Goal: Task Accomplishment & Management: Complete application form

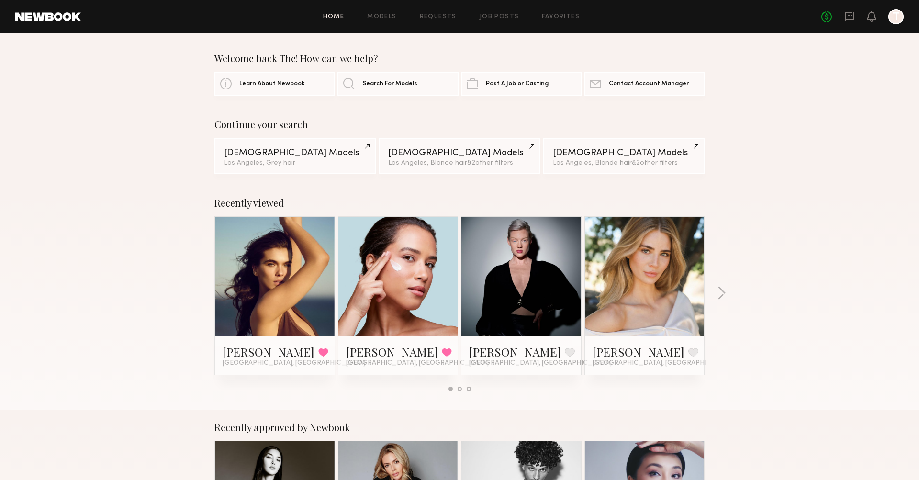
click at [478, 20] on div "Home Models Requests Job Posts Favorites Sign Out No fees up to $5,000 T" at bounding box center [492, 16] width 823 height 15
click at [494, 16] on link "Job Posts" at bounding box center [500, 17] width 40 height 6
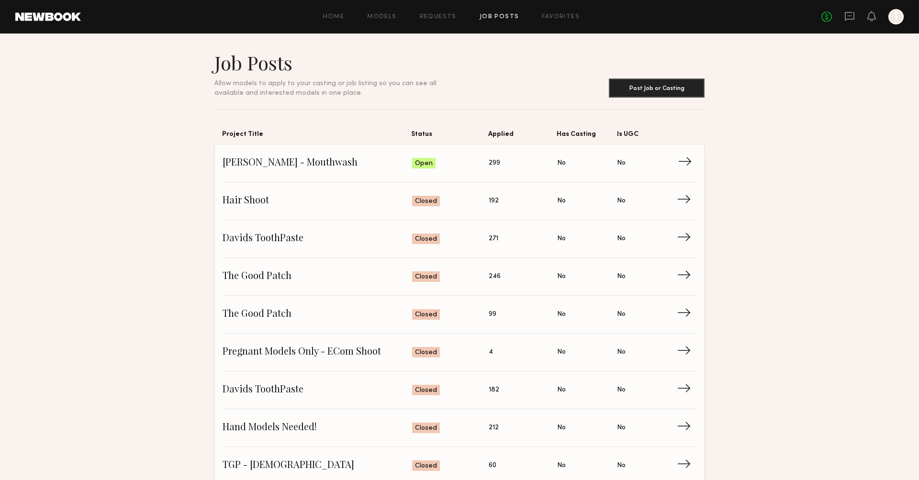
click at [483, 165] on span "Status: Open" at bounding box center [450, 163] width 77 height 14
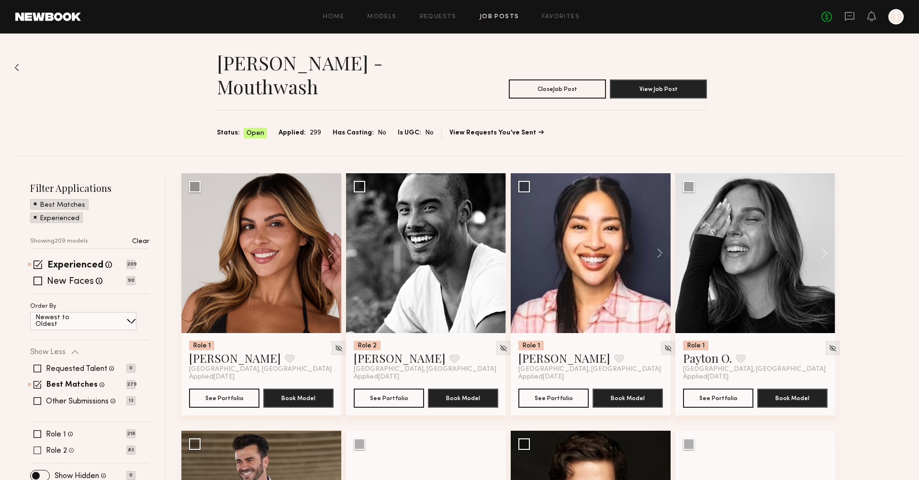
click at [35, 447] on span at bounding box center [38, 451] width 8 height 8
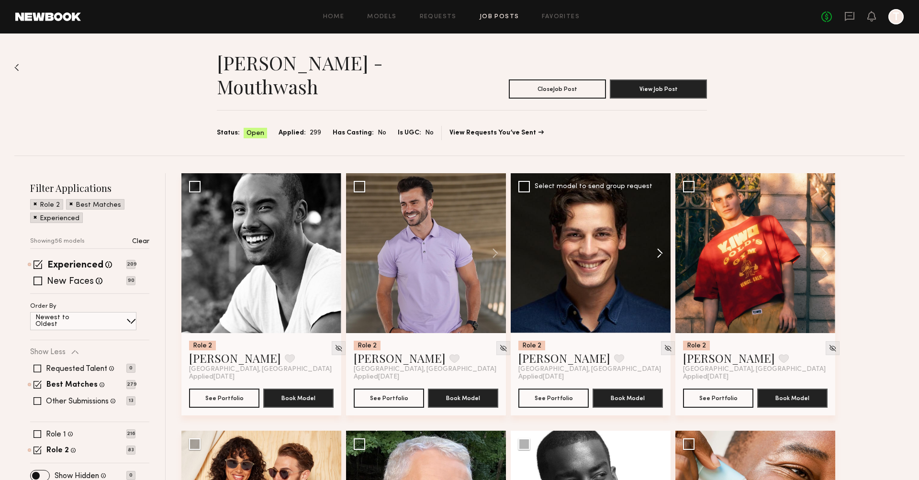
click at [557, 233] on button at bounding box center [655, 253] width 31 height 160
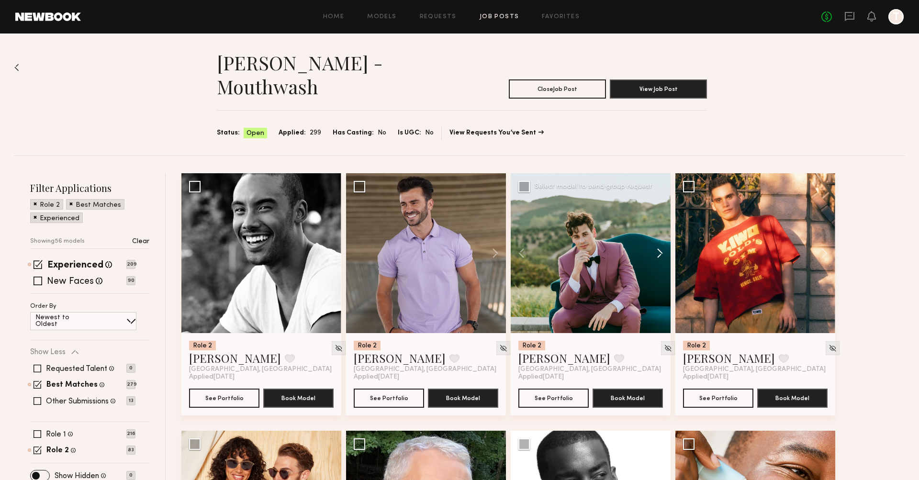
click at [557, 232] on button at bounding box center [655, 253] width 31 height 160
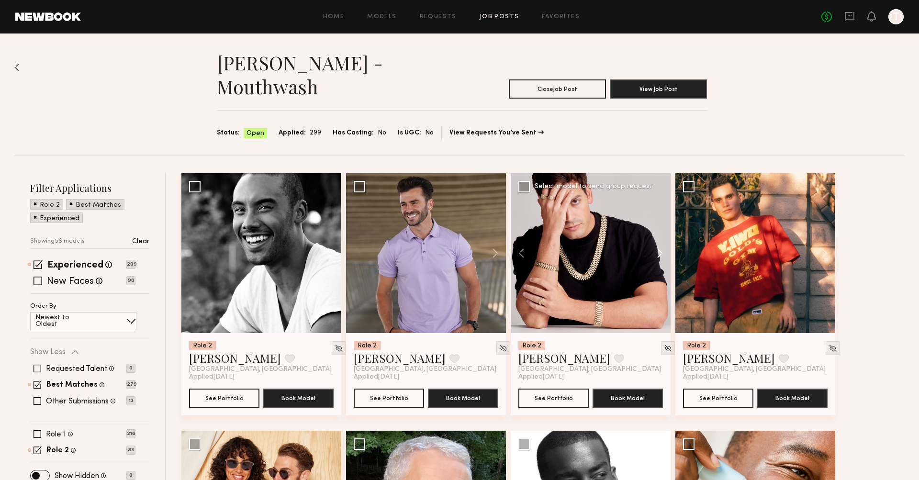
click at [557, 232] on button at bounding box center [655, 253] width 31 height 160
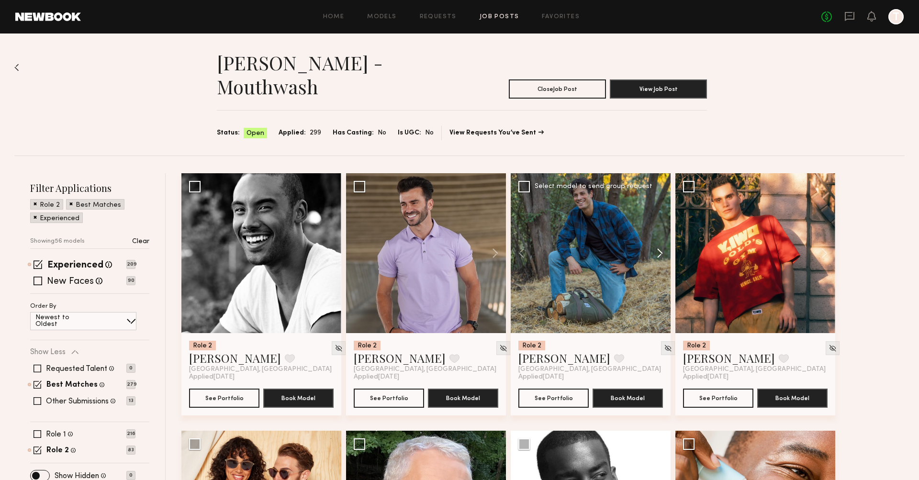
click at [557, 232] on button at bounding box center [655, 253] width 31 height 160
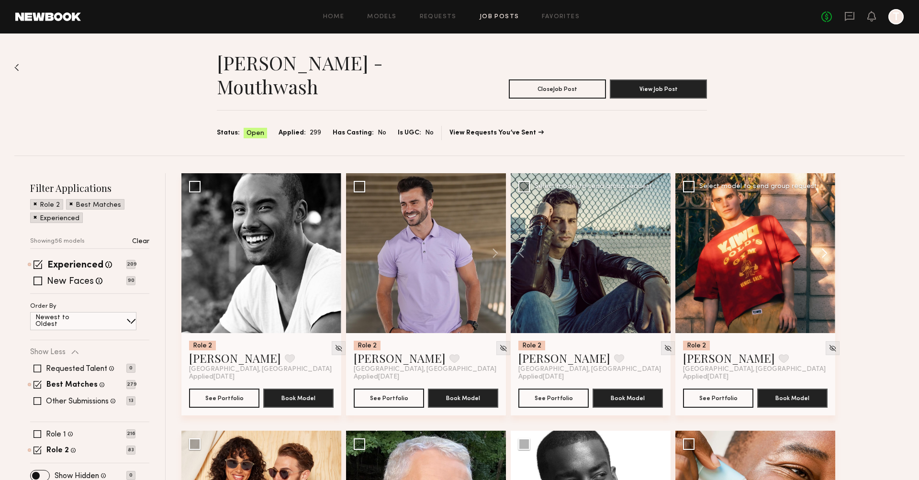
click at [557, 229] on button at bounding box center [820, 253] width 31 height 160
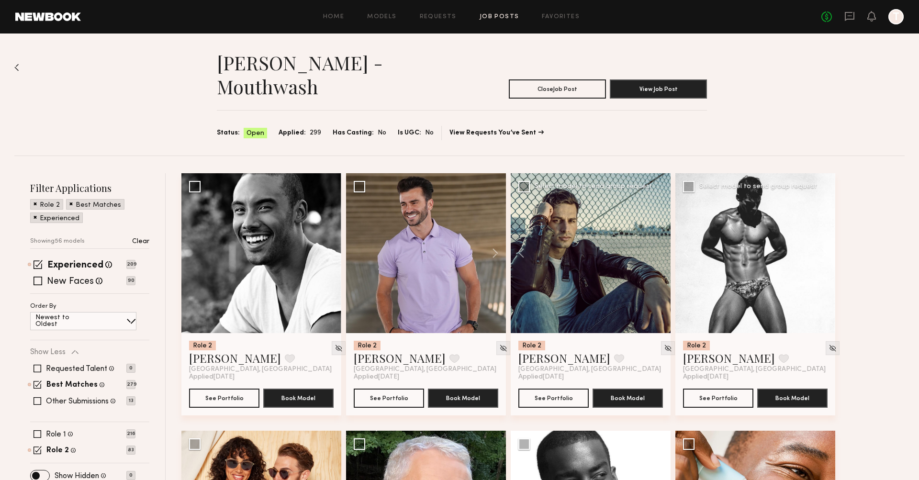
click at [557, 229] on button at bounding box center [820, 253] width 31 height 160
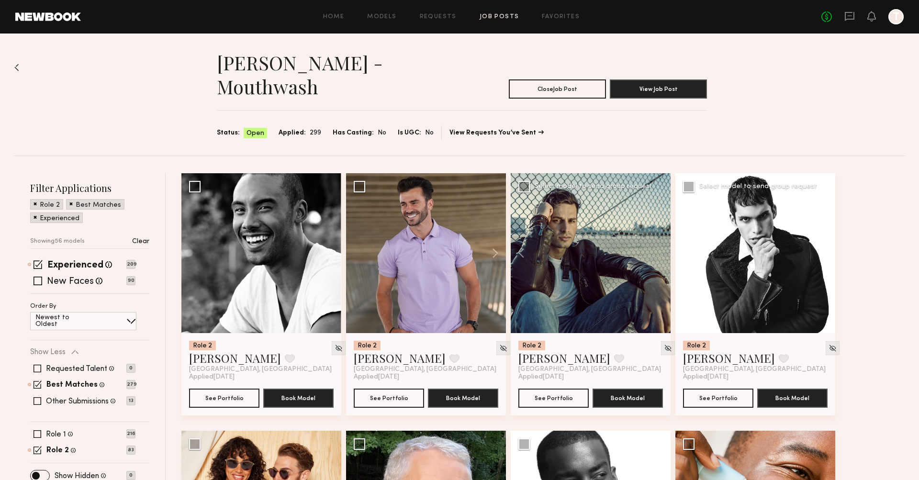
click at [557, 229] on button at bounding box center [820, 253] width 31 height 160
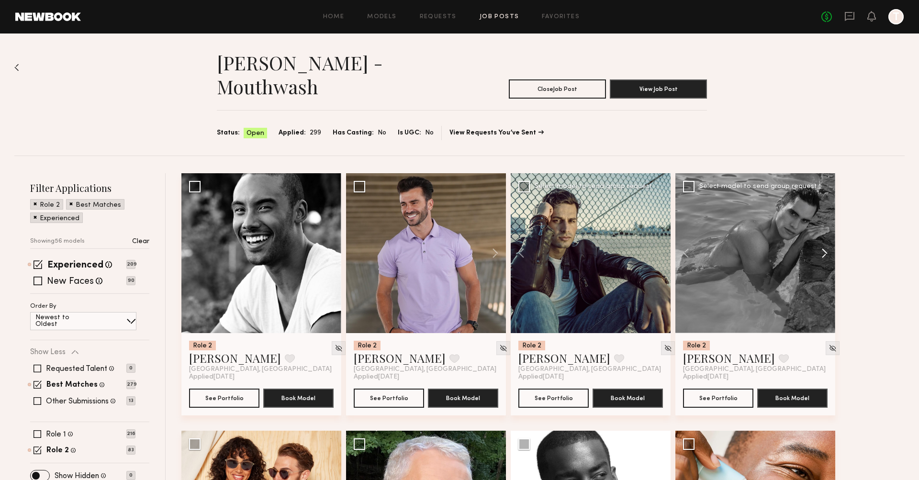
click at [557, 229] on button at bounding box center [820, 253] width 31 height 160
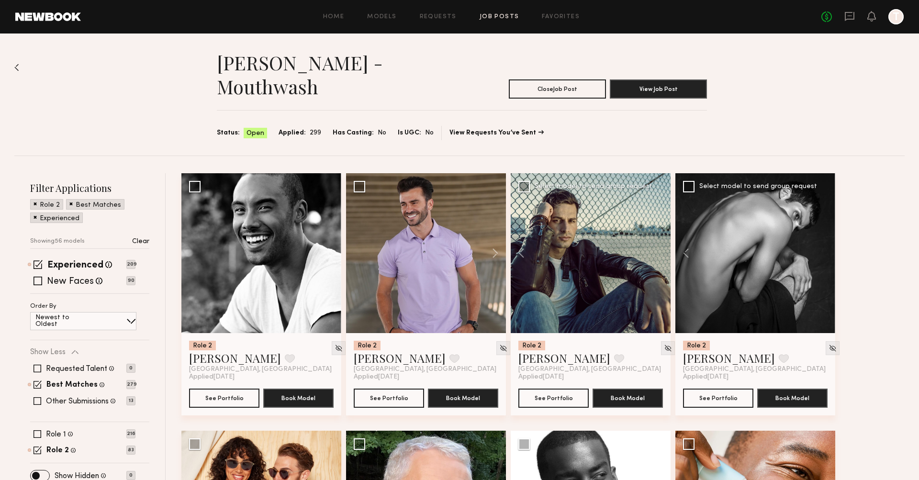
click at [557, 229] on div at bounding box center [755, 253] width 160 height 160
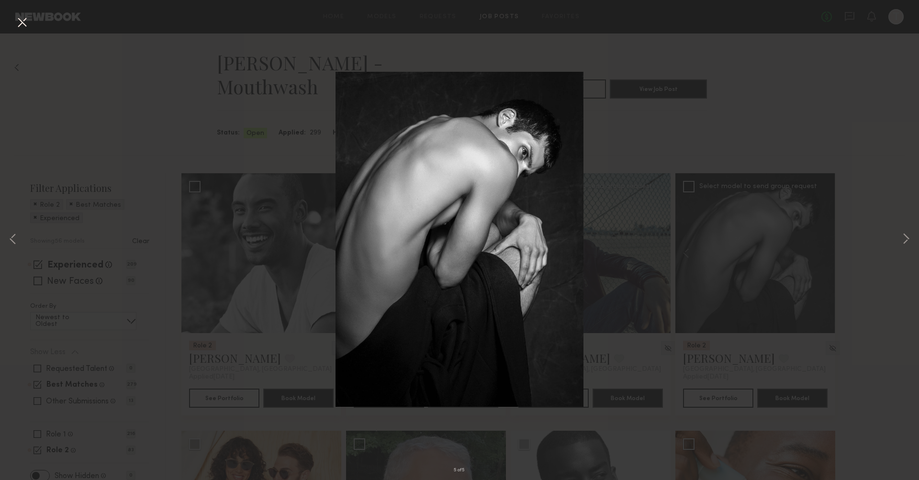
click at [14, 20] on button at bounding box center [21, 22] width 15 height 17
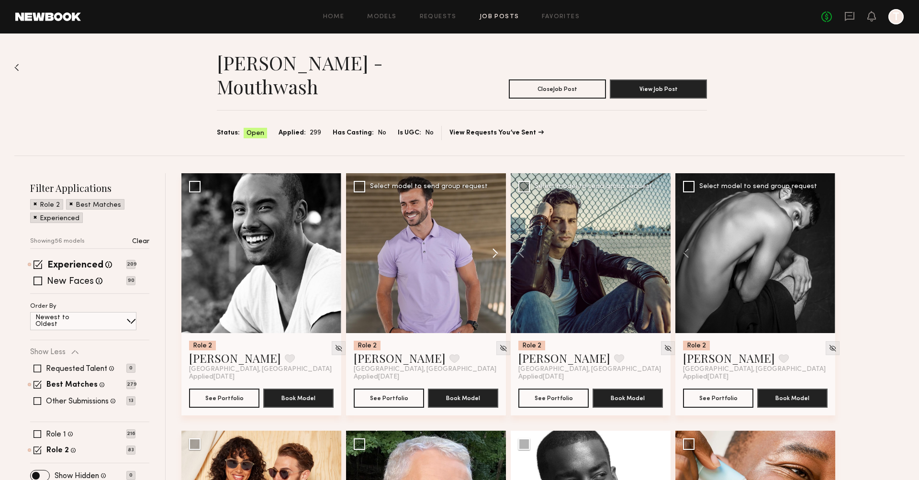
click at [494, 232] on button at bounding box center [490, 253] width 31 height 160
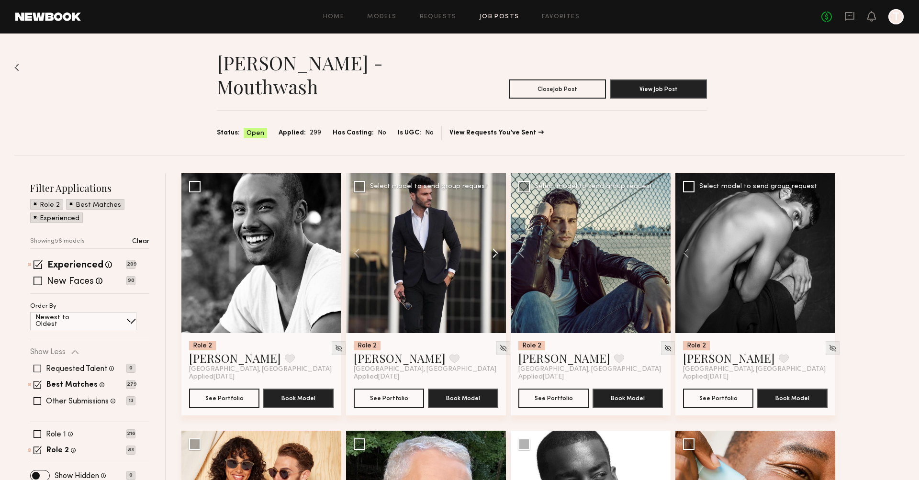
click at [494, 232] on button at bounding box center [490, 253] width 31 height 160
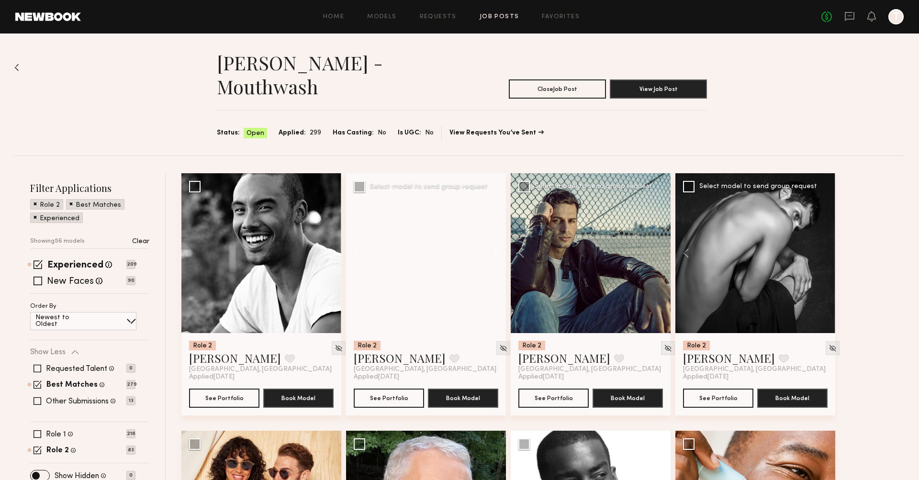
click at [494, 232] on button at bounding box center [490, 253] width 31 height 160
click at [494, 233] on button at bounding box center [490, 253] width 31 height 160
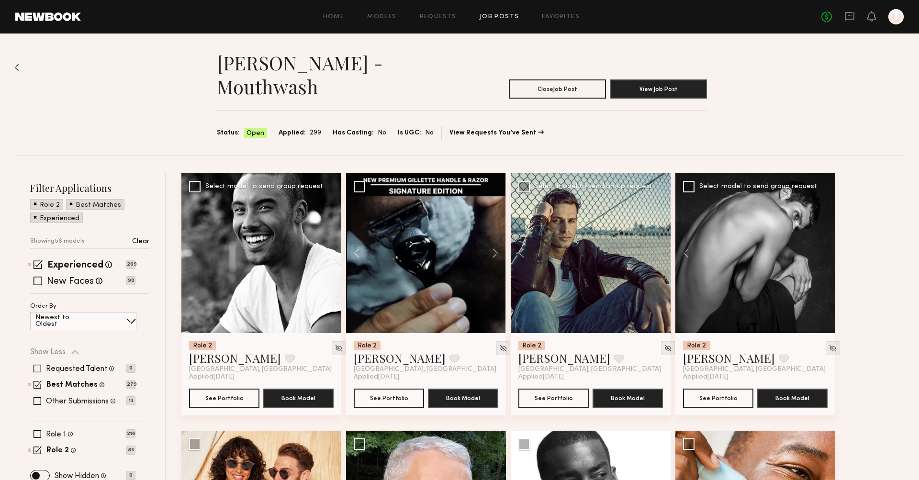
click at [330, 232] on button at bounding box center [326, 253] width 31 height 160
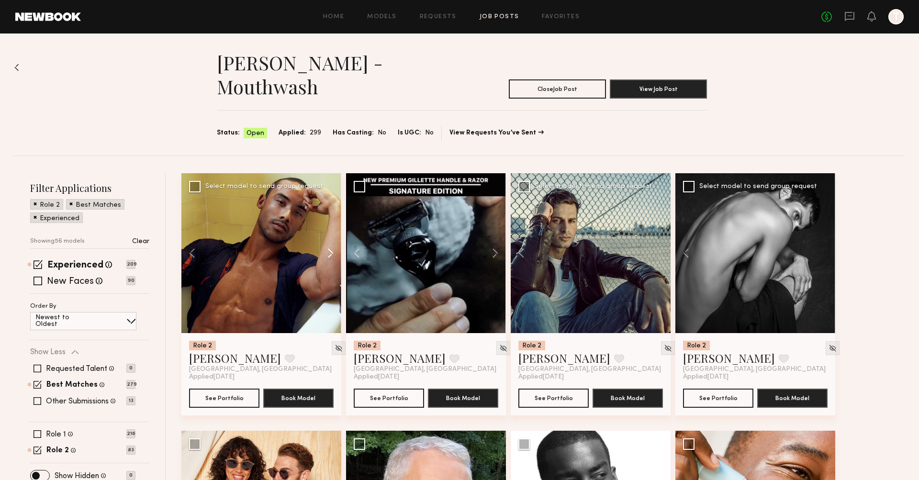
click at [330, 232] on button at bounding box center [326, 253] width 31 height 160
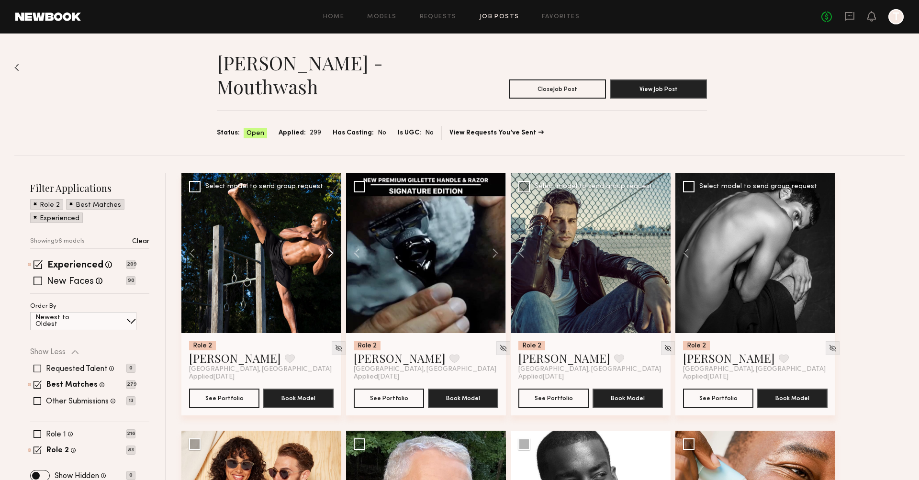
click at [330, 232] on button at bounding box center [326, 253] width 31 height 160
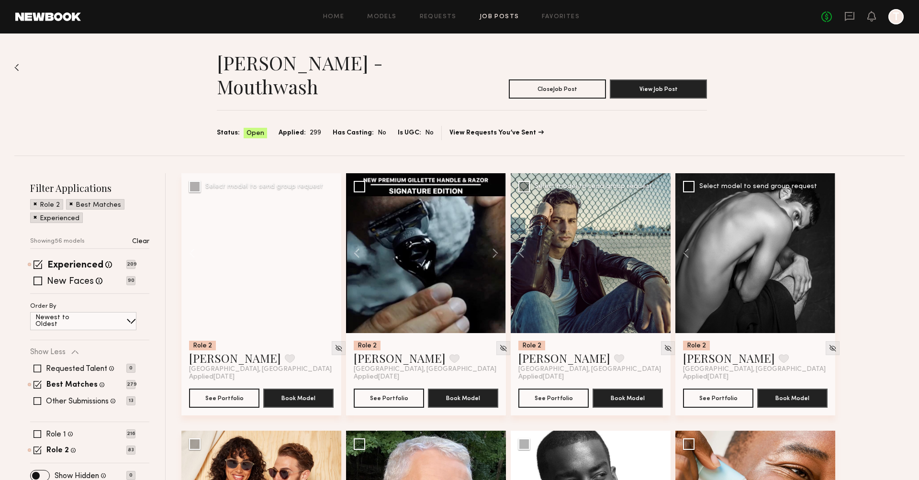
click at [330, 232] on div at bounding box center [261, 253] width 160 height 160
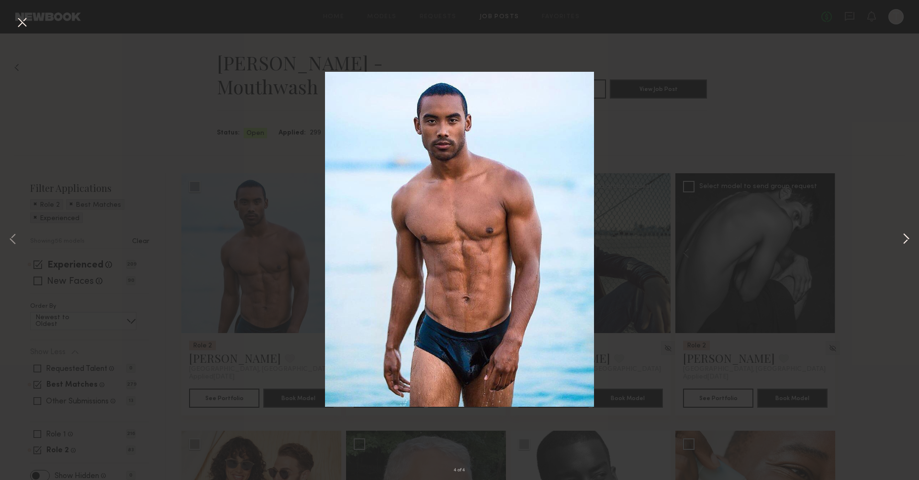
click at [557, 237] on button at bounding box center [905, 240] width 11 height 384
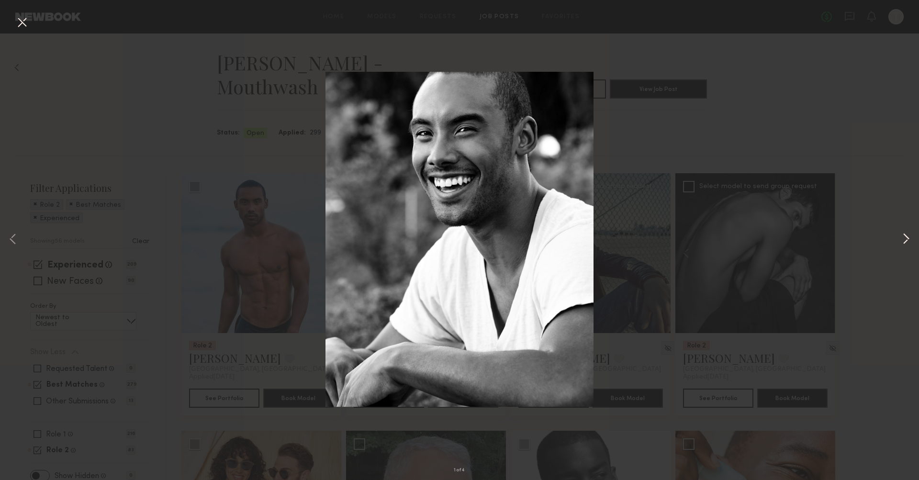
click at [557, 237] on button at bounding box center [905, 240] width 11 height 384
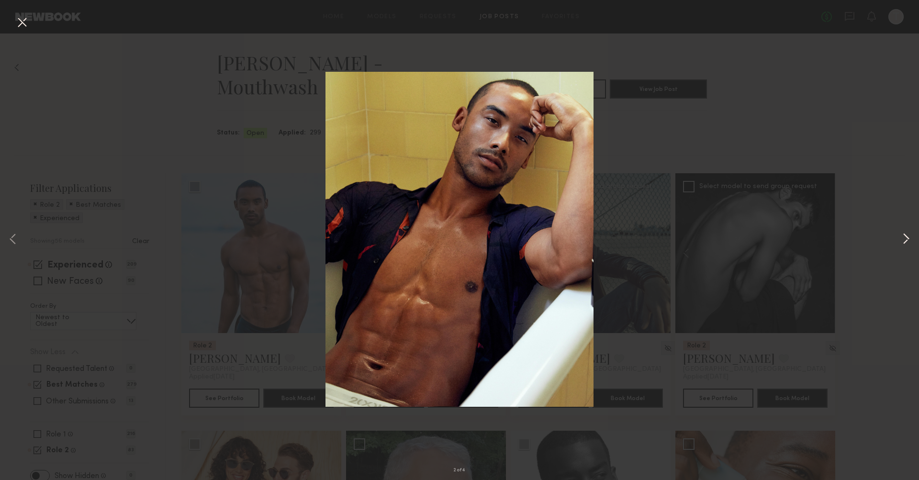
click at [557, 240] on button at bounding box center [905, 240] width 11 height 384
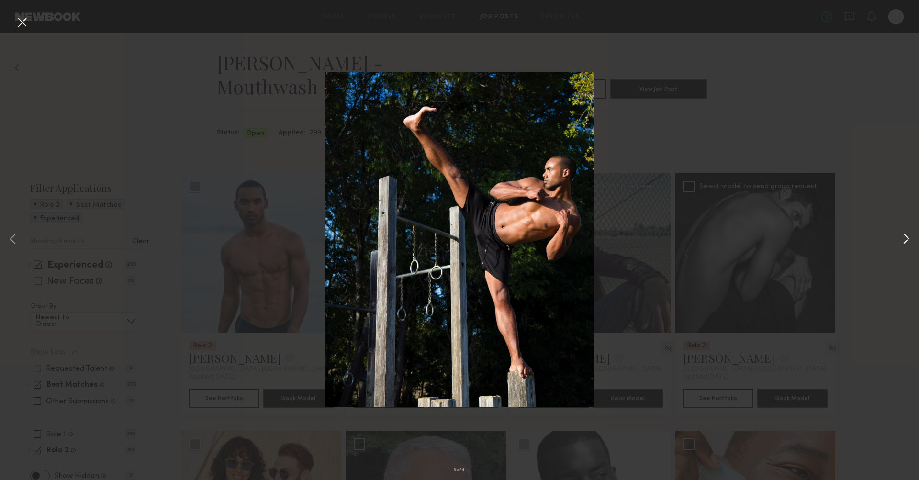
click at [557, 240] on button at bounding box center [905, 240] width 11 height 384
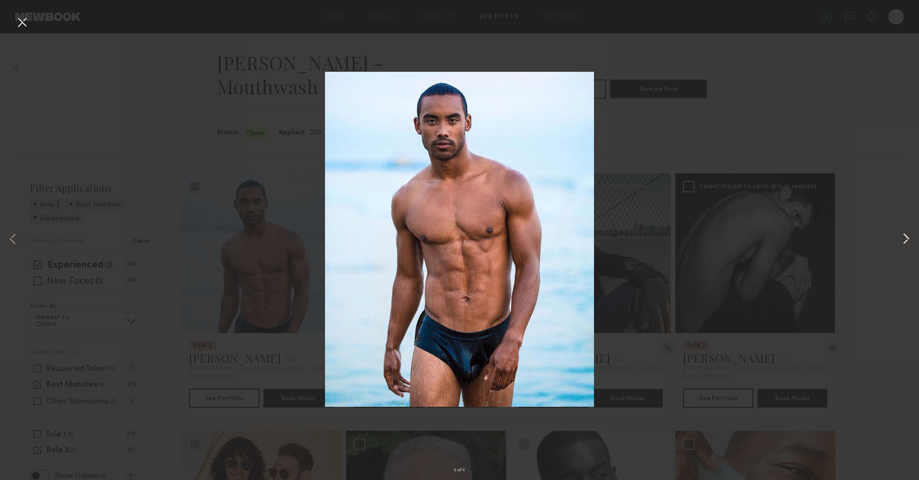
click at [557, 240] on button at bounding box center [905, 240] width 11 height 384
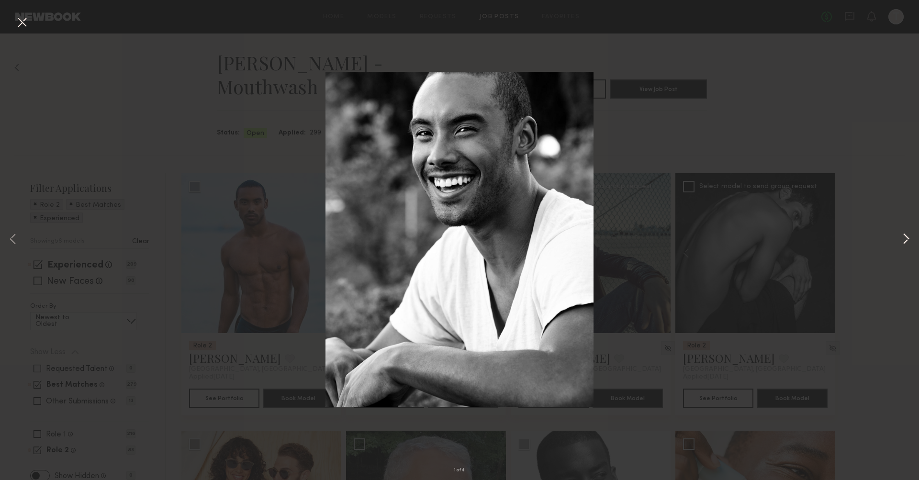
click at [557, 240] on button at bounding box center [905, 240] width 11 height 384
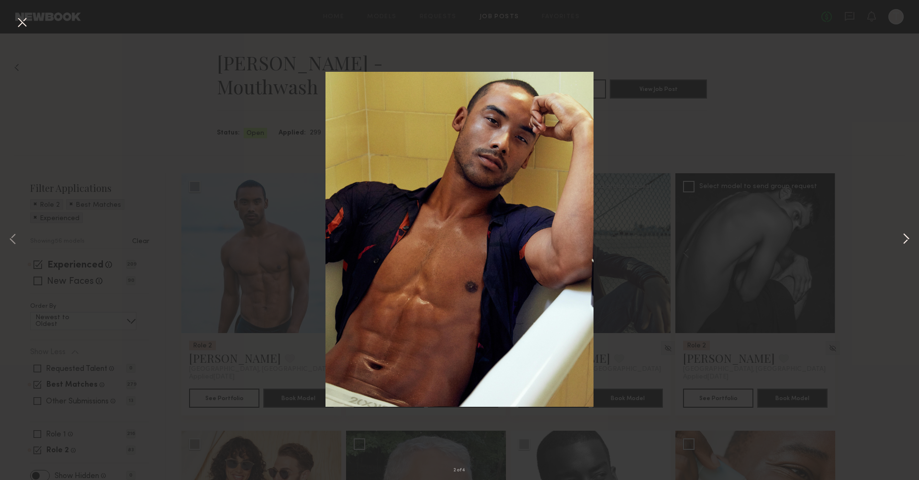
click at [557, 240] on button at bounding box center [905, 240] width 11 height 384
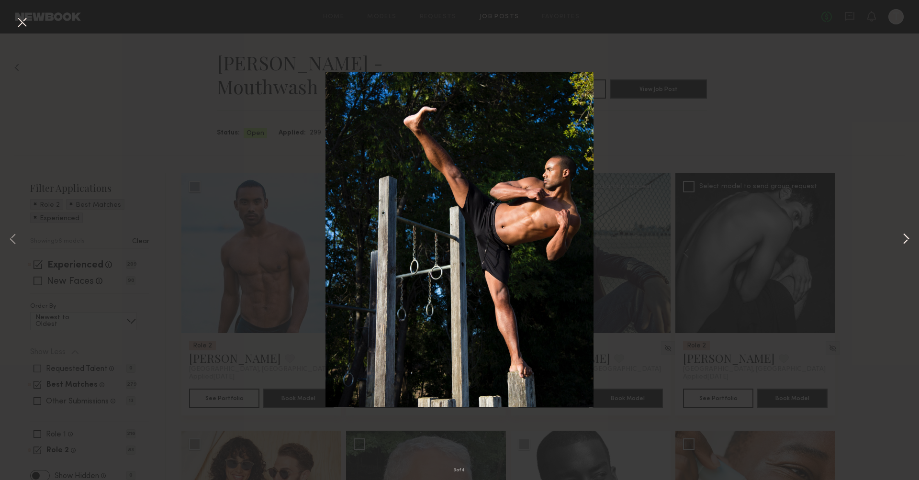
click at [557, 240] on button at bounding box center [905, 240] width 11 height 384
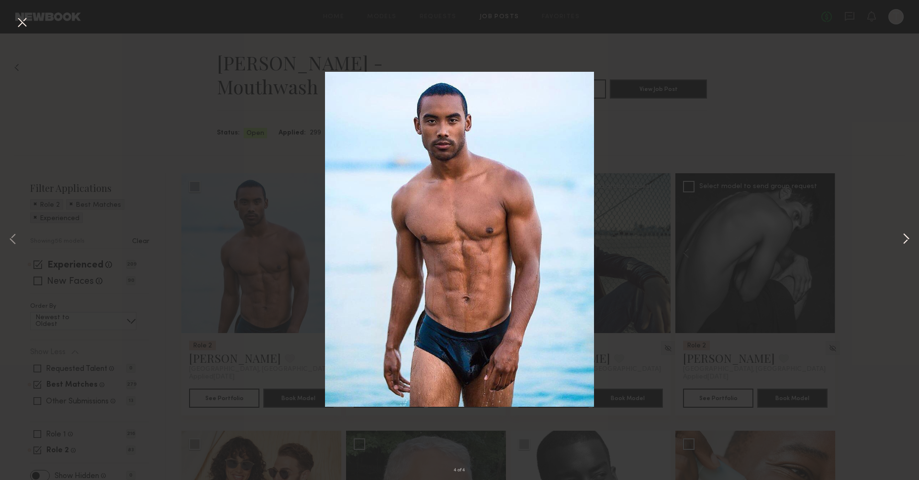
click at [557, 240] on button at bounding box center [905, 240] width 11 height 384
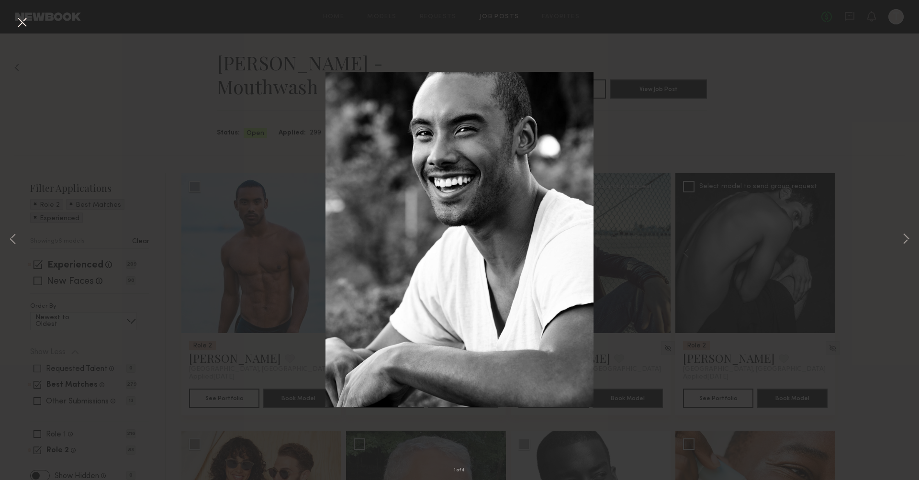
click at [28, 23] on button at bounding box center [21, 22] width 15 height 17
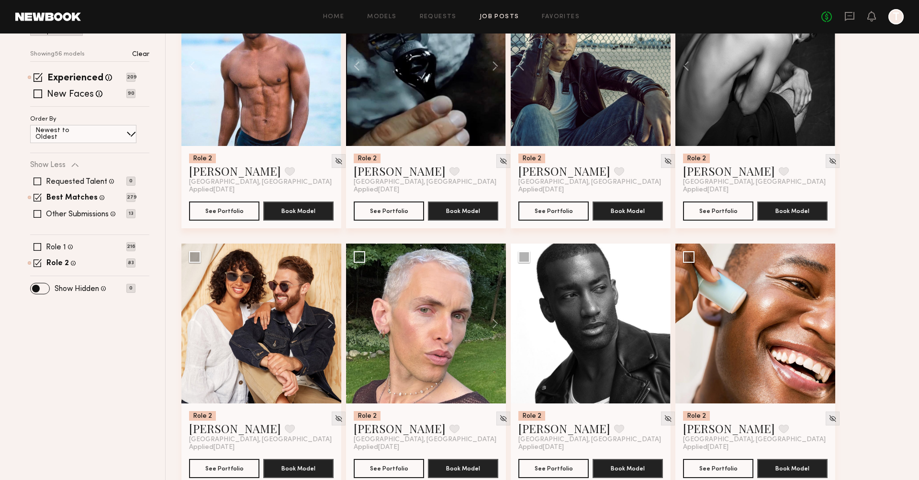
scroll to position [188, 0]
click at [330, 305] on button at bounding box center [326, 323] width 31 height 160
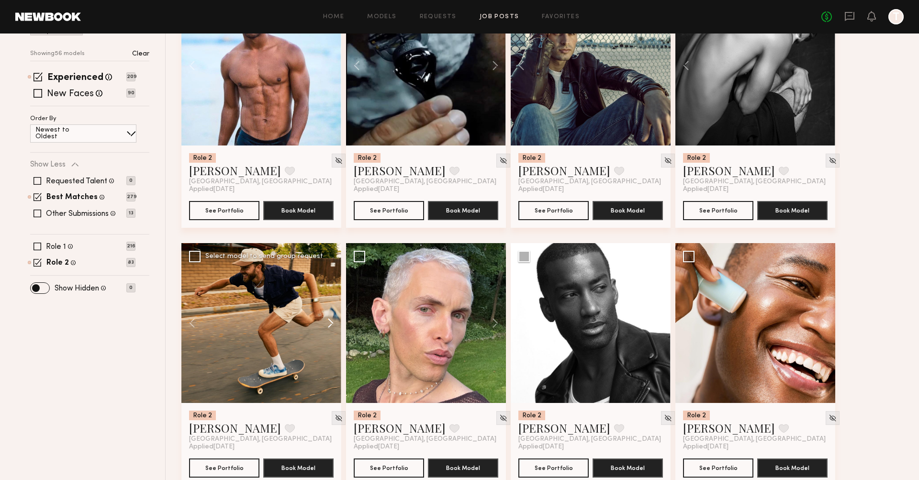
click at [330, 305] on button at bounding box center [326, 323] width 31 height 160
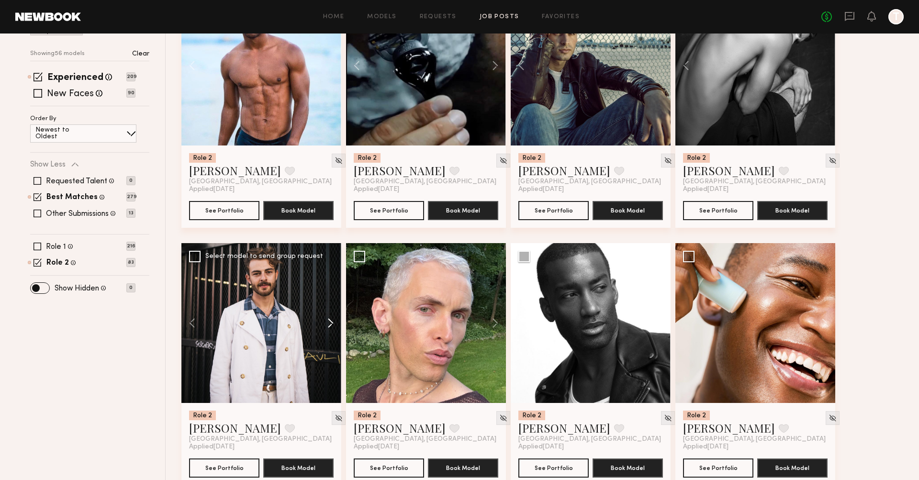
click at [330, 305] on button at bounding box center [326, 323] width 31 height 160
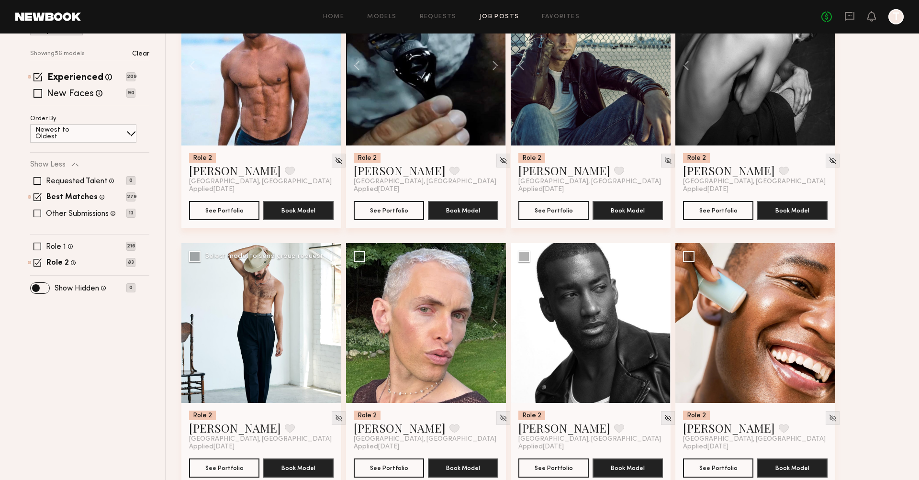
click at [330, 305] on button at bounding box center [326, 323] width 31 height 160
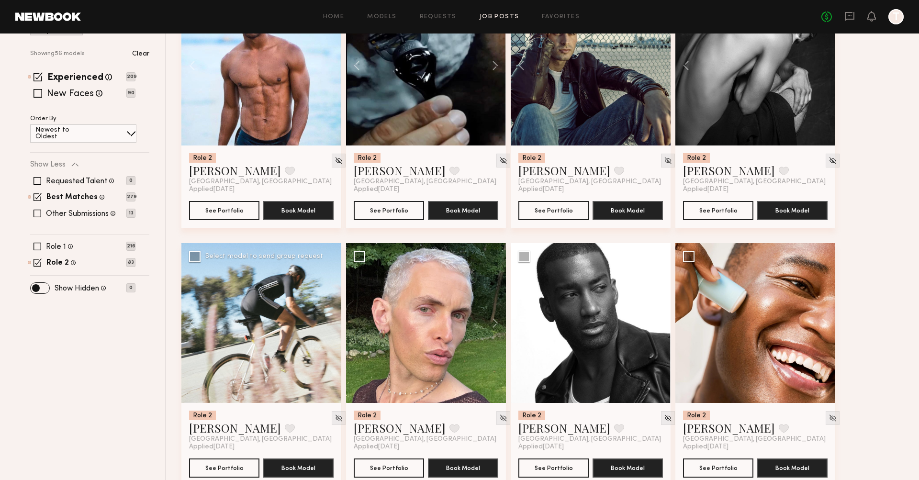
click at [330, 305] on div at bounding box center [261, 323] width 160 height 160
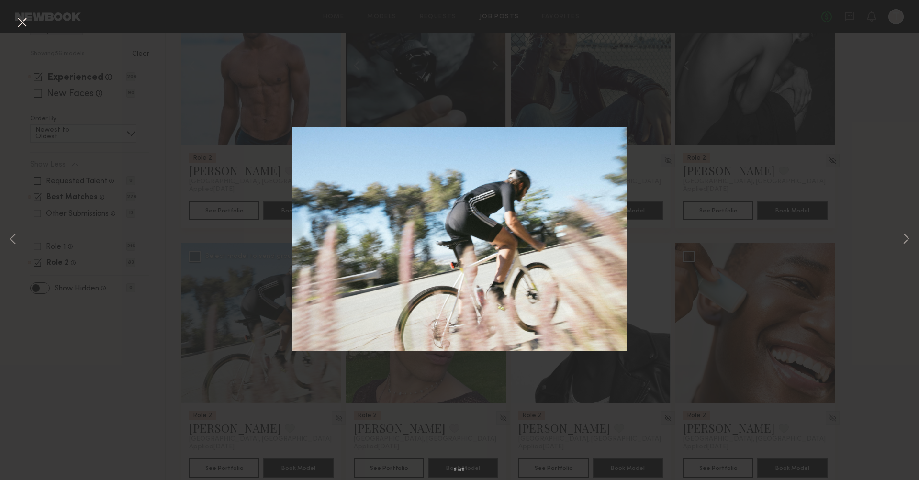
click at [22, 25] on button at bounding box center [21, 22] width 15 height 17
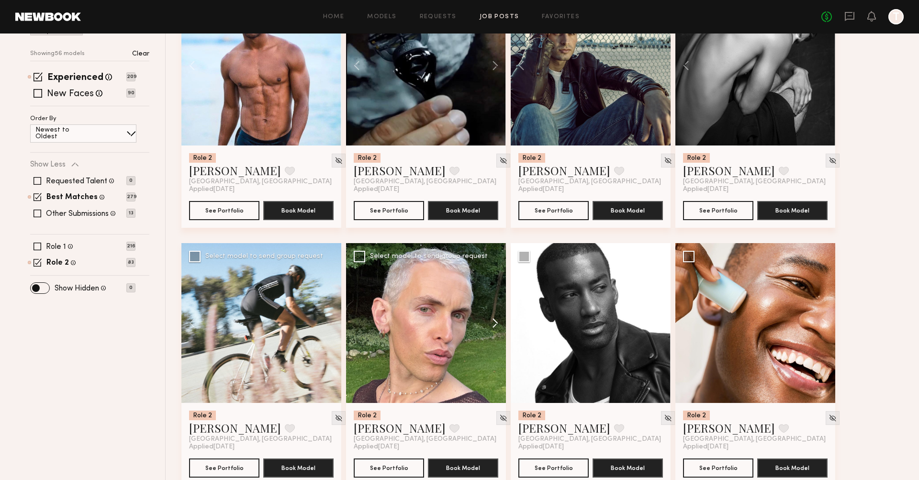
click at [497, 300] on button at bounding box center [490, 323] width 31 height 160
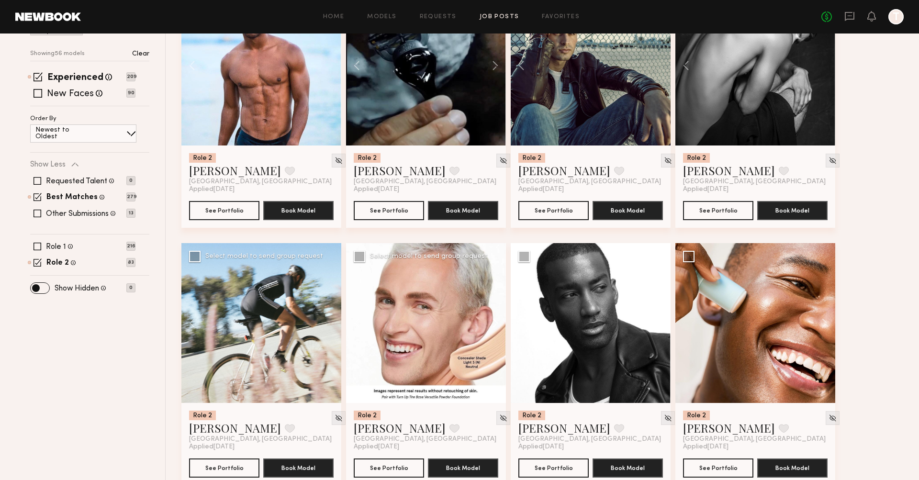
click at [497, 301] on button at bounding box center [490, 323] width 31 height 160
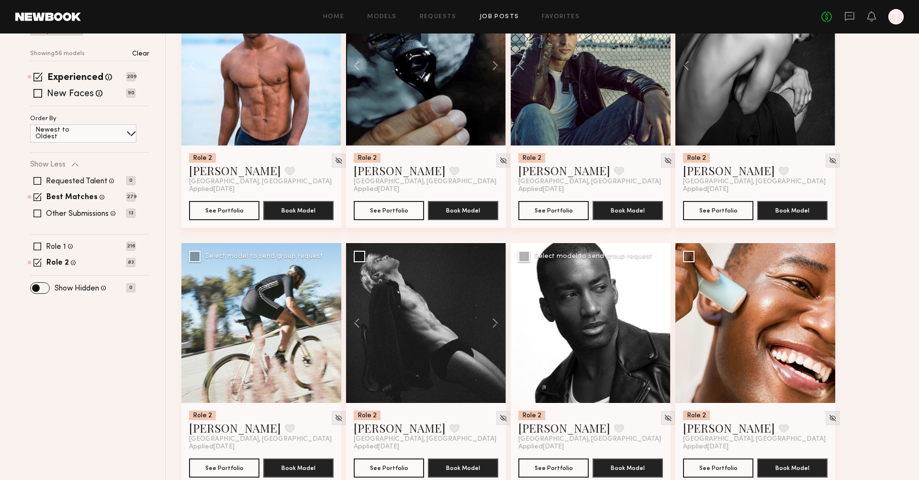
click at [557, 300] on button at bounding box center [655, 323] width 31 height 160
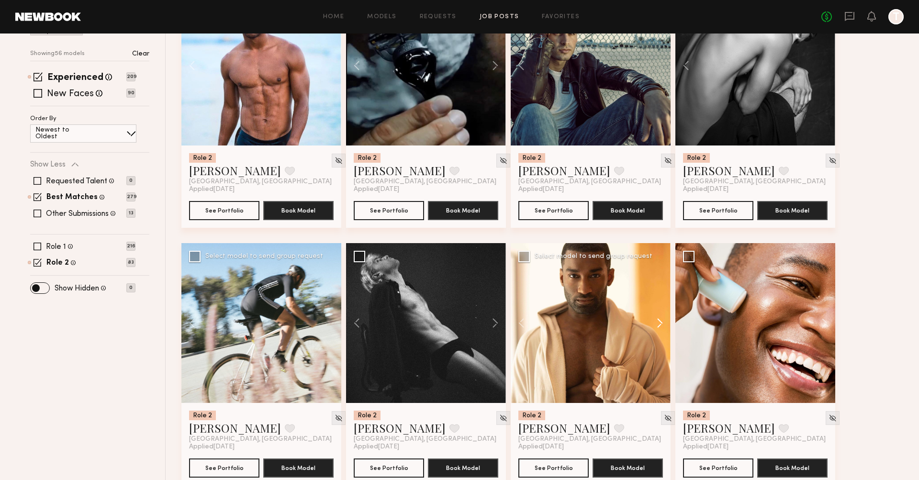
click at [557, 300] on button at bounding box center [655, 323] width 31 height 160
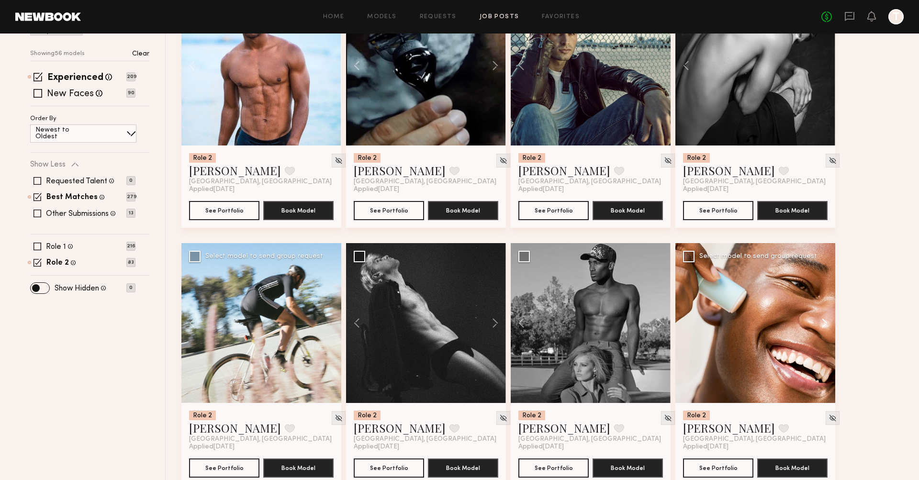
click at [557, 302] on button at bounding box center [820, 323] width 31 height 160
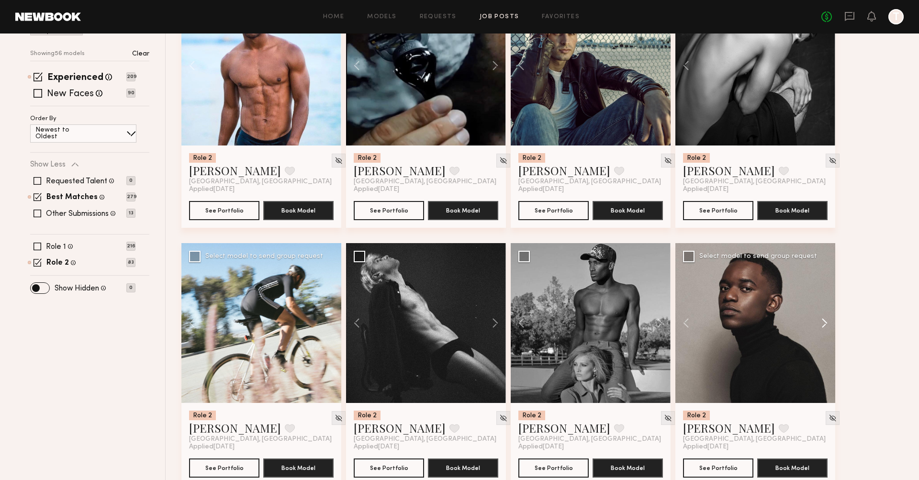
click at [557, 302] on button at bounding box center [820, 323] width 31 height 160
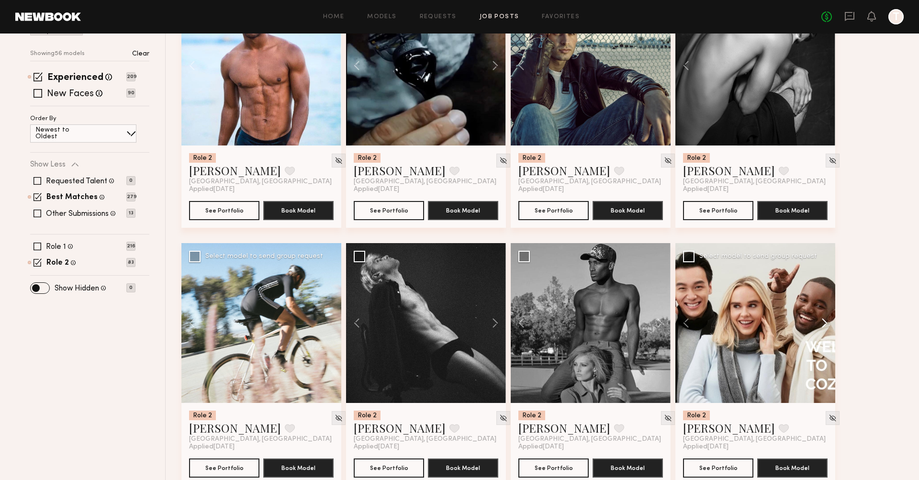
click at [557, 302] on button at bounding box center [820, 323] width 31 height 160
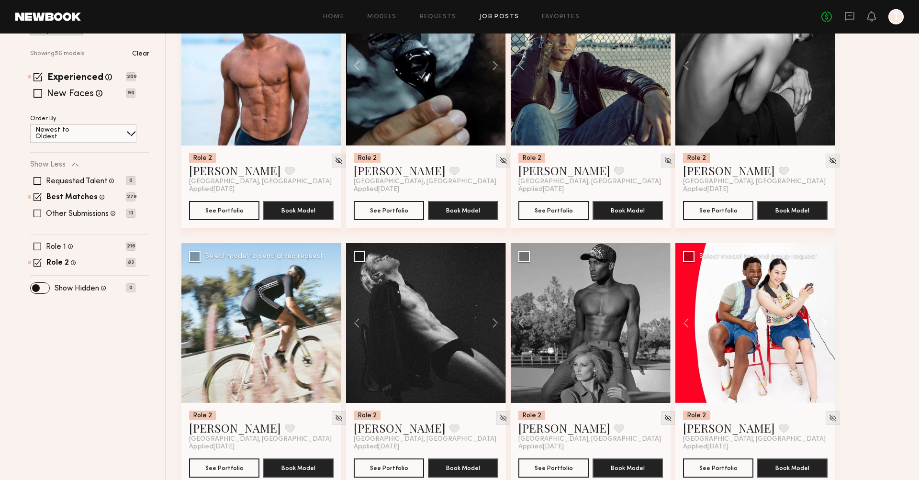
click at [557, 302] on button at bounding box center [820, 323] width 31 height 160
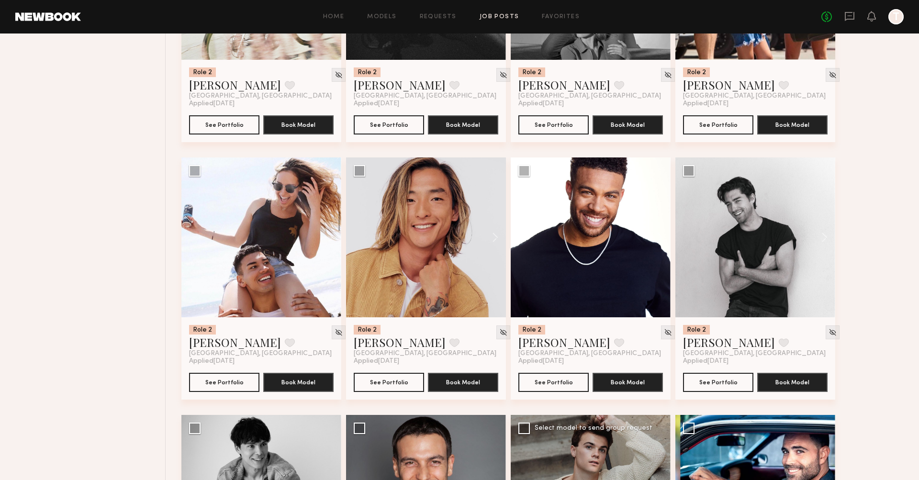
scroll to position [528, 0]
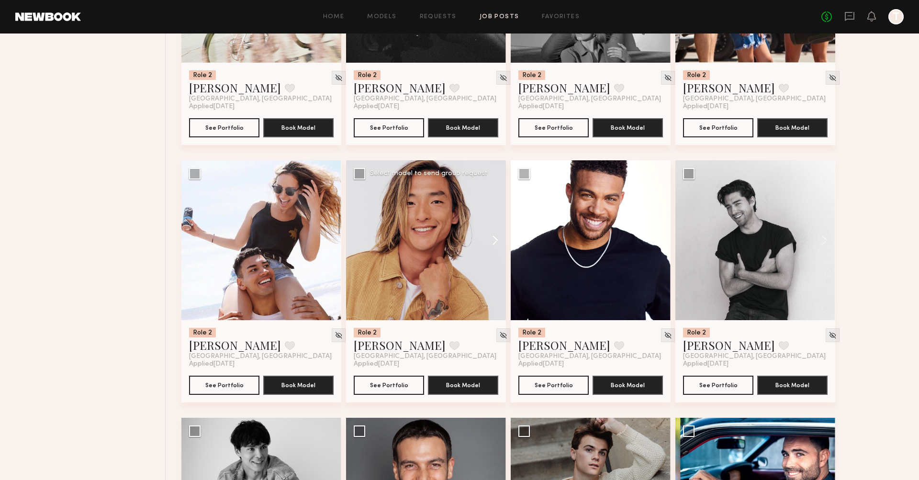
click at [494, 222] on button at bounding box center [490, 240] width 31 height 160
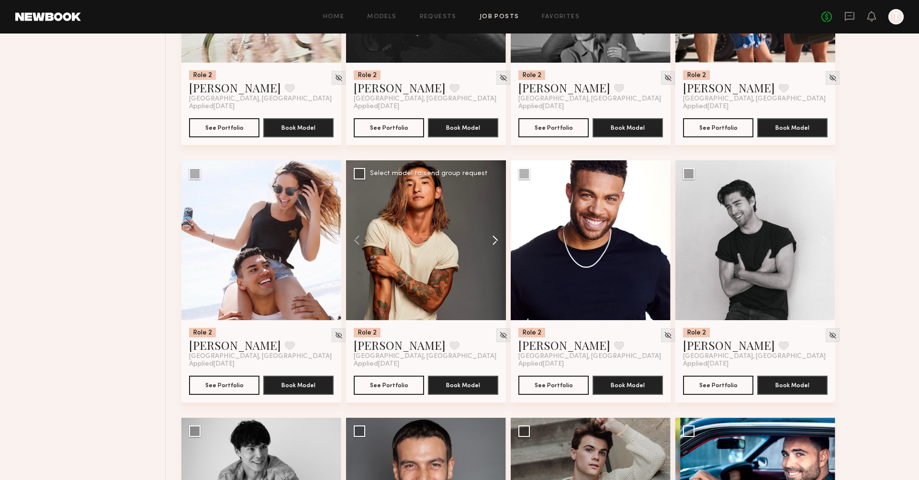
click at [494, 222] on button at bounding box center [490, 240] width 31 height 160
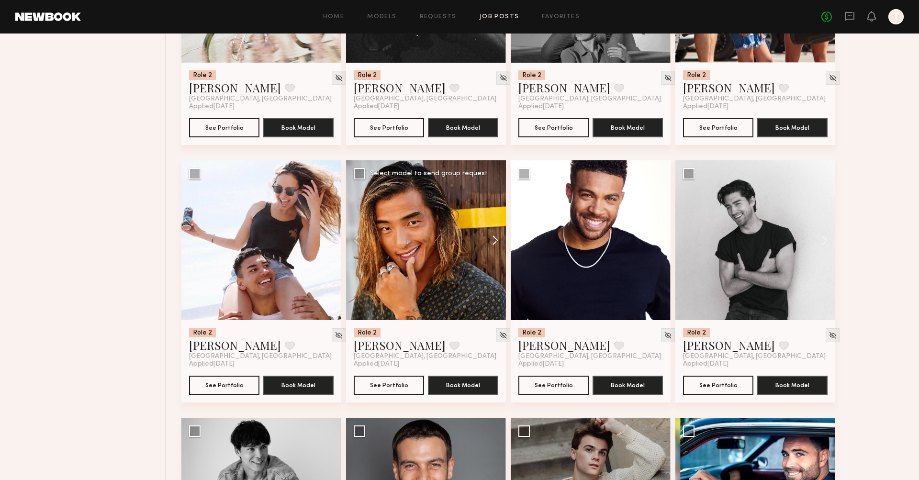
click at [493, 223] on button at bounding box center [490, 240] width 31 height 160
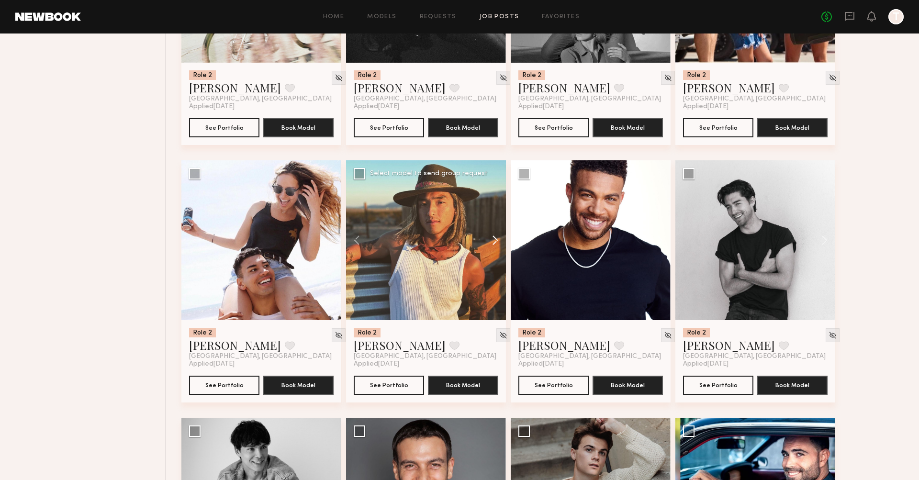
click at [493, 223] on button at bounding box center [490, 240] width 31 height 160
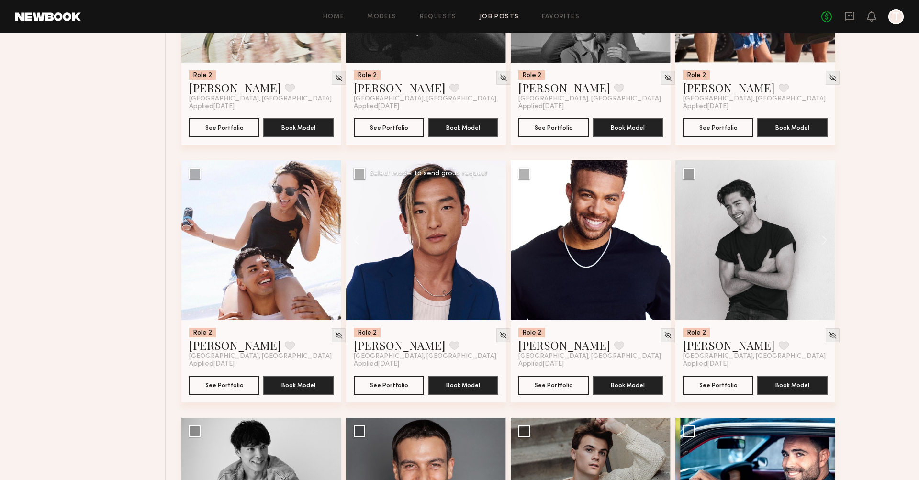
click at [493, 223] on div at bounding box center [426, 240] width 160 height 160
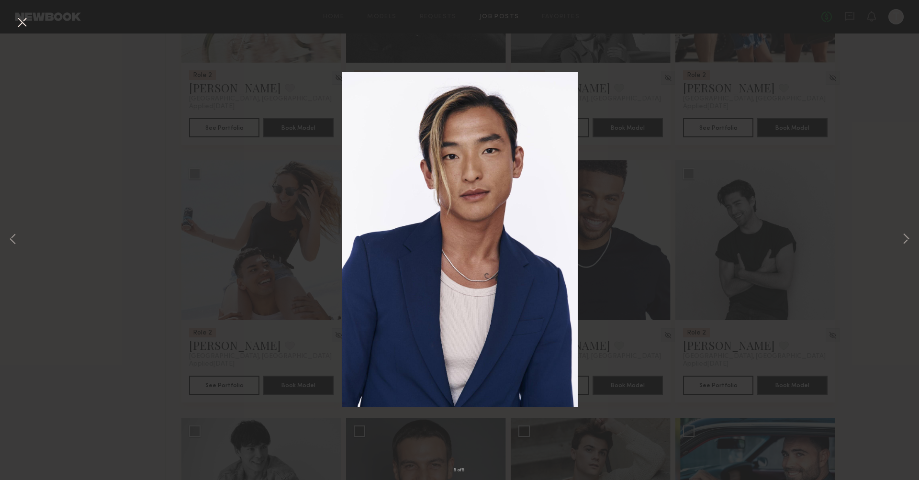
click at [23, 25] on button at bounding box center [21, 22] width 15 height 17
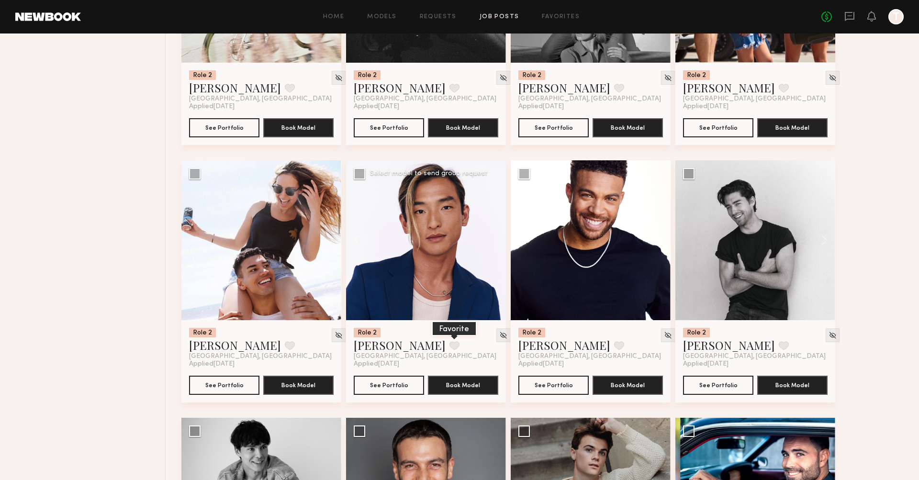
click at [449, 341] on button at bounding box center [454, 345] width 10 height 9
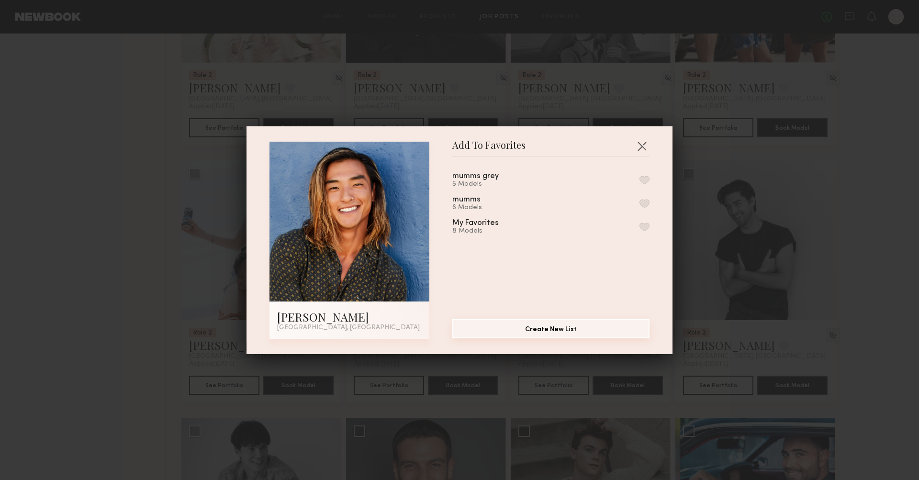
click at [521, 334] on button "Create New List" at bounding box center [550, 328] width 197 height 19
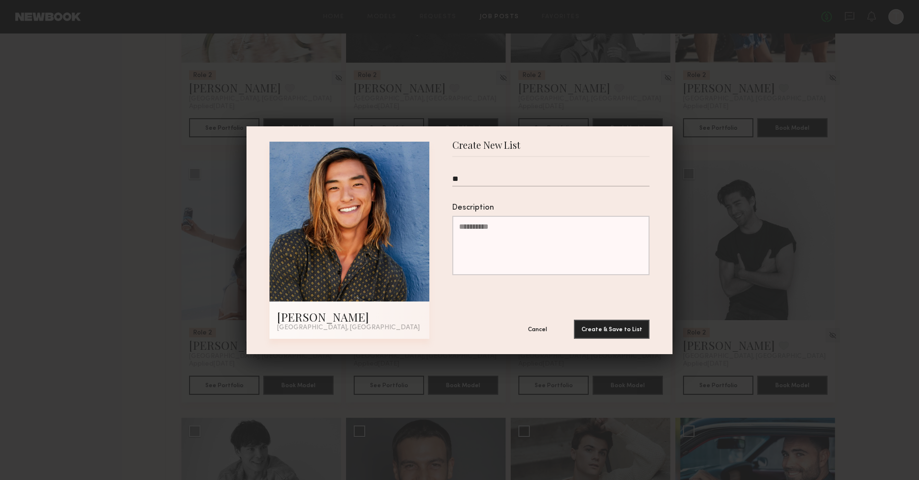
type input "*"
type input "**********"
click at [557, 332] on button "Create & Save to List" at bounding box center [612, 328] width 76 height 19
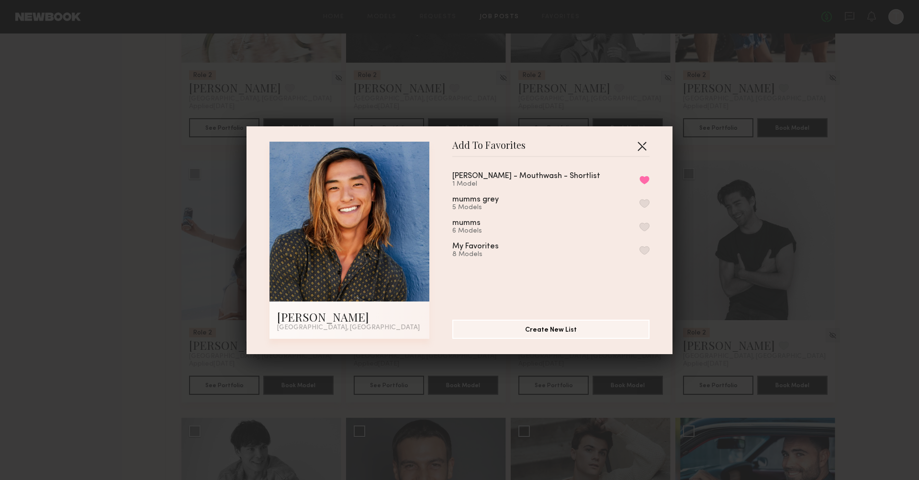
click at [557, 147] on button "button" at bounding box center [641, 145] width 15 height 15
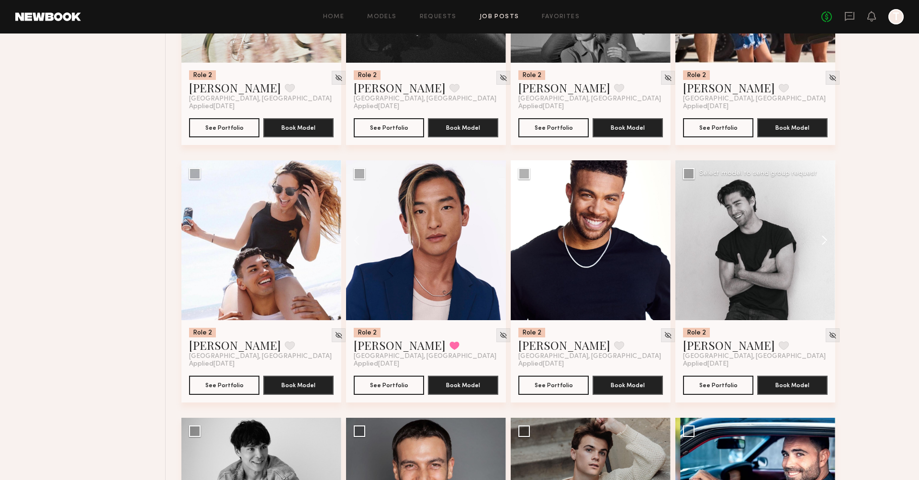
click at [557, 221] on button at bounding box center [820, 240] width 31 height 160
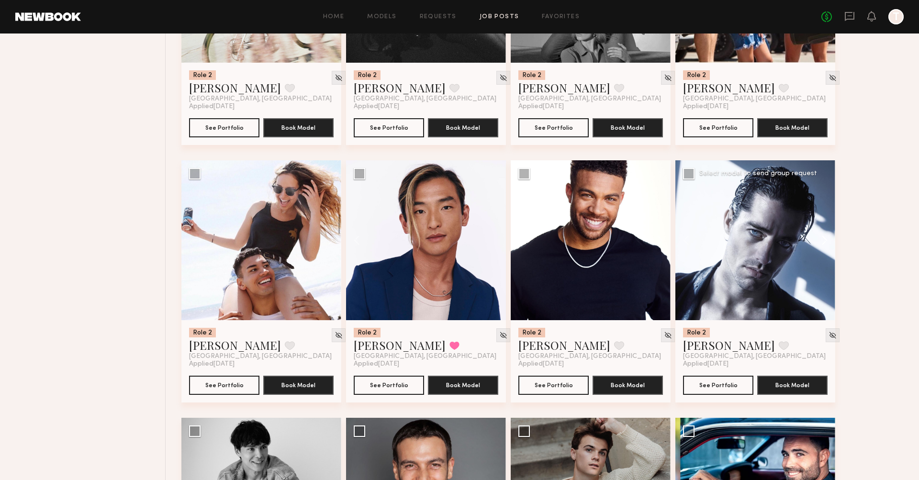
click at [557, 221] on button at bounding box center [820, 240] width 31 height 160
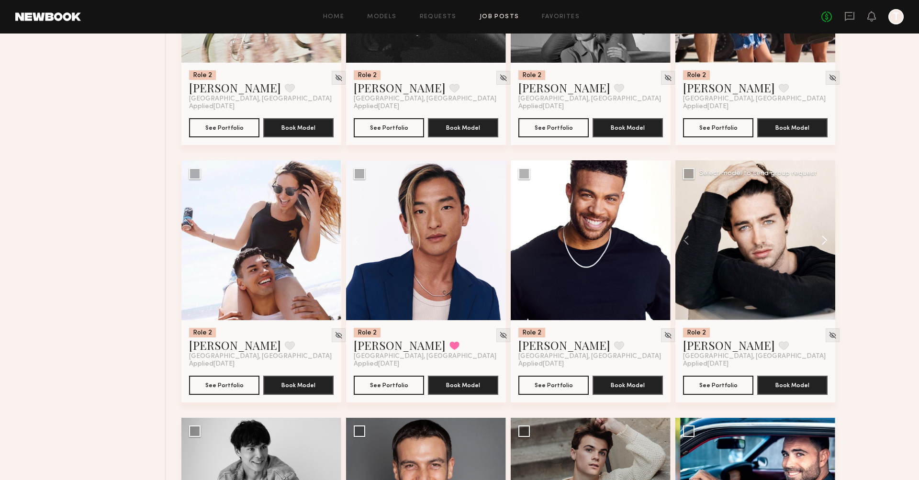
click at [557, 221] on button at bounding box center [820, 240] width 31 height 160
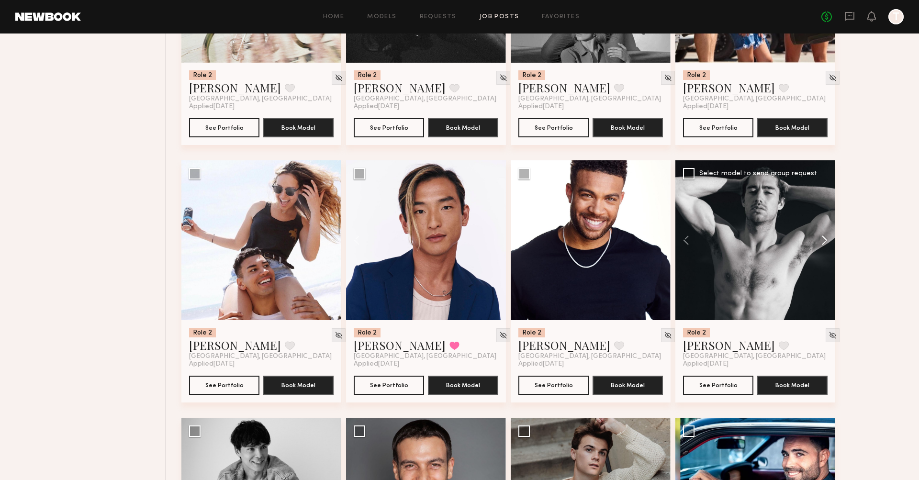
click at [557, 221] on button at bounding box center [820, 240] width 31 height 160
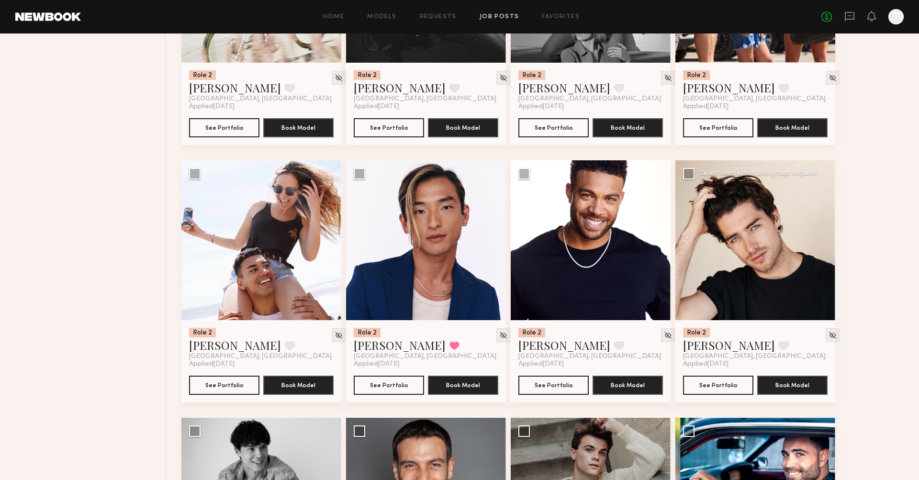
click at [557, 221] on div at bounding box center [755, 240] width 160 height 160
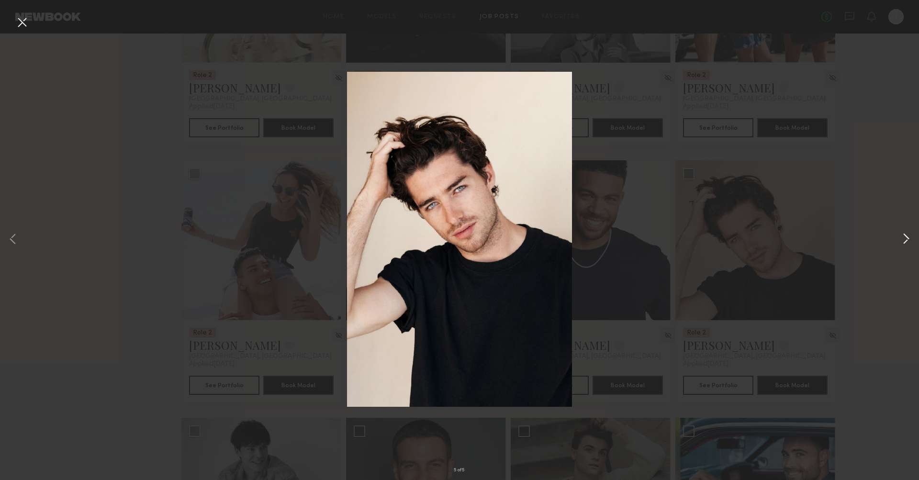
click at [557, 239] on button at bounding box center [905, 240] width 11 height 384
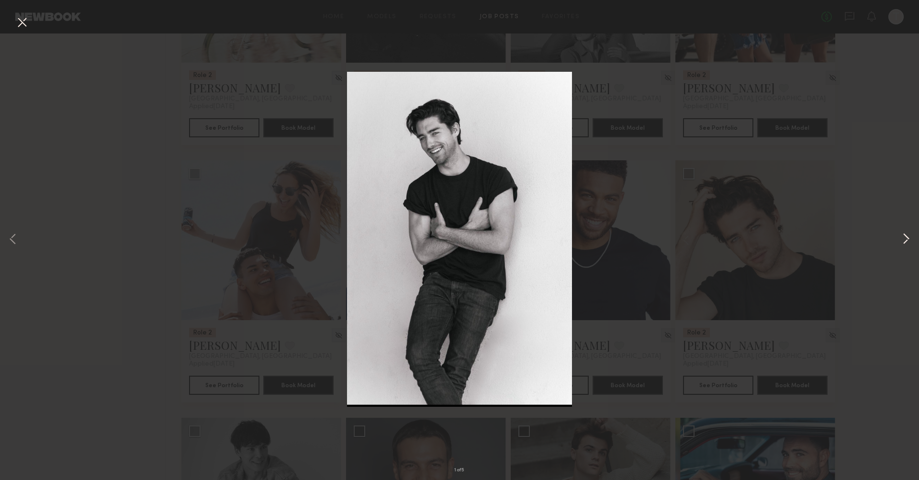
click at [557, 239] on button at bounding box center [905, 240] width 11 height 384
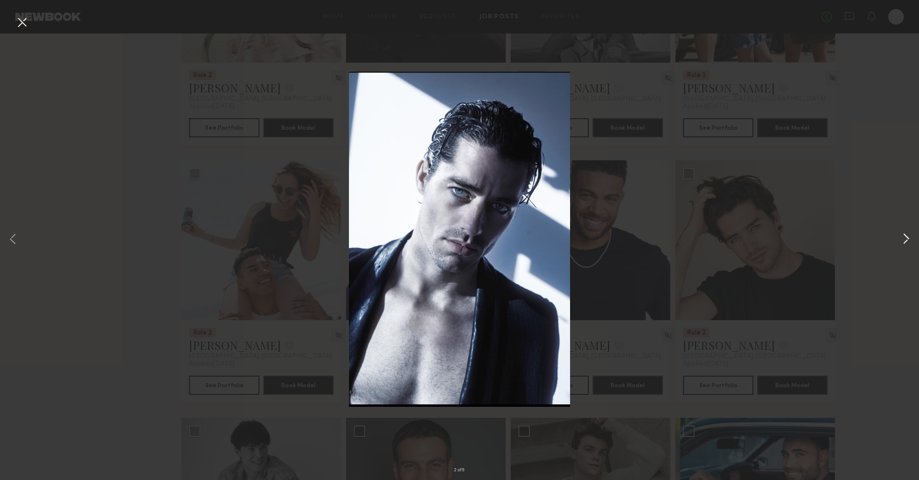
click at [557, 239] on button at bounding box center [905, 240] width 11 height 384
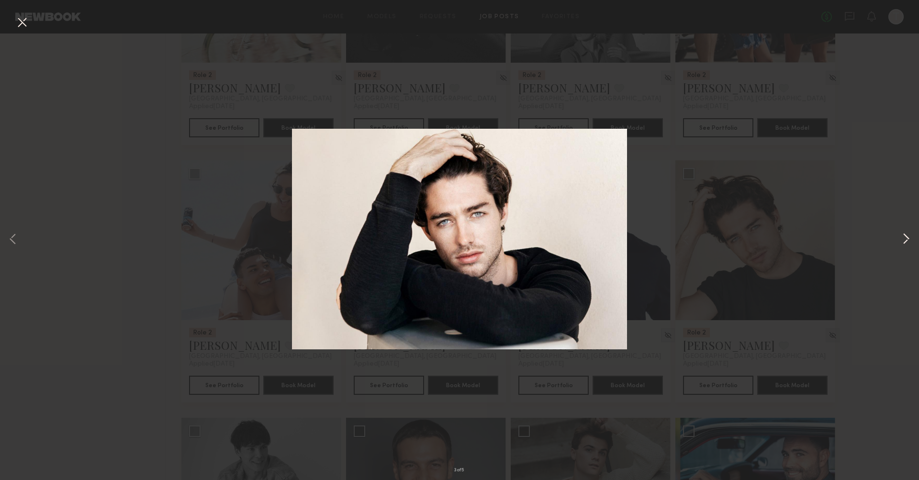
click at [557, 239] on button at bounding box center [905, 240] width 11 height 384
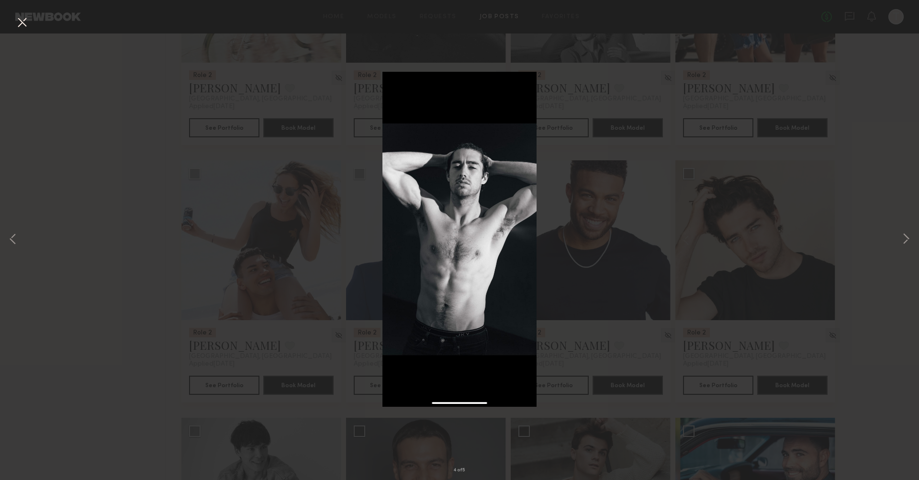
click at [96, 86] on div "4 of 5" at bounding box center [459, 240] width 919 height 480
click at [24, 26] on button at bounding box center [21, 22] width 15 height 17
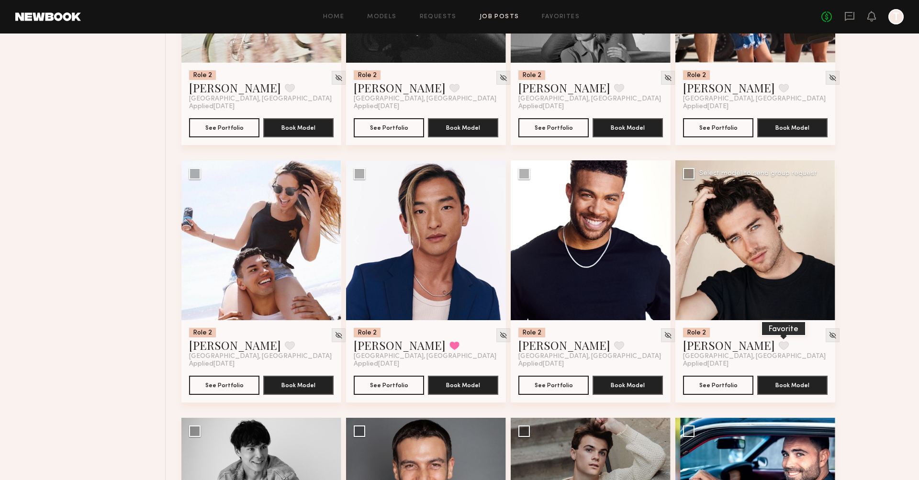
click at [557, 341] on button at bounding box center [784, 345] width 10 height 9
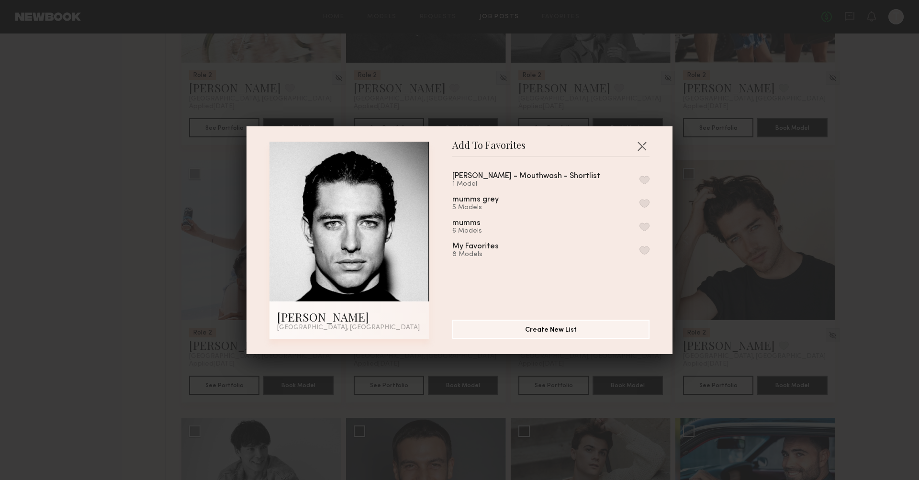
click at [557, 180] on button "button" at bounding box center [644, 180] width 10 height 9
click at [557, 148] on button "button" at bounding box center [641, 145] width 15 height 15
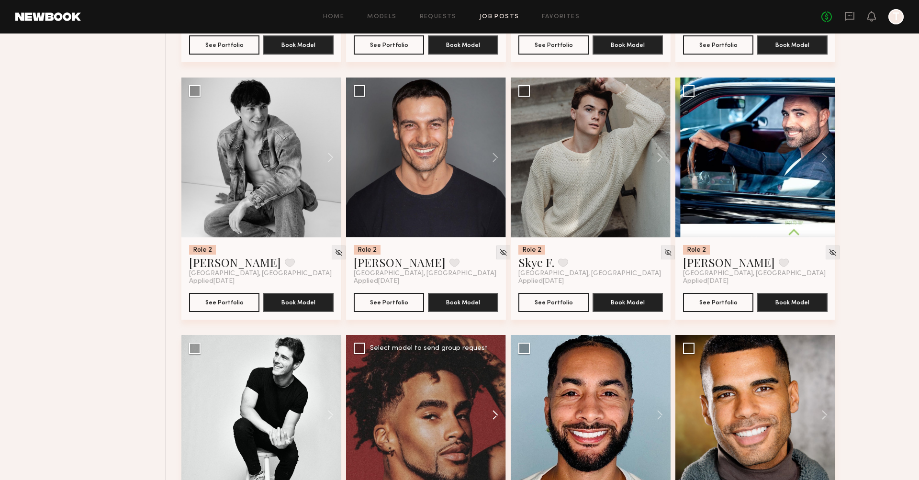
scroll to position [855, 0]
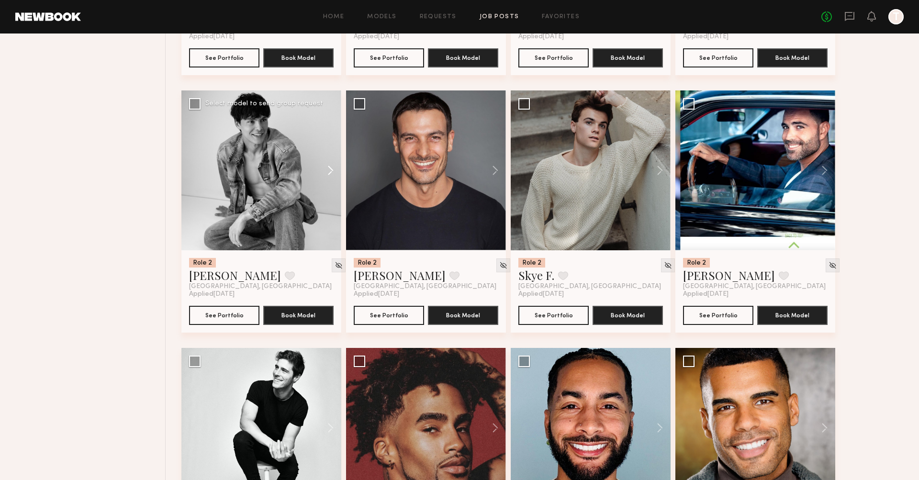
click at [326, 146] on button at bounding box center [326, 170] width 31 height 160
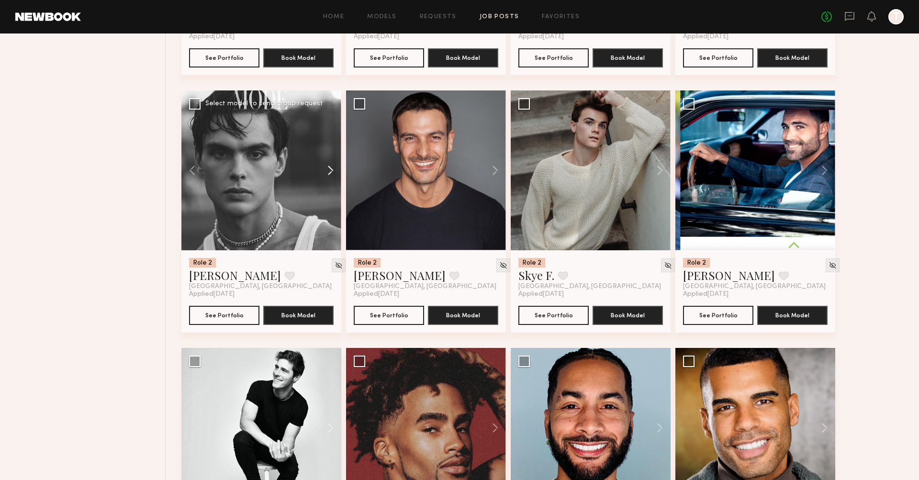
click at [326, 146] on button at bounding box center [326, 170] width 31 height 160
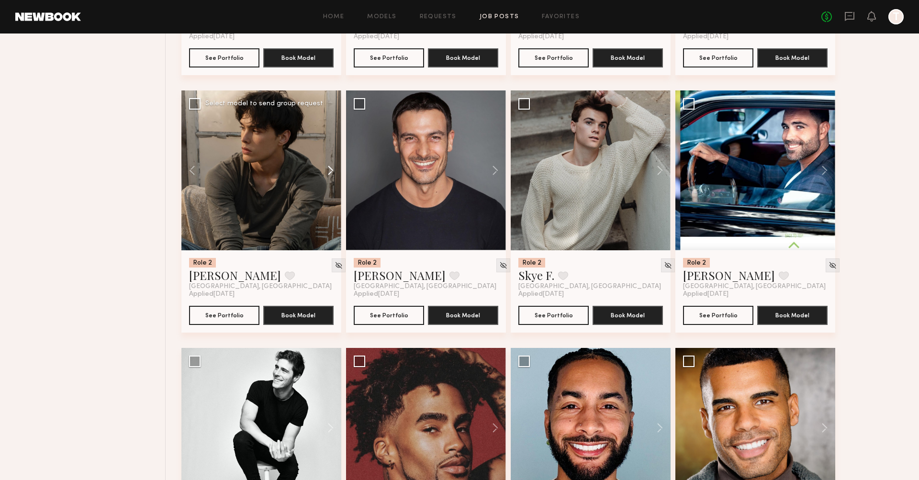
click at [326, 146] on button at bounding box center [326, 170] width 31 height 160
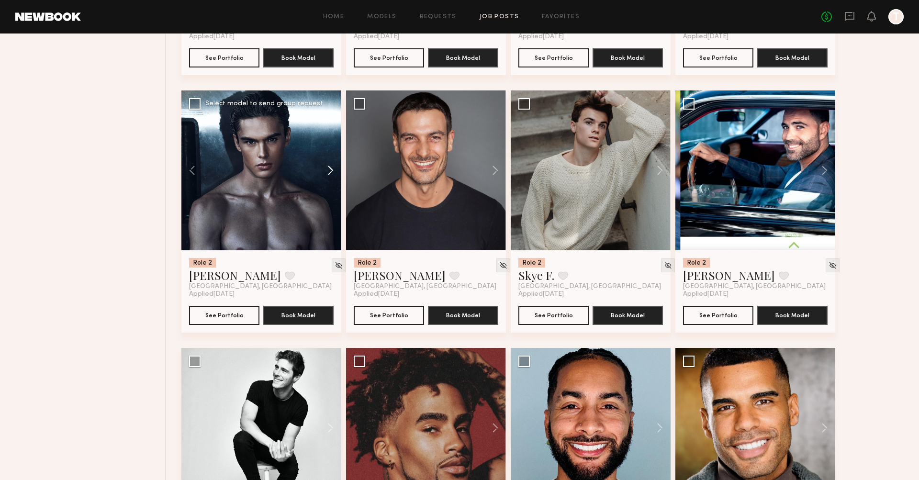
click at [326, 146] on button at bounding box center [326, 170] width 31 height 160
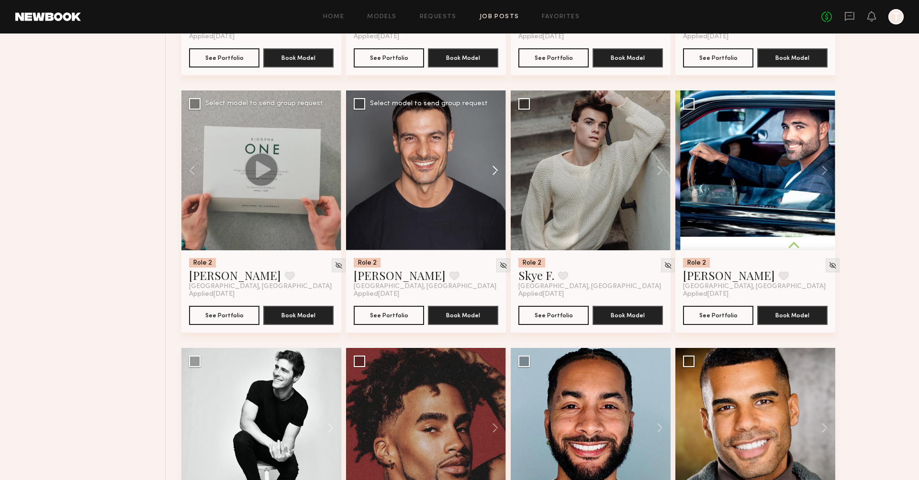
click at [497, 150] on button at bounding box center [490, 170] width 31 height 160
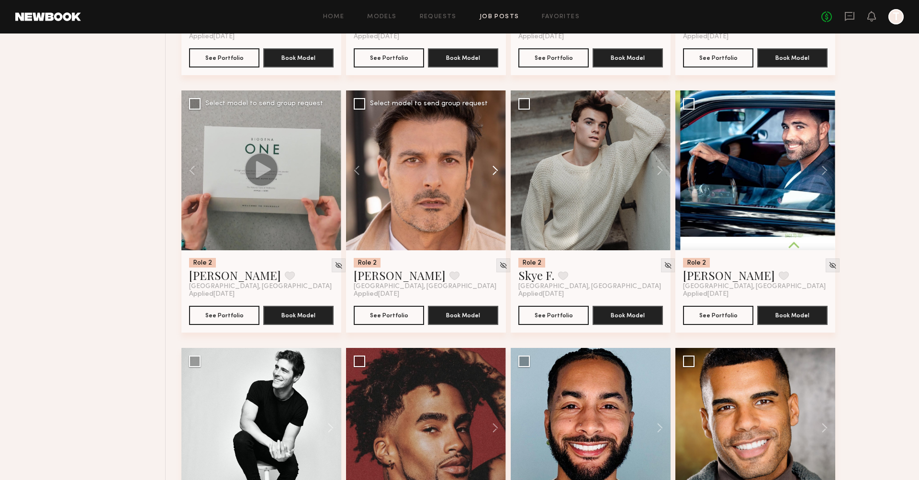
click at [497, 150] on button at bounding box center [490, 170] width 31 height 160
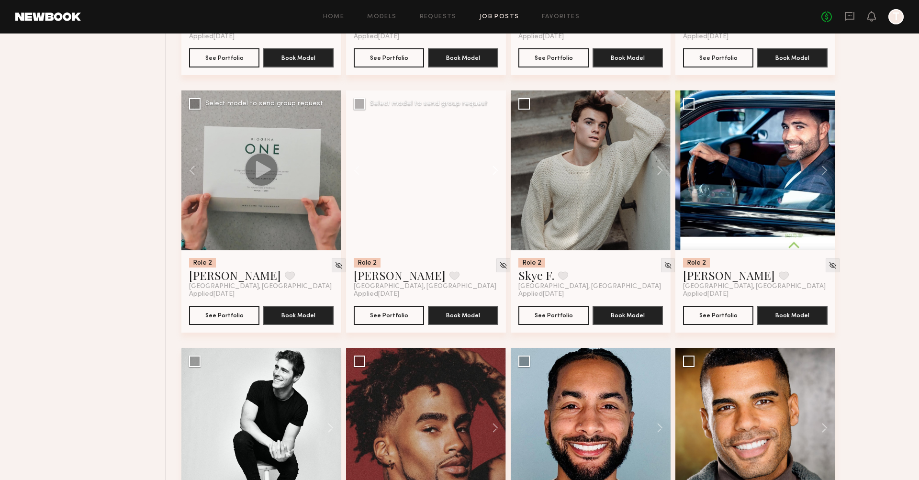
click at [497, 150] on button at bounding box center [490, 170] width 31 height 160
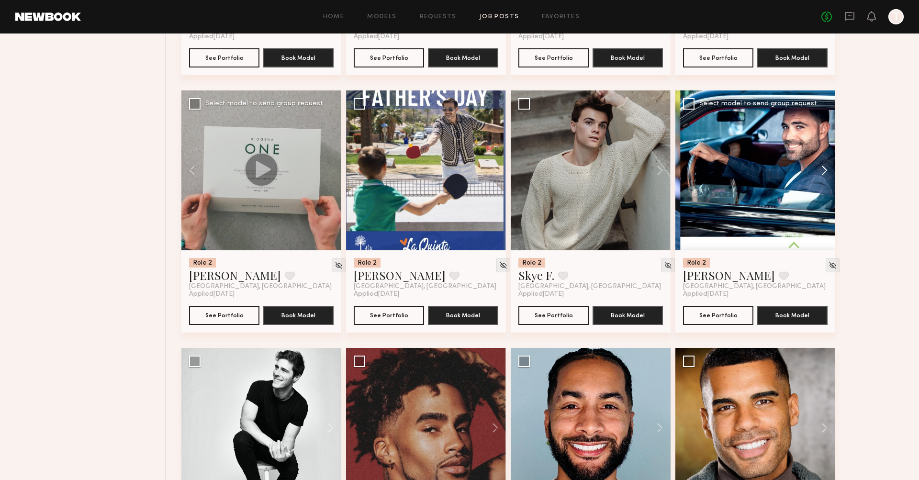
click at [557, 152] on button at bounding box center [820, 170] width 31 height 160
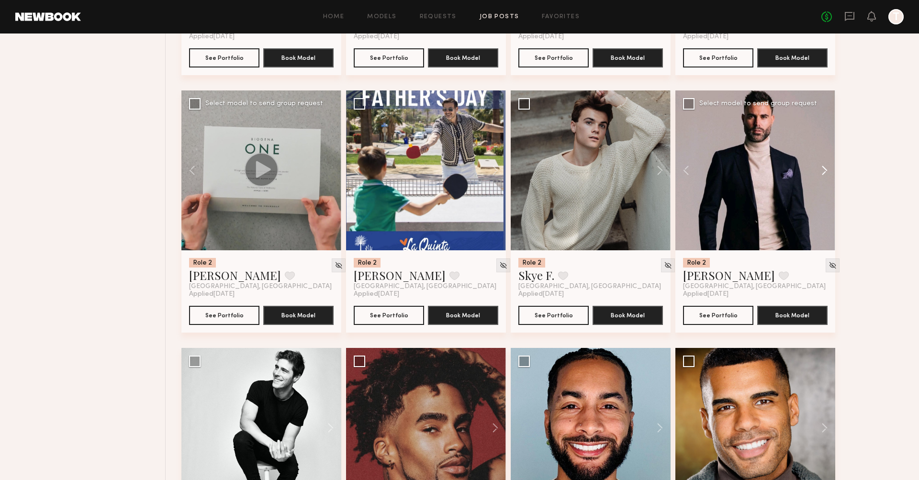
click at [557, 152] on button at bounding box center [820, 170] width 31 height 160
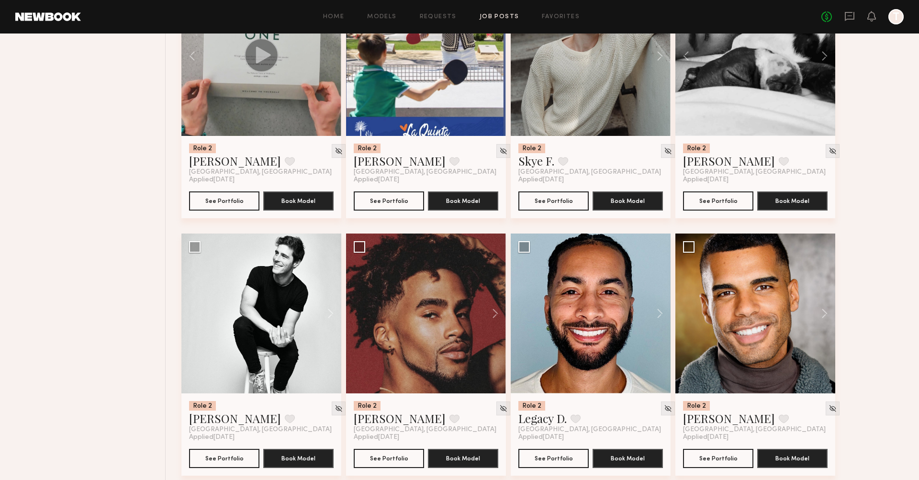
scroll to position [974, 0]
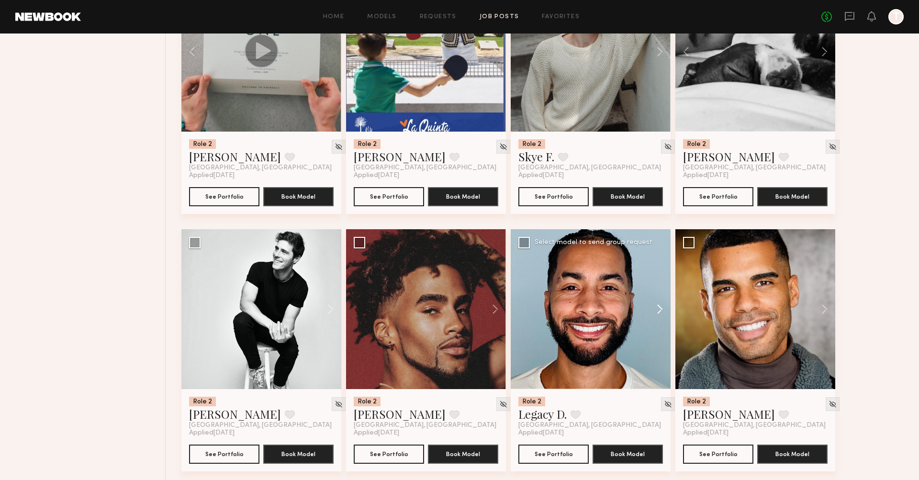
click at [557, 286] on button at bounding box center [655, 309] width 31 height 160
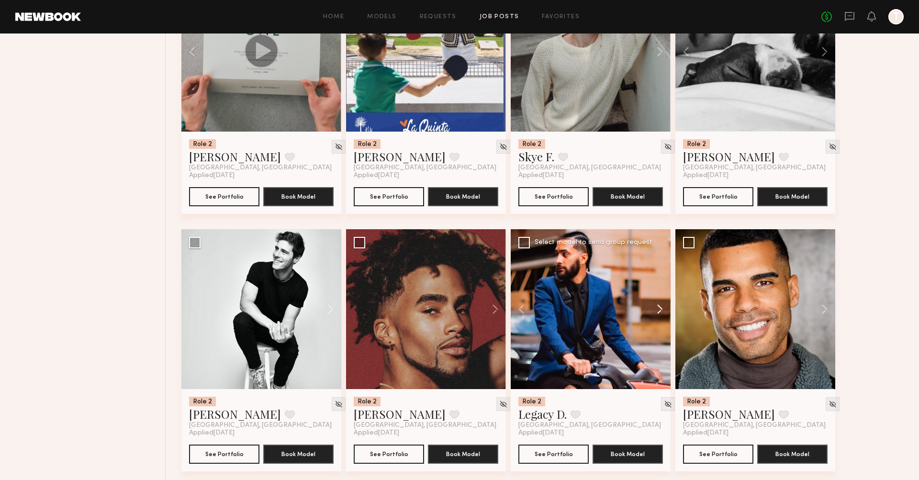
click at [557, 286] on button at bounding box center [655, 309] width 31 height 160
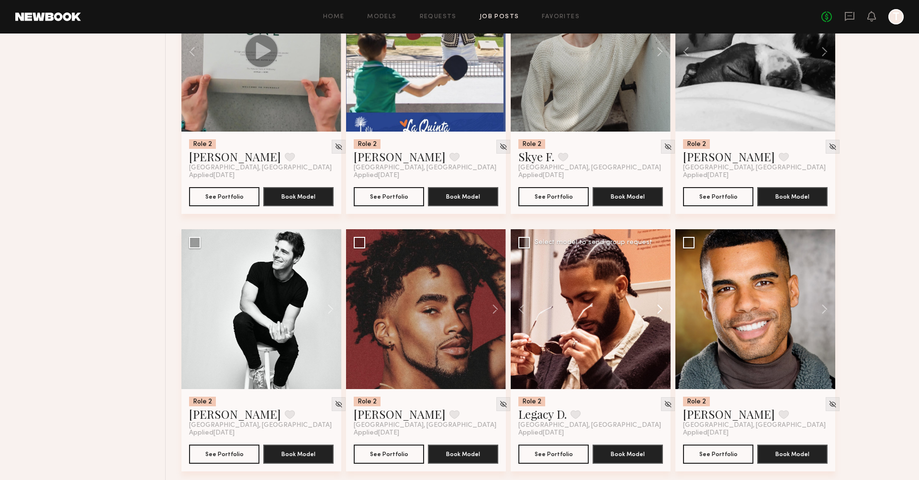
click at [557, 286] on button at bounding box center [655, 309] width 31 height 160
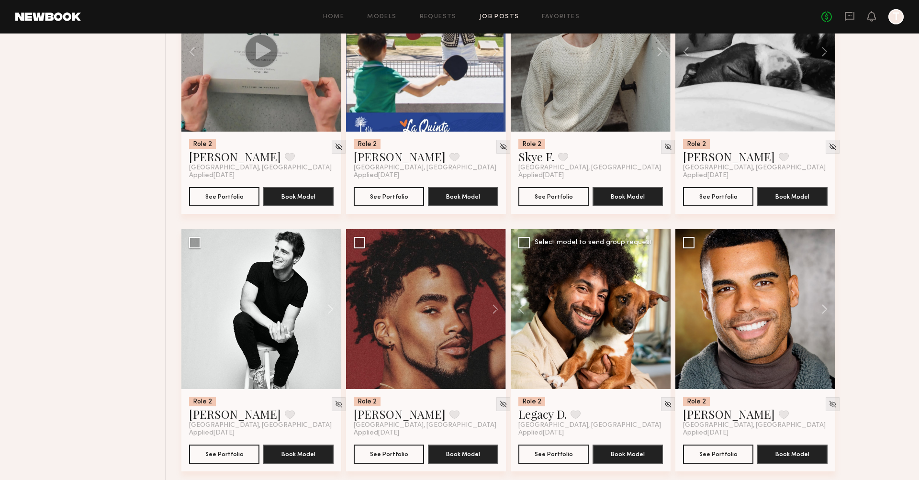
click at [557, 286] on div at bounding box center [591, 309] width 160 height 160
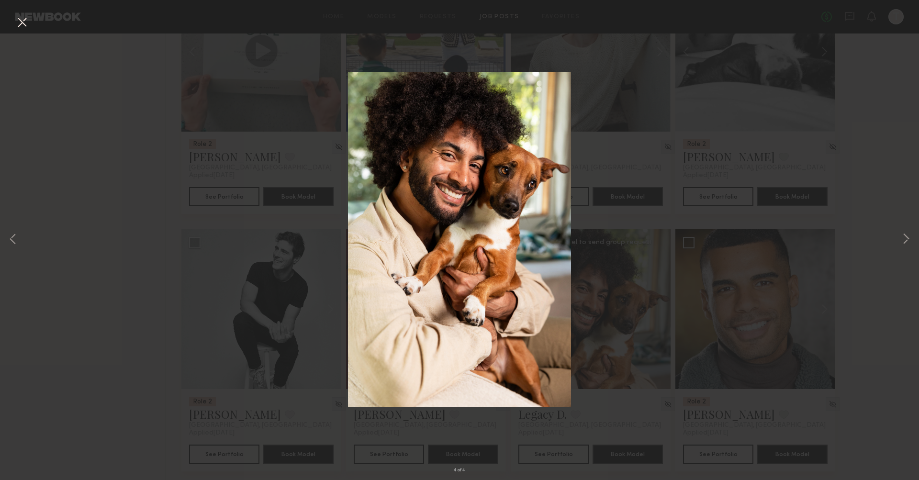
click at [24, 30] on button at bounding box center [21, 22] width 15 height 17
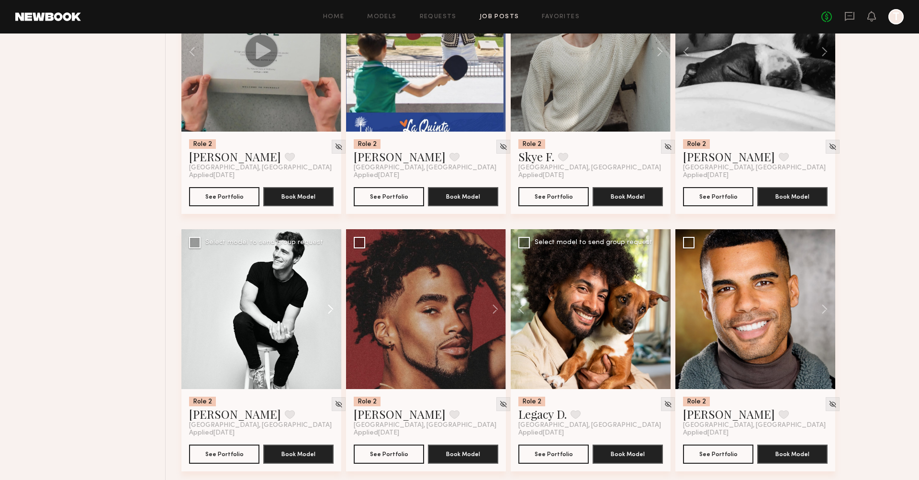
click at [324, 280] on button at bounding box center [326, 309] width 31 height 160
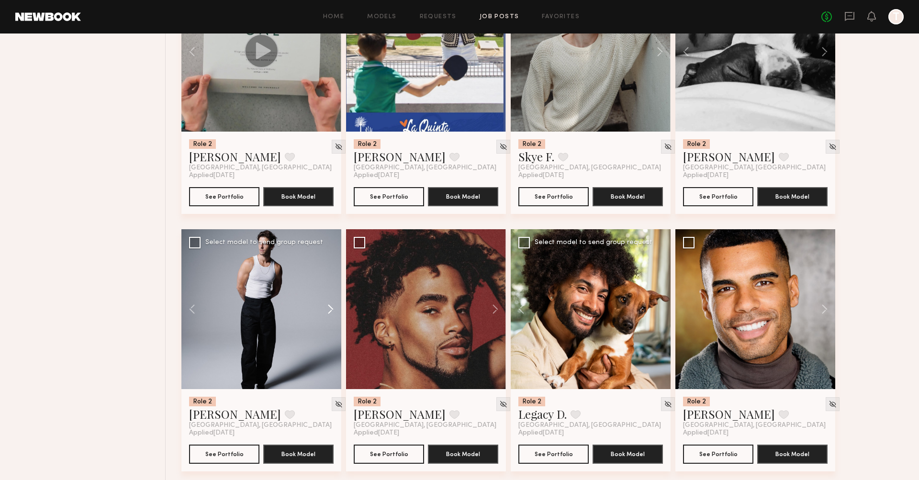
click at [324, 280] on button at bounding box center [326, 309] width 31 height 160
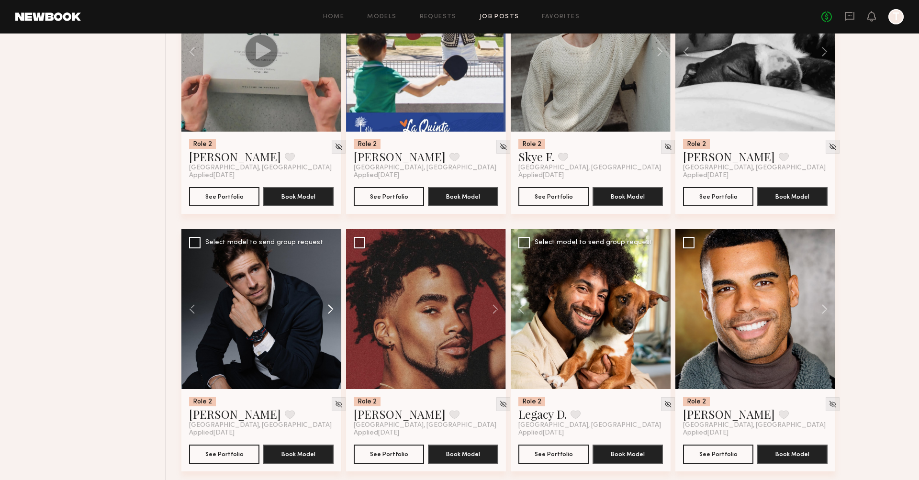
click at [324, 280] on button at bounding box center [326, 309] width 31 height 160
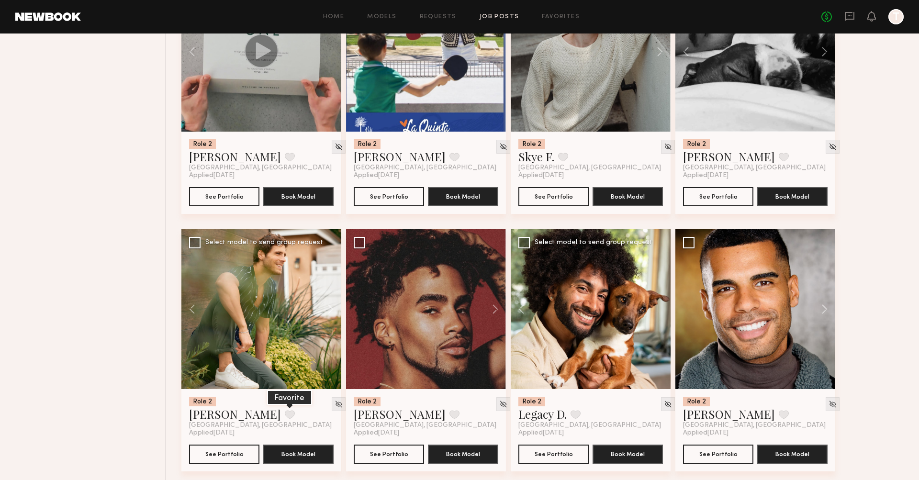
click at [285, 410] on button at bounding box center [290, 414] width 10 height 9
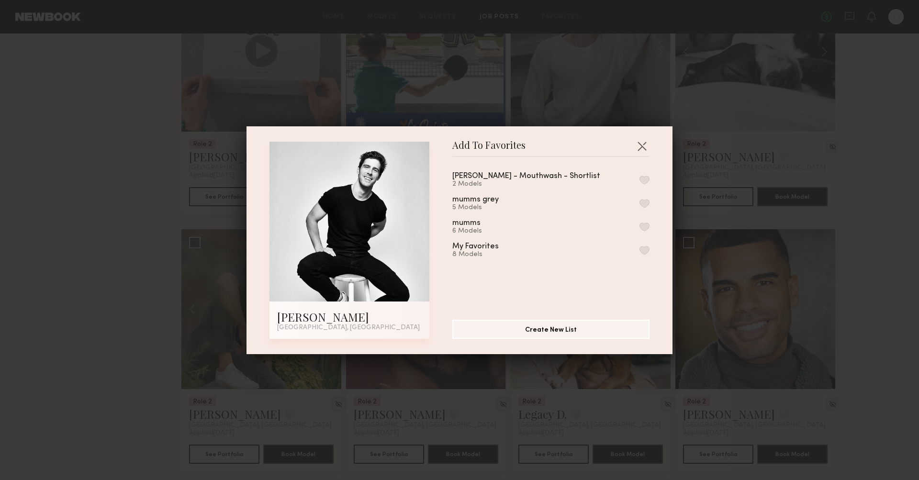
click at [557, 179] on button "button" at bounding box center [644, 180] width 10 height 9
click at [557, 144] on button "button" at bounding box center [641, 145] width 15 height 15
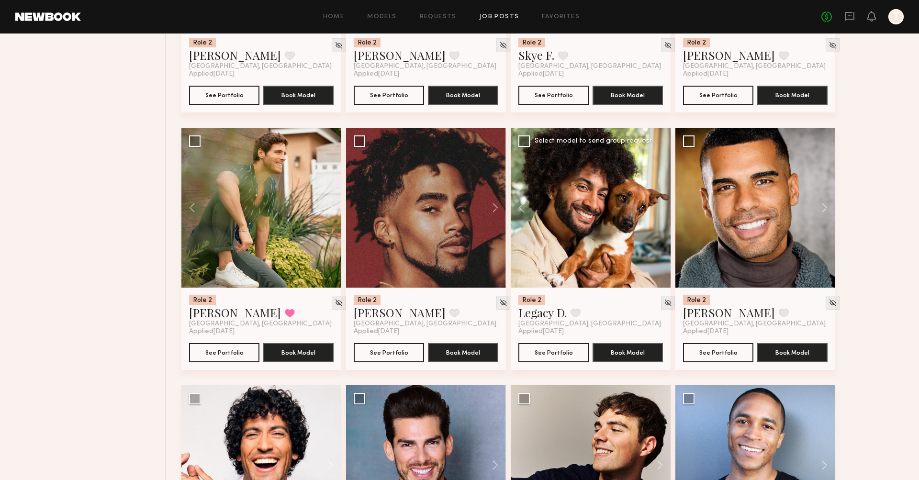
scroll to position [1076, 0]
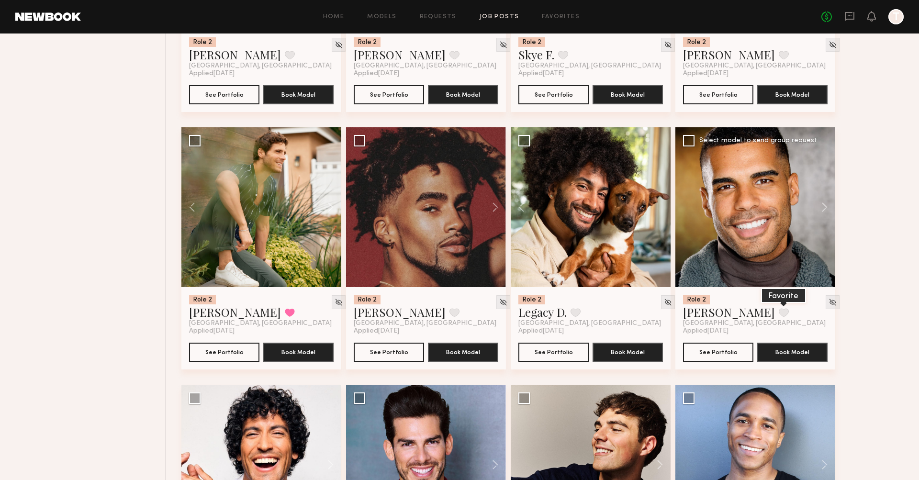
click at [557, 308] on button at bounding box center [784, 312] width 10 height 9
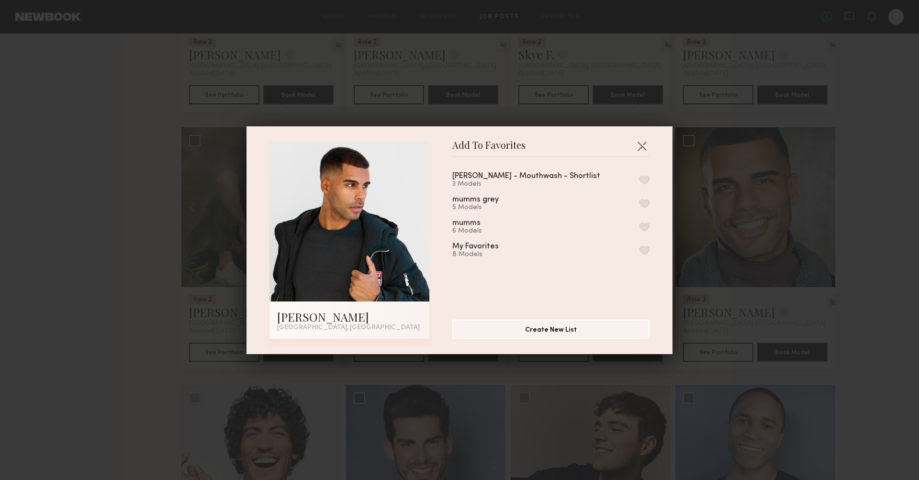
click at [557, 179] on button "button" at bounding box center [644, 180] width 10 height 9
click at [557, 147] on button "button" at bounding box center [641, 145] width 15 height 15
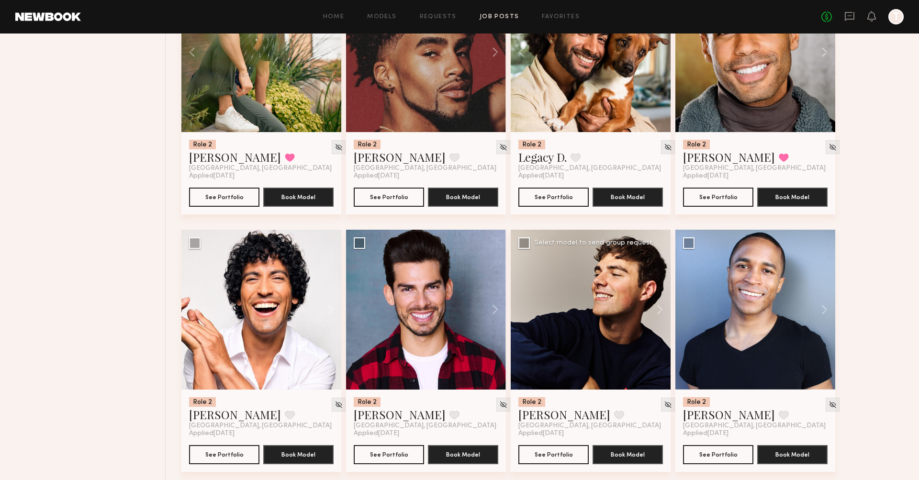
scroll to position [1233, 0]
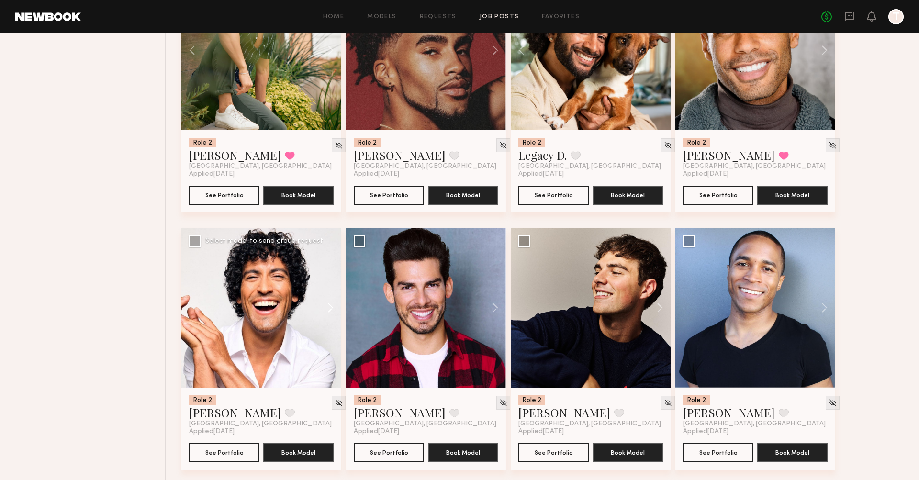
click at [327, 286] on button at bounding box center [326, 308] width 31 height 160
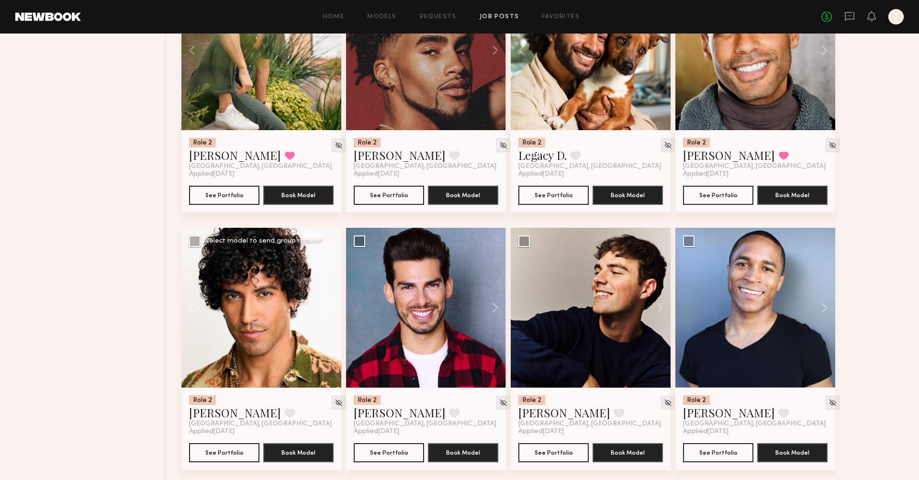
click at [327, 286] on button at bounding box center [326, 308] width 31 height 160
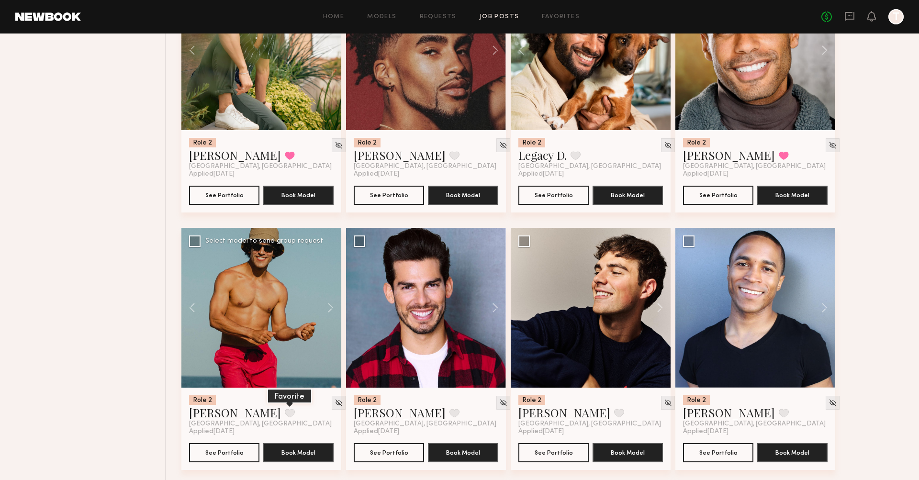
click at [285, 409] on button at bounding box center [290, 413] width 10 height 9
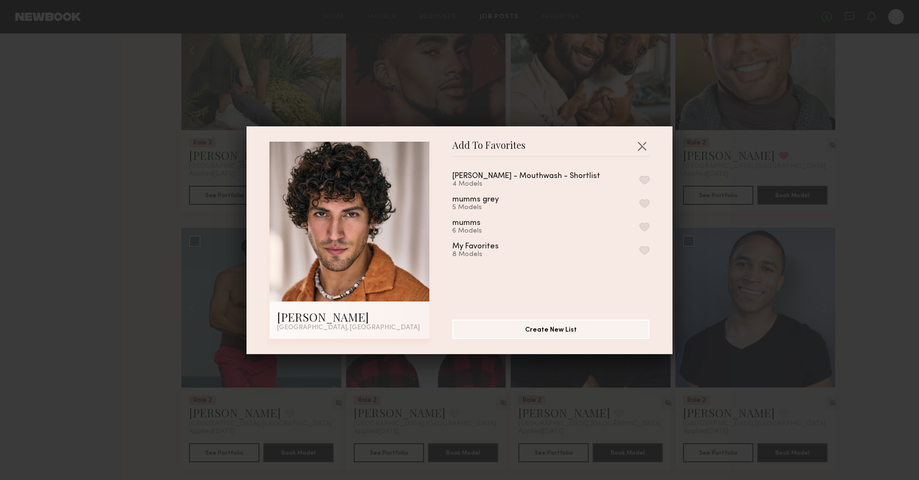
click at [557, 180] on button "button" at bounding box center [644, 180] width 10 height 9
click at [557, 147] on button "button" at bounding box center [641, 145] width 15 height 15
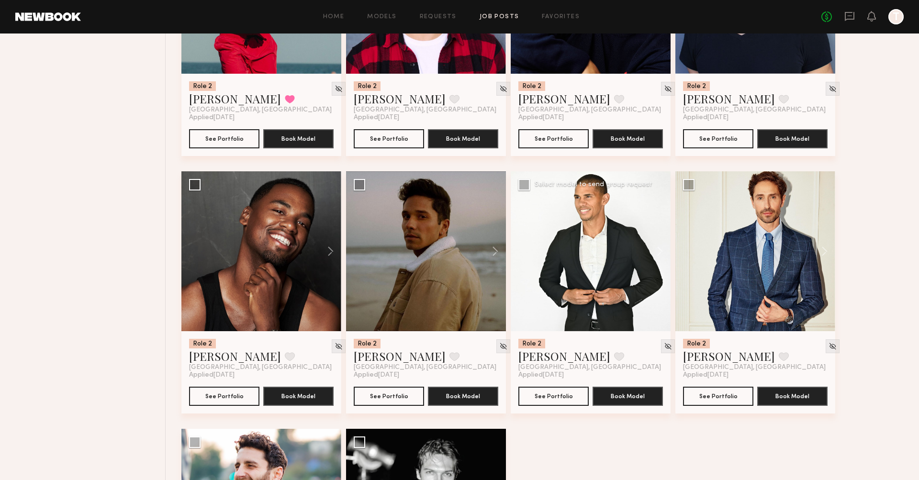
scroll to position [1548, 0]
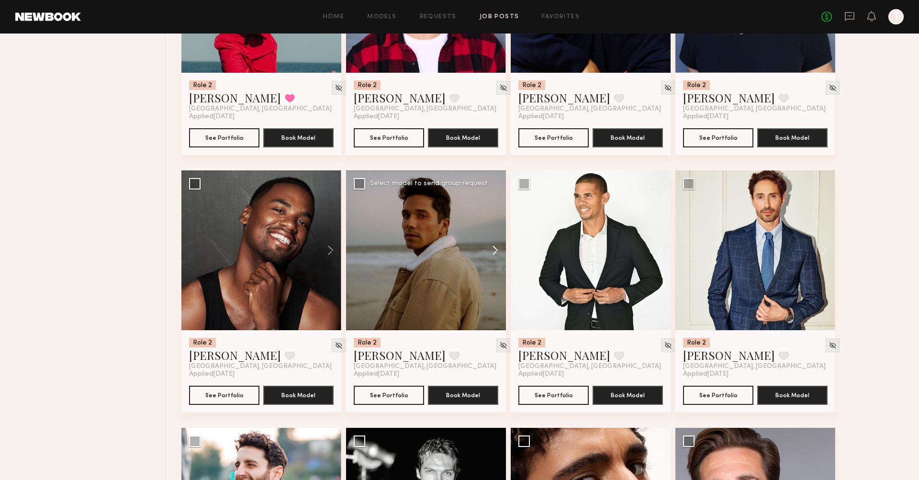
click at [494, 232] on button at bounding box center [490, 250] width 31 height 160
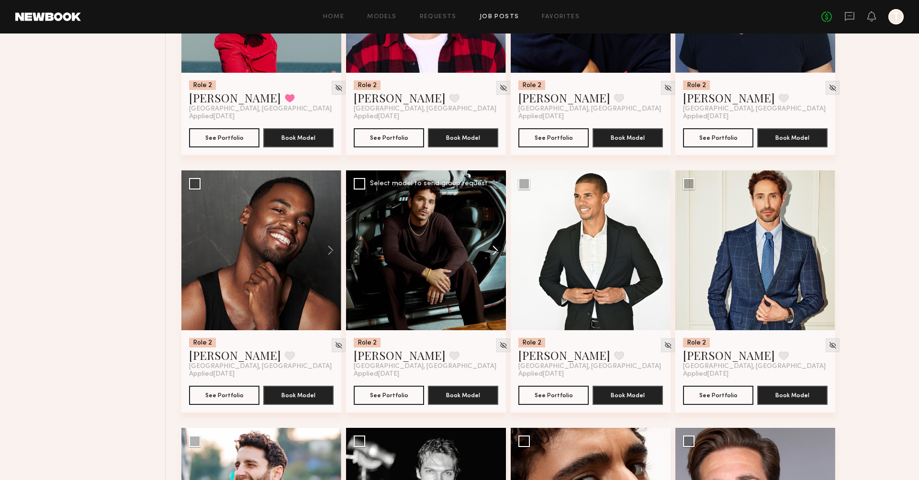
click at [494, 232] on button at bounding box center [490, 250] width 31 height 160
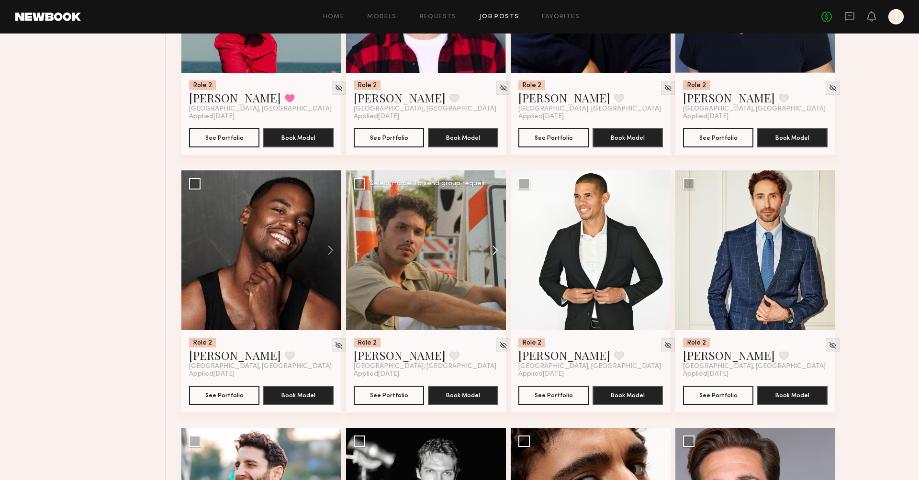
click at [494, 232] on button at bounding box center [490, 250] width 31 height 160
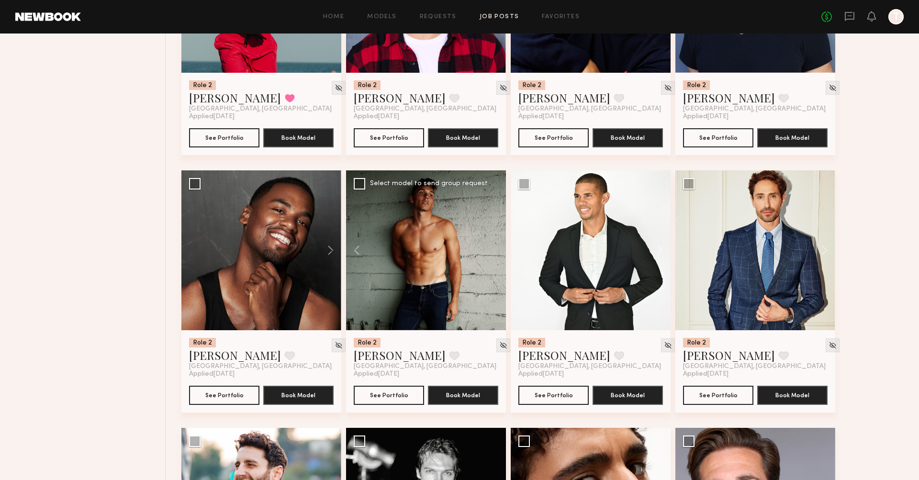
click at [494, 232] on div at bounding box center [426, 250] width 160 height 160
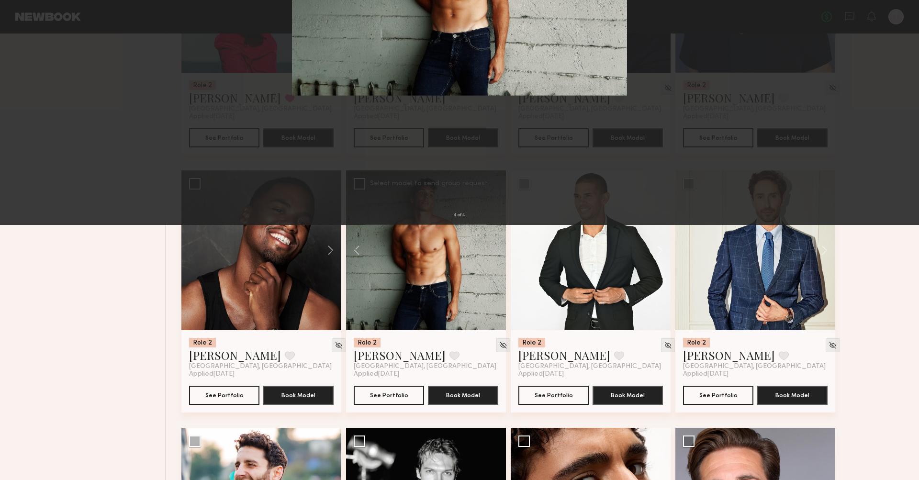
click at [557, 230] on button at bounding box center [905, 240] width 11 height 384
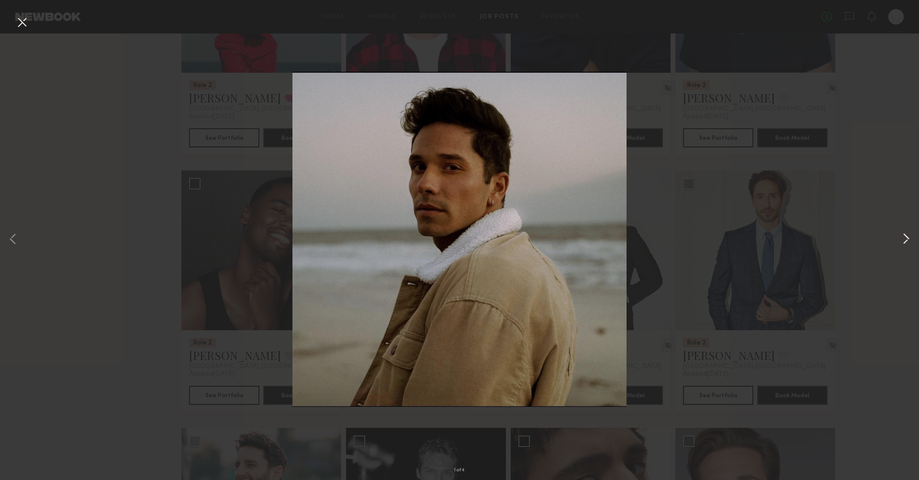
click at [557, 233] on button at bounding box center [905, 240] width 11 height 384
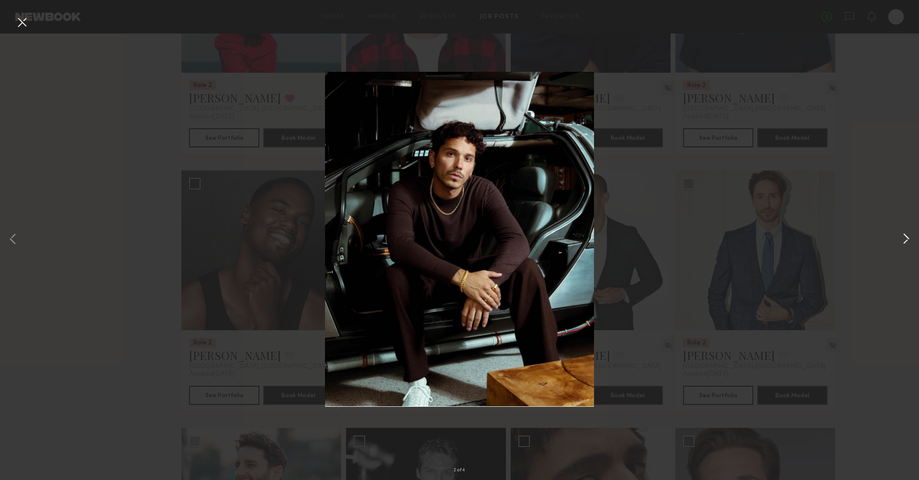
click at [557, 233] on button at bounding box center [905, 240] width 11 height 384
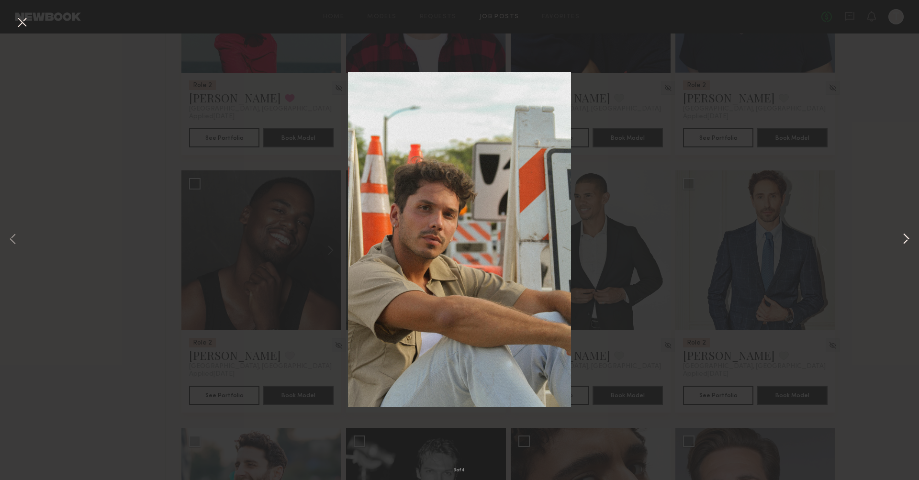
click at [557, 233] on button at bounding box center [905, 240] width 11 height 384
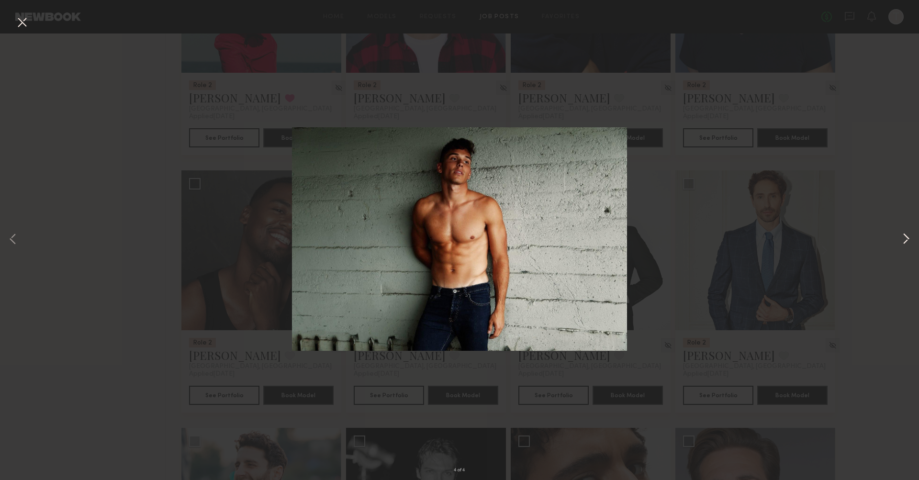
click at [557, 233] on button at bounding box center [905, 240] width 11 height 384
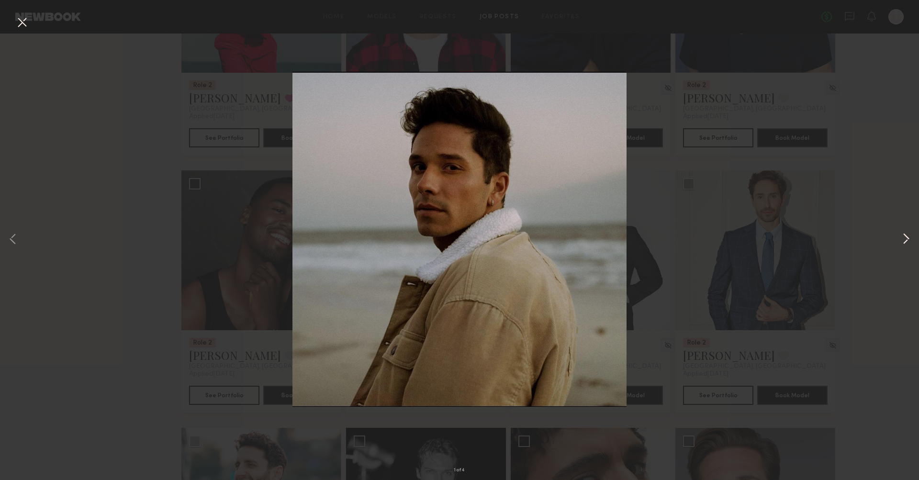
click at [557, 233] on button at bounding box center [905, 240] width 11 height 384
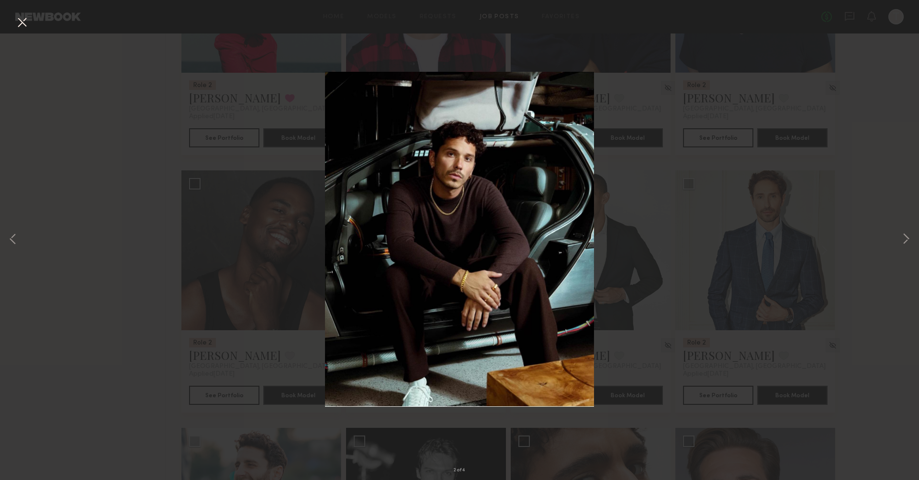
click at [557, 71] on div "2 of 4" at bounding box center [459, 240] width 919 height 480
click at [19, 21] on button at bounding box center [21, 22] width 15 height 17
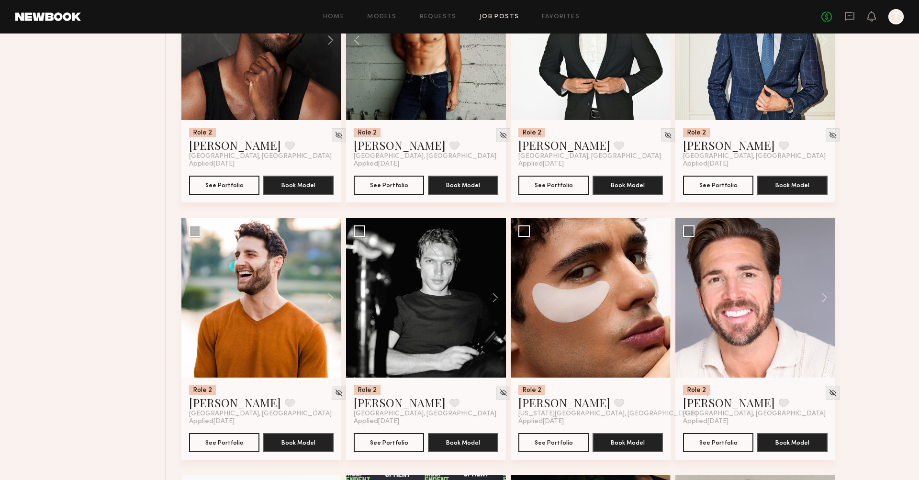
scroll to position [1759, 0]
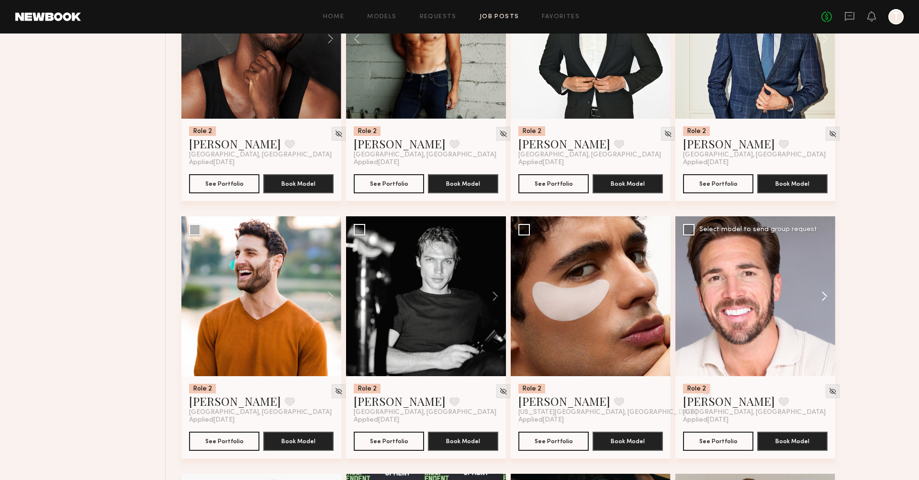
click at [557, 273] on button at bounding box center [820, 296] width 31 height 160
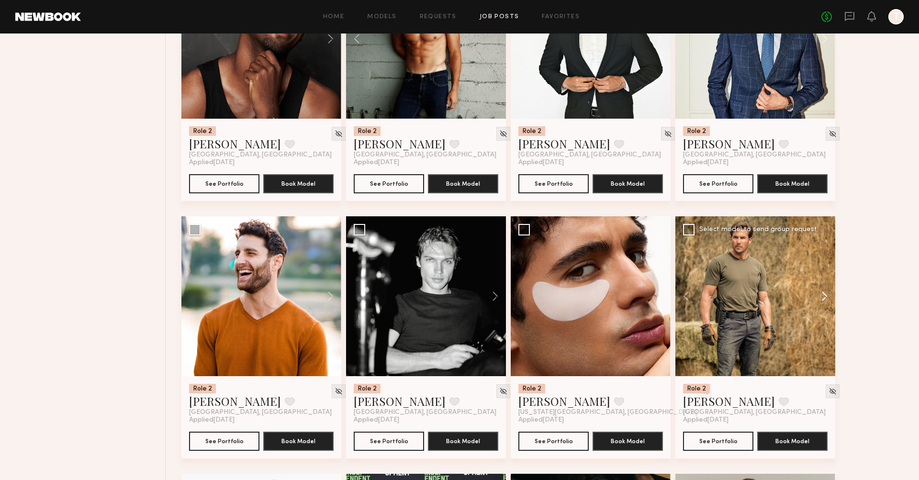
click at [557, 273] on button at bounding box center [820, 296] width 31 height 160
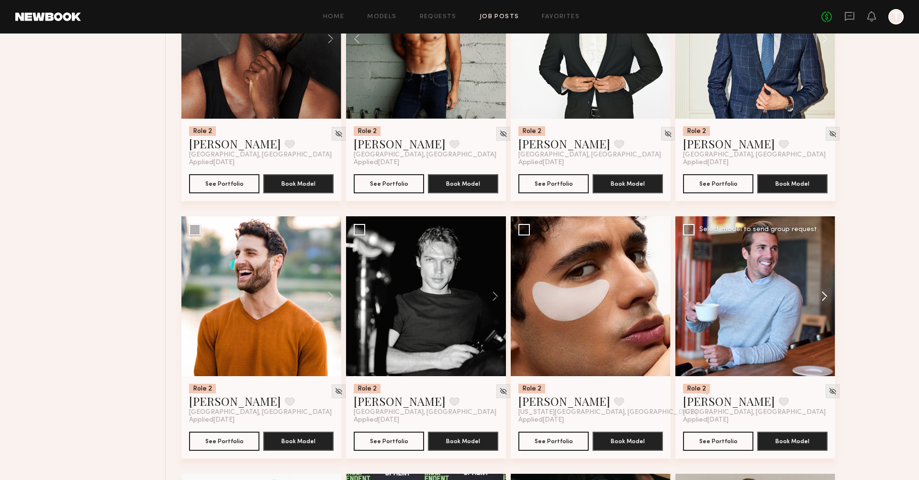
click at [557, 273] on button at bounding box center [820, 296] width 31 height 160
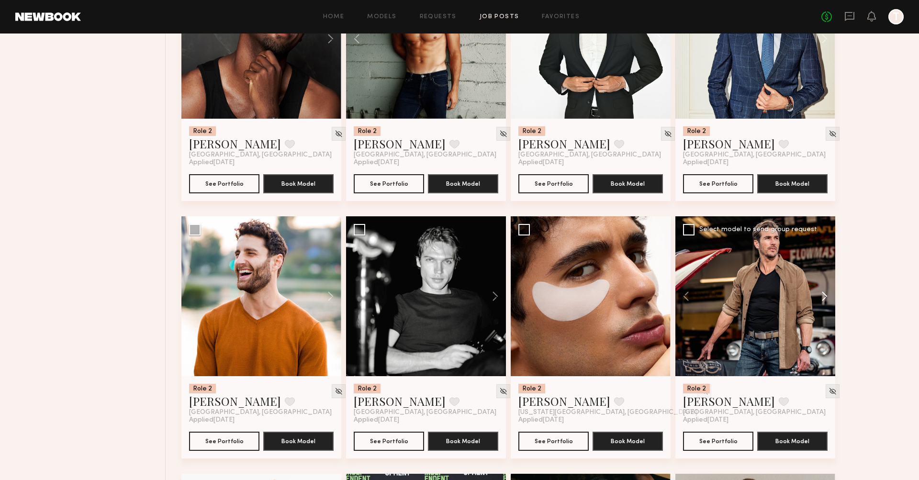
click at [557, 274] on button at bounding box center [820, 296] width 31 height 160
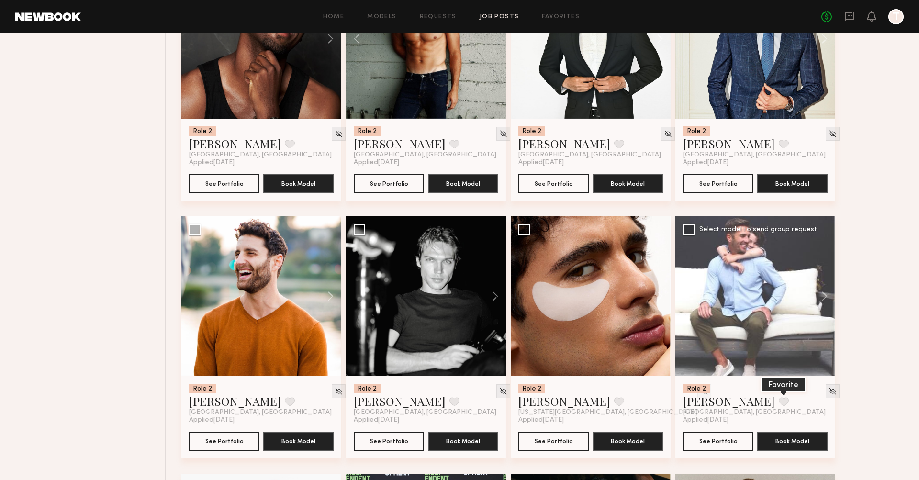
click at [557, 397] on button at bounding box center [784, 401] width 10 height 9
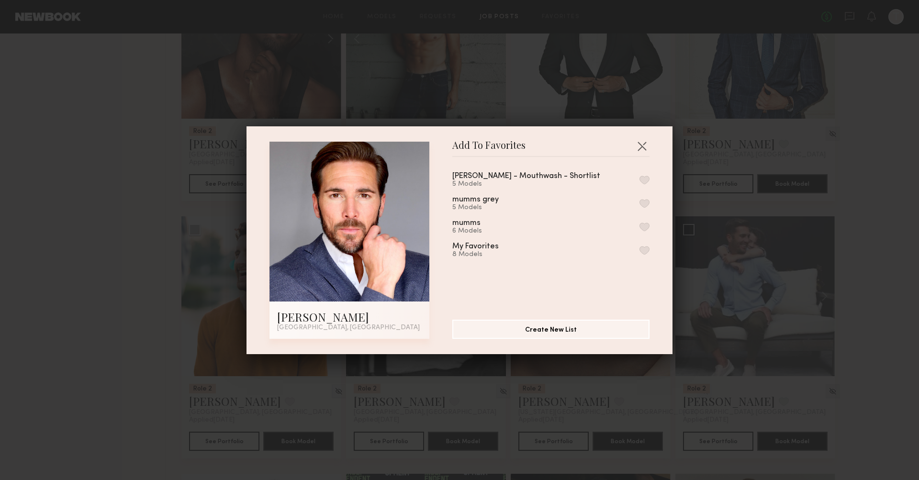
click at [557, 180] on button "button" at bounding box center [644, 180] width 10 height 9
click at [557, 147] on button "button" at bounding box center [641, 145] width 15 height 15
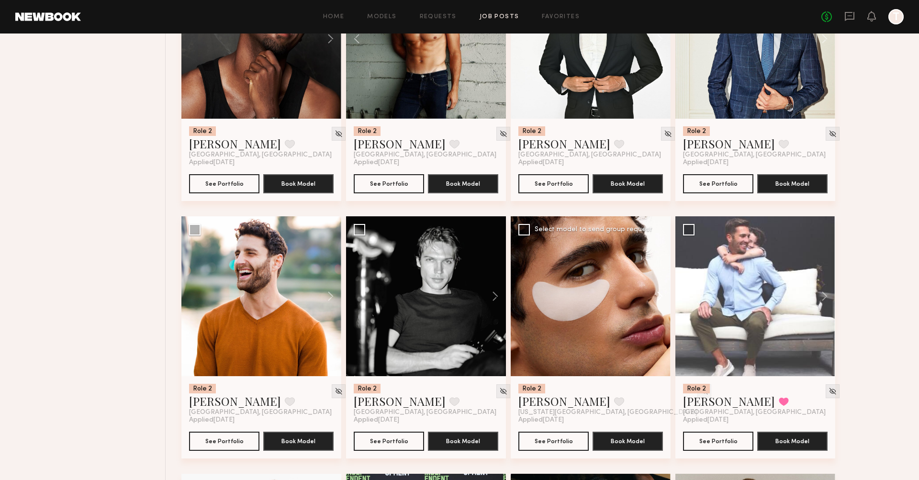
click at [557, 275] on button at bounding box center [655, 296] width 31 height 160
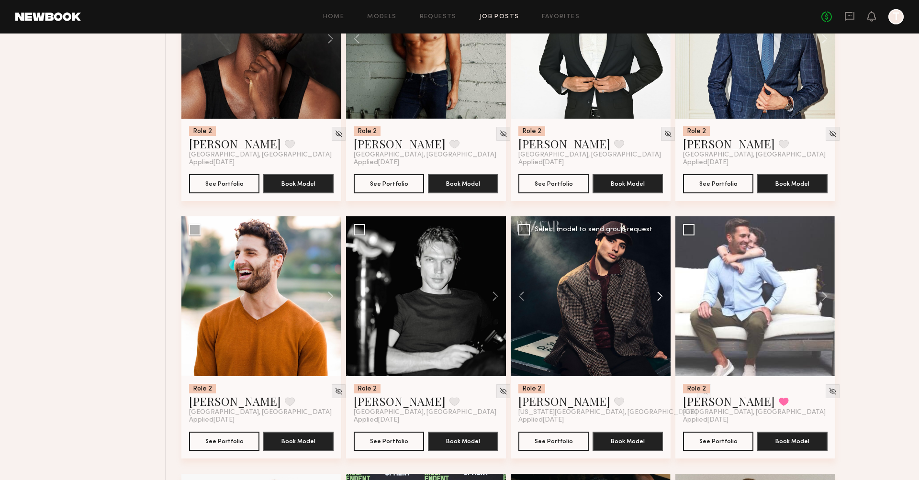
click at [557, 275] on button at bounding box center [655, 296] width 31 height 160
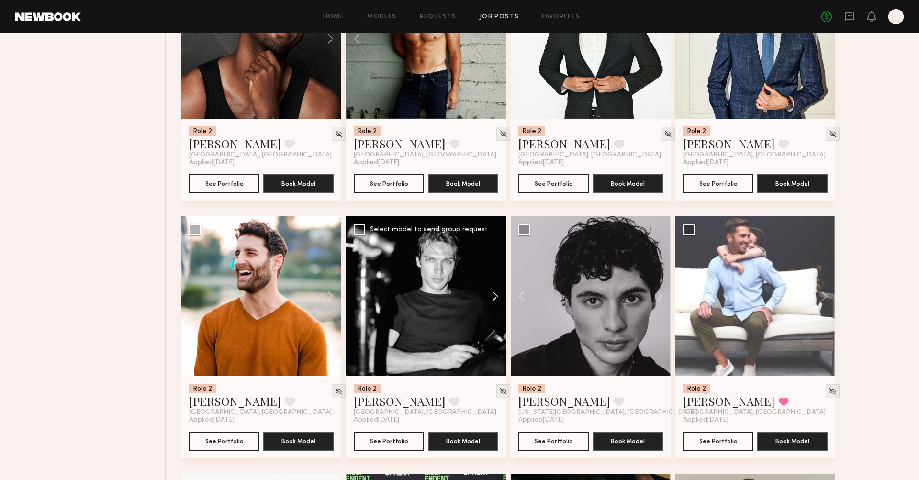
click at [495, 275] on button at bounding box center [490, 296] width 31 height 160
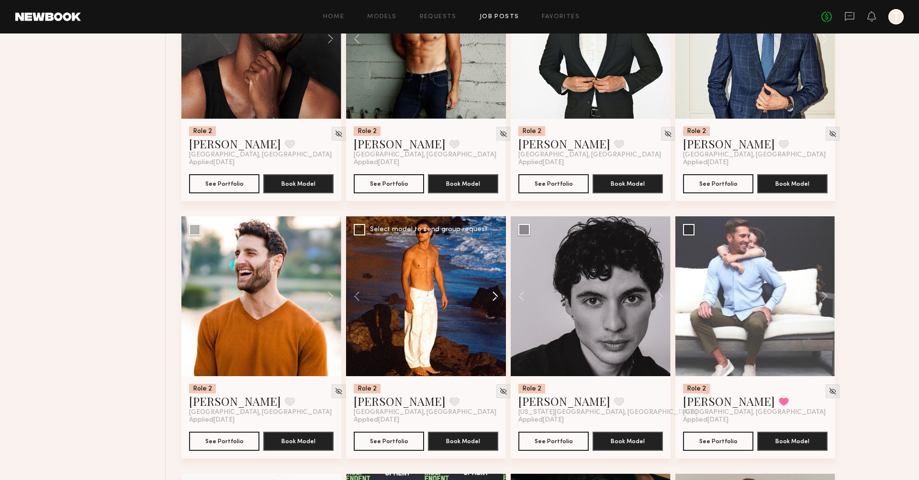
click at [495, 275] on button at bounding box center [490, 296] width 31 height 160
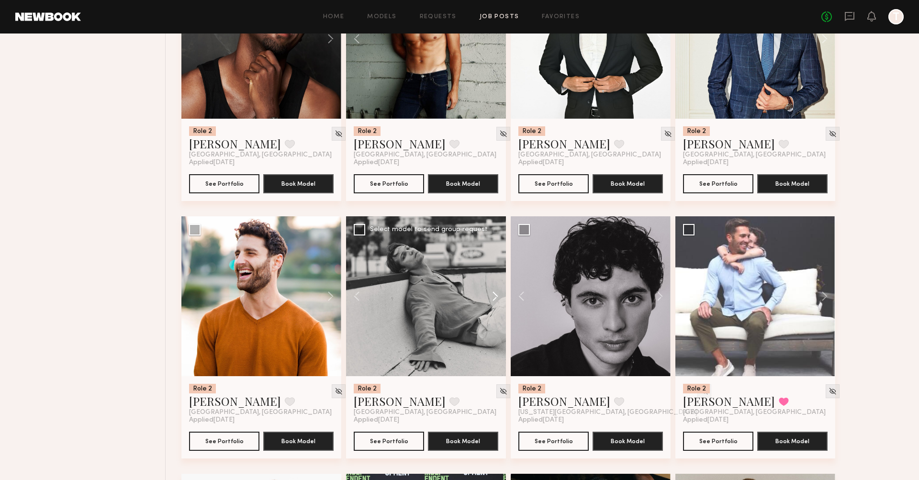
click at [495, 275] on button at bounding box center [490, 296] width 31 height 160
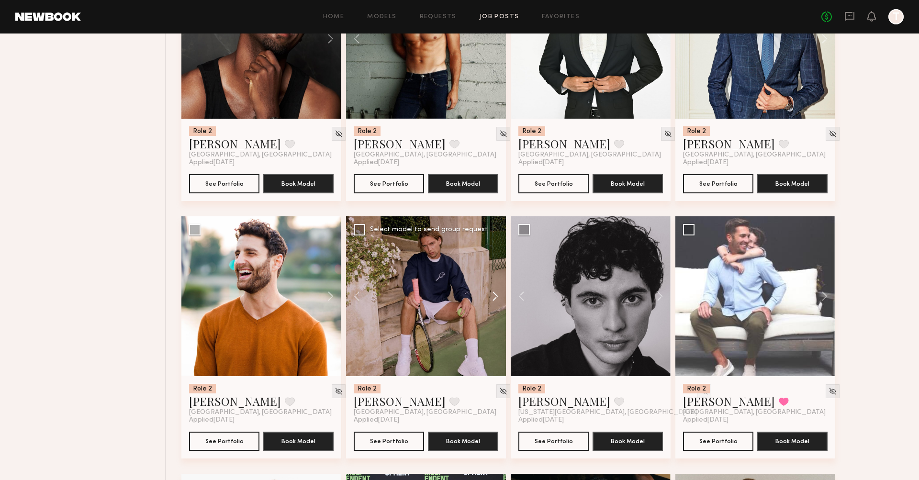
click at [495, 275] on button at bounding box center [490, 296] width 31 height 160
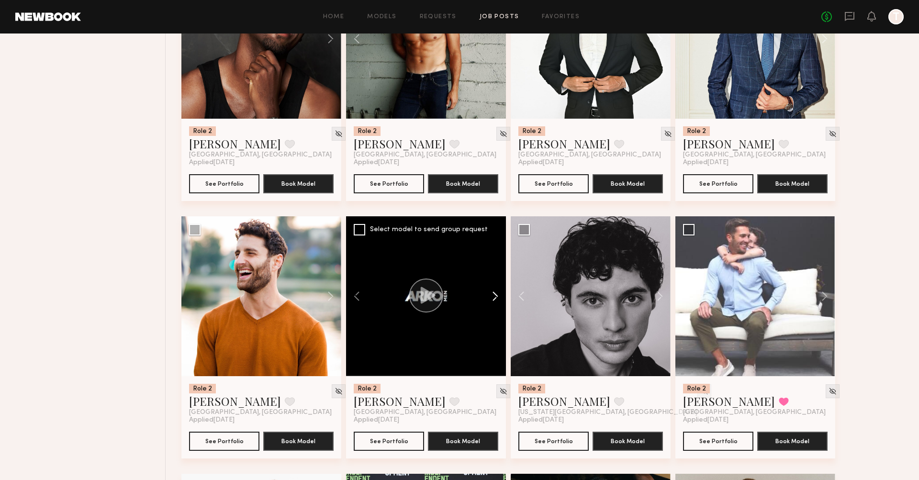
click at [495, 275] on button at bounding box center [490, 296] width 31 height 160
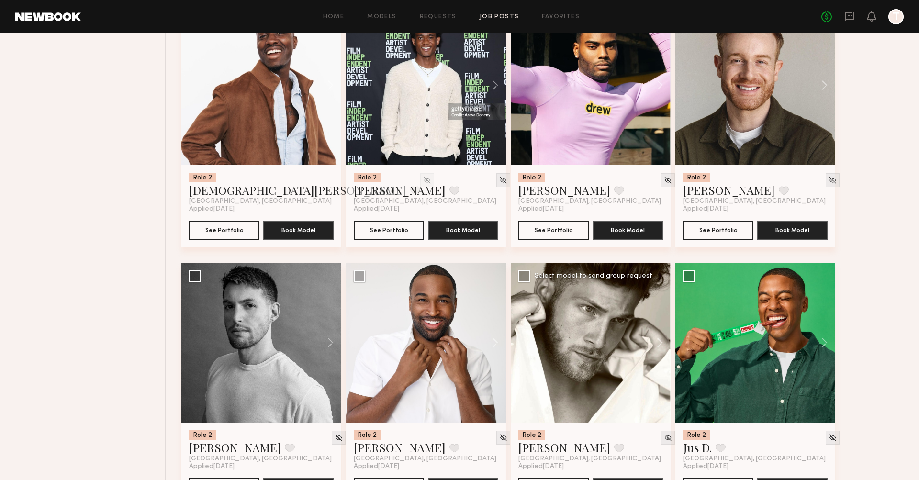
scroll to position [2229, 0]
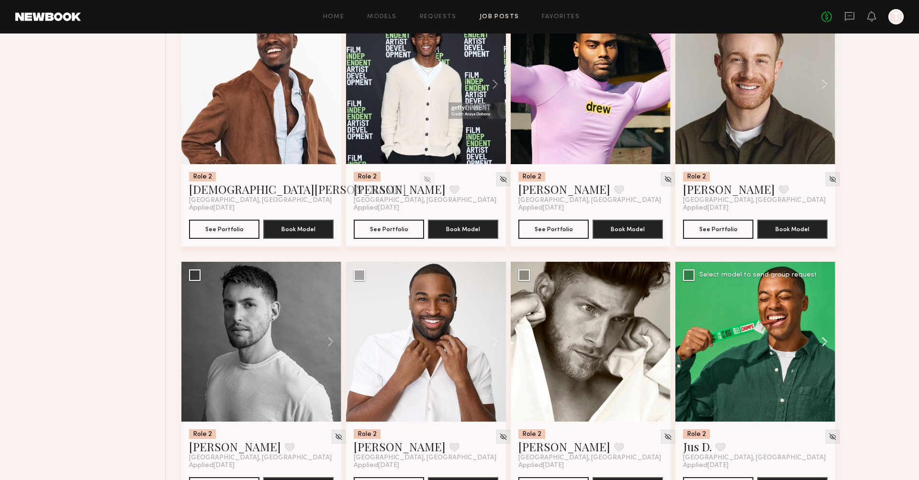
click at [557, 321] on button at bounding box center [820, 342] width 31 height 160
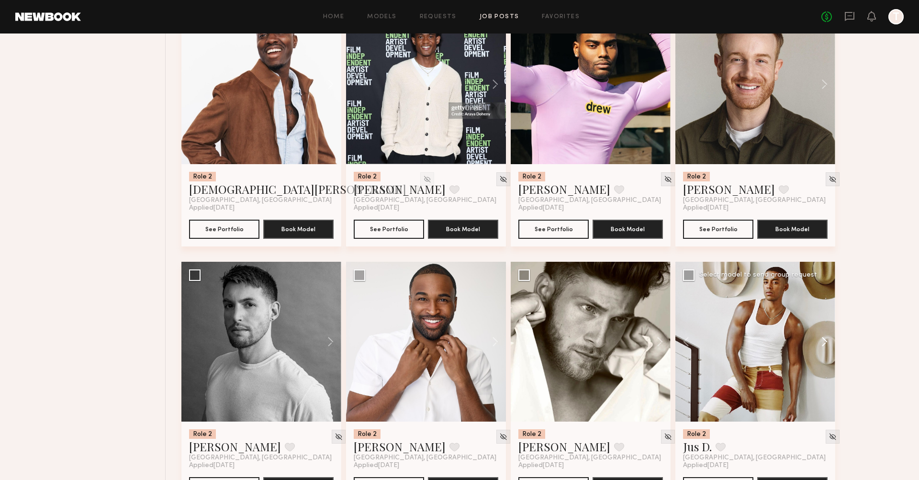
click at [557, 321] on button at bounding box center [820, 342] width 31 height 160
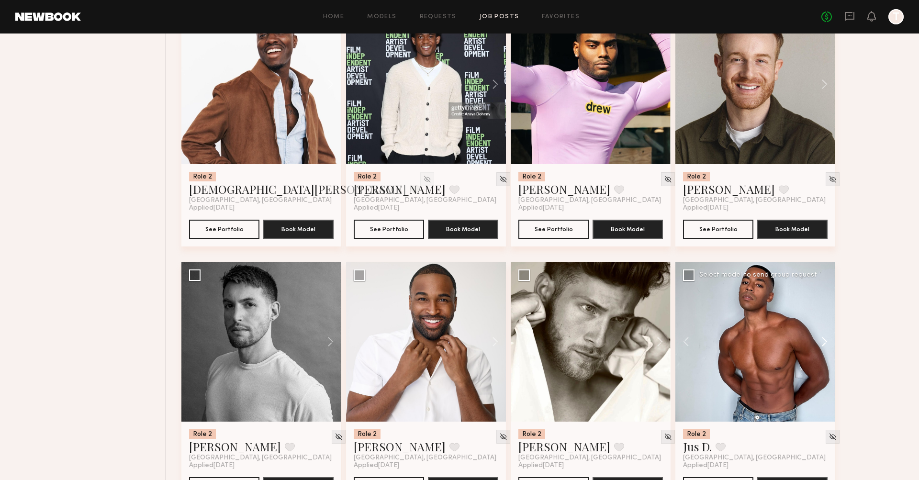
click at [557, 321] on button at bounding box center [820, 342] width 31 height 160
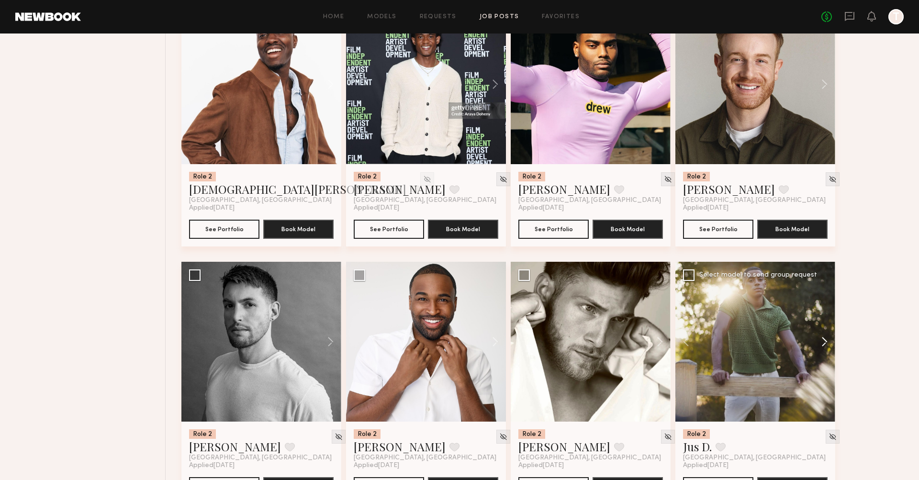
click at [557, 321] on button at bounding box center [820, 342] width 31 height 160
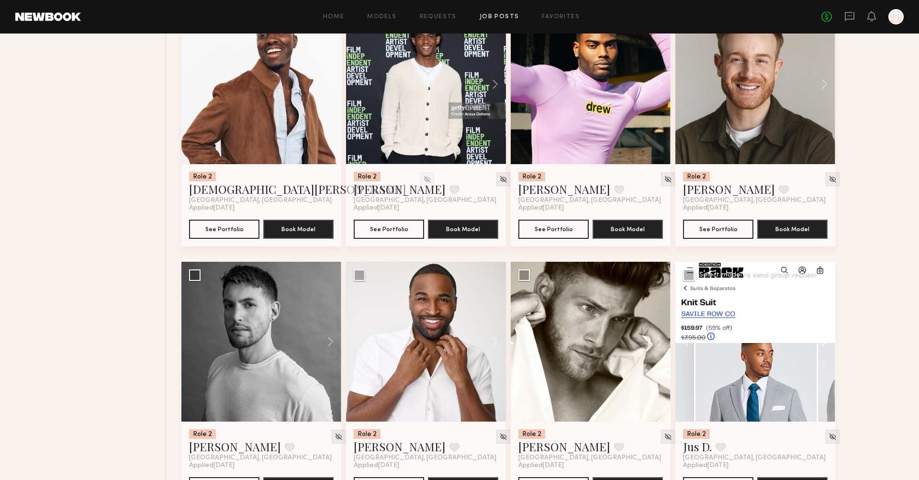
click at [557, 321] on button at bounding box center [820, 342] width 31 height 160
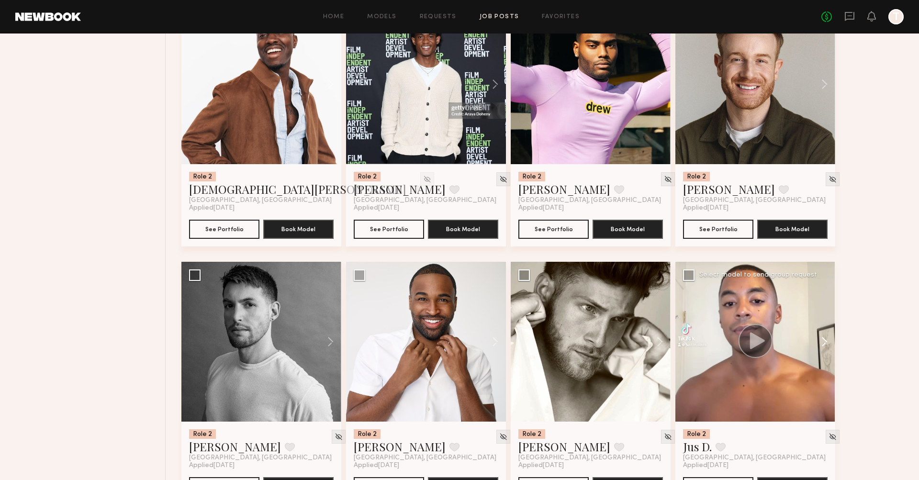
click at [557, 321] on button at bounding box center [820, 342] width 31 height 160
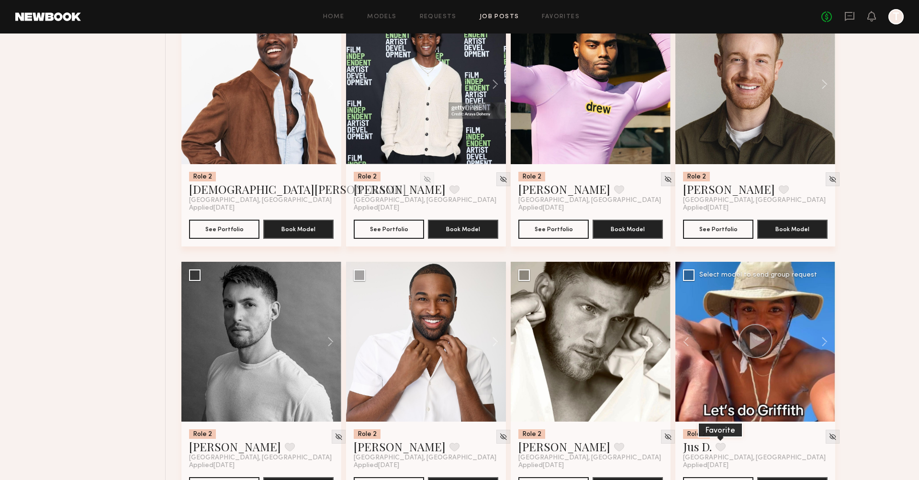
click at [557, 443] on button at bounding box center [721, 447] width 10 height 9
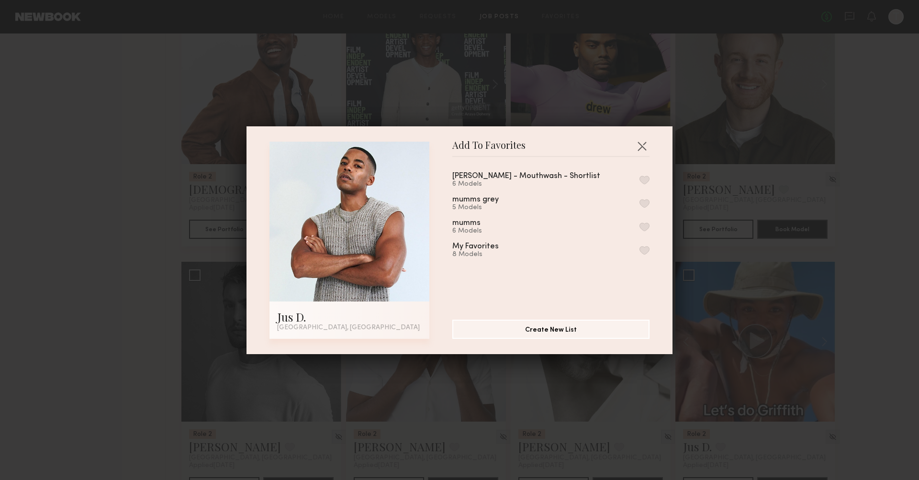
click at [557, 179] on button "button" at bounding box center [644, 180] width 10 height 9
click at [557, 145] on button "button" at bounding box center [641, 145] width 15 height 15
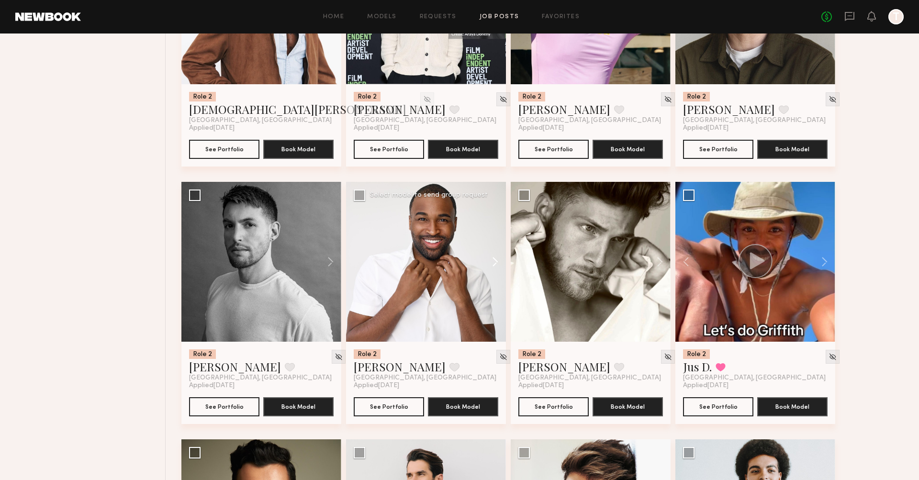
scroll to position [2309, 0]
click at [557, 242] on button at bounding box center [655, 261] width 31 height 160
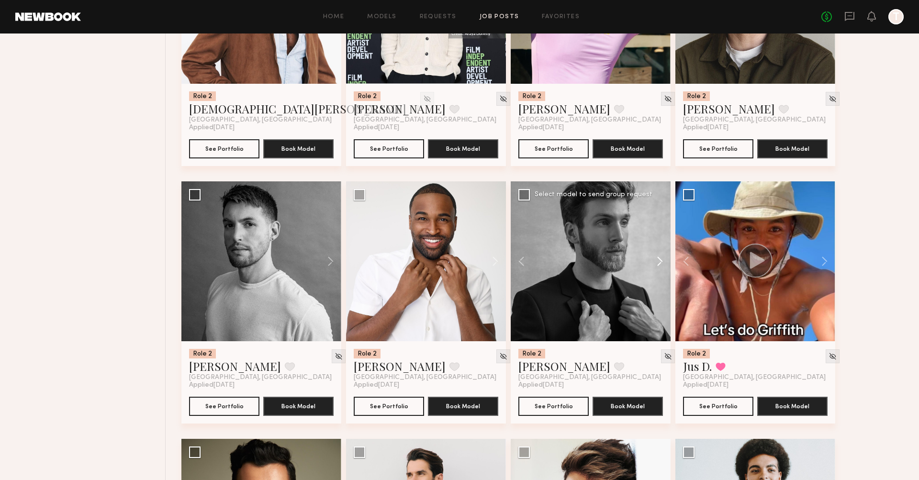
click at [557, 242] on button at bounding box center [655, 261] width 31 height 160
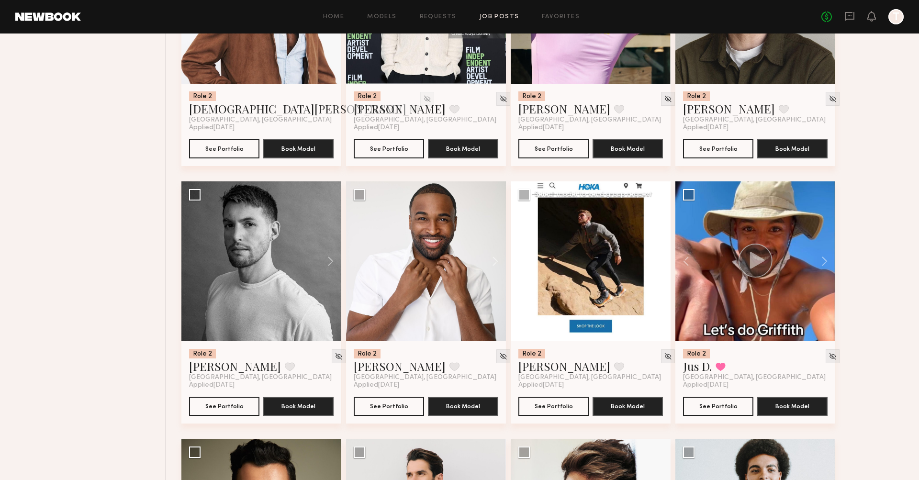
click at [557, 242] on button at bounding box center [655, 261] width 31 height 160
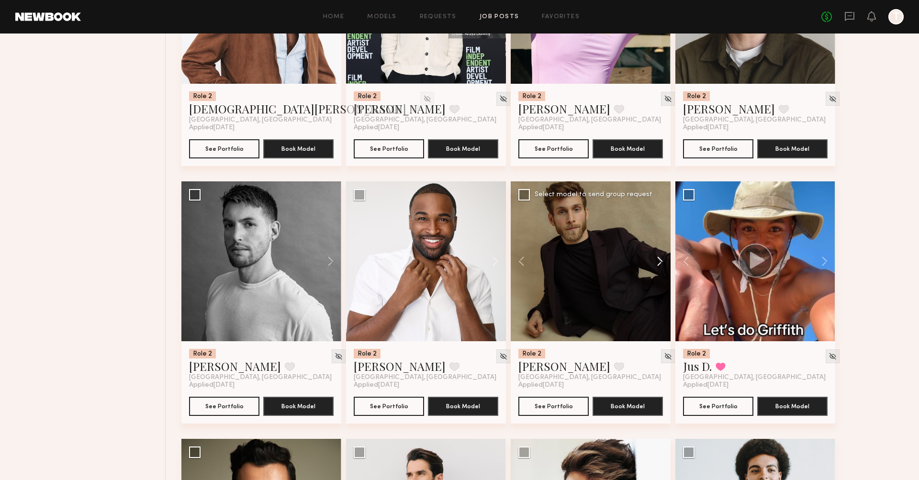
click at [557, 242] on button at bounding box center [655, 261] width 31 height 160
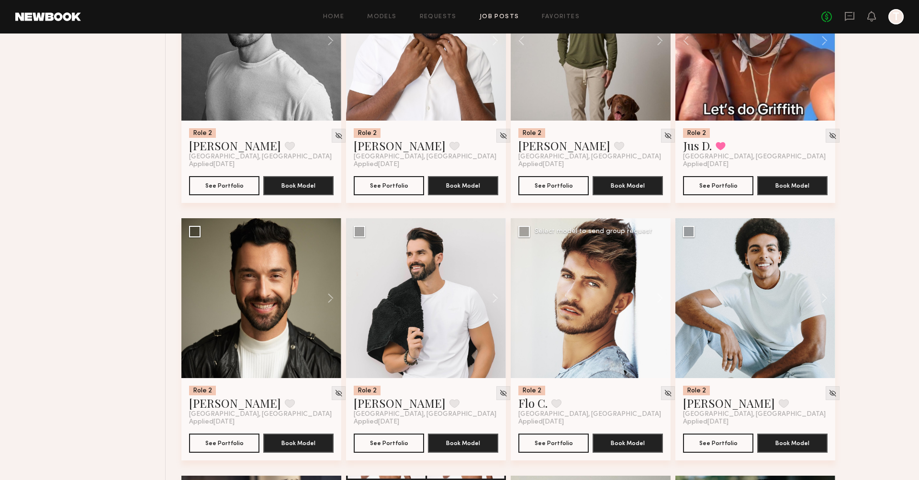
scroll to position [2532, 0]
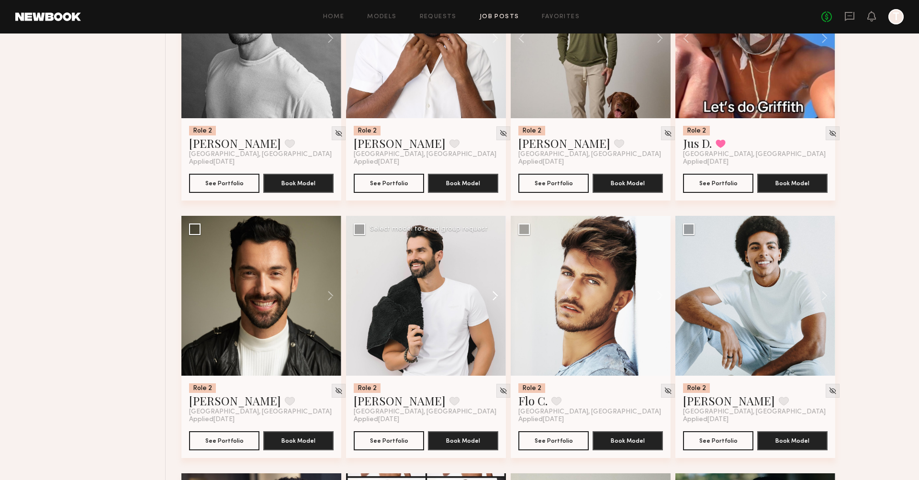
click at [496, 271] on button at bounding box center [490, 296] width 31 height 160
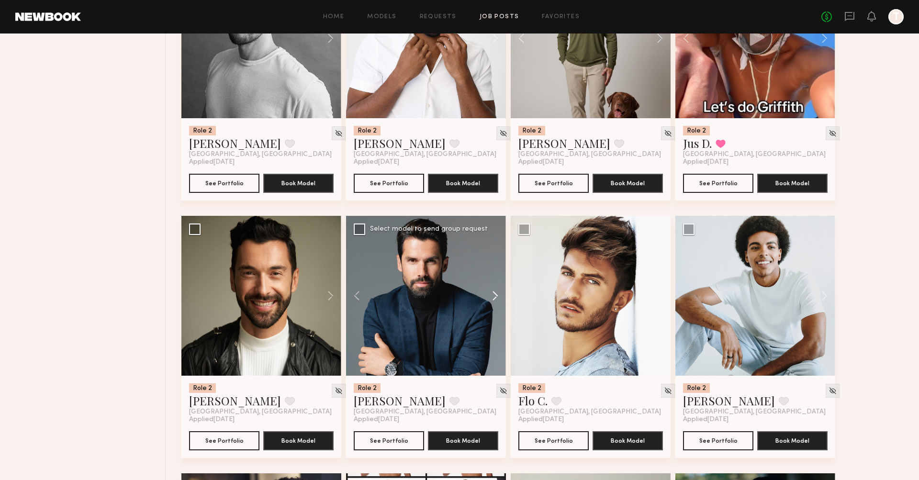
click at [496, 271] on button at bounding box center [490, 296] width 31 height 160
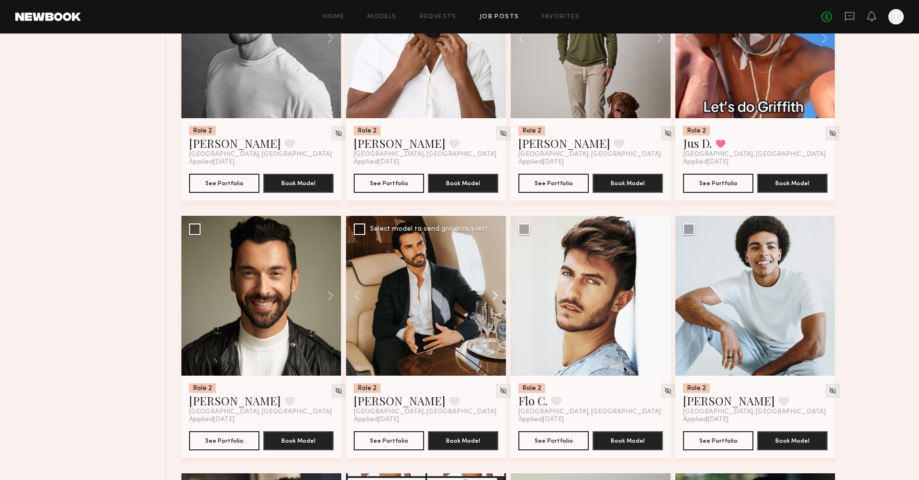
click at [496, 271] on button at bounding box center [490, 296] width 31 height 160
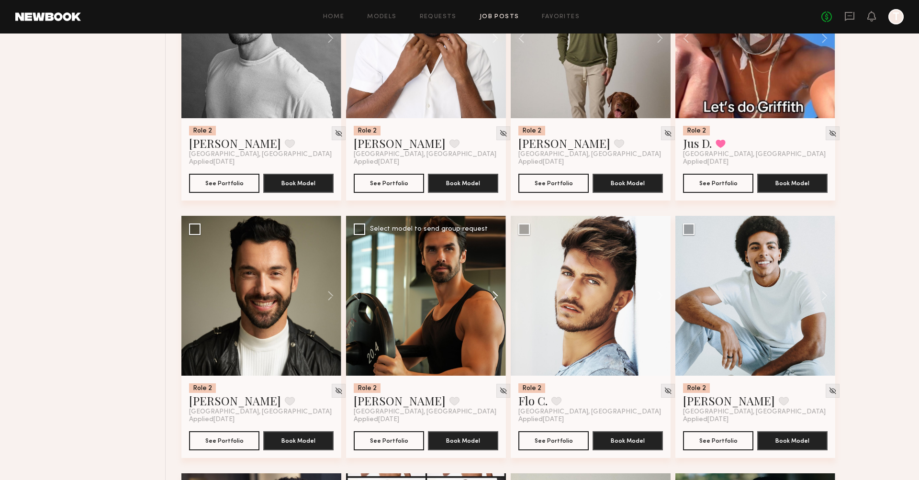
click at [496, 271] on button at bounding box center [490, 296] width 31 height 160
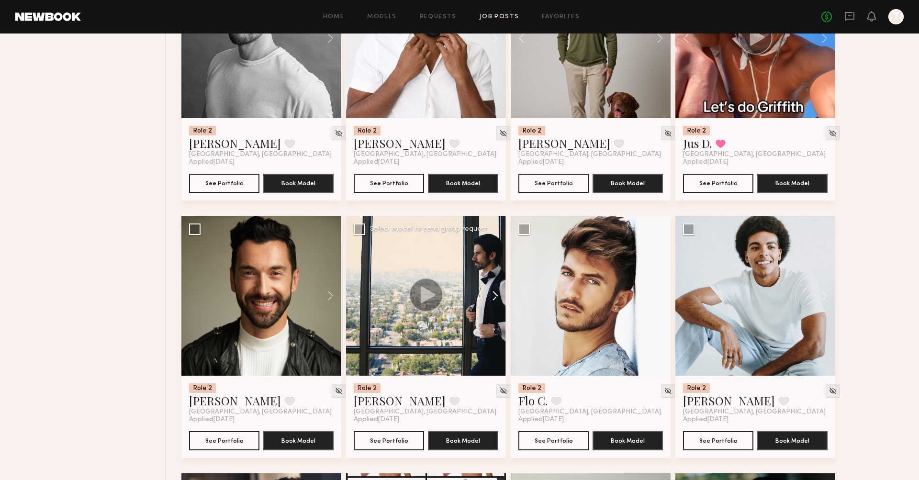
click at [496, 271] on button at bounding box center [490, 296] width 31 height 160
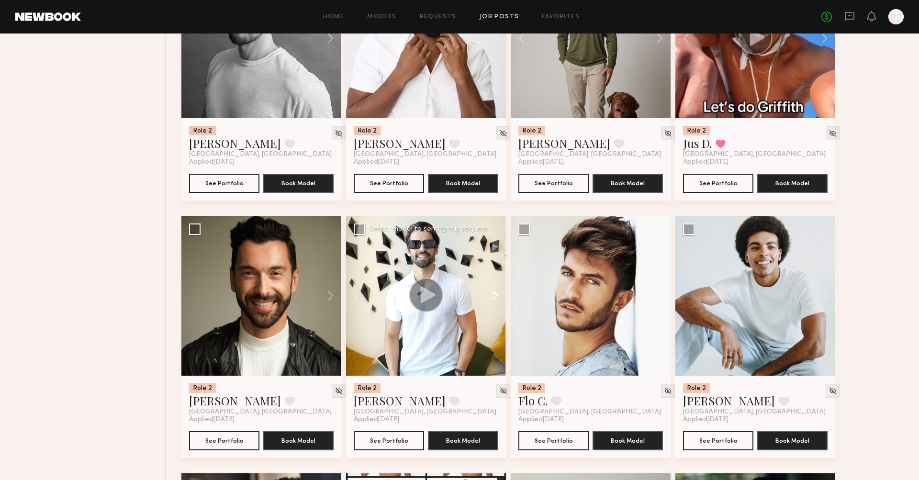
click at [496, 271] on button at bounding box center [490, 296] width 31 height 160
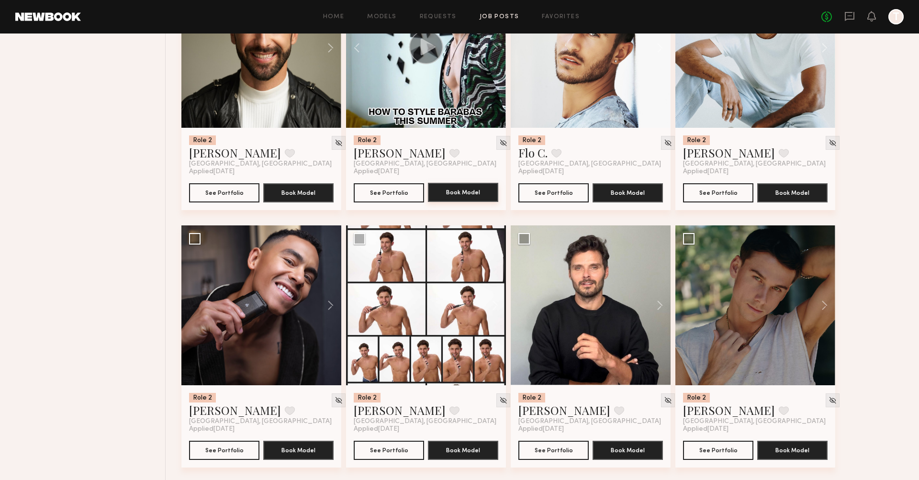
scroll to position [2784, 0]
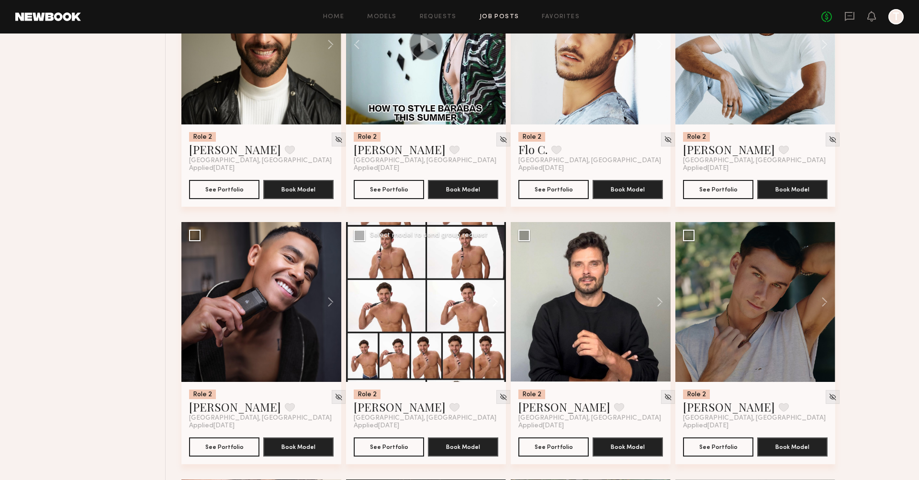
click at [495, 277] on button at bounding box center [490, 302] width 31 height 160
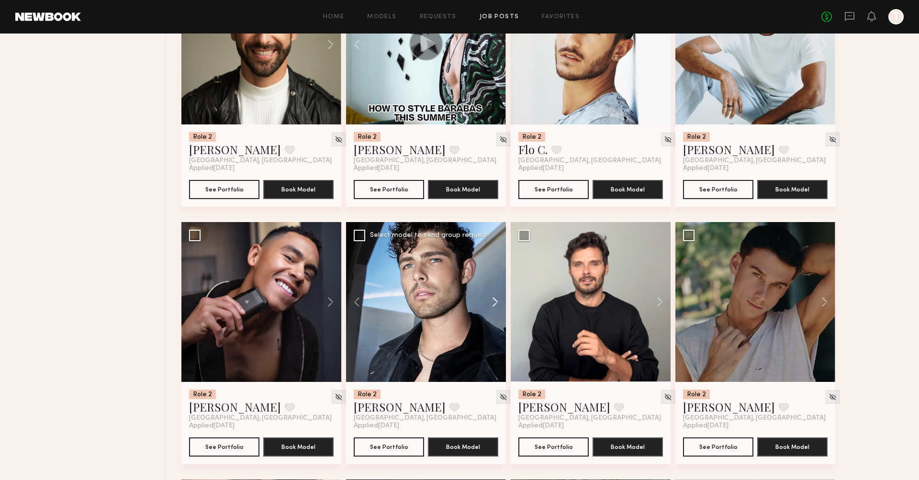
click at [495, 277] on button at bounding box center [490, 302] width 31 height 160
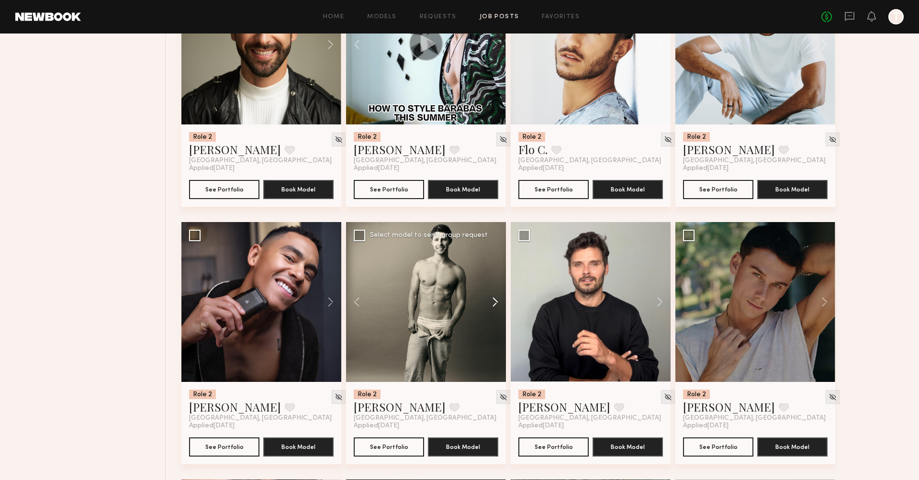
click at [495, 277] on button at bounding box center [490, 302] width 31 height 160
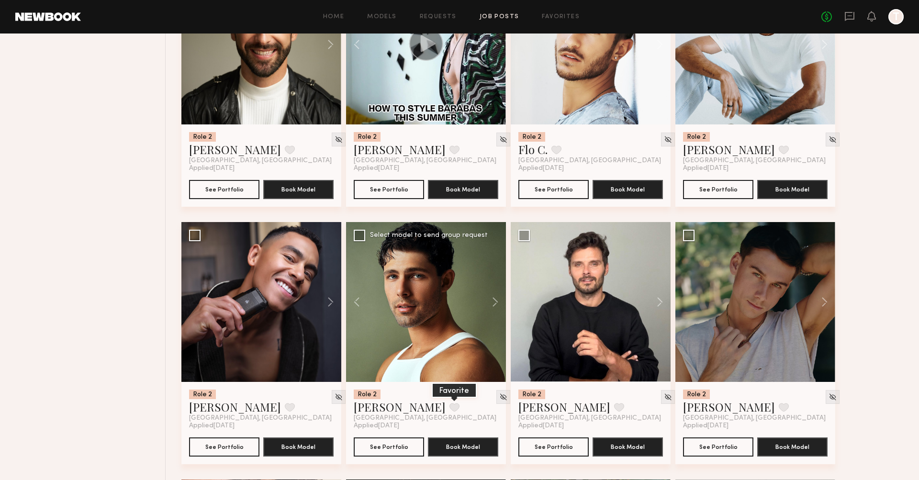
click at [449, 403] on button at bounding box center [454, 407] width 10 height 9
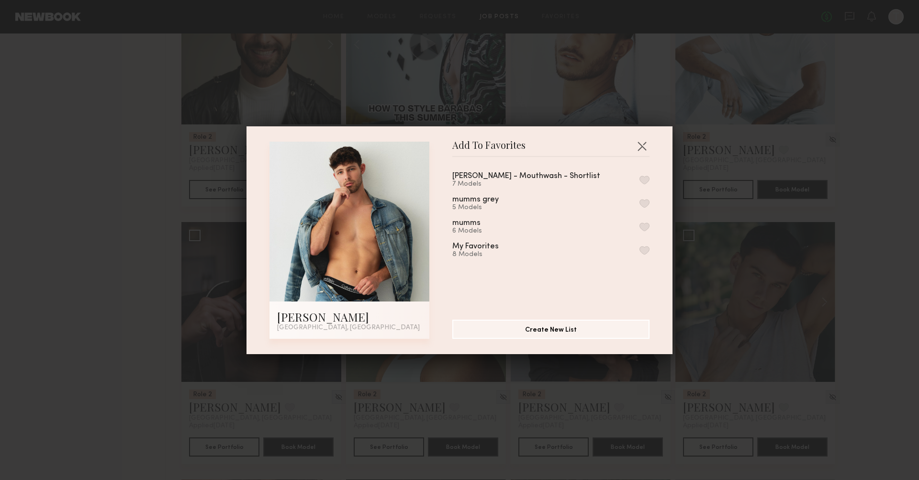
click at [557, 179] on button "button" at bounding box center [644, 180] width 10 height 9
click at [557, 145] on button "button" at bounding box center [641, 145] width 15 height 15
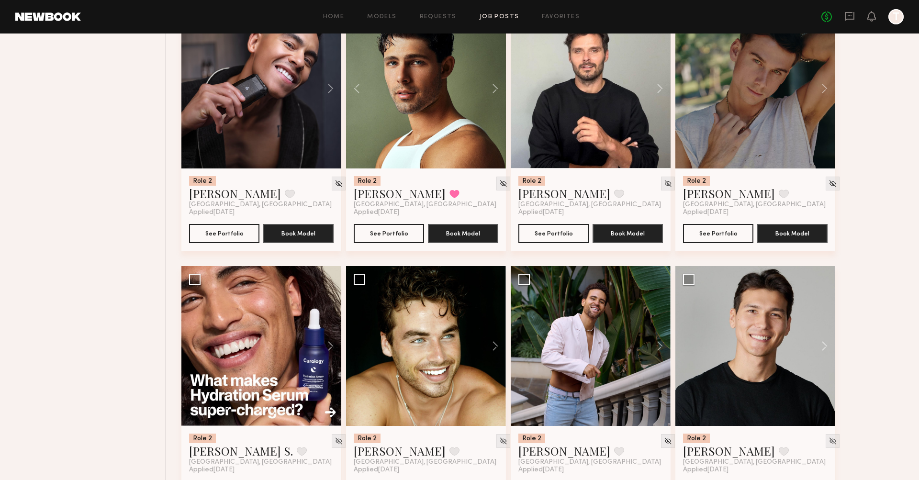
scroll to position [2997, 0]
click at [297, 447] on button at bounding box center [302, 451] width 10 height 9
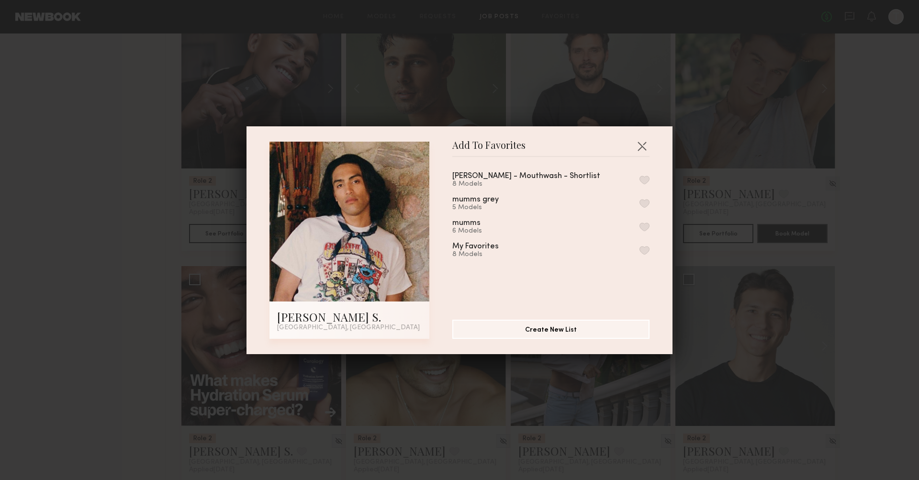
click at [557, 177] on button "button" at bounding box center [644, 180] width 10 height 9
click at [557, 143] on button "button" at bounding box center [641, 145] width 15 height 15
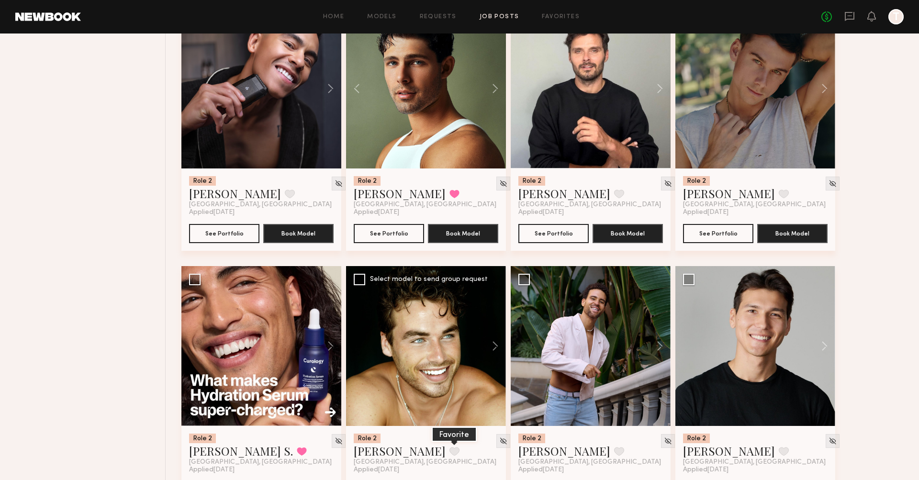
click at [449, 447] on button at bounding box center [454, 451] width 10 height 9
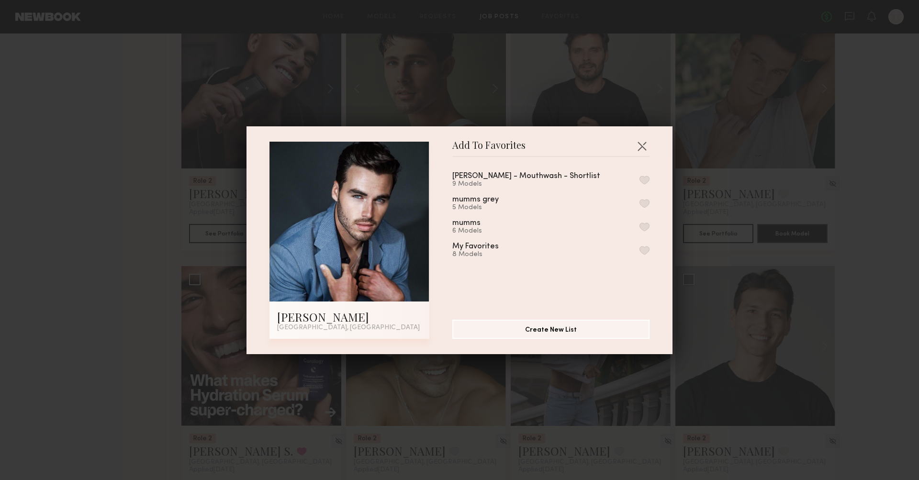
click at [557, 179] on button "button" at bounding box center [644, 180] width 10 height 9
click at [557, 145] on button "button" at bounding box center [641, 145] width 15 height 15
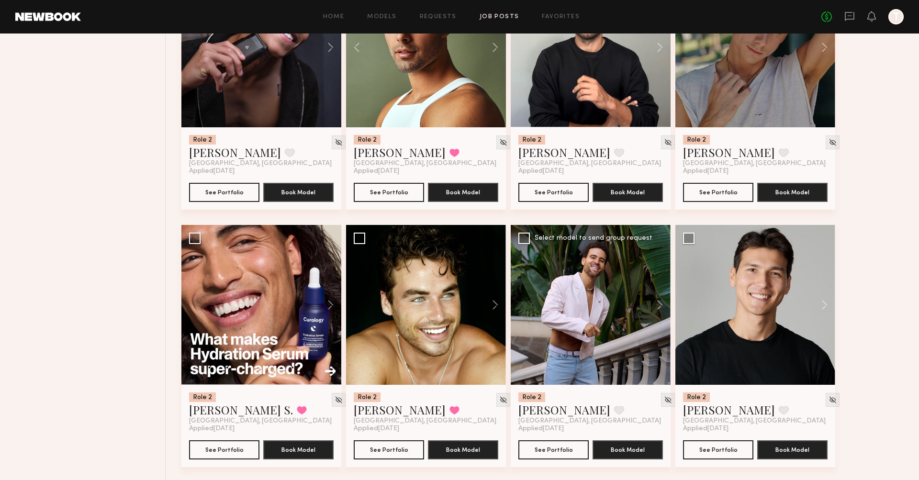
scroll to position [3060, 0]
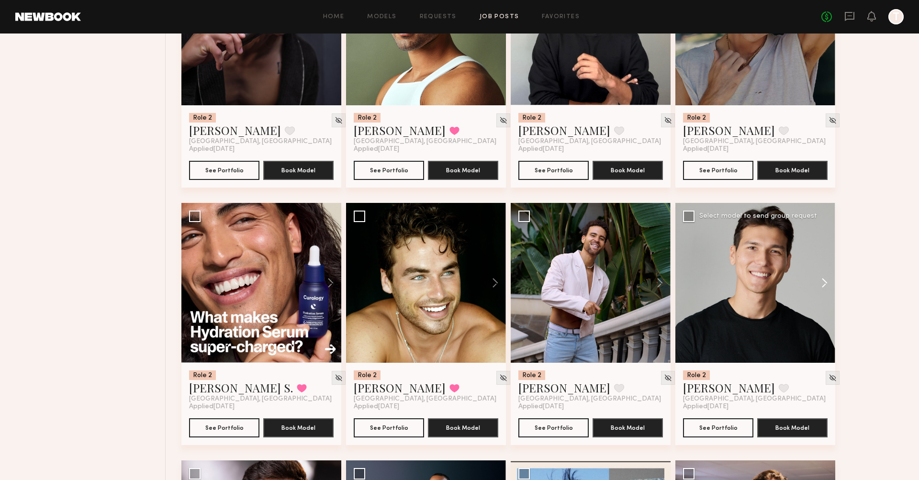
click at [557, 261] on button at bounding box center [820, 283] width 31 height 160
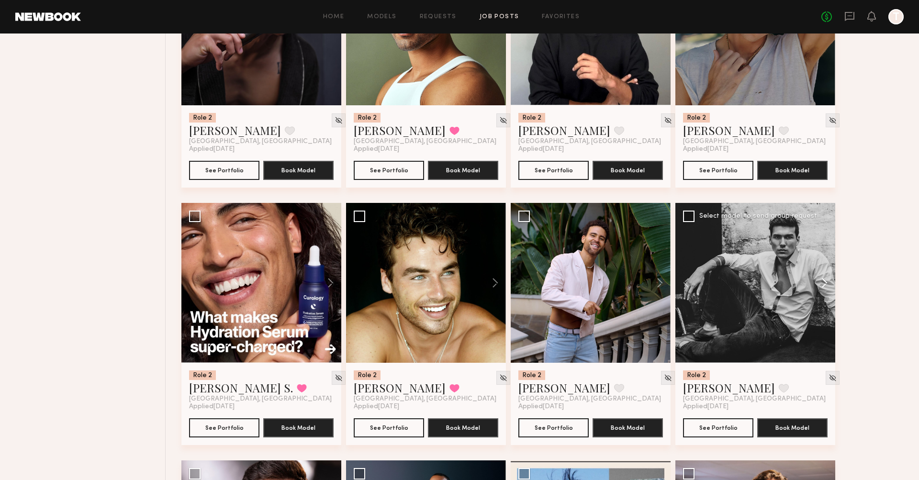
click at [557, 261] on button at bounding box center [820, 283] width 31 height 160
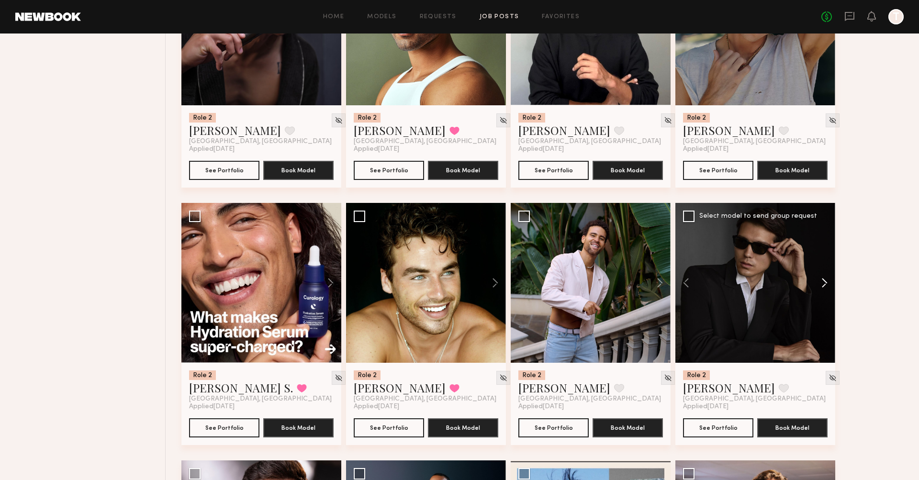
click at [557, 261] on button at bounding box center [820, 283] width 31 height 160
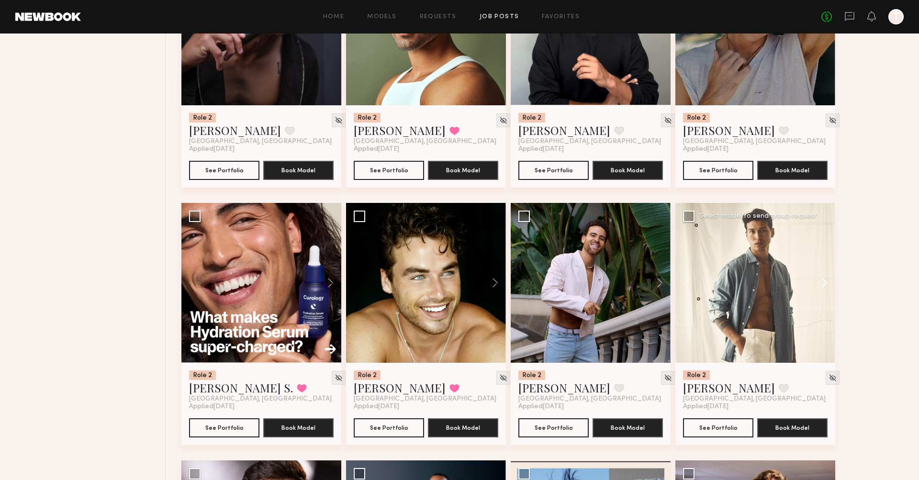
click at [557, 261] on button at bounding box center [820, 283] width 31 height 160
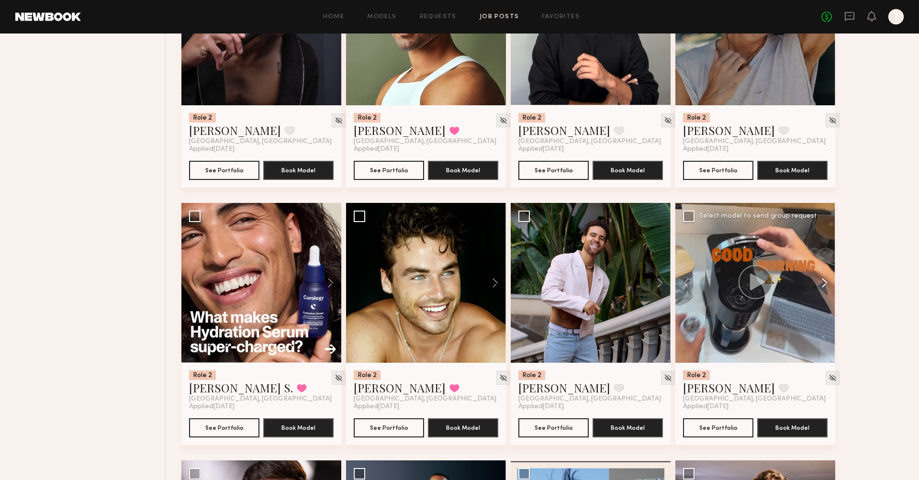
click at [557, 261] on button at bounding box center [820, 283] width 31 height 160
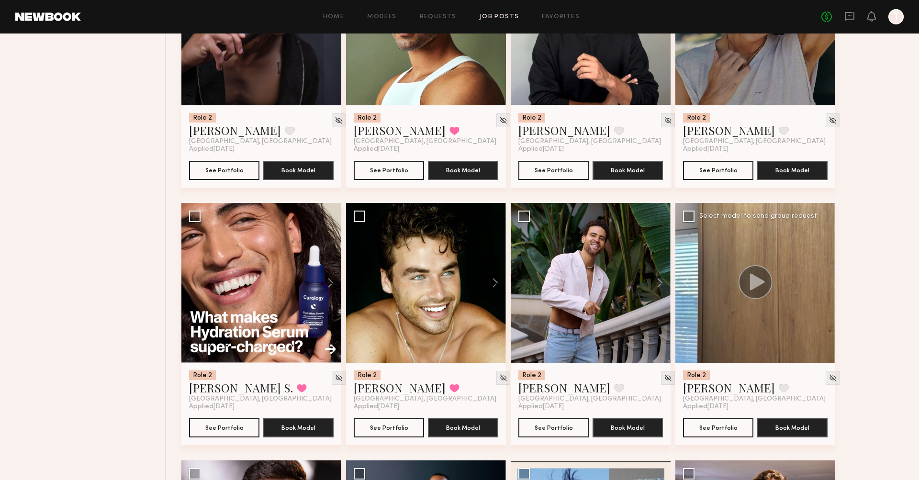
click at [557, 261] on div at bounding box center [755, 283] width 160 height 160
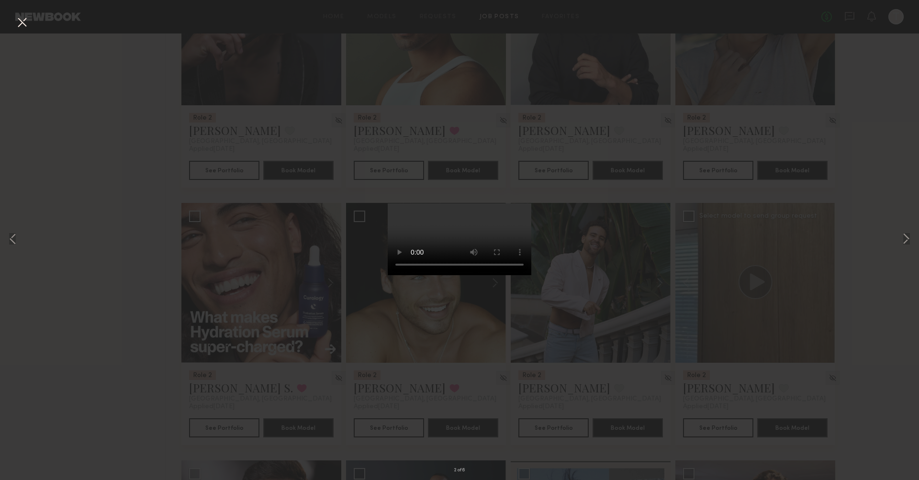
click at [21, 25] on button at bounding box center [21, 22] width 15 height 17
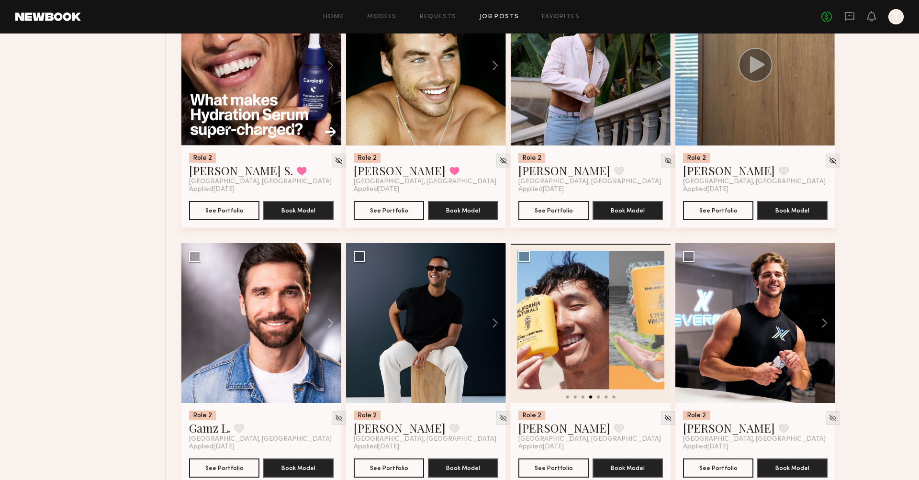
scroll to position [3277, 0]
click at [331, 303] on button at bounding box center [326, 324] width 31 height 160
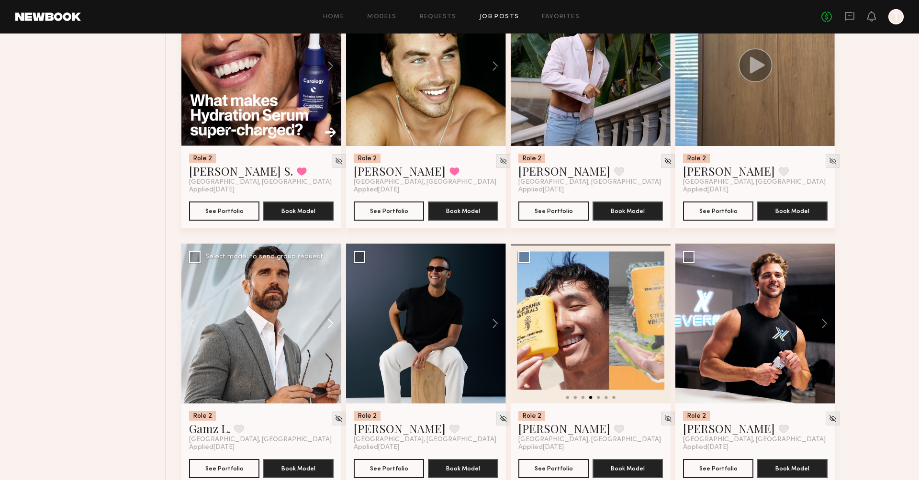
click at [331, 303] on button at bounding box center [326, 324] width 31 height 160
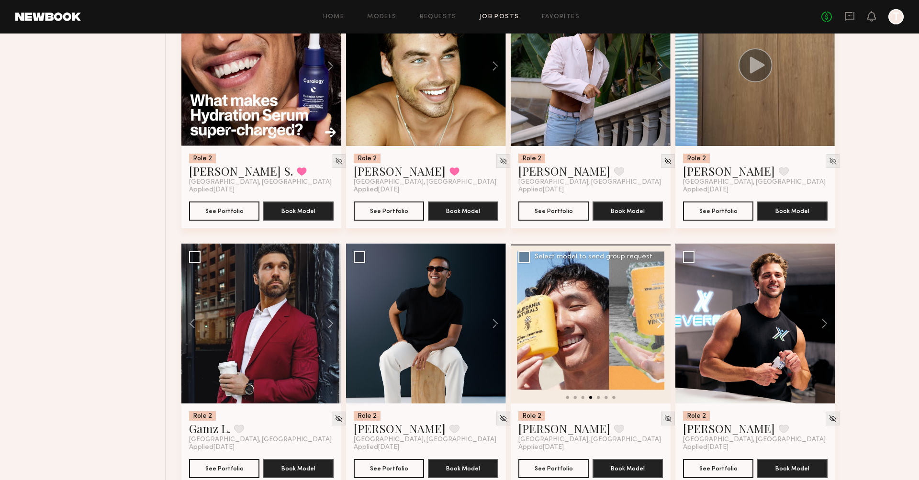
click at [557, 305] on button at bounding box center [655, 324] width 31 height 160
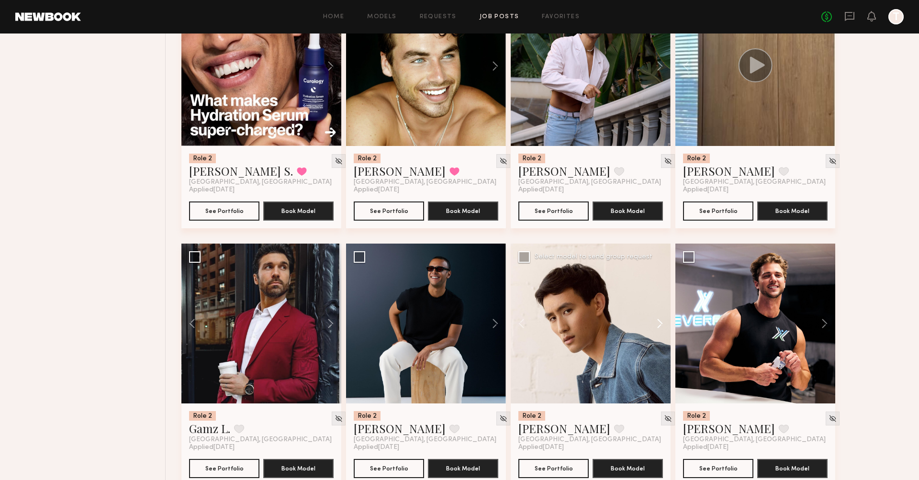
click at [557, 305] on button at bounding box center [655, 324] width 31 height 160
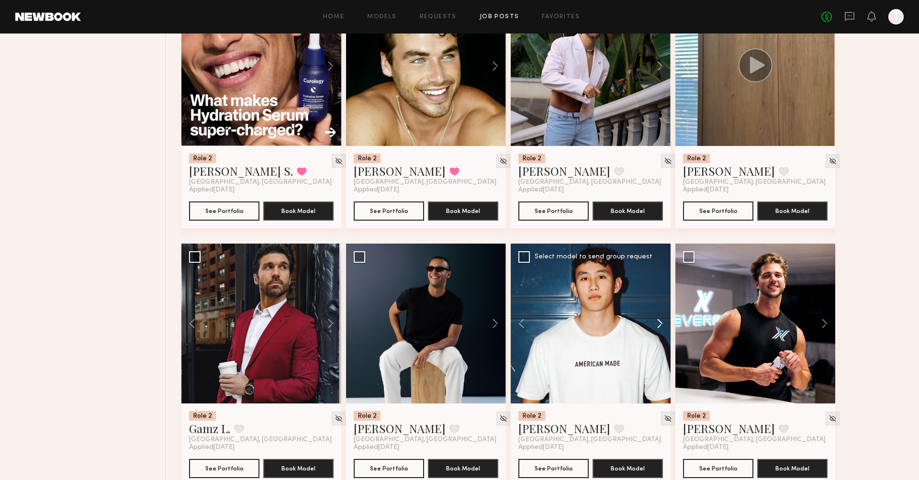
click at [557, 305] on button at bounding box center [655, 324] width 31 height 160
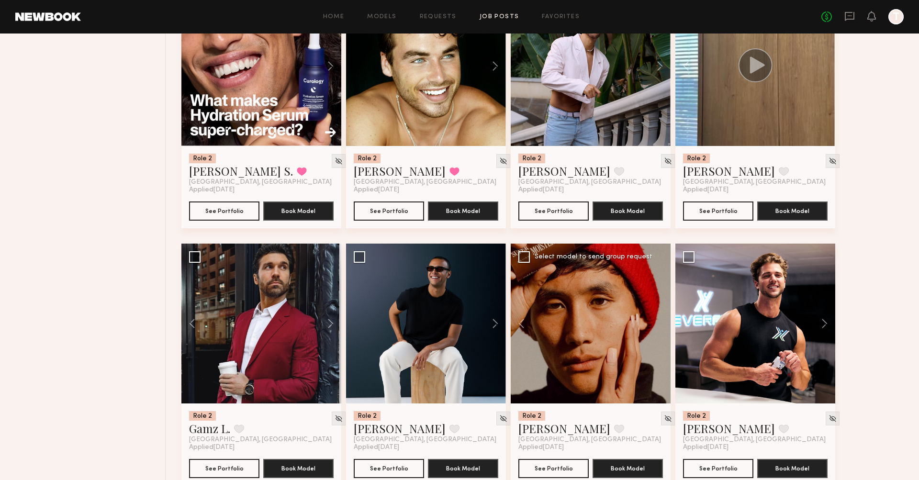
click at [557, 305] on div at bounding box center [591, 324] width 160 height 160
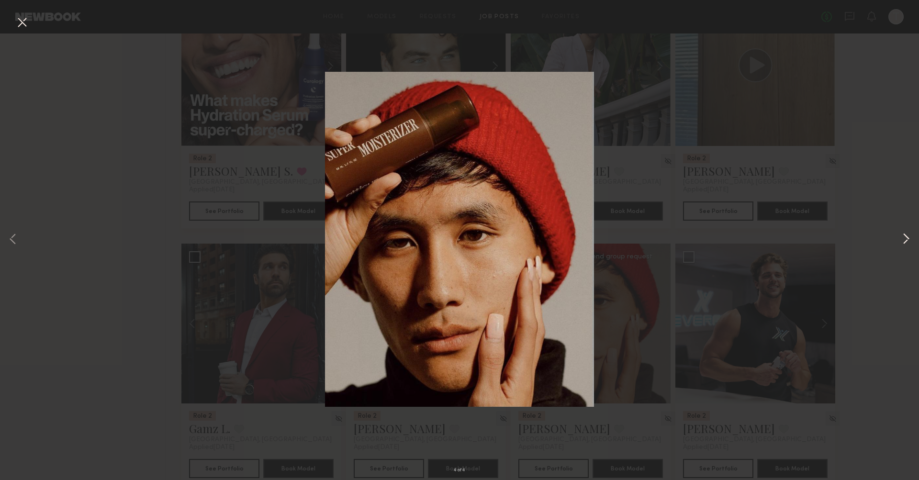
click at [557, 242] on button at bounding box center [905, 240] width 11 height 384
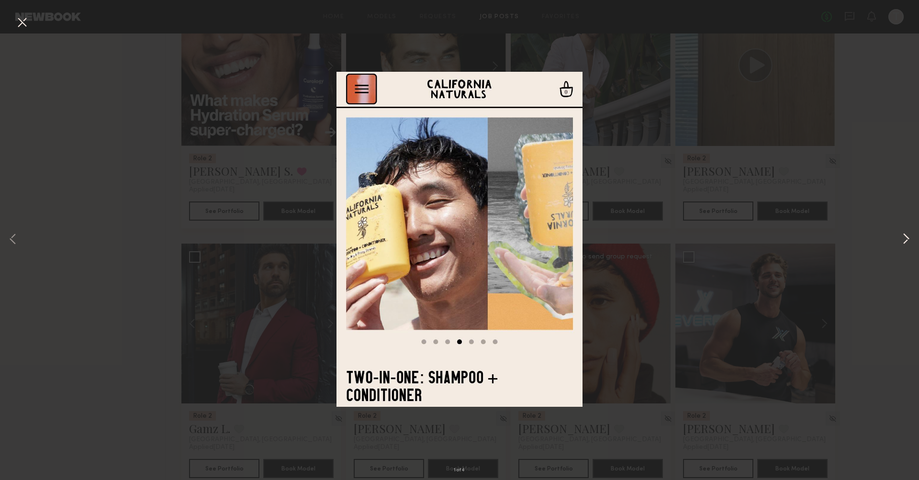
click at [557, 242] on button at bounding box center [905, 240] width 11 height 384
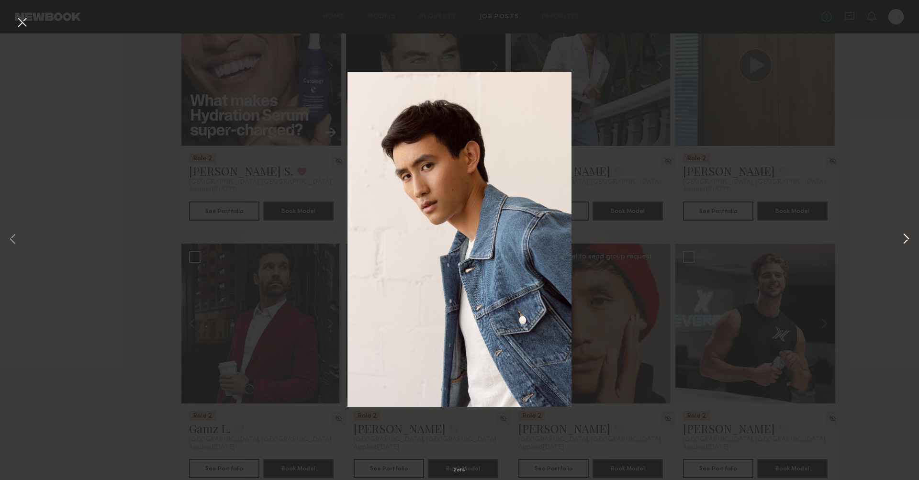
click at [557, 240] on button at bounding box center [905, 240] width 11 height 384
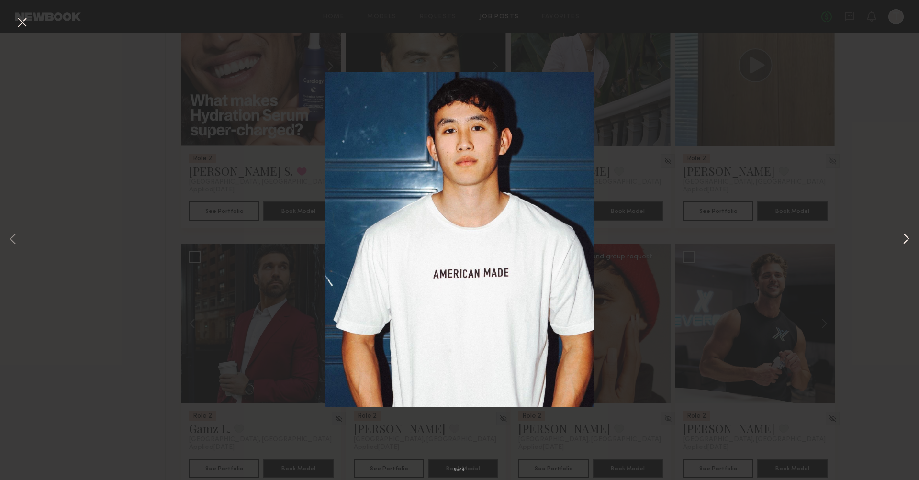
click at [557, 239] on button at bounding box center [905, 240] width 11 height 384
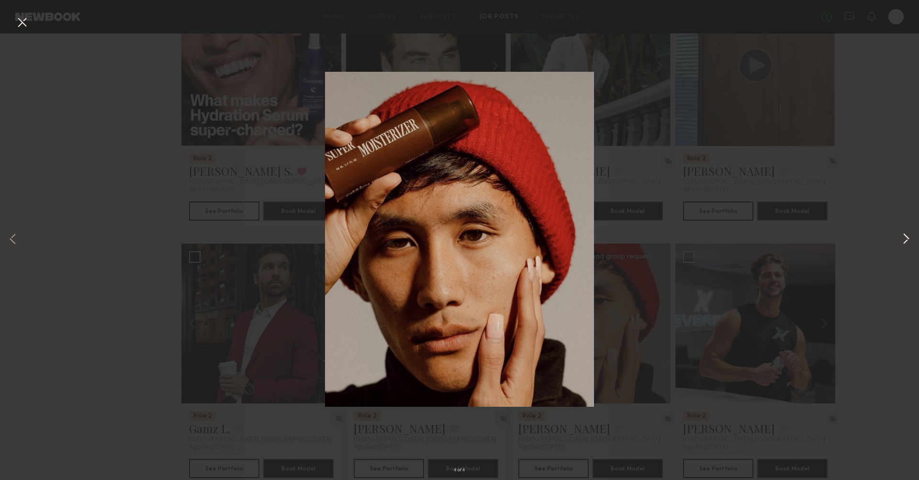
click at [557, 239] on button at bounding box center [905, 240] width 11 height 384
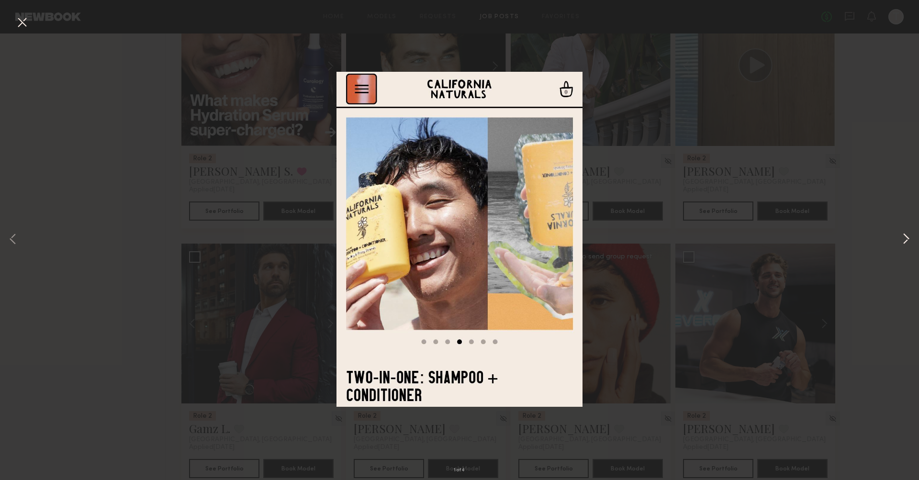
click at [557, 239] on button at bounding box center [905, 240] width 11 height 384
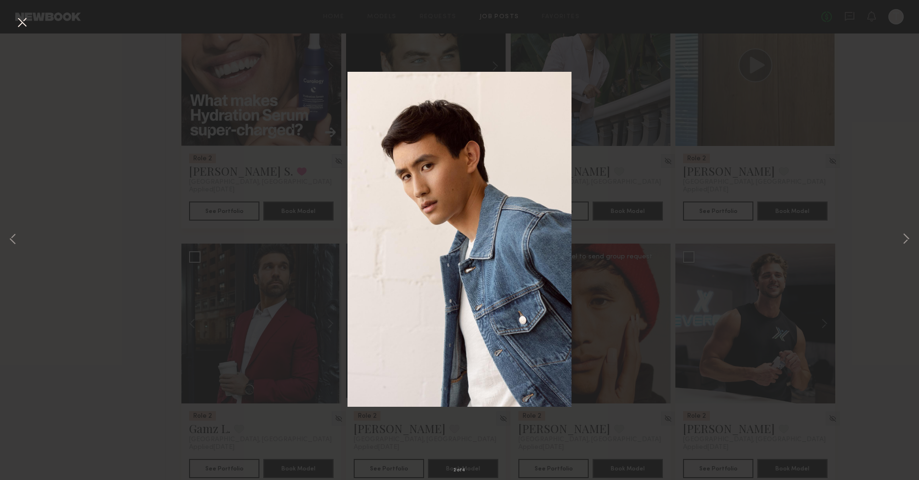
click at [57, 108] on div "2 of 4" at bounding box center [459, 240] width 919 height 480
click at [22, 26] on button at bounding box center [21, 22] width 15 height 17
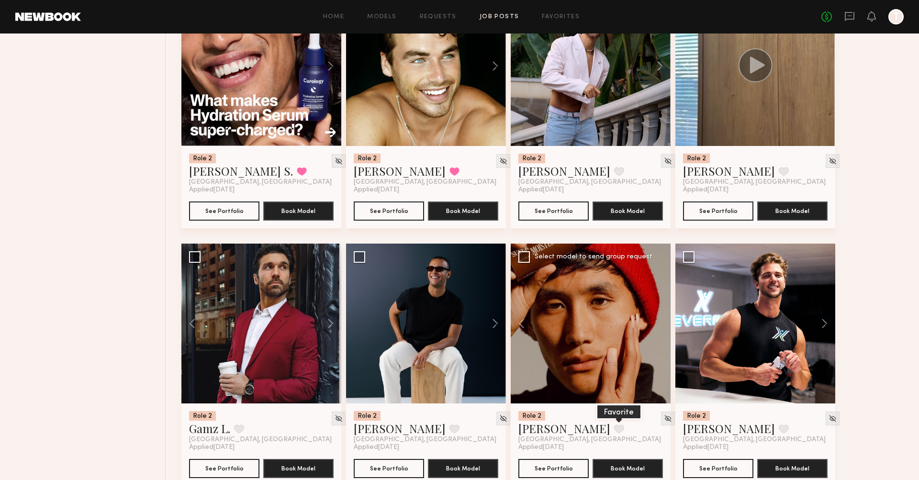
click at [557, 425] on button at bounding box center [619, 429] width 10 height 9
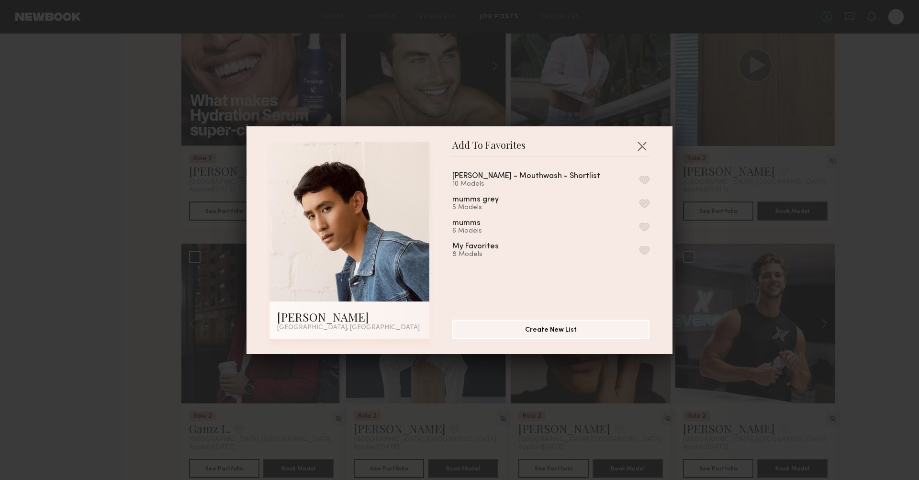
click at [557, 179] on button "button" at bounding box center [644, 180] width 10 height 9
click at [557, 144] on button "button" at bounding box center [641, 145] width 15 height 15
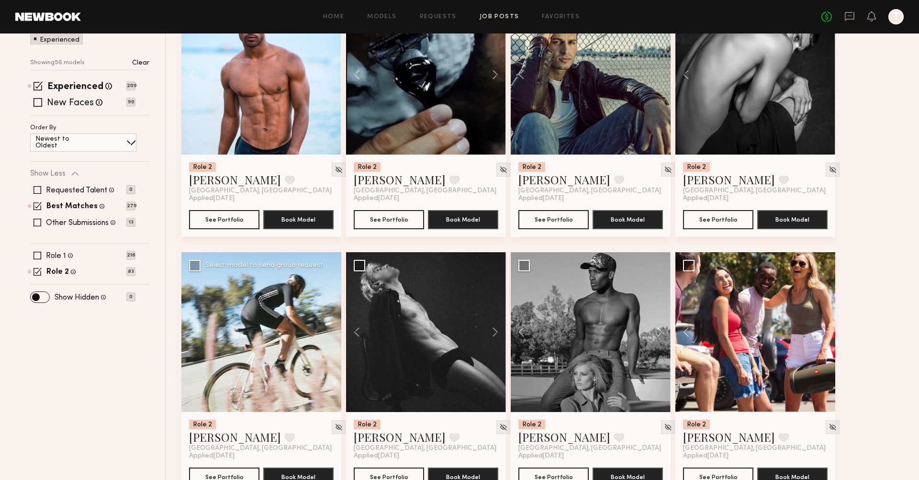
scroll to position [167, 0]
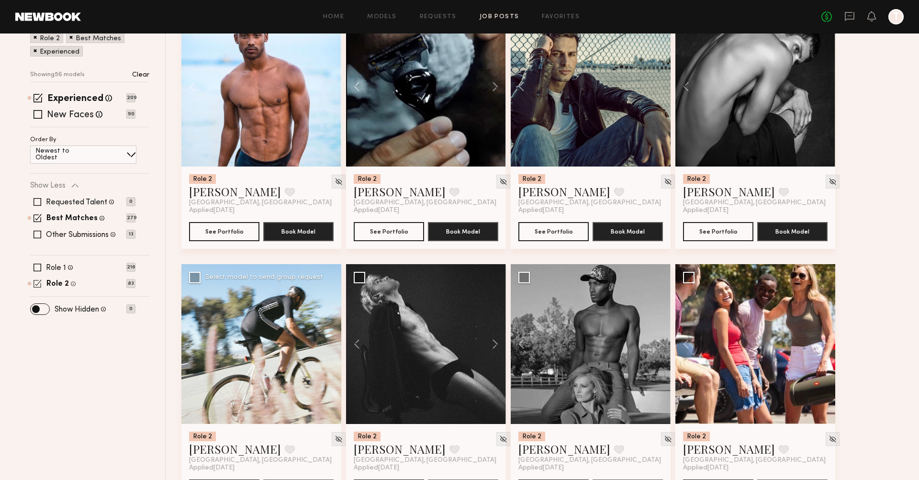
click at [37, 280] on span at bounding box center [38, 284] width 8 height 8
click at [39, 264] on span at bounding box center [38, 268] width 8 height 8
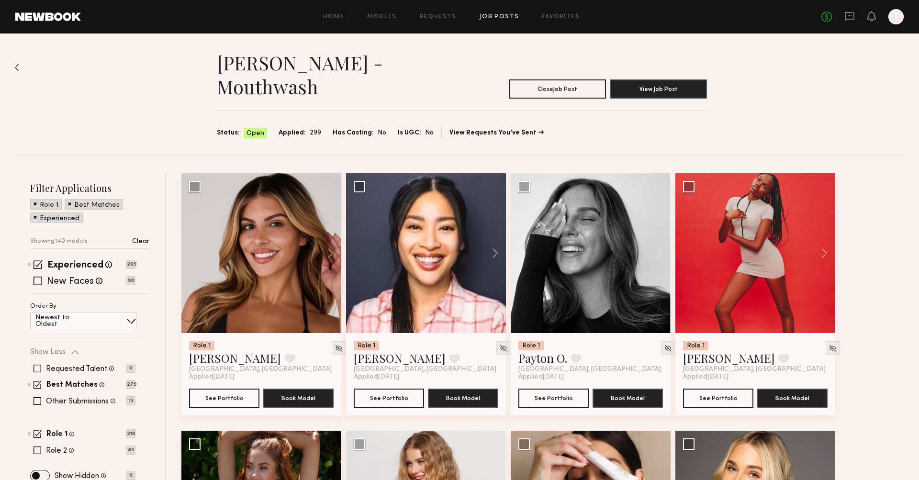
scroll to position [0, 0]
click at [327, 228] on button at bounding box center [326, 253] width 31 height 160
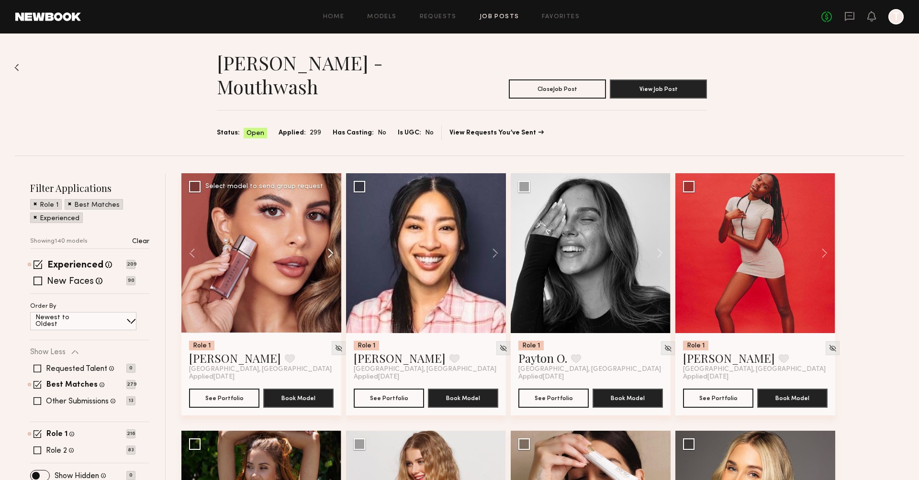
click at [327, 228] on button at bounding box center [326, 253] width 31 height 160
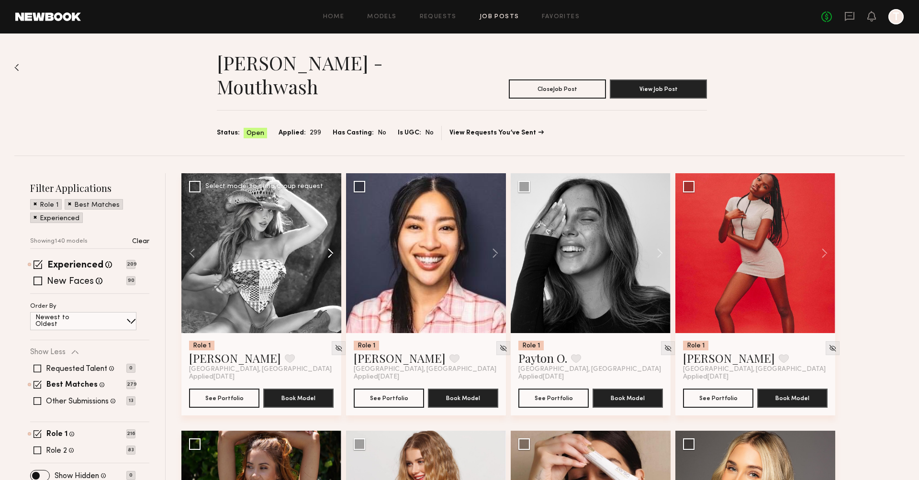
click at [327, 228] on button at bounding box center [326, 253] width 31 height 160
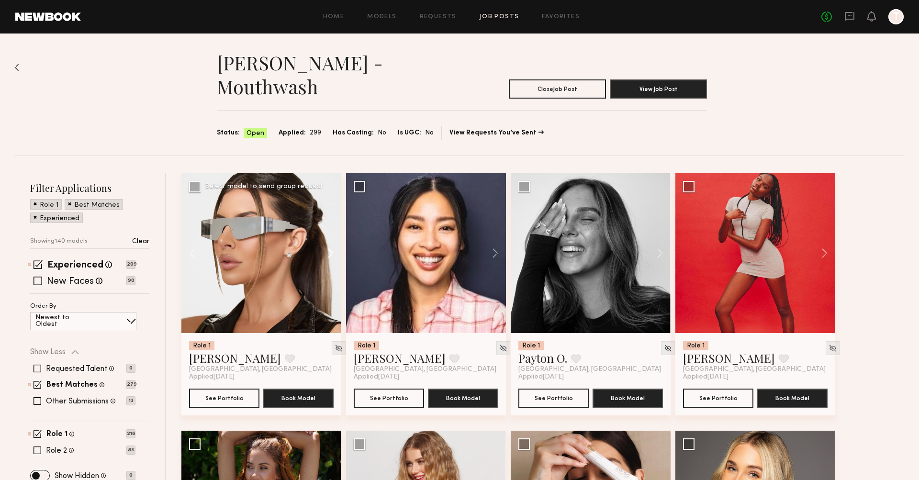
click at [327, 228] on button at bounding box center [326, 253] width 31 height 160
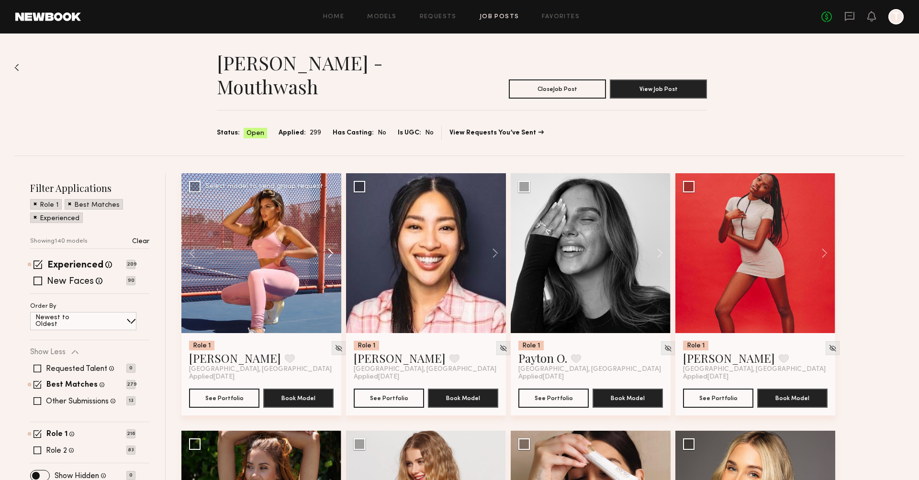
click at [327, 228] on button at bounding box center [326, 253] width 31 height 160
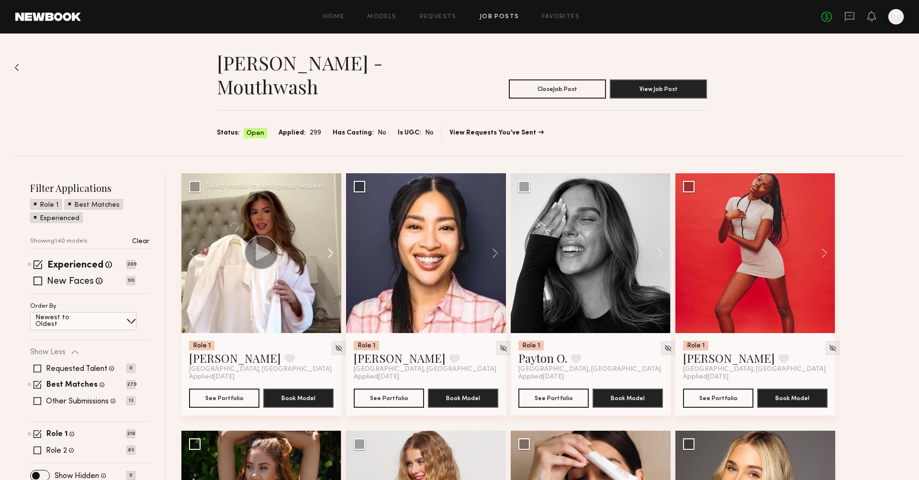
click at [327, 228] on button at bounding box center [326, 253] width 31 height 160
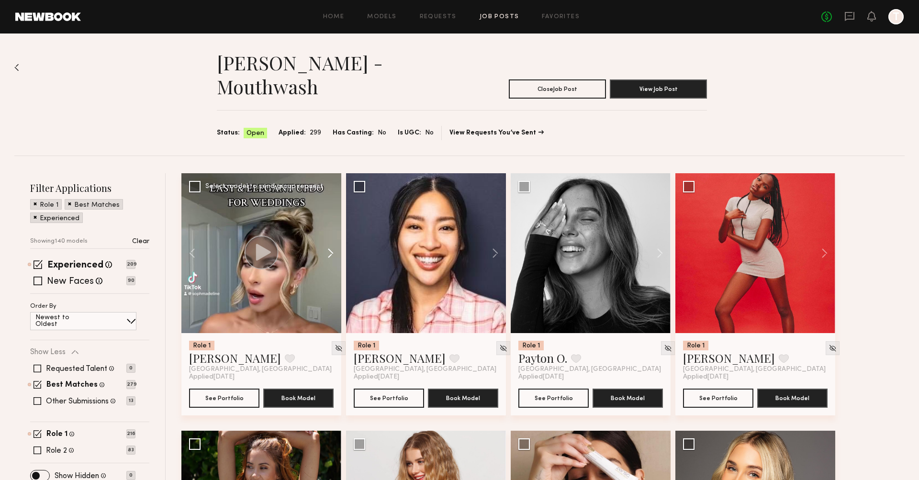
click at [327, 228] on button at bounding box center [326, 253] width 31 height 160
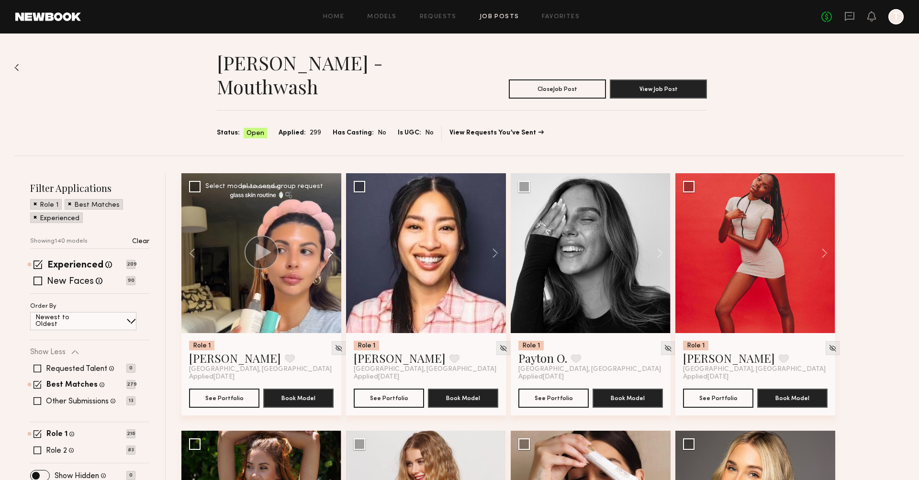
click at [327, 228] on button at bounding box center [326, 253] width 31 height 160
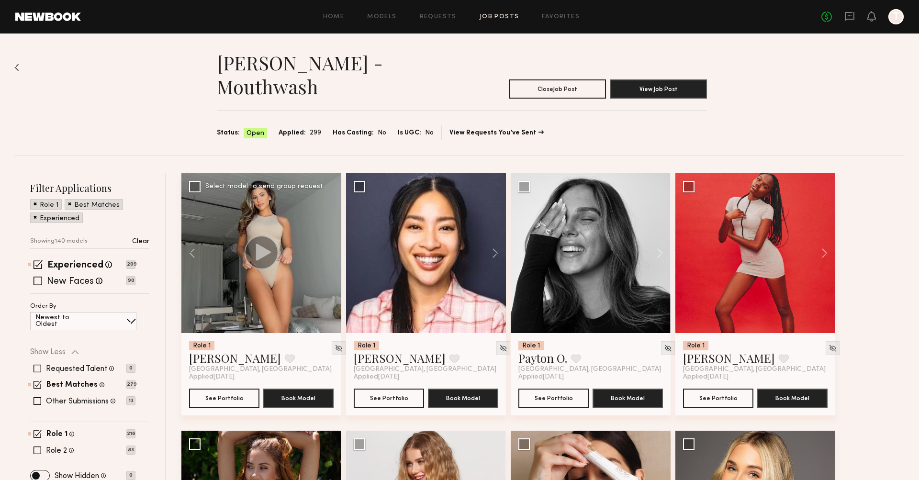
click at [327, 228] on div at bounding box center [261, 253] width 160 height 160
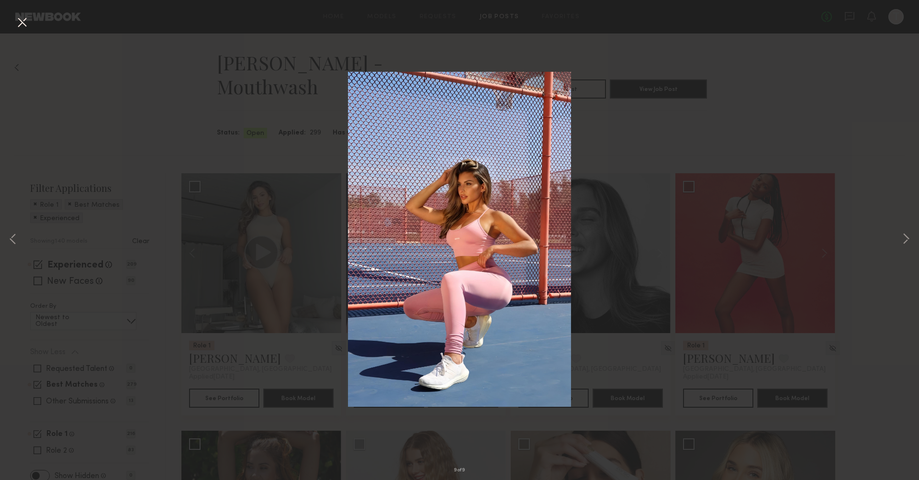
click at [22, 25] on button at bounding box center [21, 22] width 15 height 17
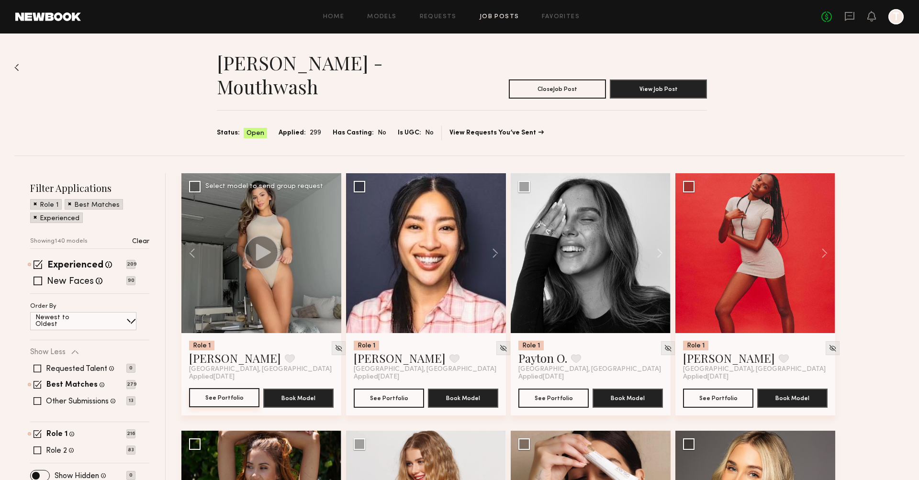
click at [232, 388] on button "See Portfolio" at bounding box center [224, 397] width 70 height 19
click at [285, 354] on button at bounding box center [290, 358] width 10 height 9
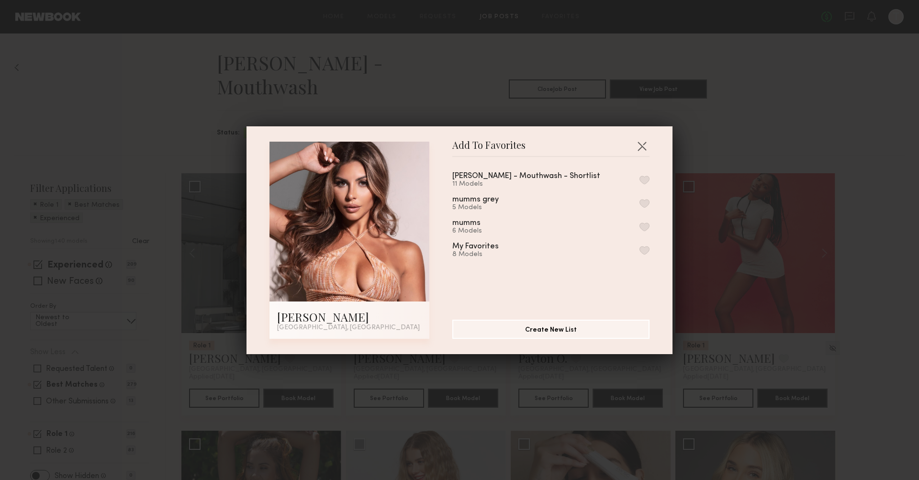
click at [511, 177] on div "Davids - Mouthwash - Shortlist" at bounding box center [526, 176] width 148 height 8
click at [557, 181] on button "button" at bounding box center [644, 180] width 10 height 9
click at [557, 143] on button "button" at bounding box center [641, 145] width 15 height 15
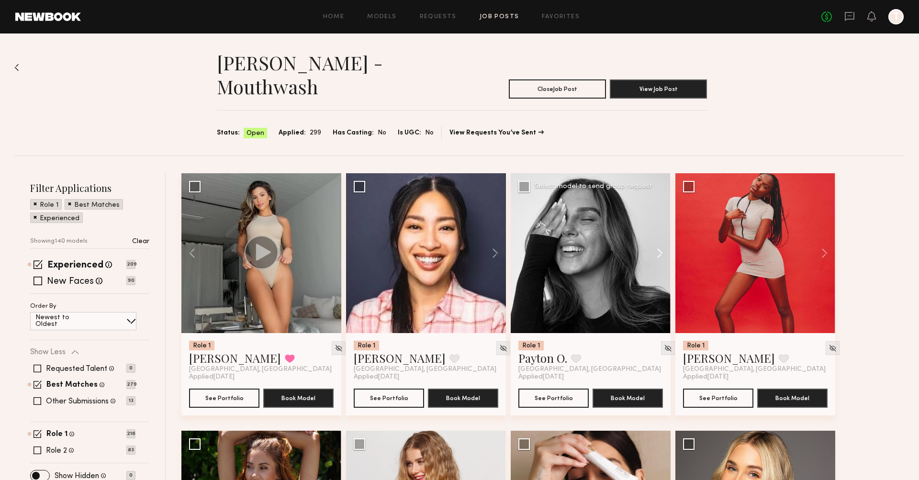
click at [557, 235] on button at bounding box center [655, 253] width 31 height 160
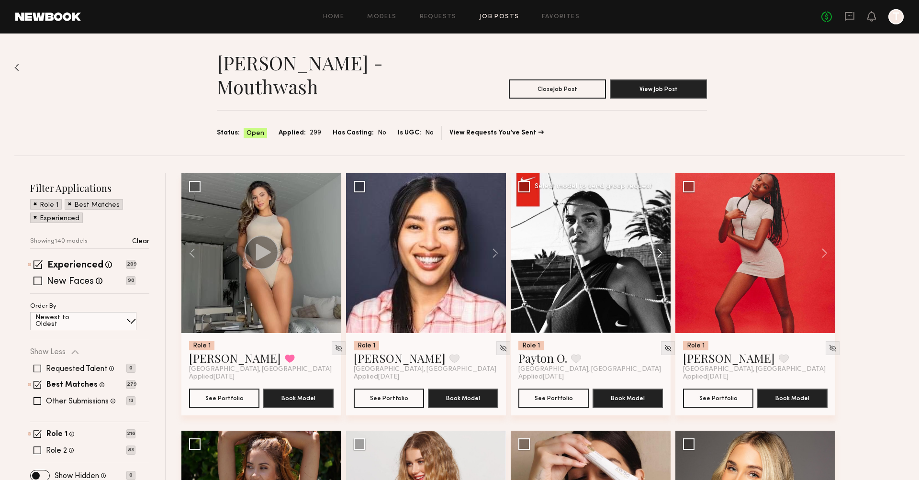
click at [557, 235] on button at bounding box center [655, 253] width 31 height 160
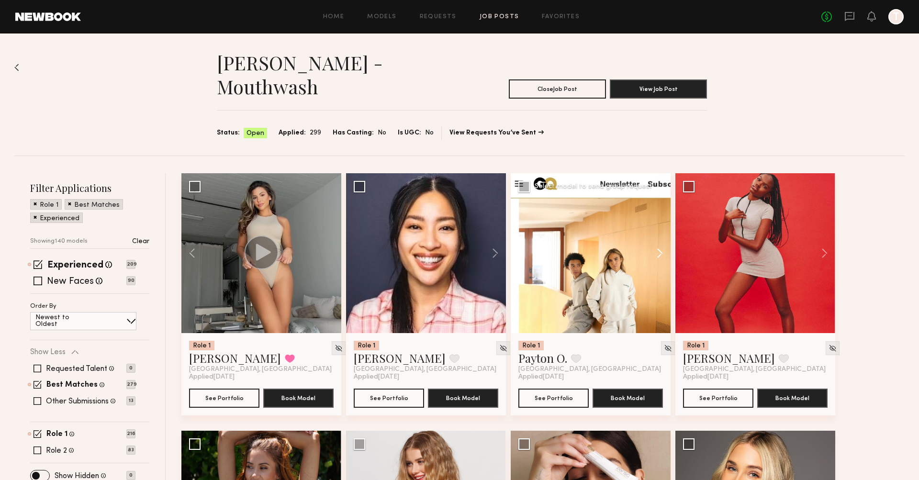
click at [557, 235] on button at bounding box center [655, 253] width 31 height 160
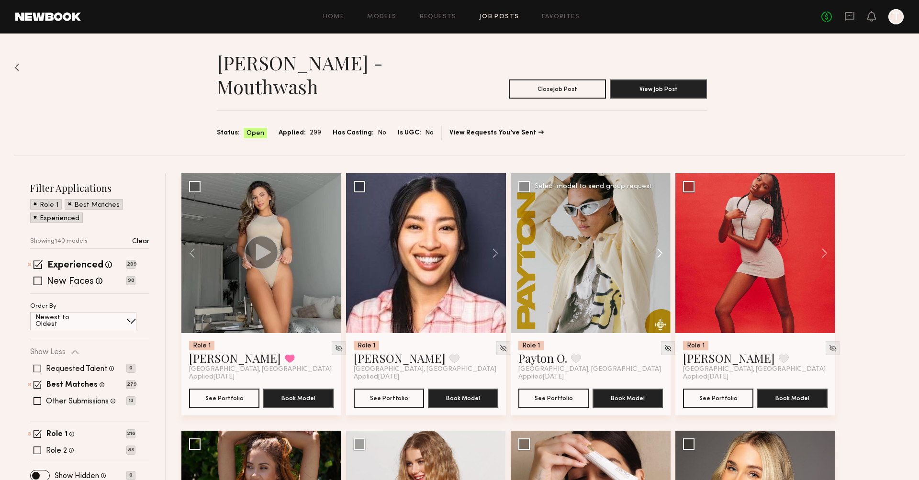
click at [557, 235] on button at bounding box center [655, 253] width 31 height 160
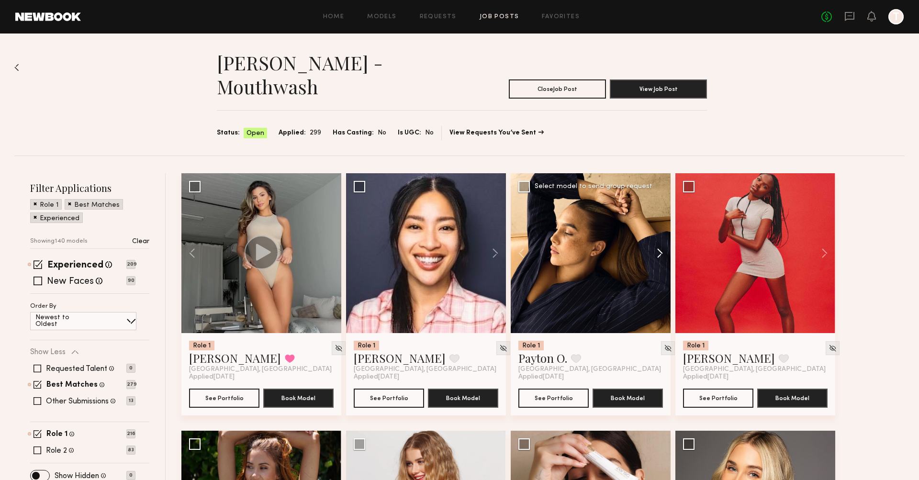
click at [557, 235] on button at bounding box center [655, 253] width 31 height 160
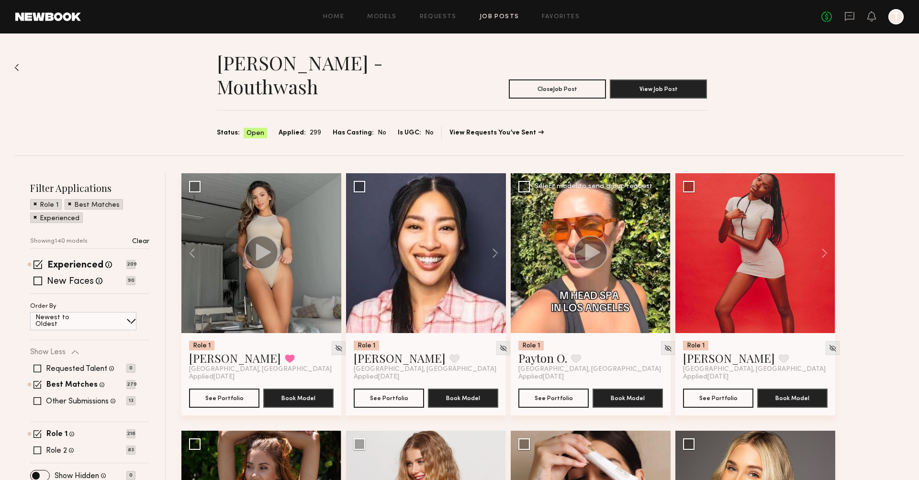
click at [557, 235] on button at bounding box center [655, 253] width 31 height 160
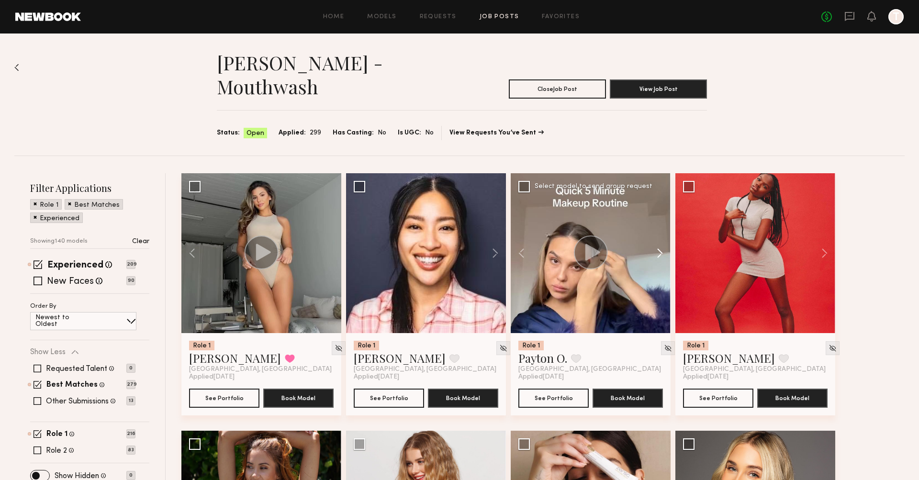
click at [557, 235] on button at bounding box center [655, 253] width 31 height 160
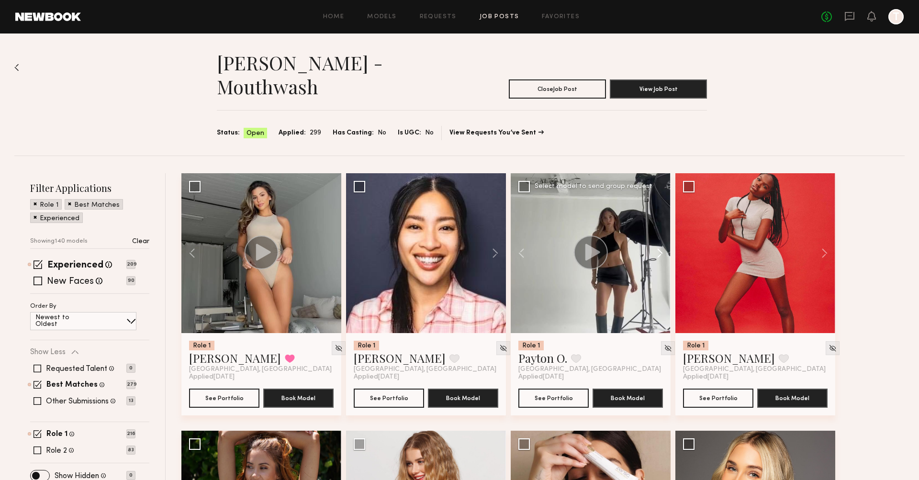
click at [557, 235] on button at bounding box center [655, 253] width 31 height 160
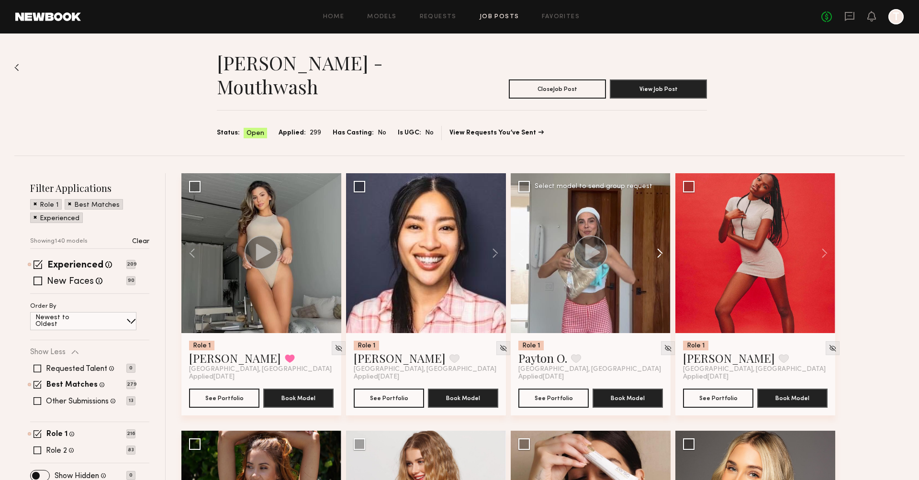
click at [557, 235] on button at bounding box center [655, 253] width 31 height 160
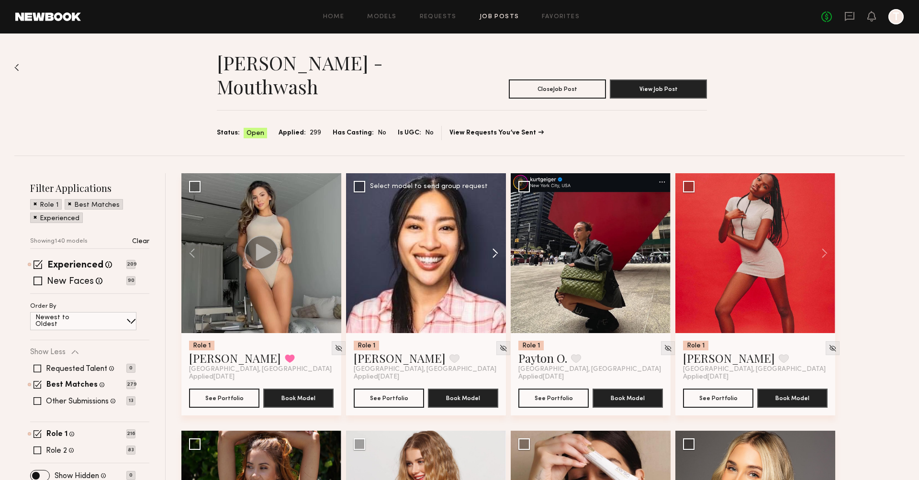
click at [493, 234] on button at bounding box center [490, 253] width 31 height 160
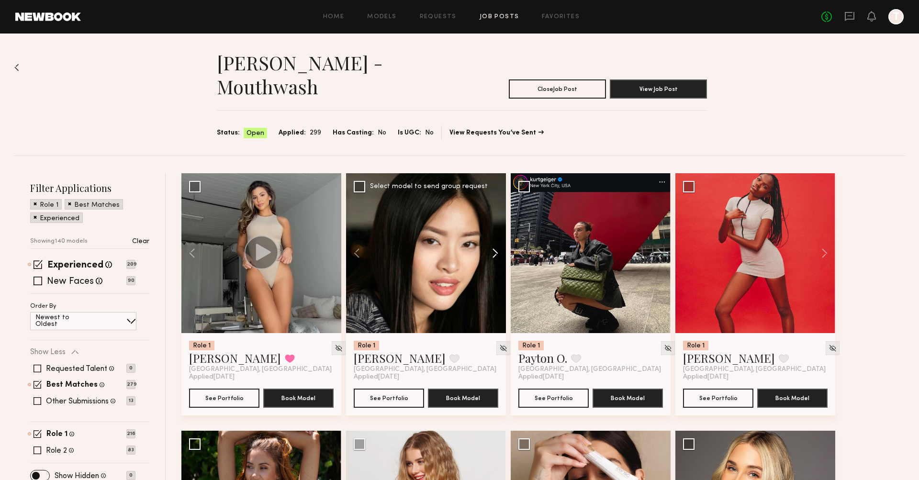
click at [493, 234] on button at bounding box center [490, 253] width 31 height 160
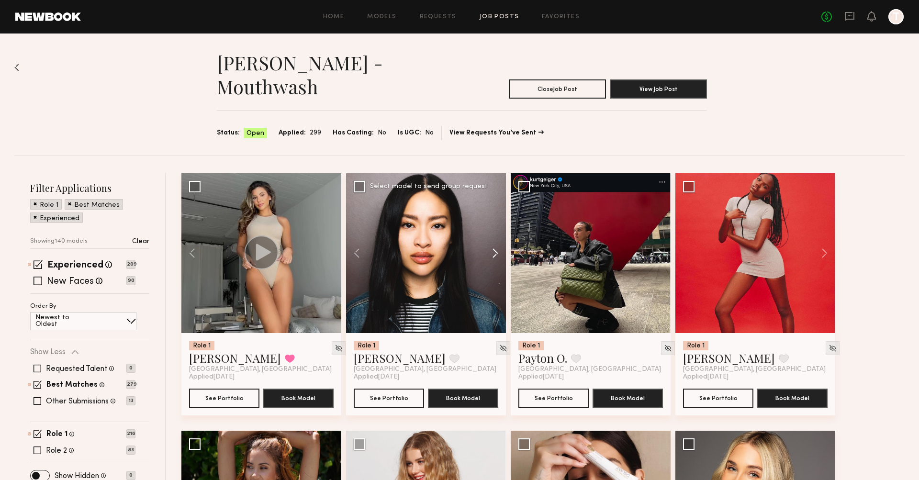
click at [493, 234] on button at bounding box center [490, 253] width 31 height 160
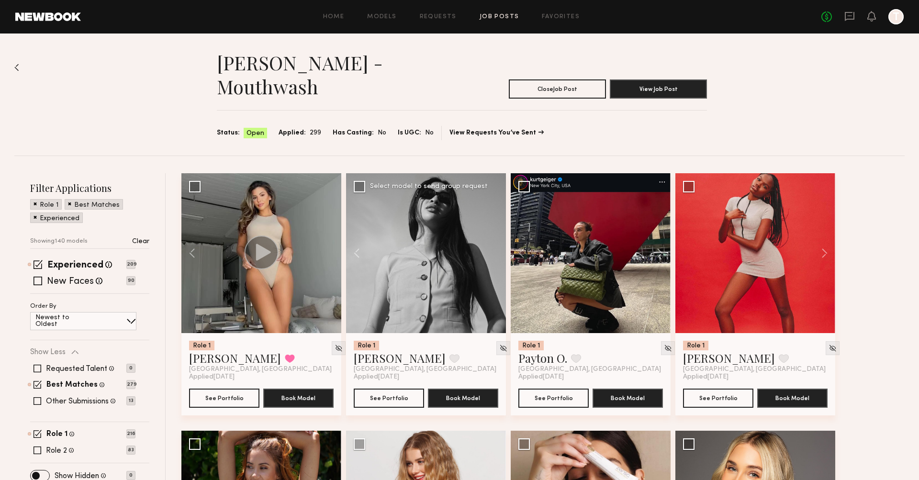
click at [493, 234] on div at bounding box center [426, 253] width 160 height 160
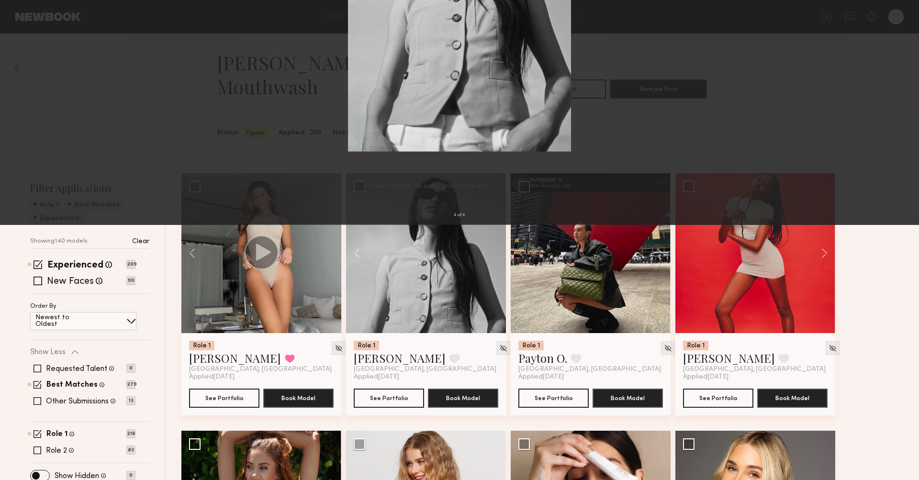
click at [21, 24] on button at bounding box center [21, 22] width 15 height 17
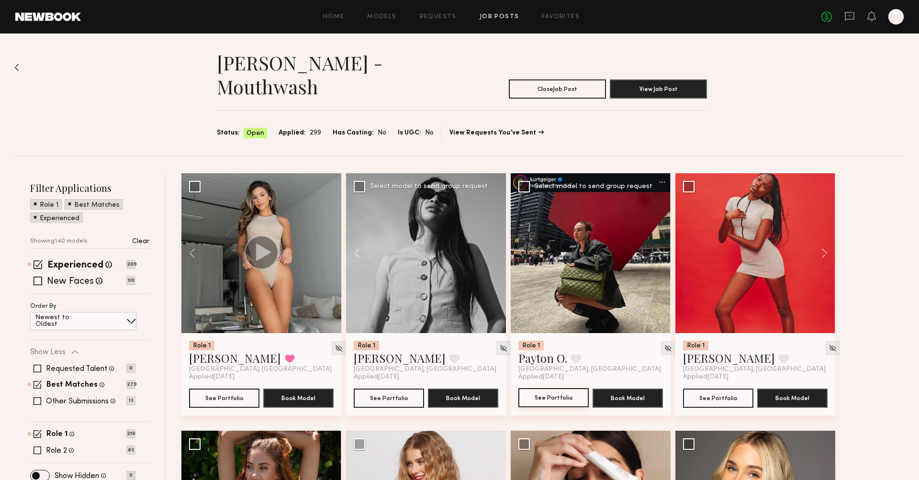
click at [535, 388] on button "See Portfolio" at bounding box center [553, 397] width 70 height 19
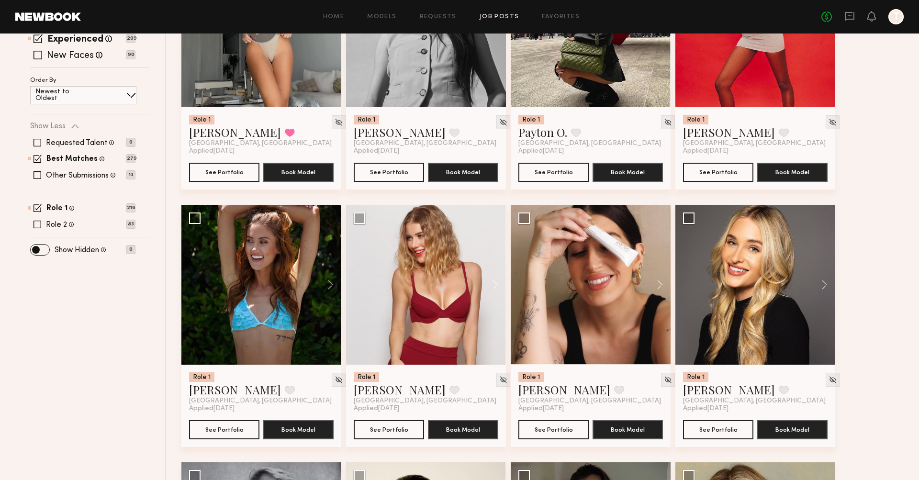
scroll to position [227, 0]
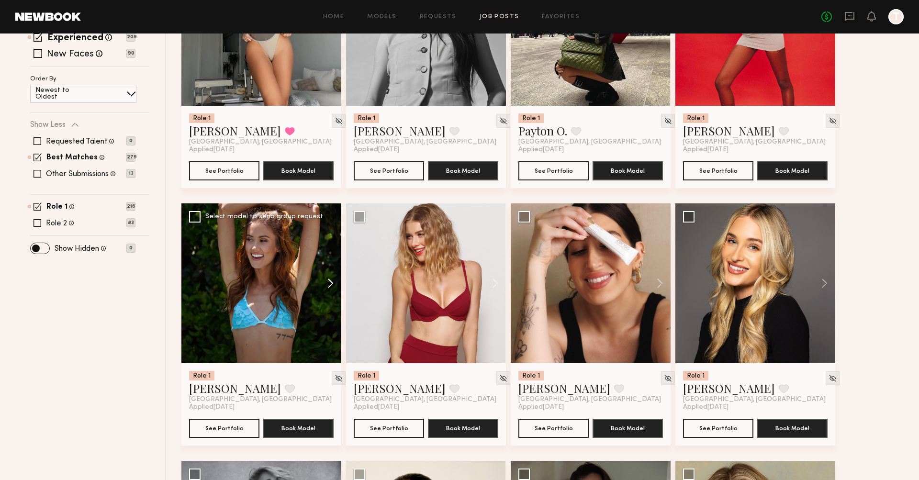
click at [327, 259] on button at bounding box center [326, 283] width 31 height 160
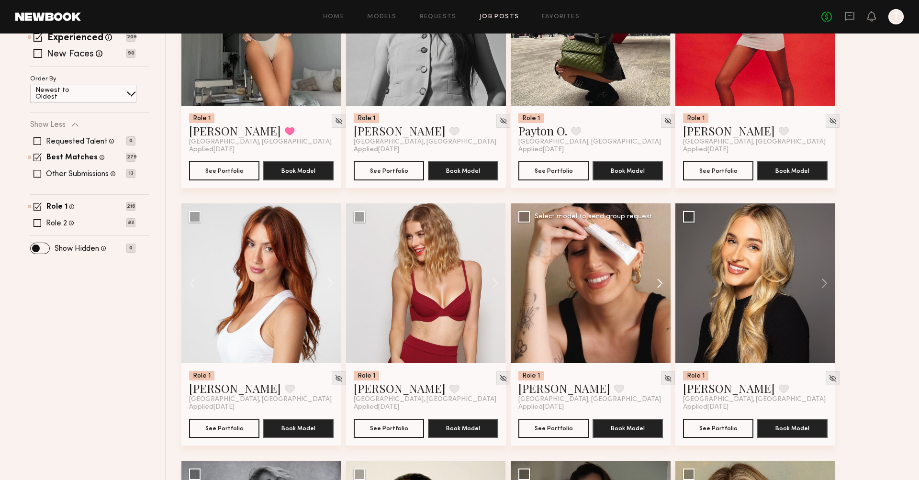
click at [557, 262] on button at bounding box center [655, 283] width 31 height 160
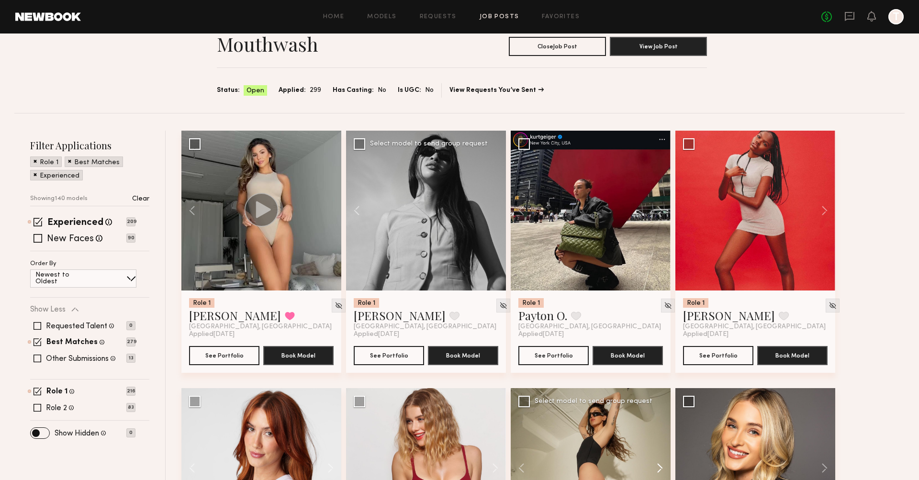
scroll to position [40, 0]
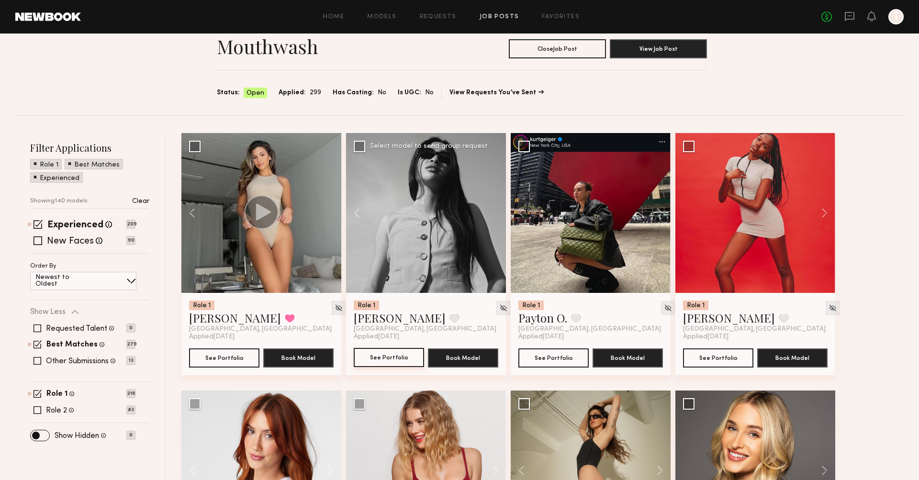
click at [402, 348] on button "See Portfolio" at bounding box center [389, 357] width 70 height 19
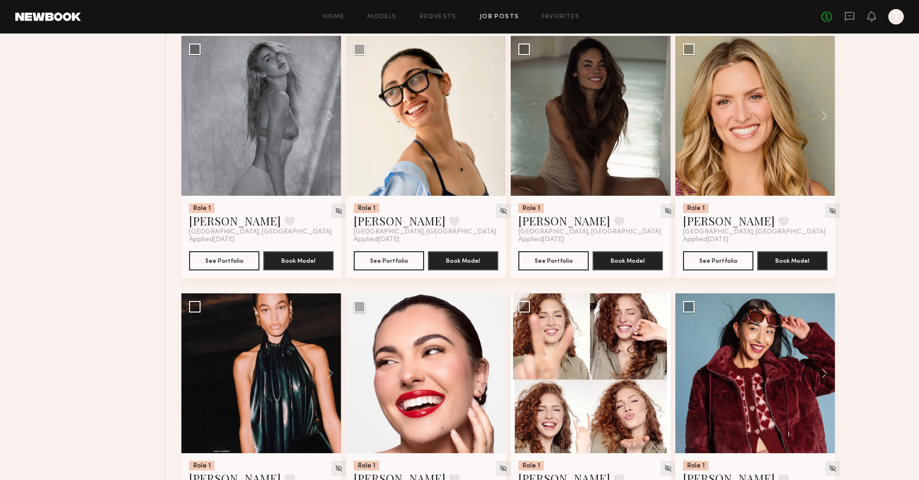
scroll to position [660, 0]
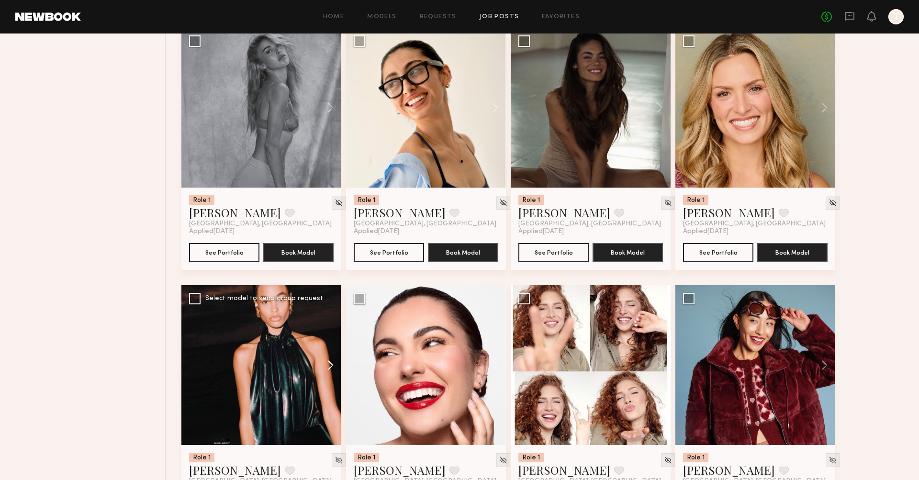
click at [332, 346] on button at bounding box center [326, 365] width 31 height 160
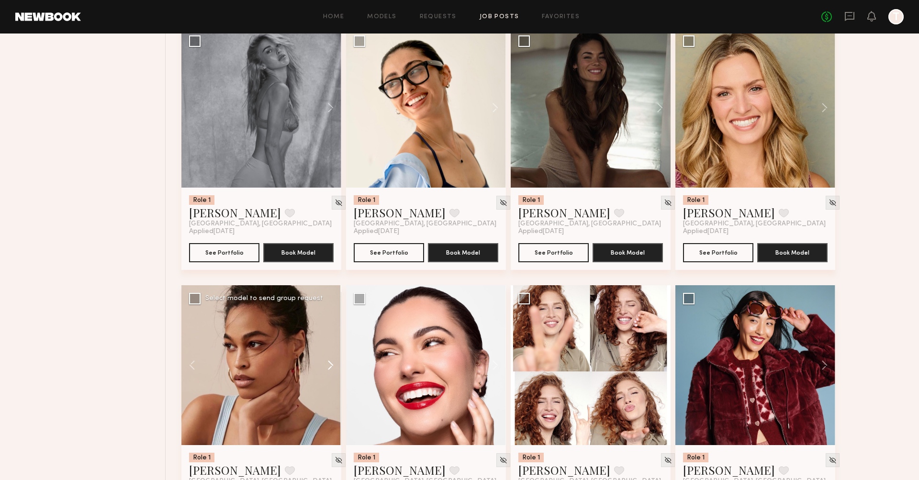
click at [332, 346] on button at bounding box center [326, 365] width 31 height 160
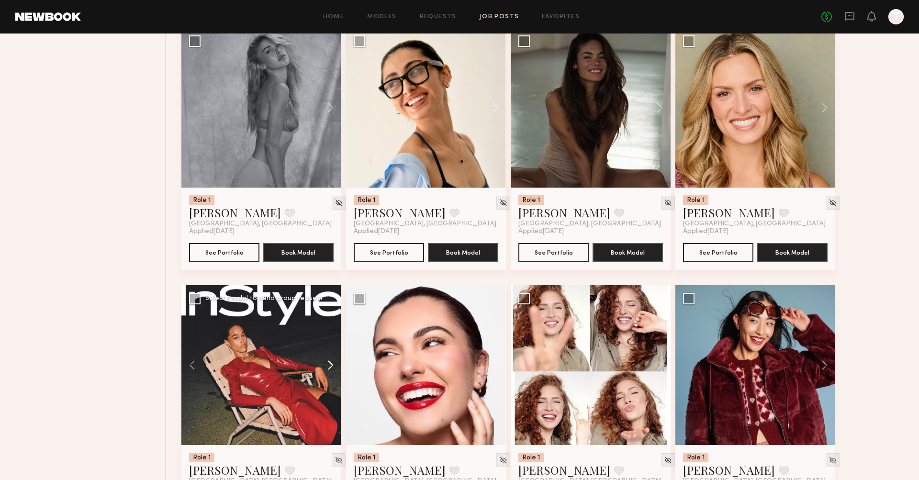
click at [332, 346] on button at bounding box center [326, 365] width 31 height 160
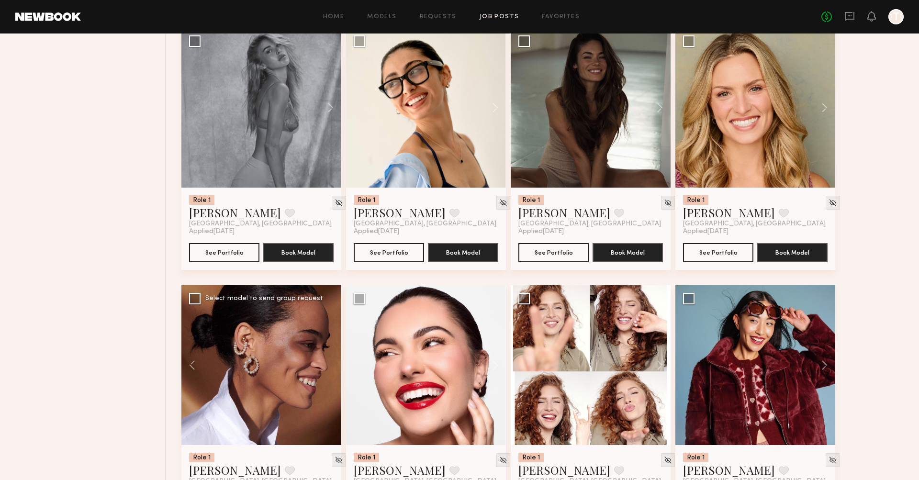
click at [332, 346] on div at bounding box center [261, 365] width 160 height 160
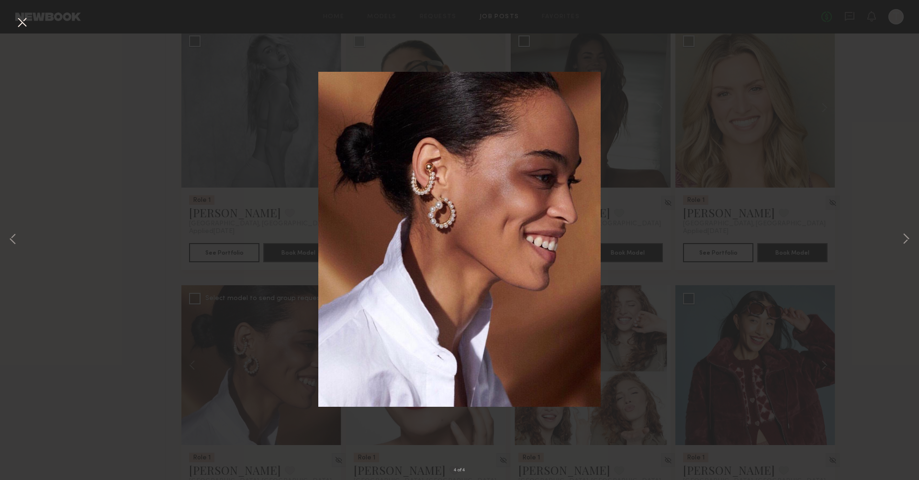
click at [18, 20] on button at bounding box center [21, 22] width 15 height 17
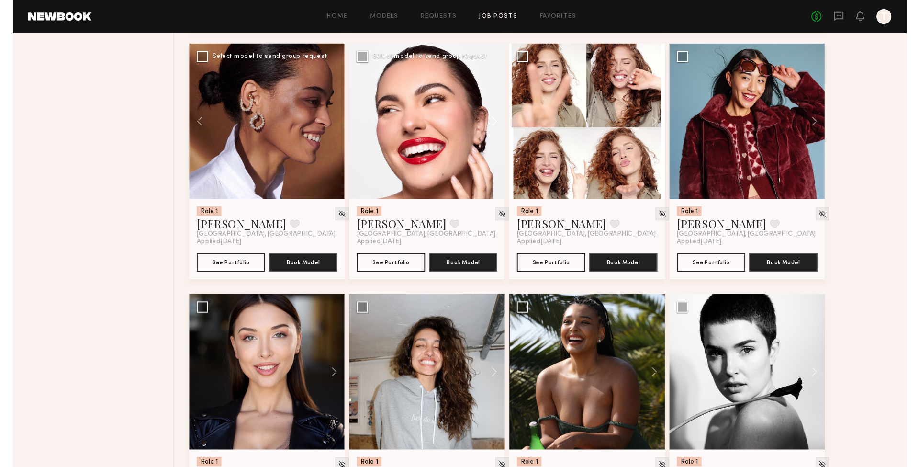
scroll to position [963, 0]
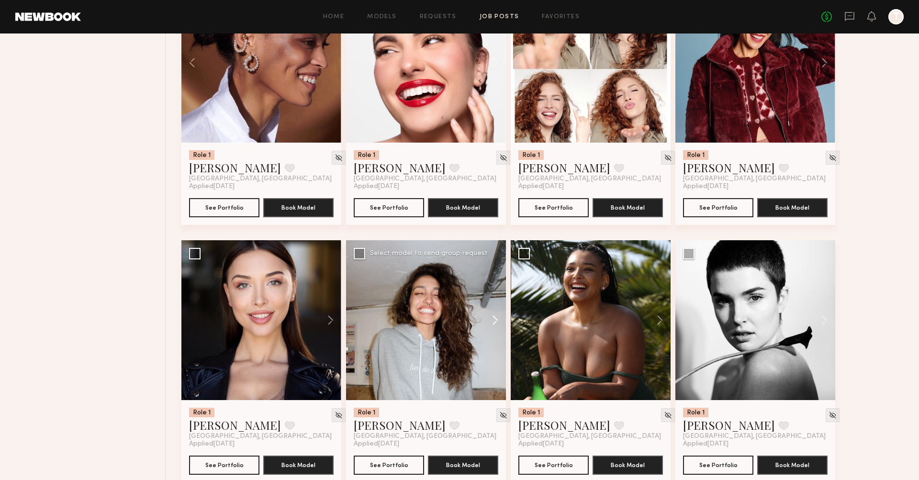
click at [495, 300] on button at bounding box center [490, 320] width 31 height 160
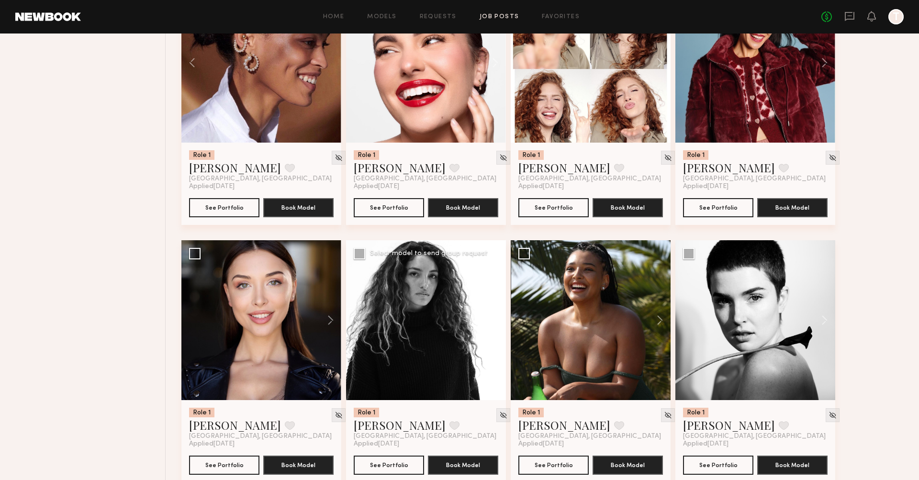
click at [495, 300] on button at bounding box center [490, 320] width 31 height 160
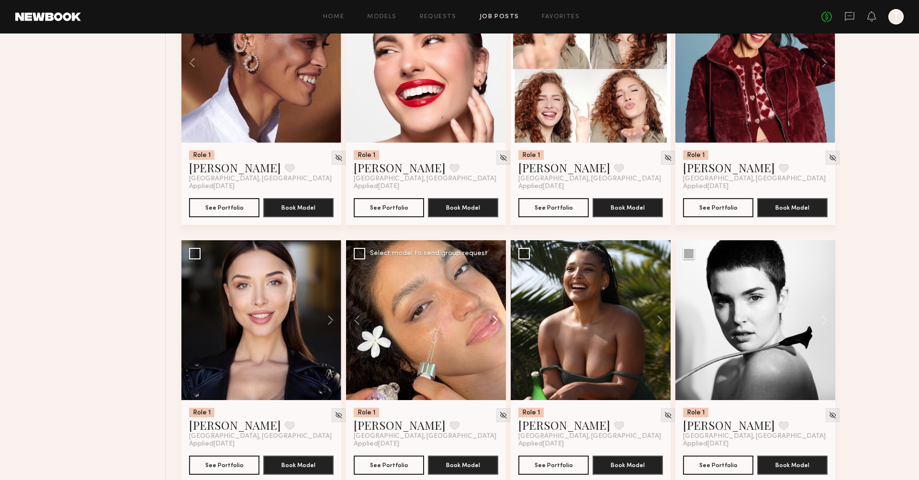
click at [495, 300] on button at bounding box center [490, 320] width 31 height 160
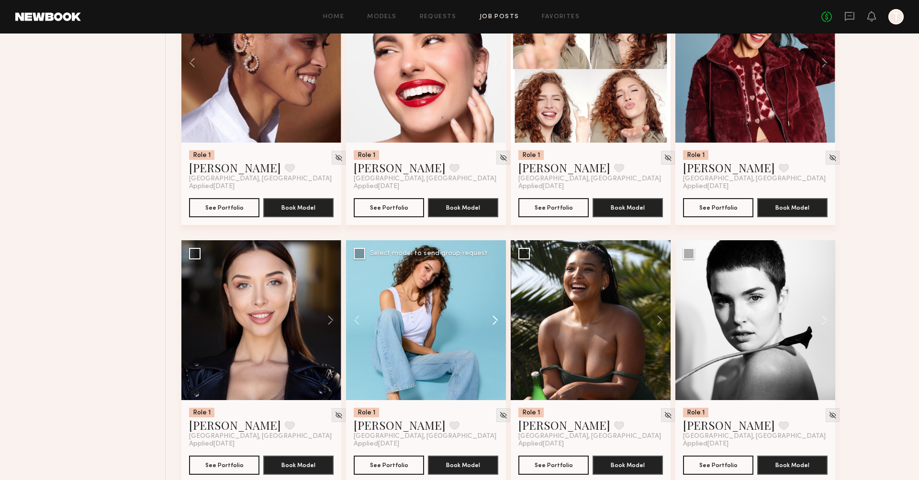
click at [495, 300] on button at bounding box center [490, 320] width 31 height 160
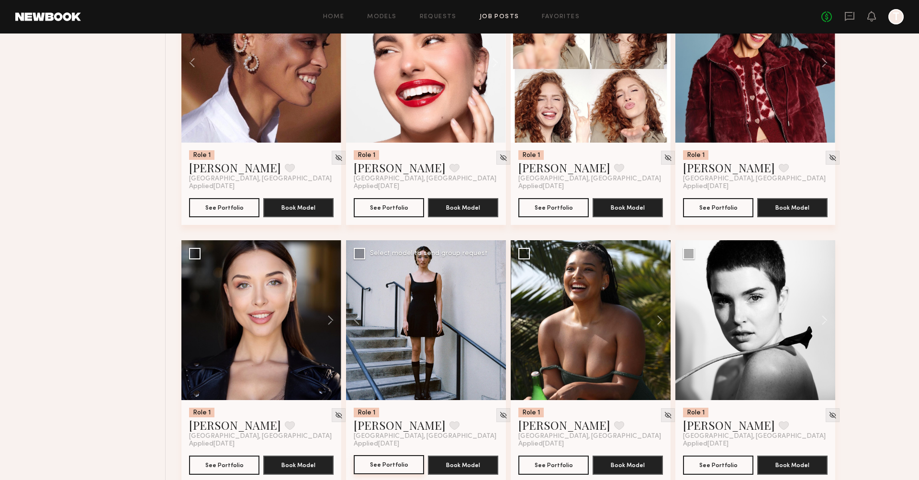
click at [380, 455] on button "See Portfolio" at bounding box center [389, 464] width 70 height 19
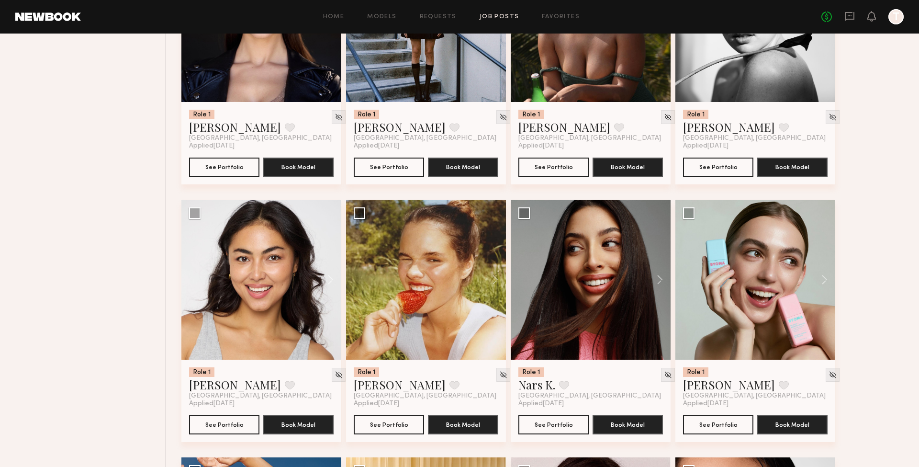
scroll to position [1263, 0]
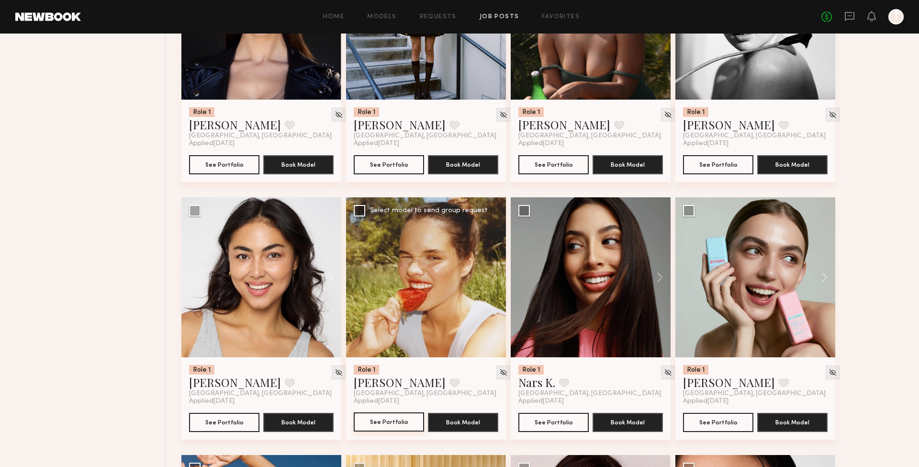
click at [385, 412] on button "See Portfolio" at bounding box center [389, 421] width 70 height 19
click at [557, 412] on button "See Portfolio" at bounding box center [718, 421] width 70 height 19
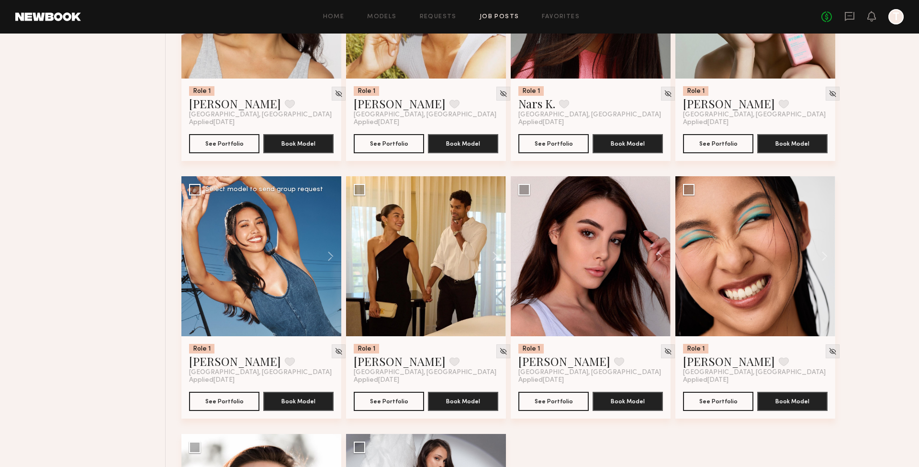
scroll to position [1542, 0]
click at [227, 391] on button "See Portfolio" at bounding box center [224, 400] width 70 height 19
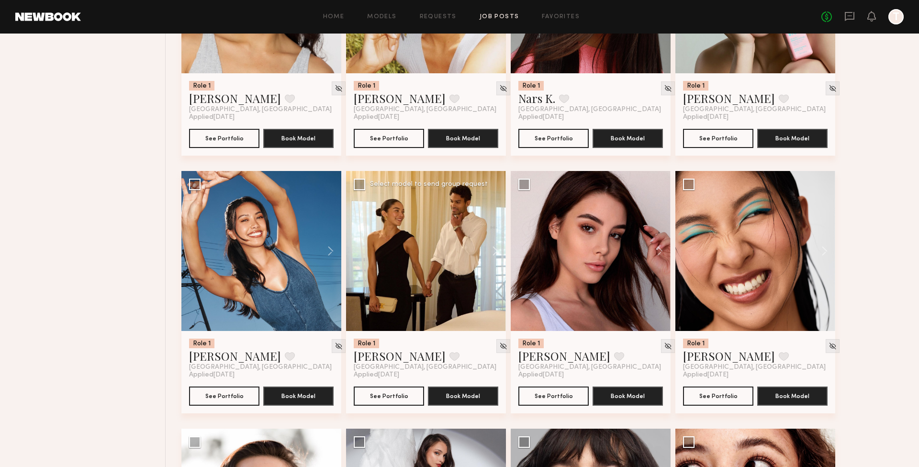
scroll to position [1548, 0]
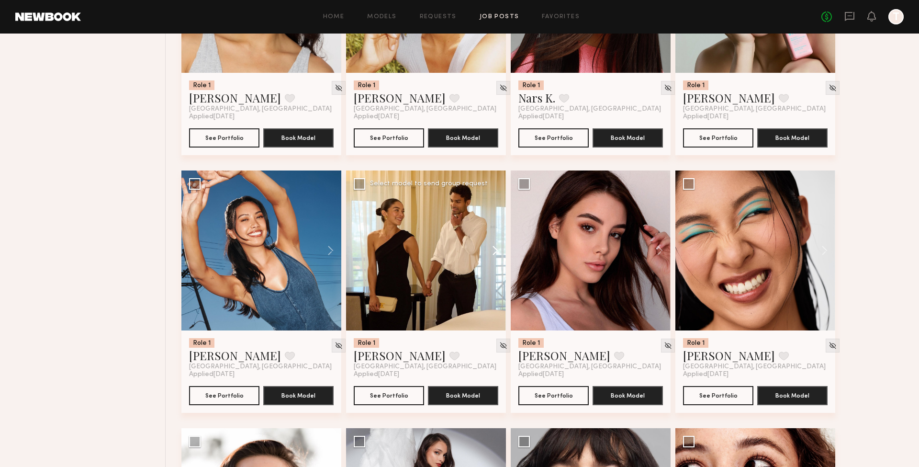
click at [494, 228] on button at bounding box center [490, 250] width 31 height 160
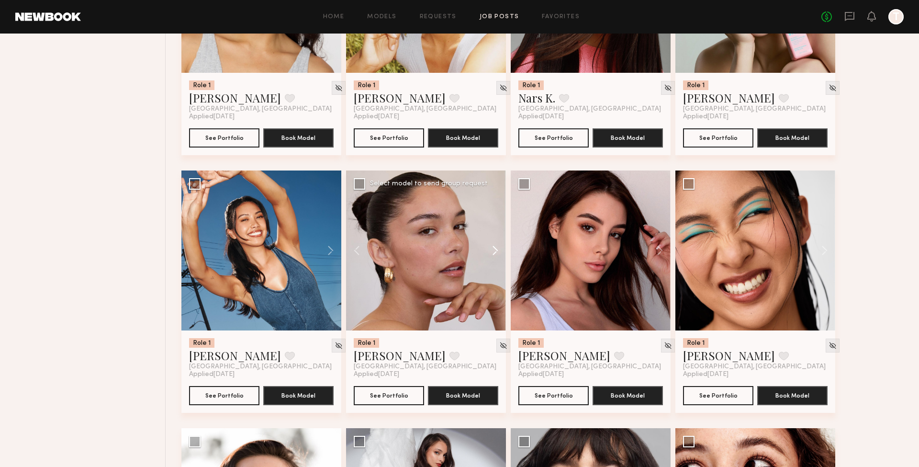
click at [494, 228] on button at bounding box center [490, 250] width 31 height 160
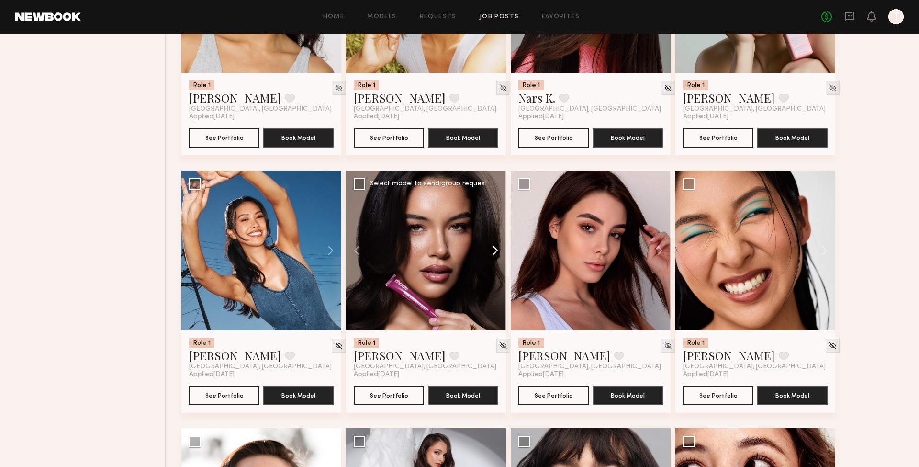
click at [494, 228] on button at bounding box center [490, 250] width 31 height 160
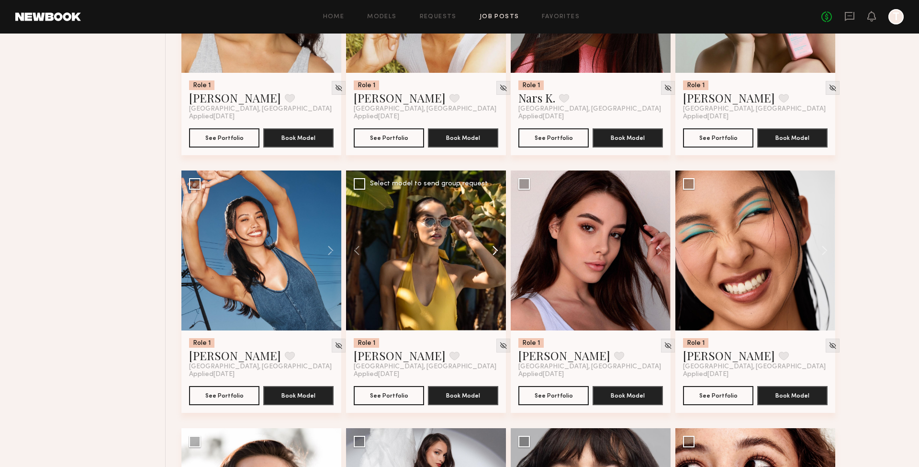
click at [494, 228] on button at bounding box center [490, 250] width 31 height 160
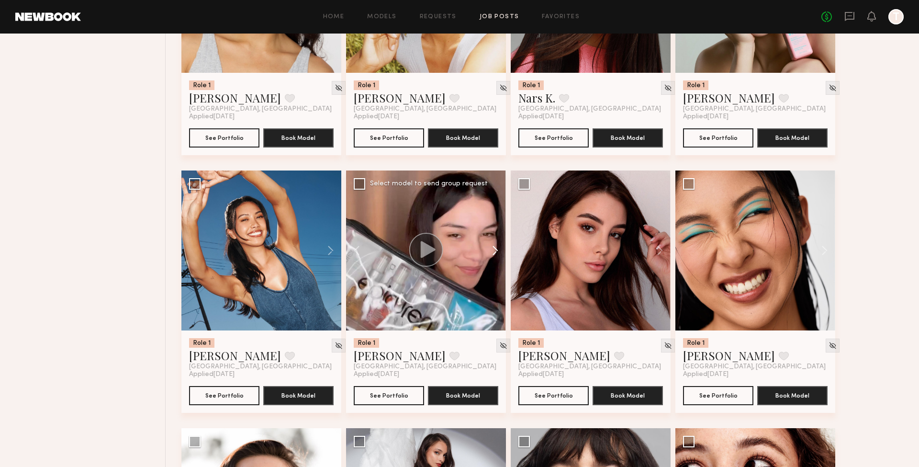
click at [494, 228] on button at bounding box center [490, 250] width 31 height 160
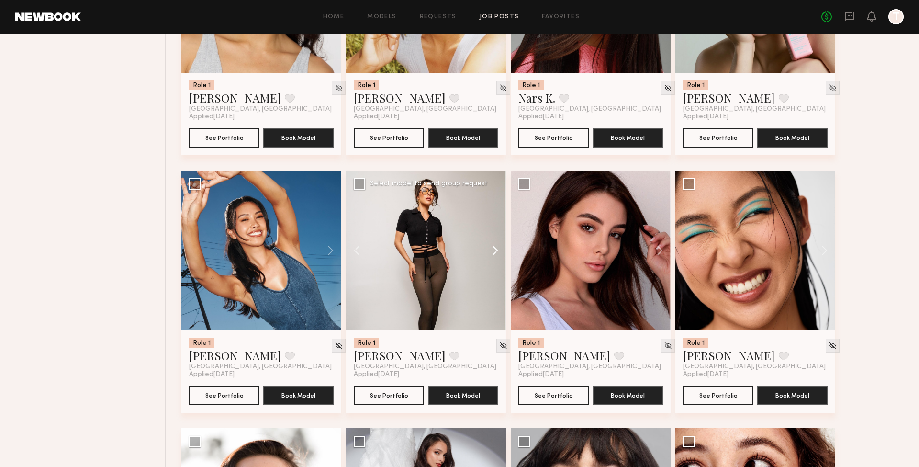
click at [494, 228] on button at bounding box center [490, 250] width 31 height 160
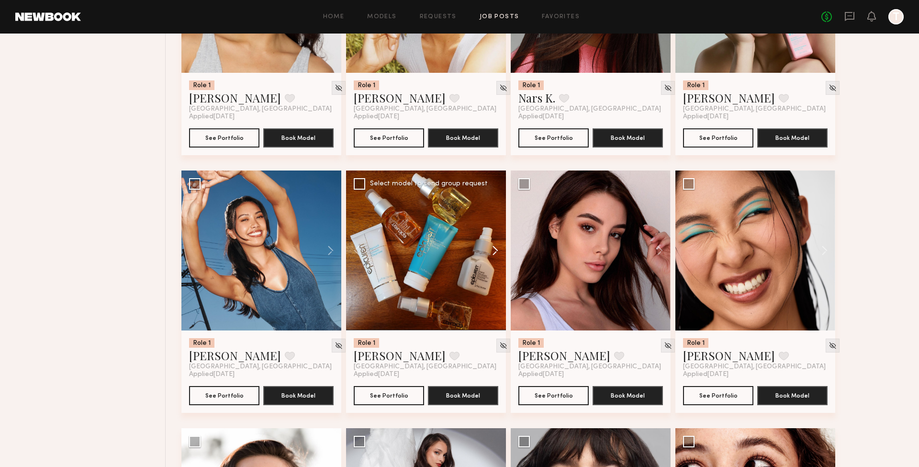
click at [494, 228] on button at bounding box center [490, 250] width 31 height 160
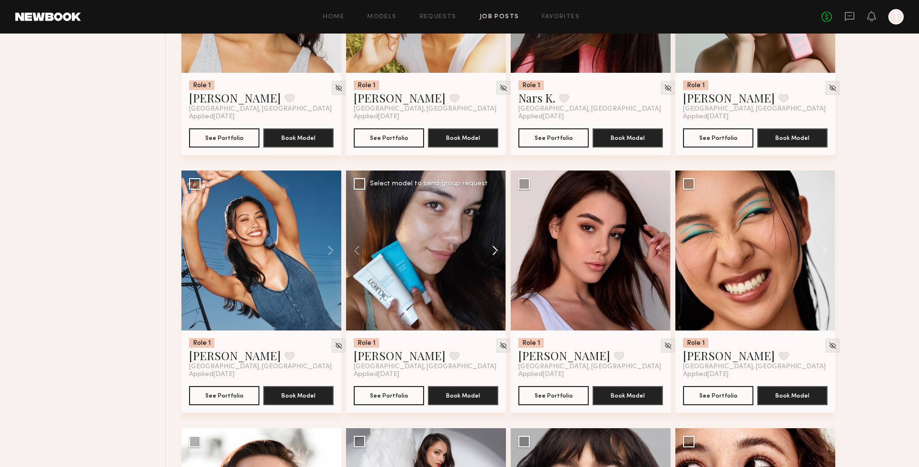
click at [494, 228] on button at bounding box center [490, 250] width 31 height 160
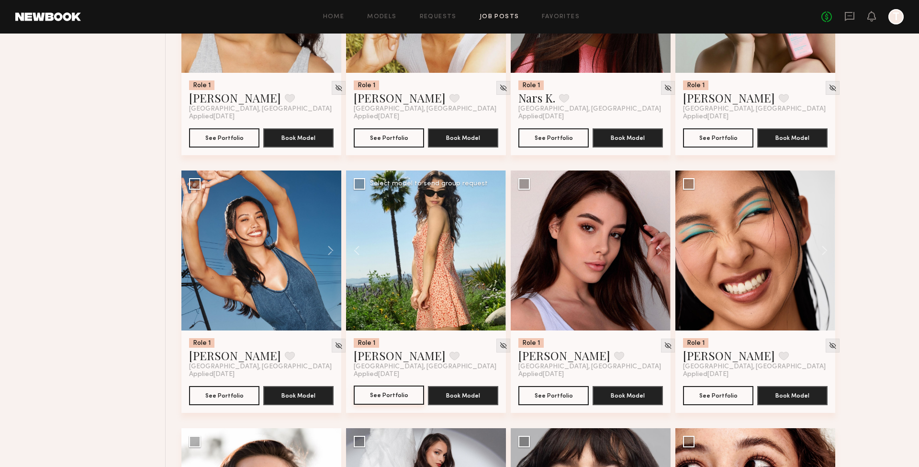
click at [383, 385] on button "See Portfolio" at bounding box center [389, 394] width 70 height 19
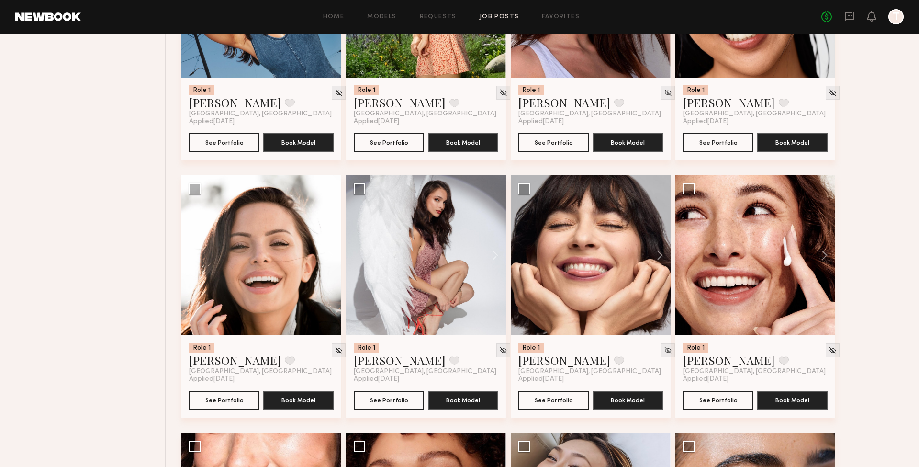
scroll to position [1802, 0]
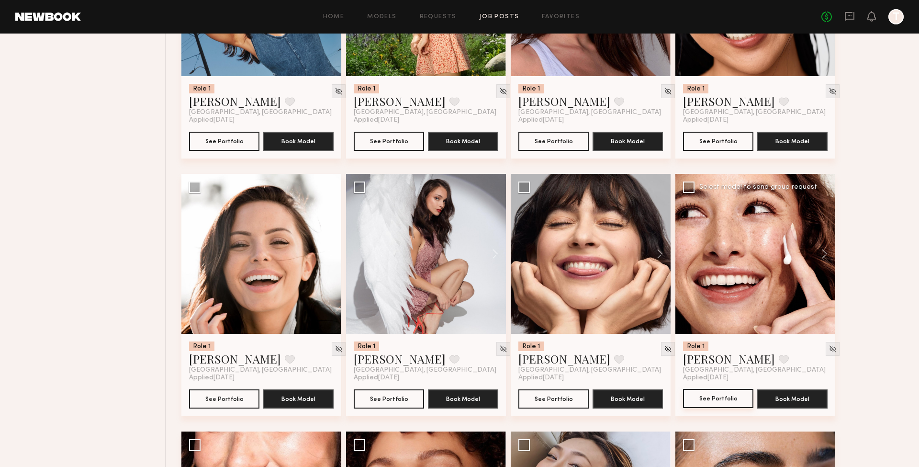
click at [557, 389] on button "See Portfolio" at bounding box center [718, 398] width 70 height 19
click at [551, 389] on button "See Portfolio" at bounding box center [553, 398] width 70 height 19
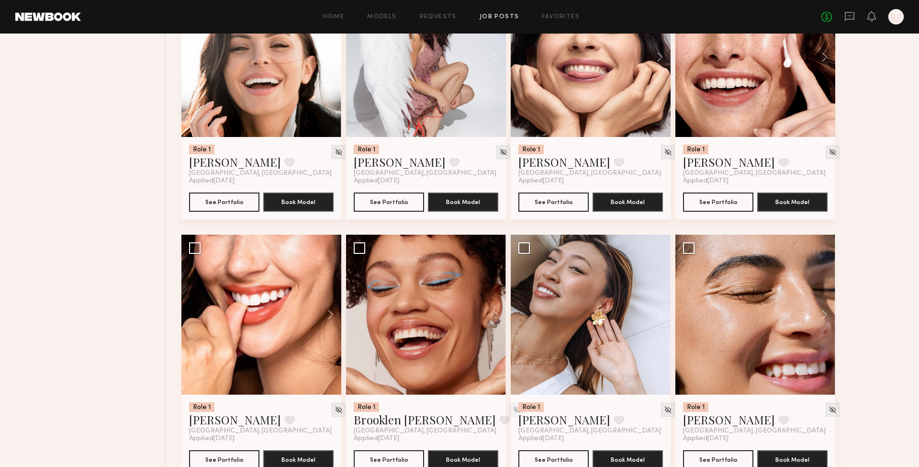
scroll to position [2072, 0]
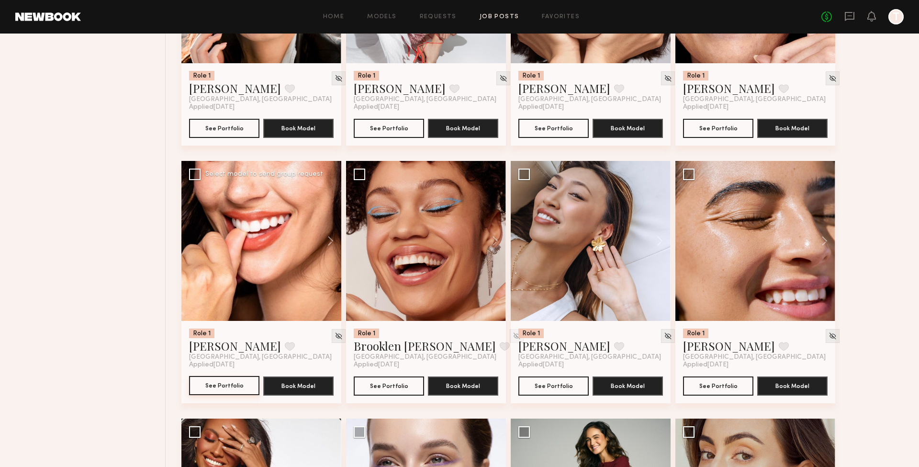
click at [232, 376] on button "See Portfolio" at bounding box center [224, 385] width 70 height 19
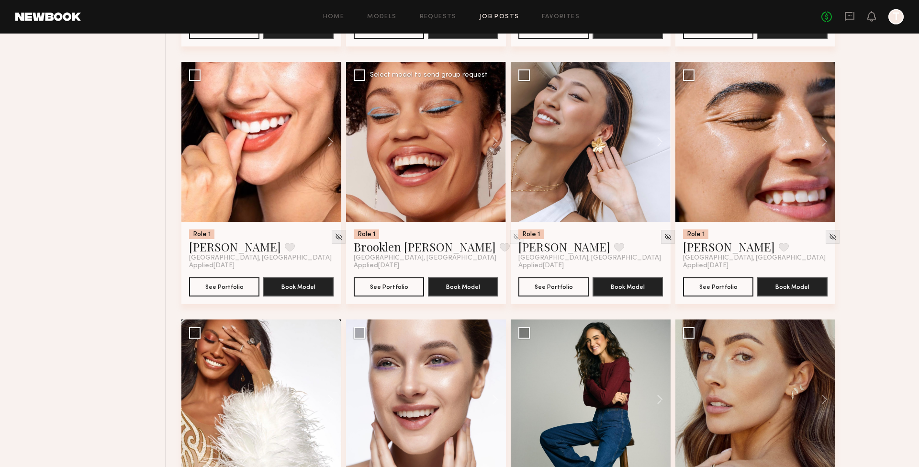
scroll to position [2170, 0]
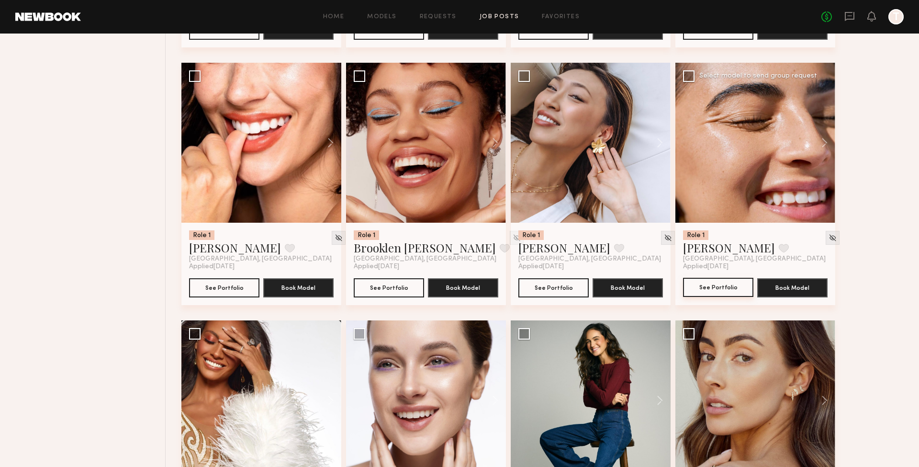
click at [557, 278] on button "See Portfolio" at bounding box center [718, 287] width 70 height 19
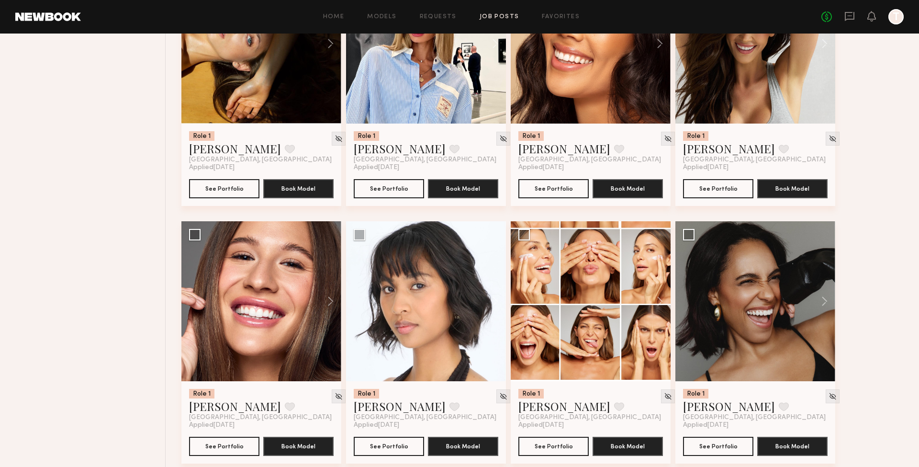
scroll to position [3308, 0]
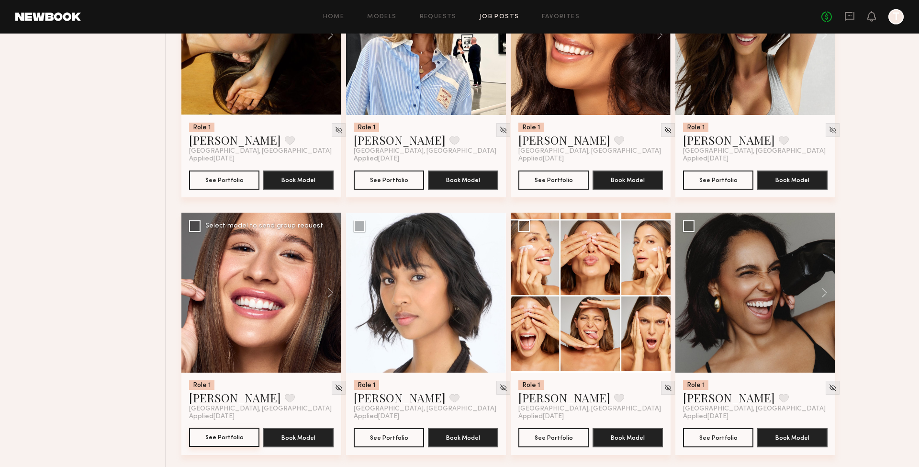
click at [211, 427] on button "See Portfolio" at bounding box center [224, 436] width 70 height 19
click at [542, 427] on button "See Portfolio" at bounding box center [553, 436] width 70 height 19
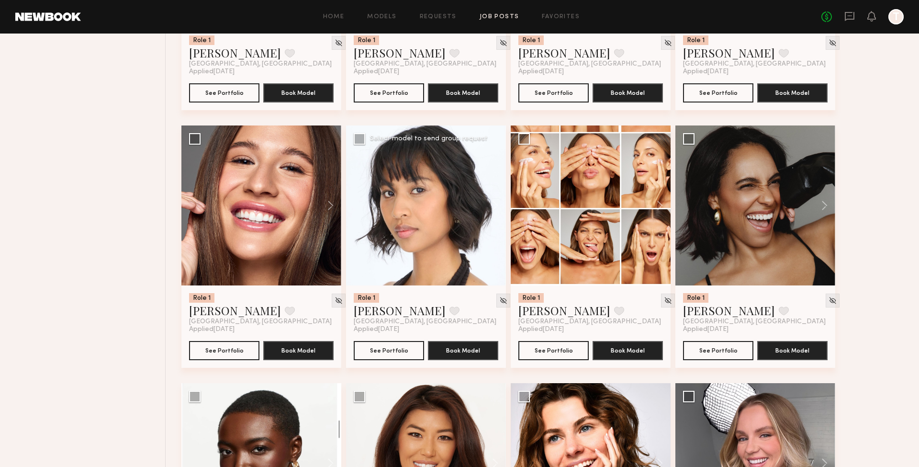
scroll to position [3670, 0]
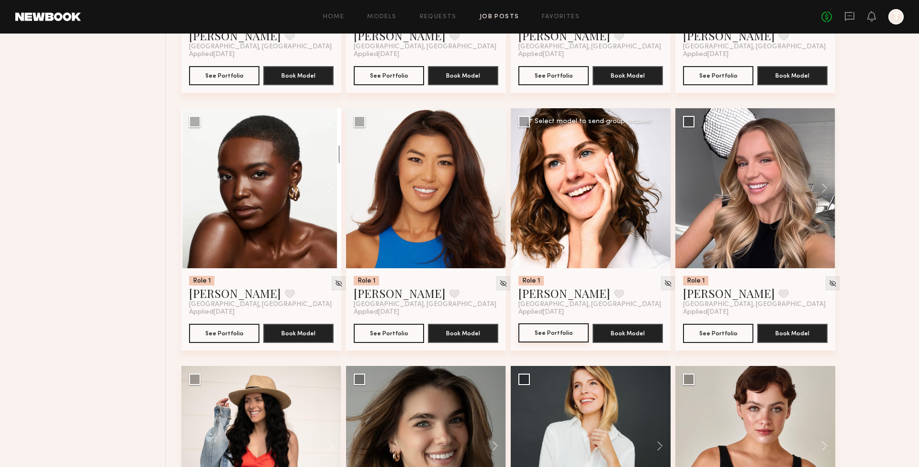
click at [557, 323] on button "See Portfolio" at bounding box center [553, 332] width 70 height 19
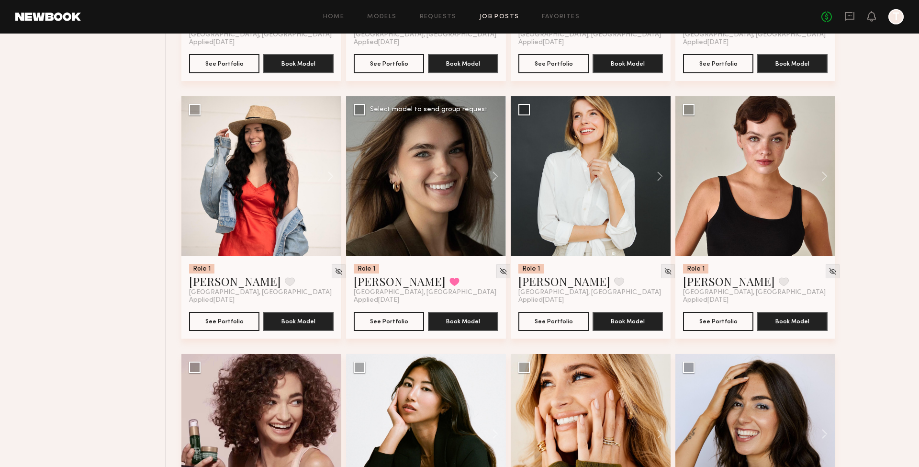
scroll to position [3936, 0]
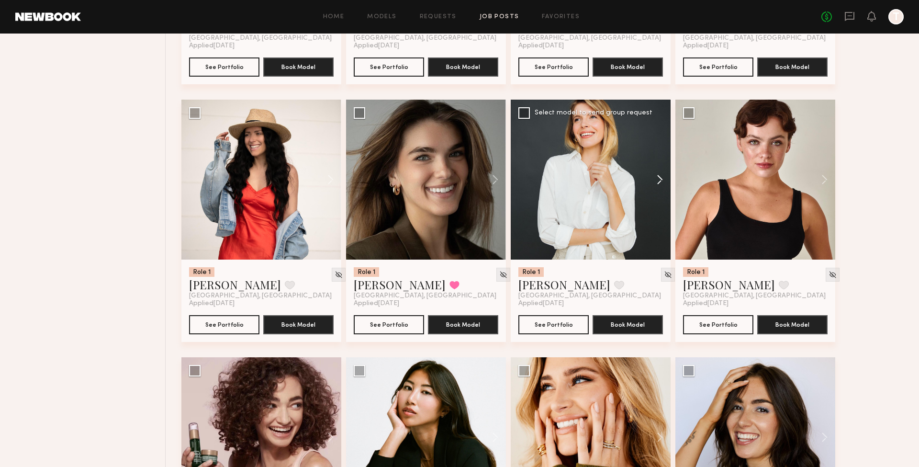
click at [557, 163] on button at bounding box center [655, 180] width 31 height 160
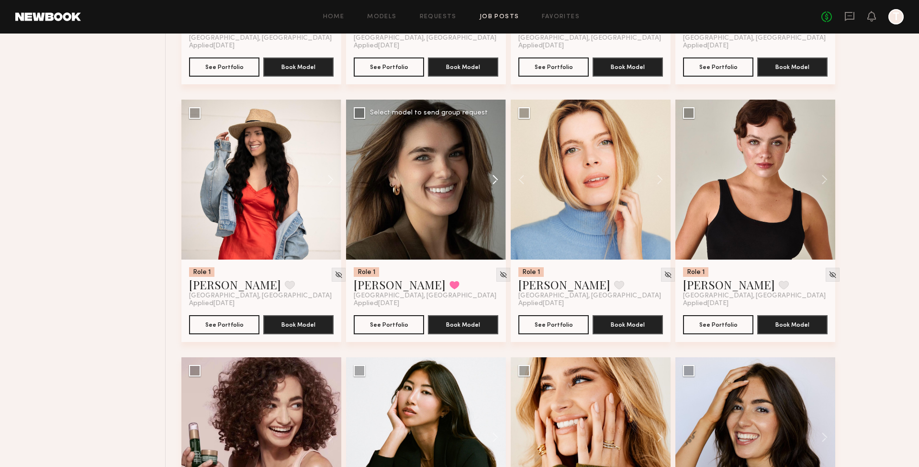
click at [490, 156] on button at bounding box center [490, 180] width 31 height 160
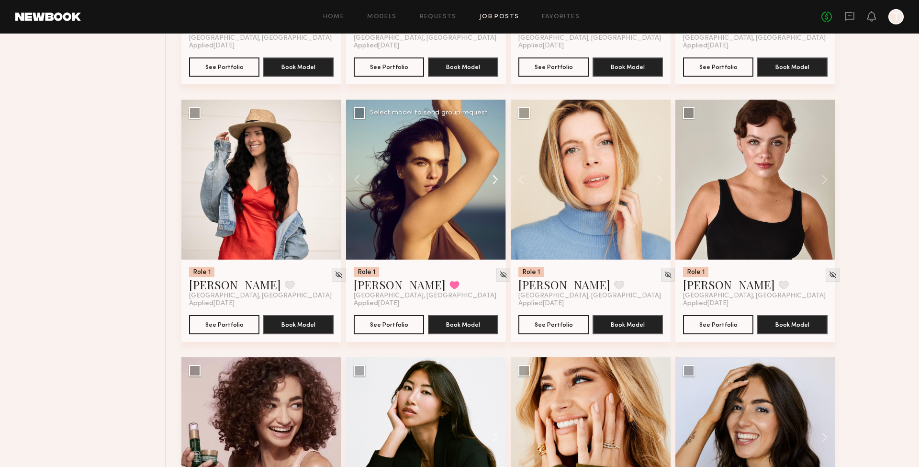
click at [490, 156] on button at bounding box center [490, 180] width 31 height 160
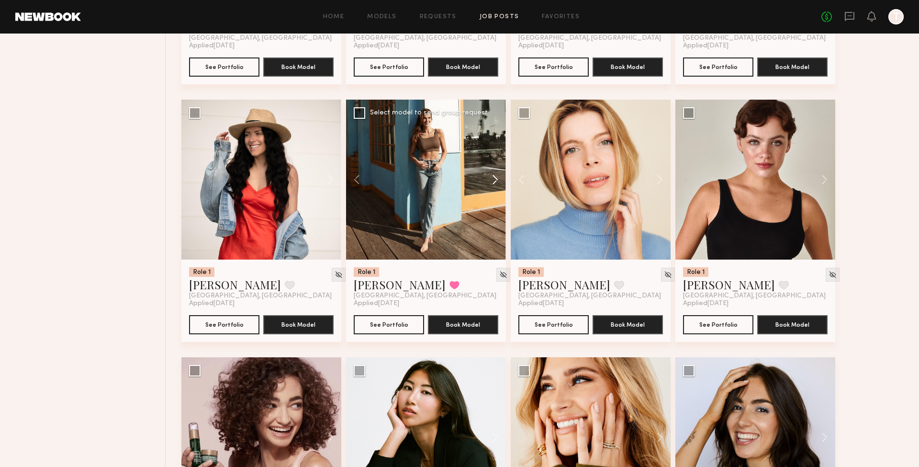
click at [490, 156] on button at bounding box center [490, 180] width 31 height 160
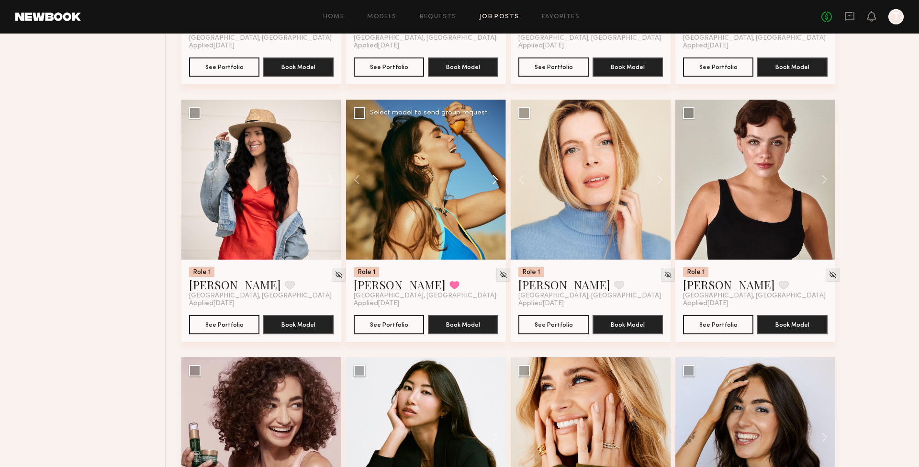
click at [490, 156] on button at bounding box center [490, 180] width 31 height 160
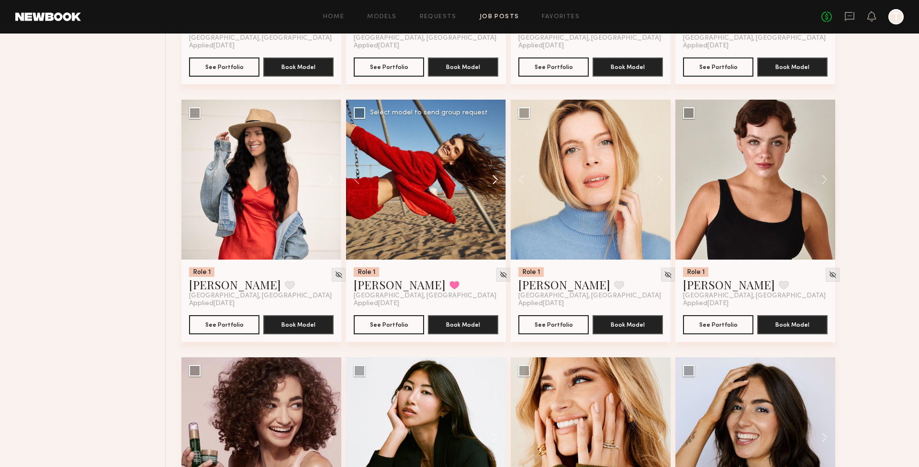
click at [490, 156] on button at bounding box center [490, 180] width 31 height 160
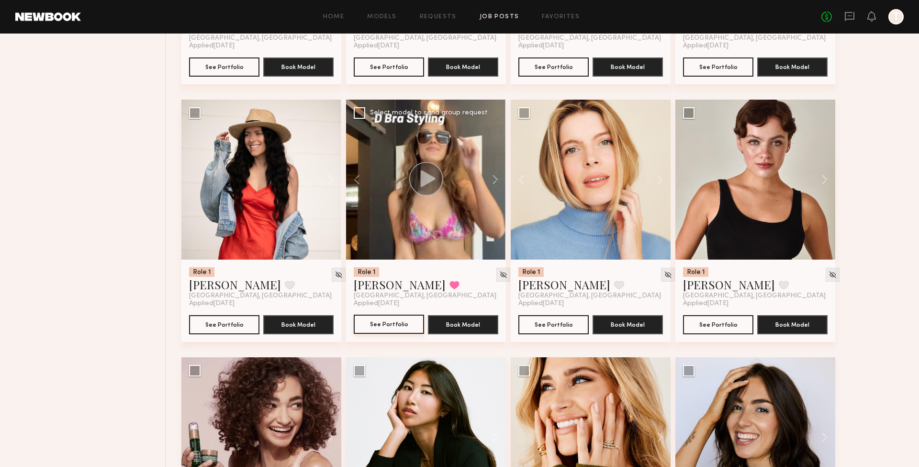
click at [381, 314] on button "See Portfolio" at bounding box center [389, 323] width 70 height 19
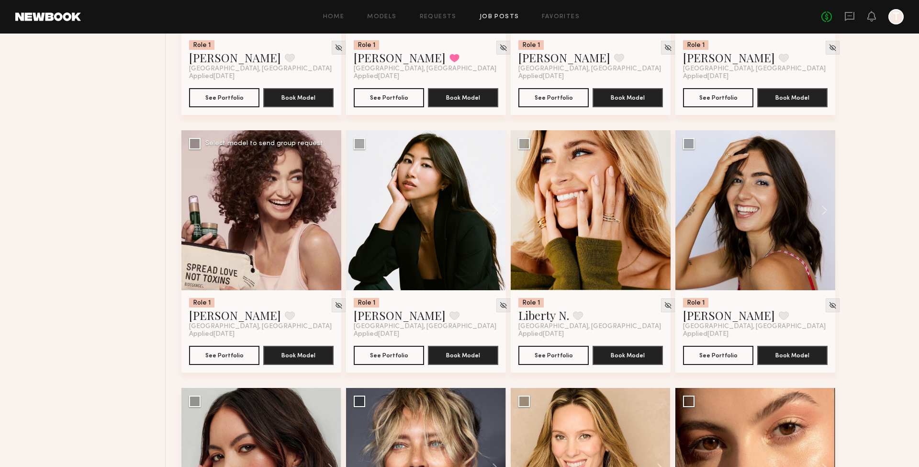
scroll to position [4164, 0]
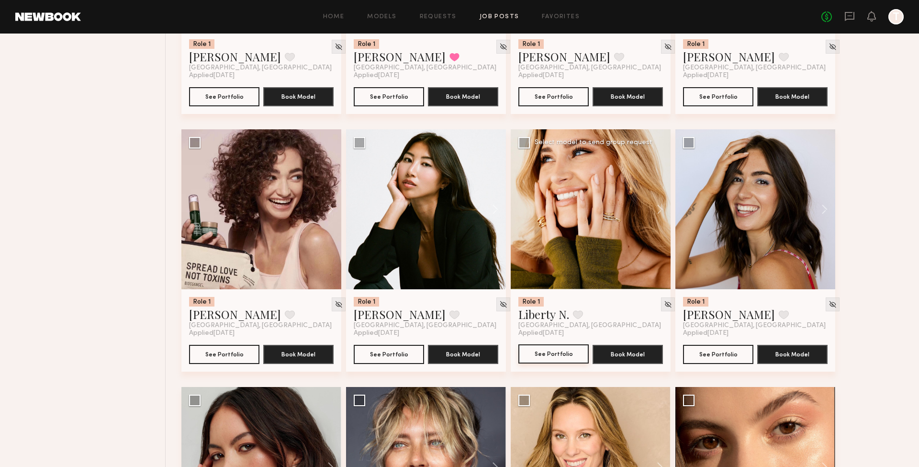
click at [539, 344] on button "See Portfolio" at bounding box center [553, 353] width 70 height 19
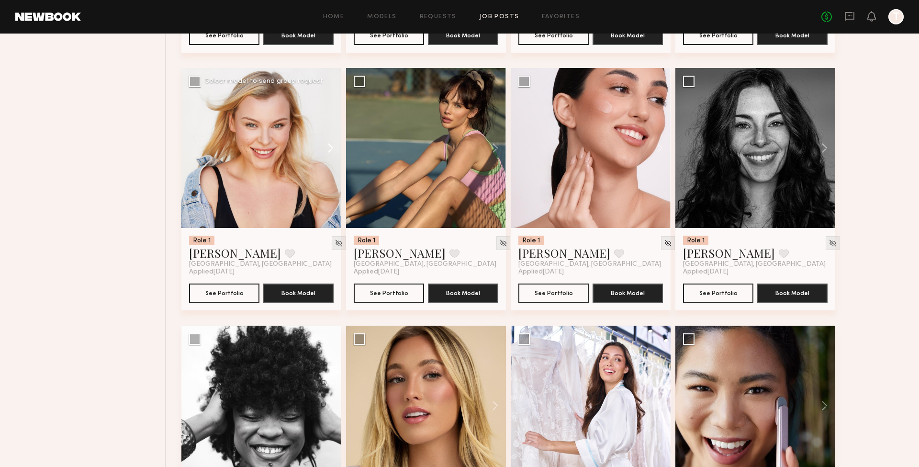
scroll to position [4746, 0]
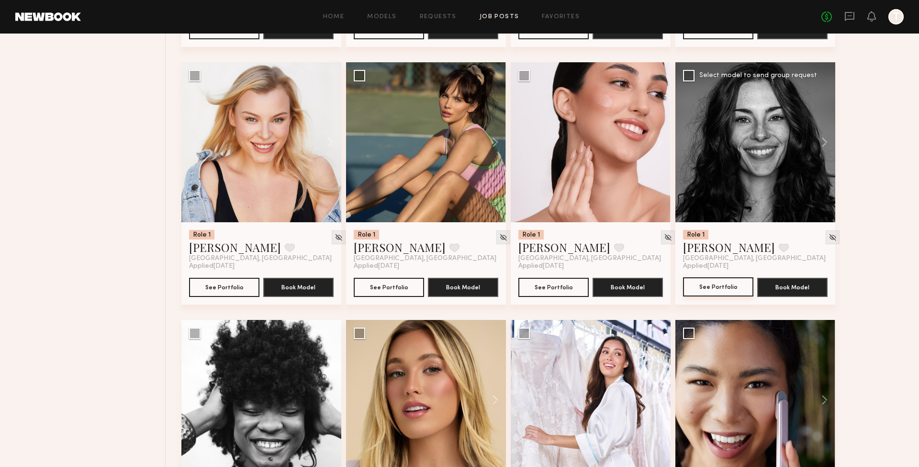
click at [557, 277] on button "See Portfolio" at bounding box center [718, 286] width 70 height 19
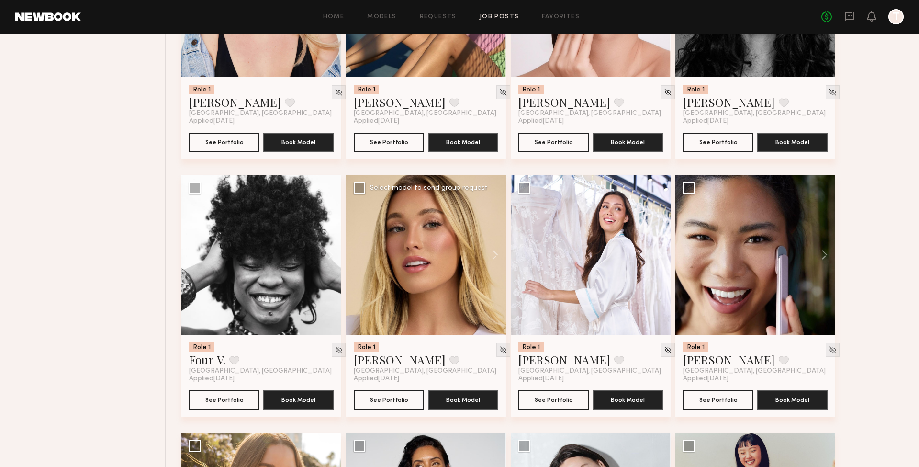
scroll to position [4892, 0]
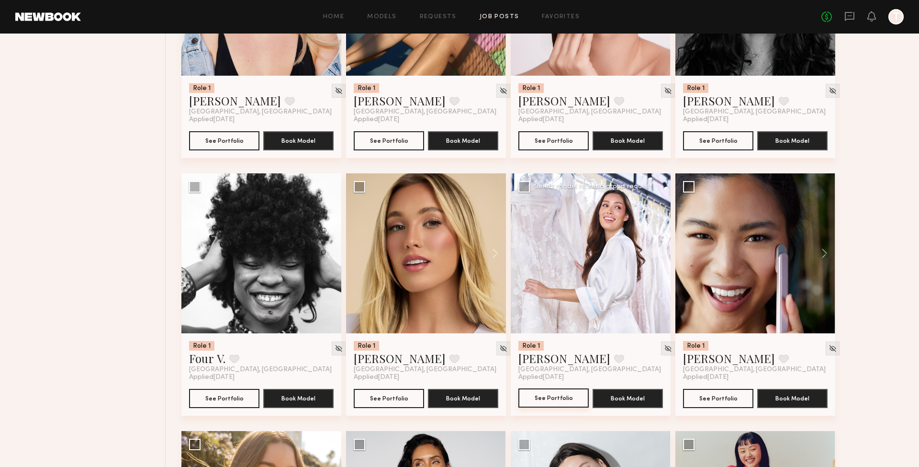
click at [552, 388] on button "See Portfolio" at bounding box center [553, 397] width 70 height 19
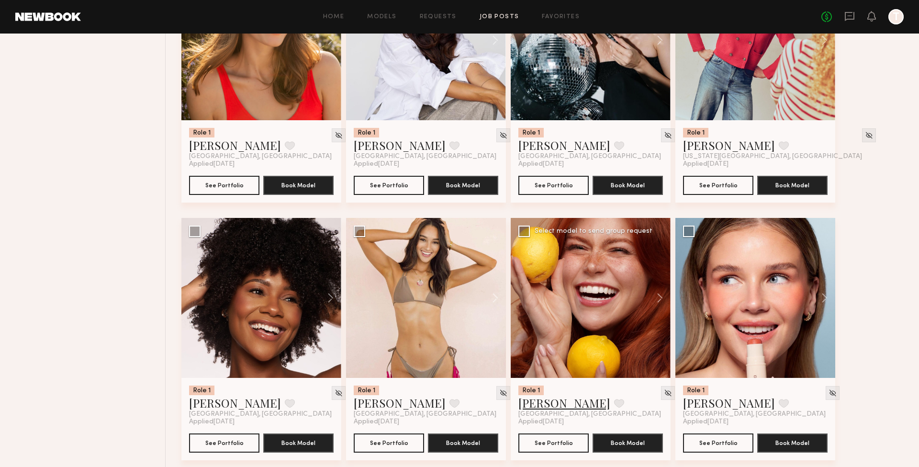
scroll to position [5363, 0]
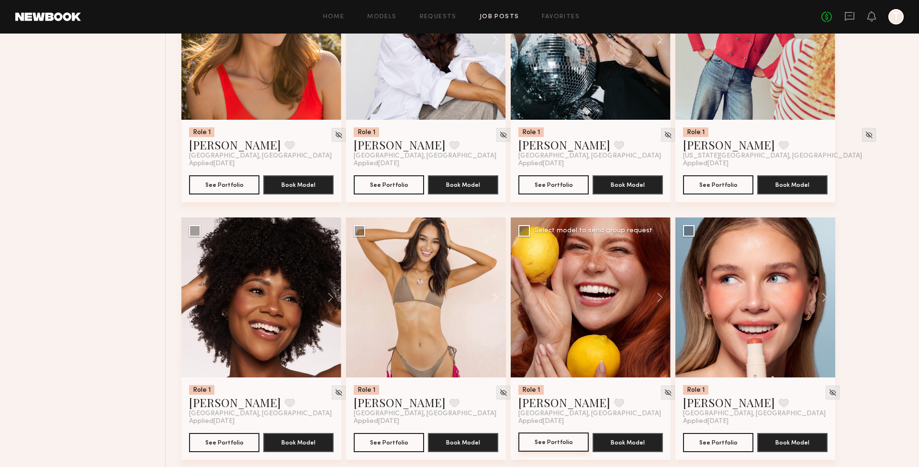
click at [538, 432] on button "See Portfolio" at bounding box center [553, 441] width 70 height 19
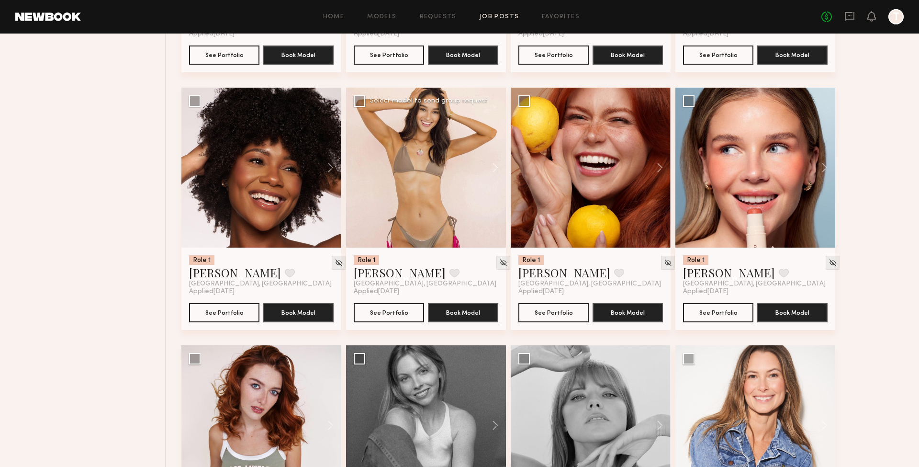
scroll to position [5492, 0]
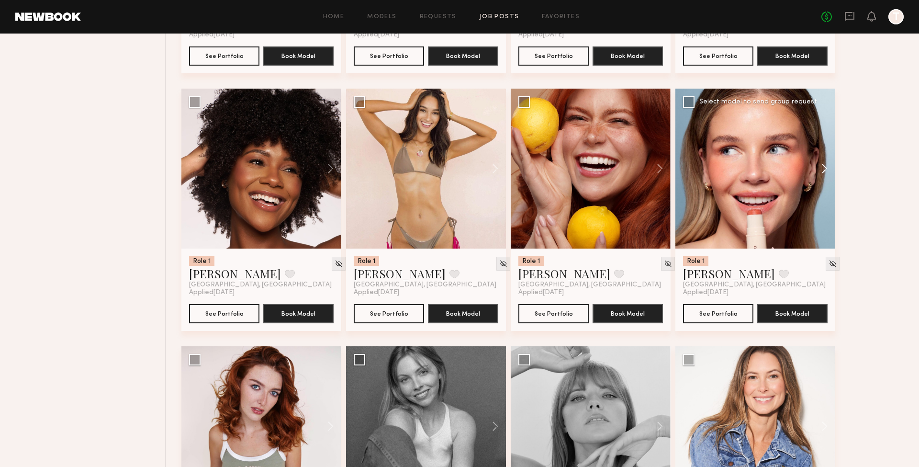
click at [557, 151] on button at bounding box center [820, 169] width 31 height 160
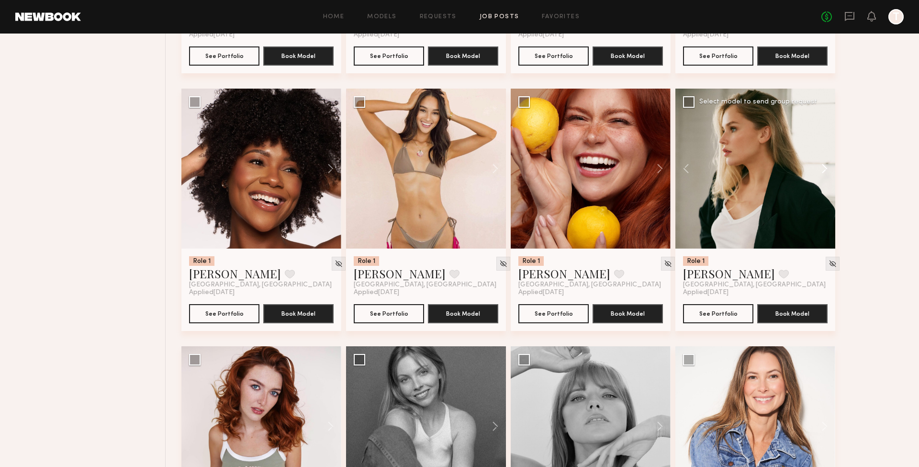
click at [557, 151] on button at bounding box center [820, 169] width 31 height 160
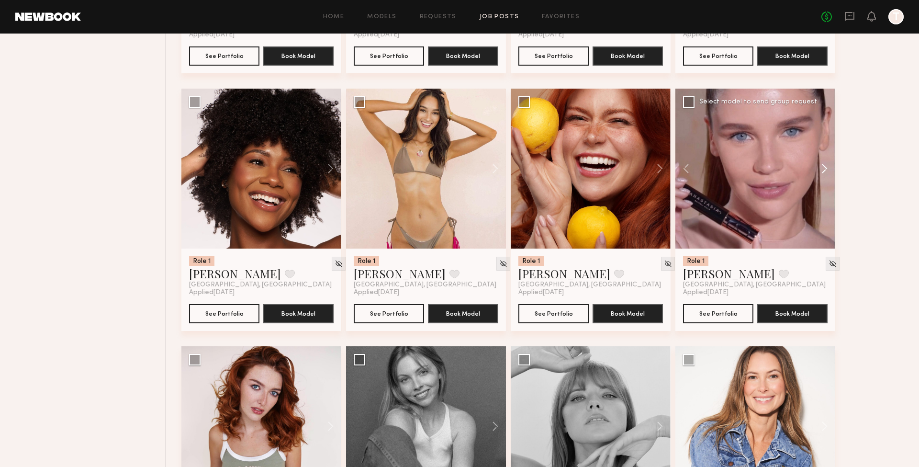
click at [557, 151] on button at bounding box center [820, 169] width 31 height 160
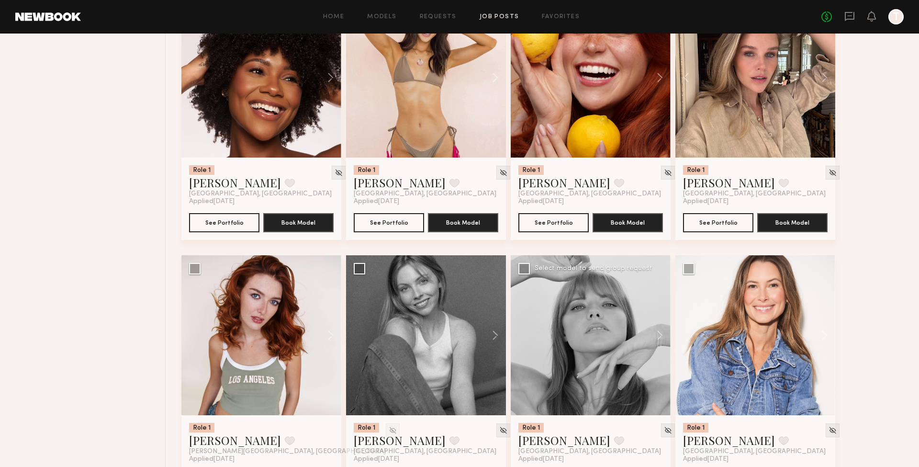
scroll to position [5550, 0]
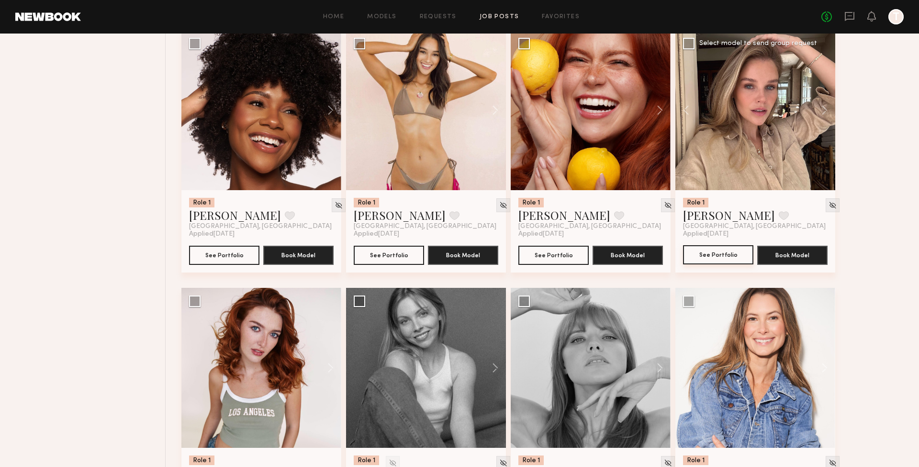
click at [557, 245] on button "See Portfolio" at bounding box center [718, 254] width 70 height 19
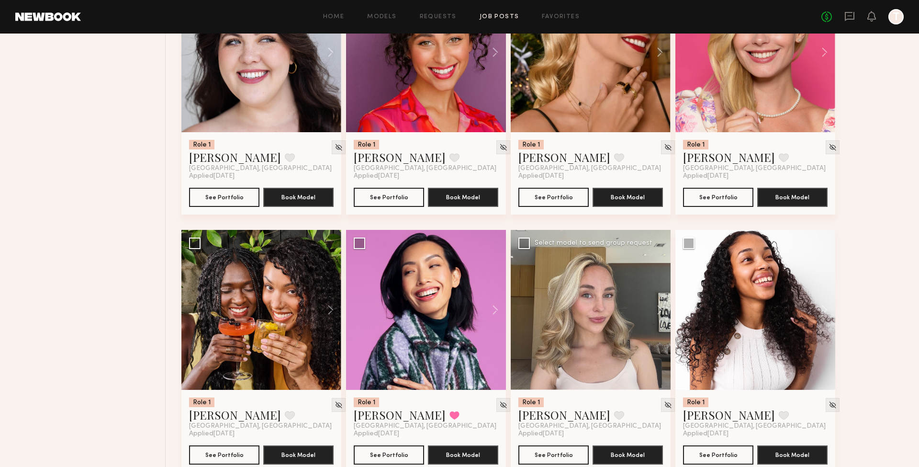
scroll to position [8698, 0]
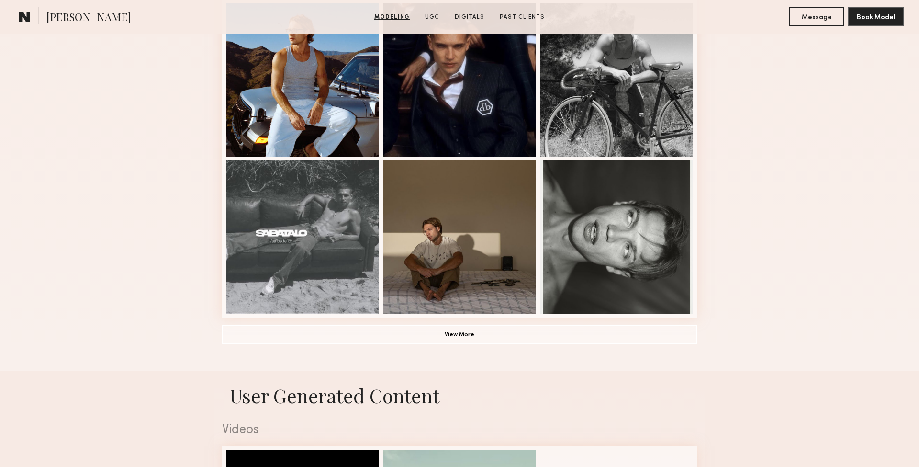
scroll to position [556, 0]
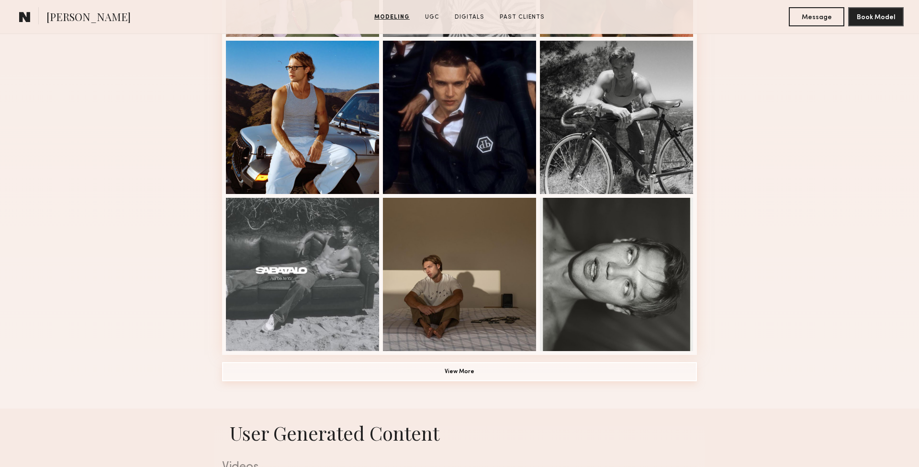
click at [452, 363] on button "View More" at bounding box center [459, 371] width 475 height 19
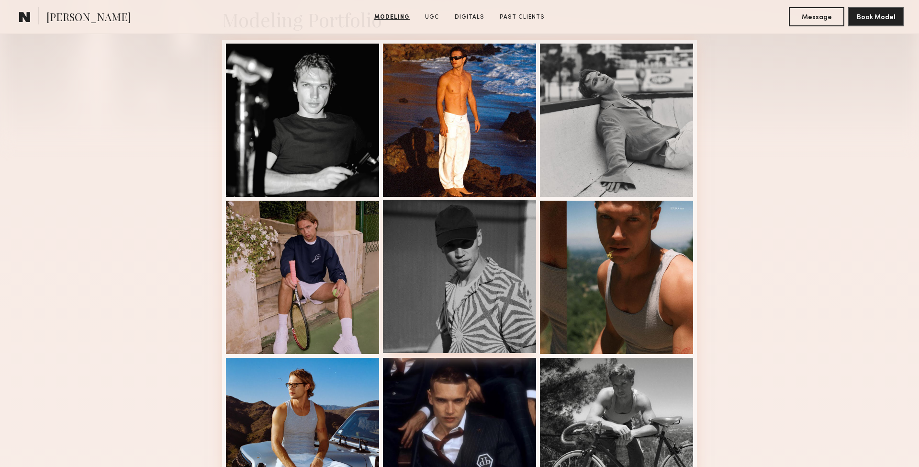
scroll to position [239, 0]
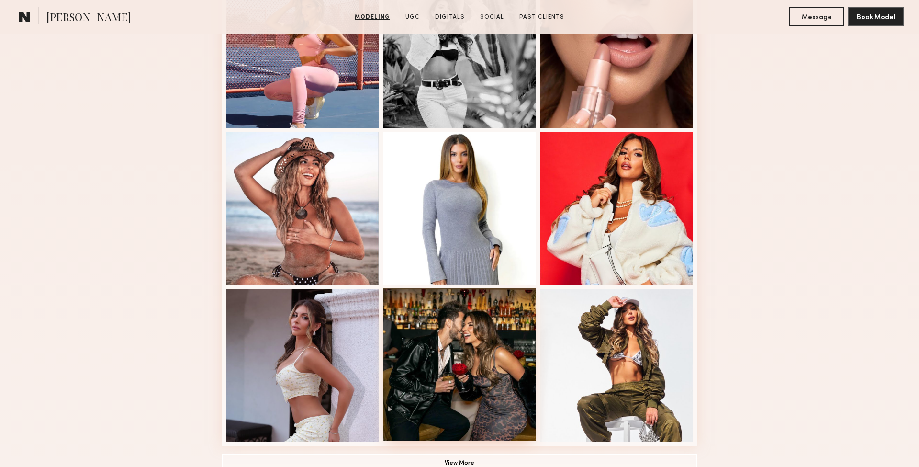
scroll to position [608, 0]
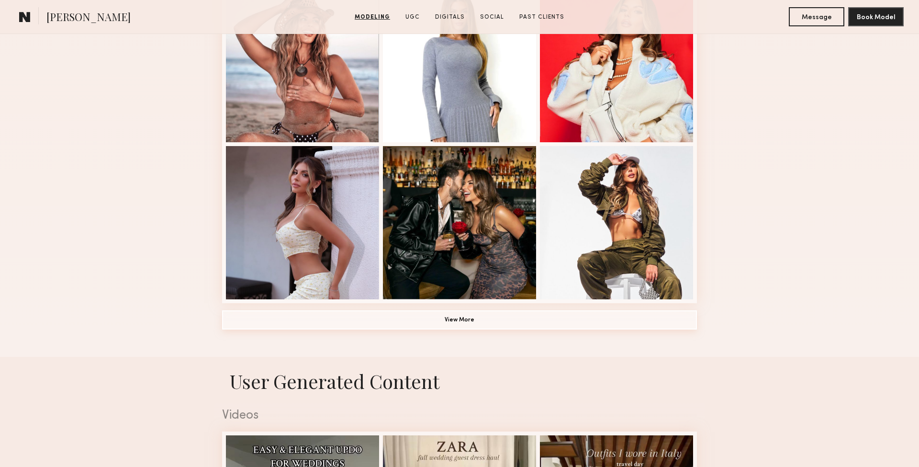
click at [437, 324] on button "View More" at bounding box center [459, 319] width 475 height 19
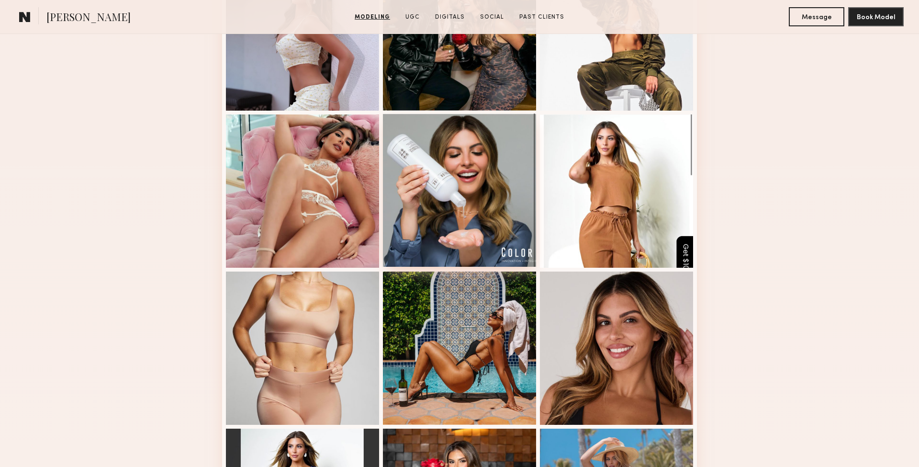
scroll to position [797, 0]
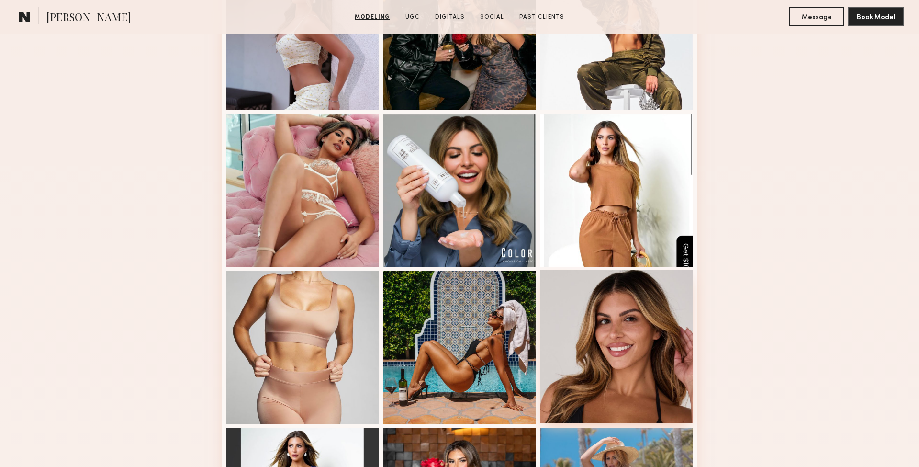
click at [615, 349] on div at bounding box center [616, 346] width 153 height 153
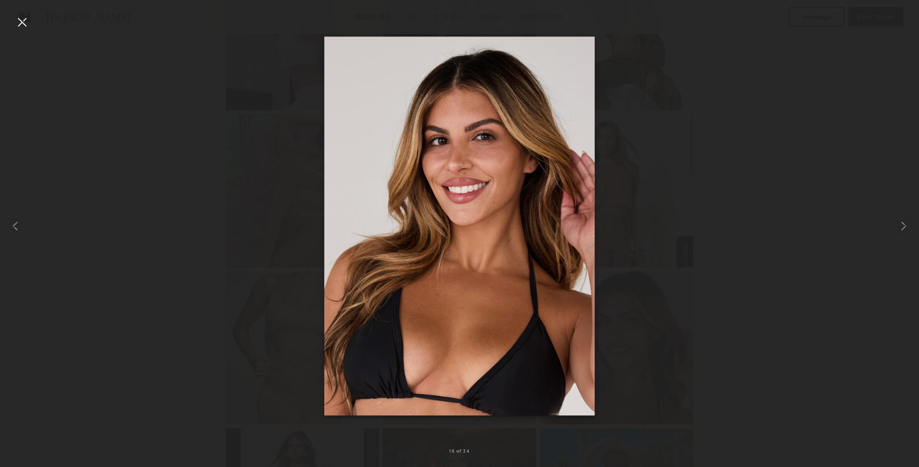
click at [21, 29] on div at bounding box center [21, 21] width 15 height 15
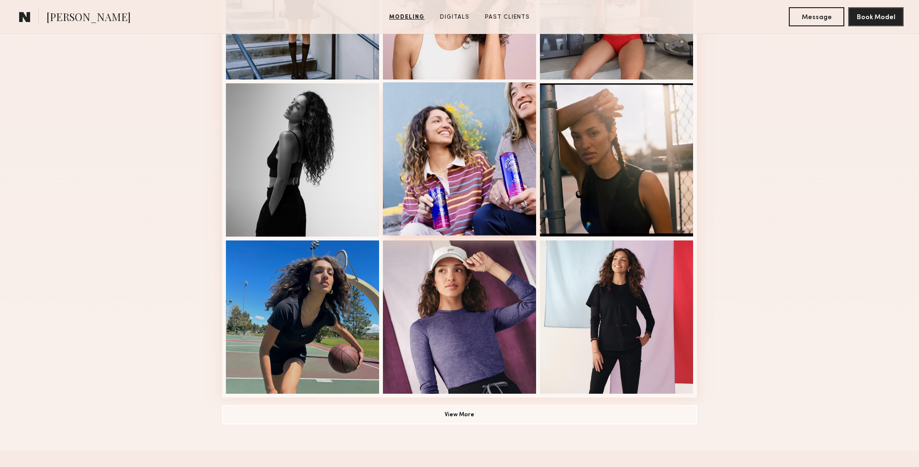
scroll to position [516, 0]
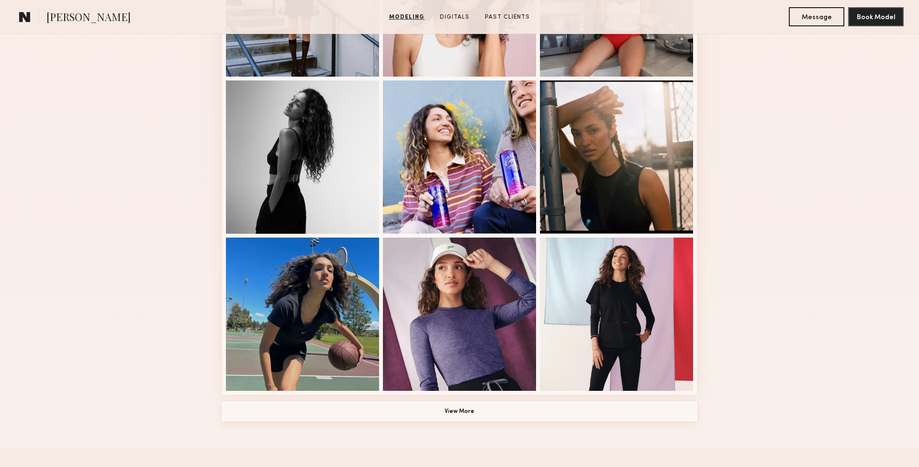
click at [441, 412] on button "View More" at bounding box center [459, 411] width 475 height 19
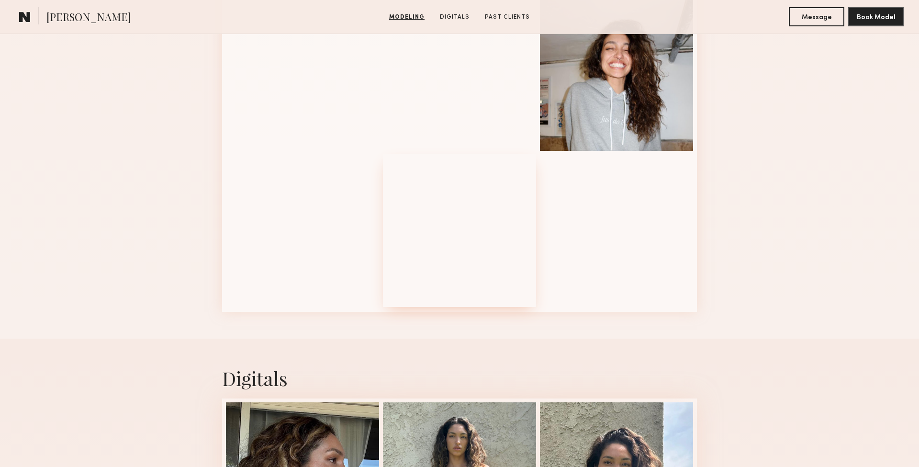
scroll to position [1228, 0]
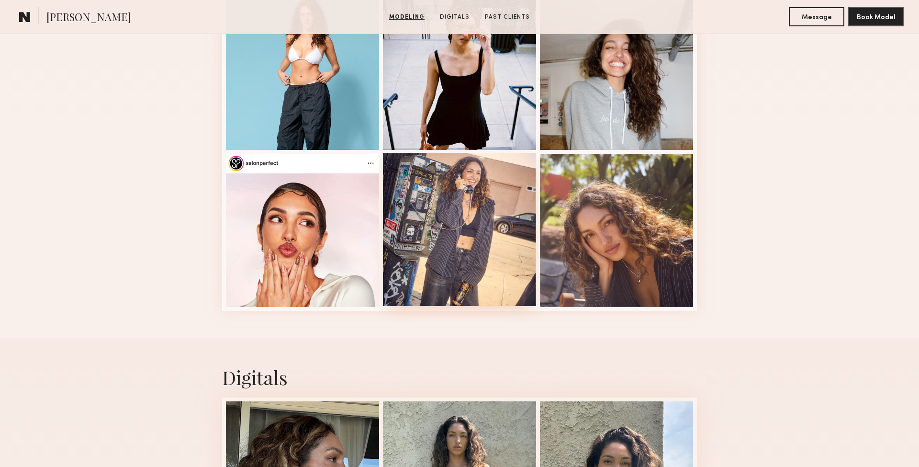
click at [492, 238] on div at bounding box center [459, 229] width 153 height 153
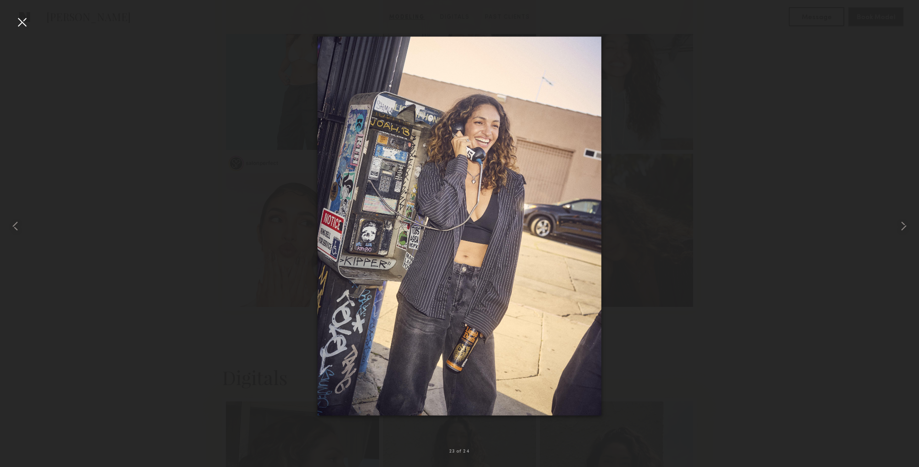
click at [24, 21] on div at bounding box center [21, 21] width 15 height 15
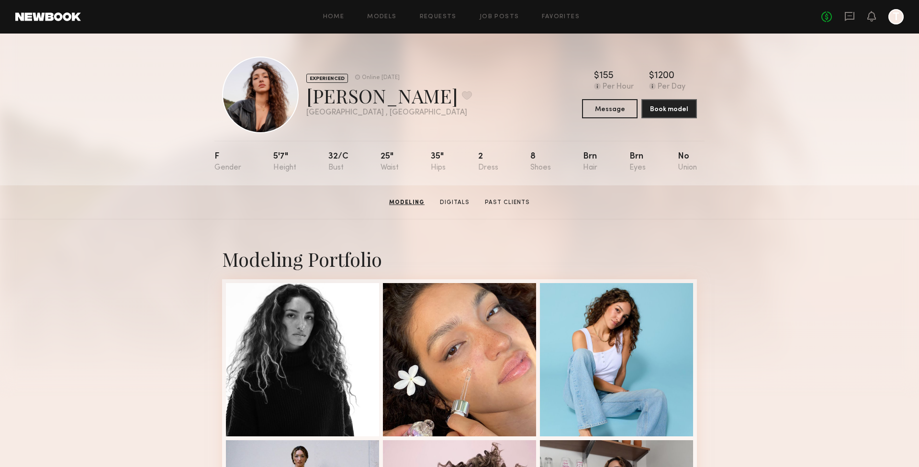
scroll to position [0, 0]
click at [462, 94] on button at bounding box center [467, 95] width 10 height 9
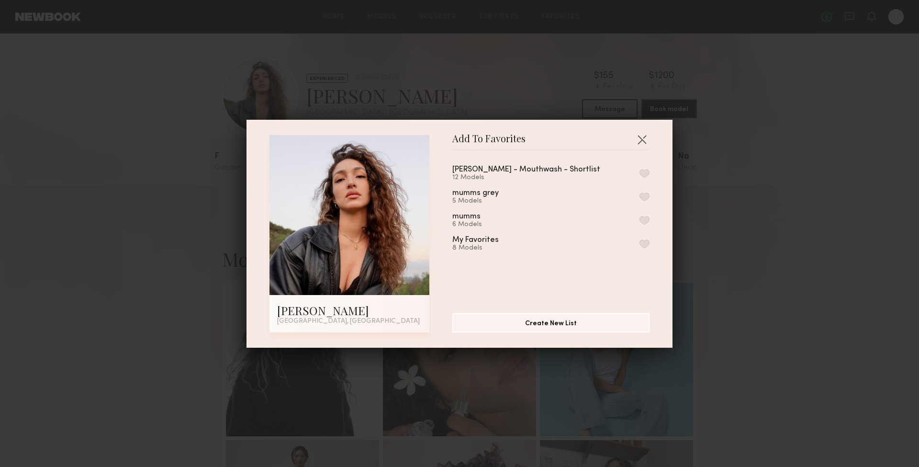
click at [642, 173] on button "button" at bounding box center [644, 173] width 10 height 9
click at [641, 138] on button "button" at bounding box center [641, 139] width 15 height 15
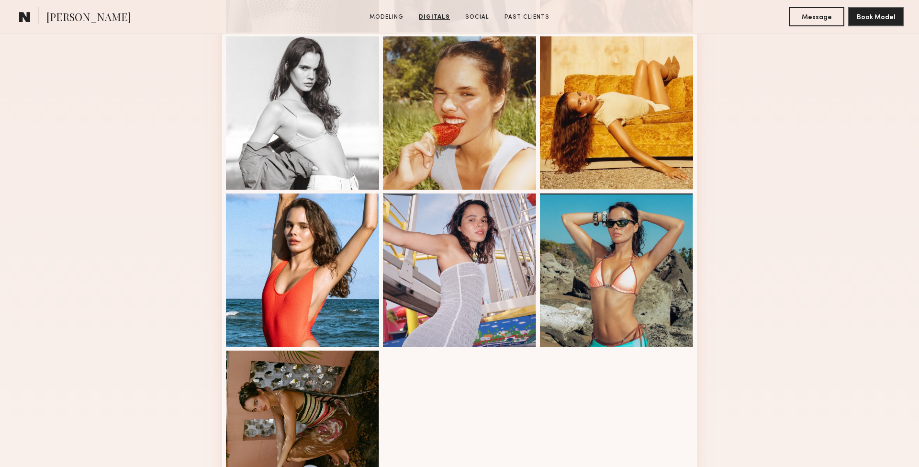
scroll to position [332, 0]
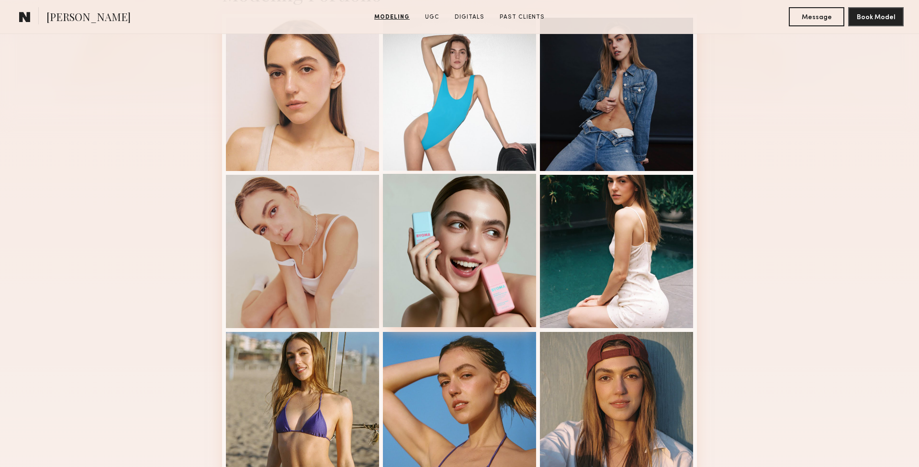
scroll to position [268, 0]
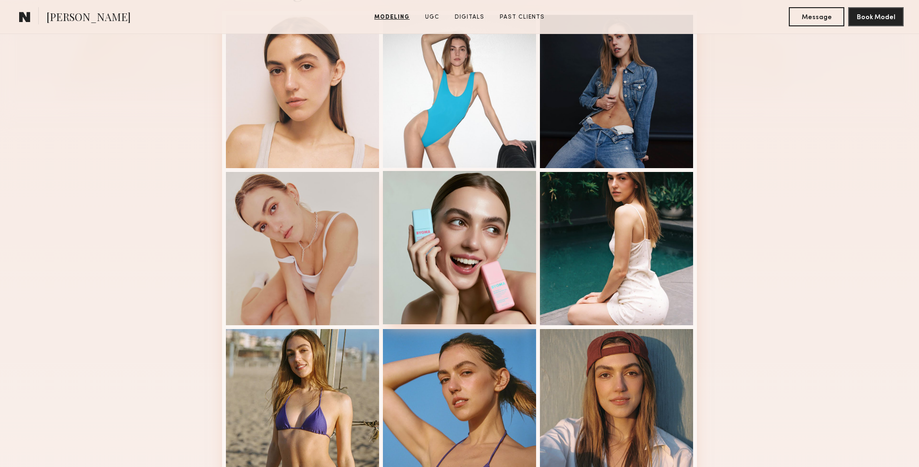
click at [442, 231] on div at bounding box center [459, 247] width 153 height 153
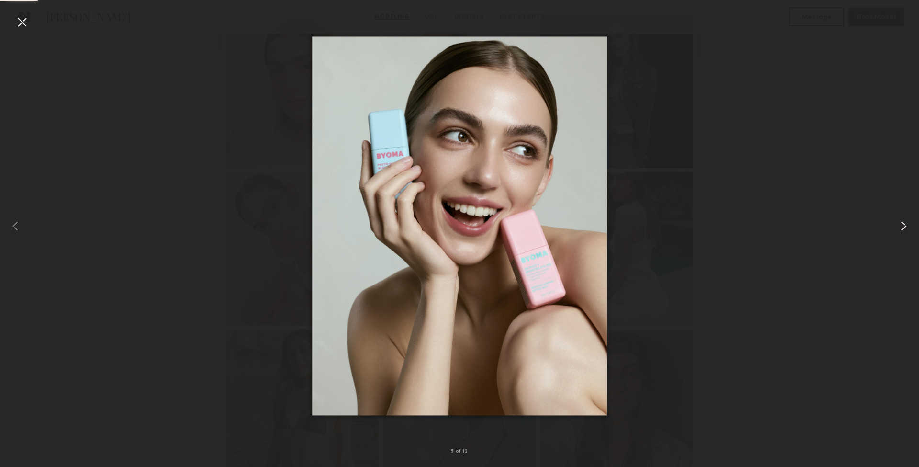
click at [903, 230] on common-icon at bounding box center [903, 225] width 15 height 15
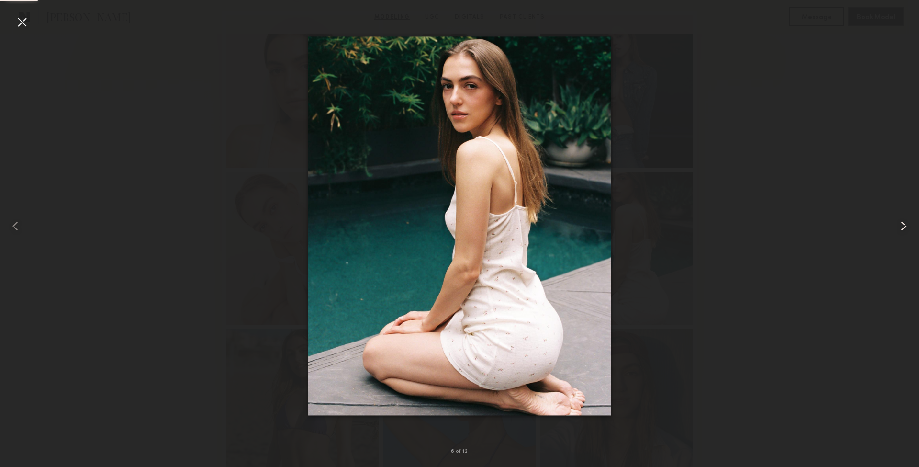
click at [903, 230] on common-icon at bounding box center [903, 225] width 15 height 15
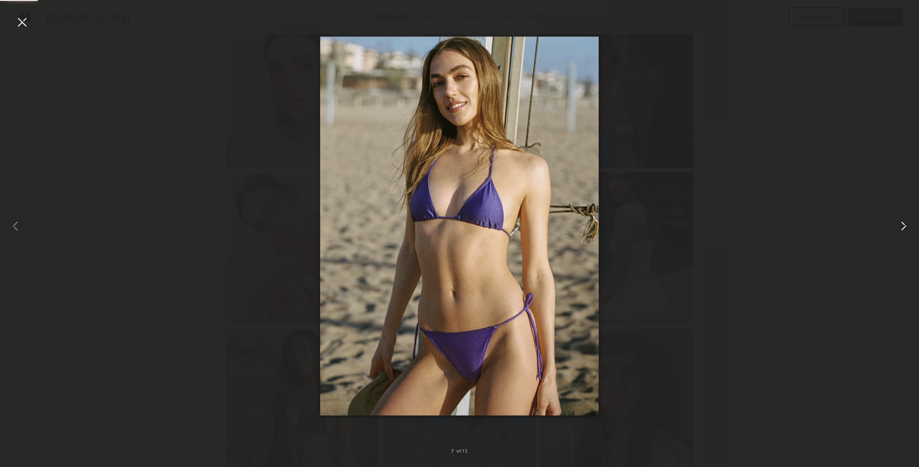
click at [903, 230] on common-icon at bounding box center [903, 225] width 15 height 15
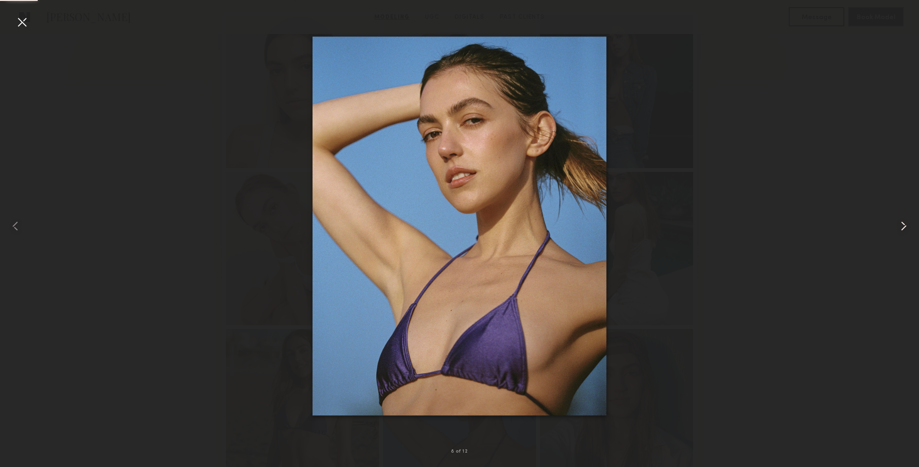
click at [903, 230] on common-icon at bounding box center [903, 225] width 15 height 15
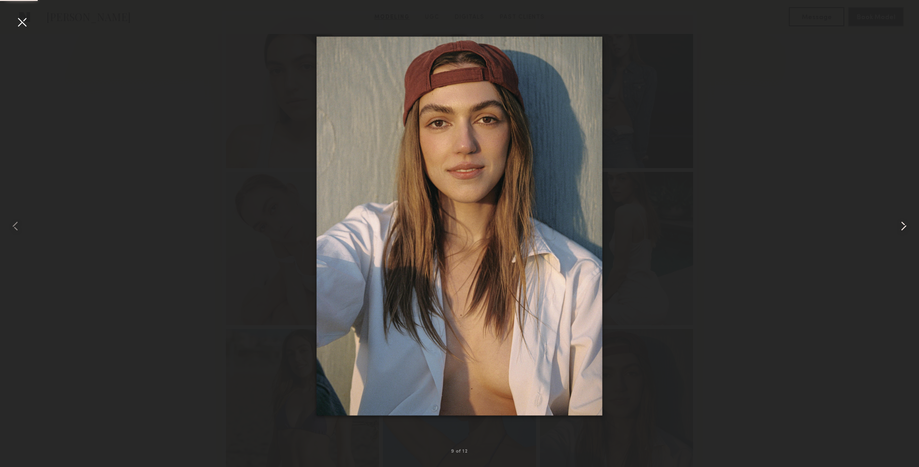
click at [903, 230] on common-icon at bounding box center [903, 225] width 15 height 15
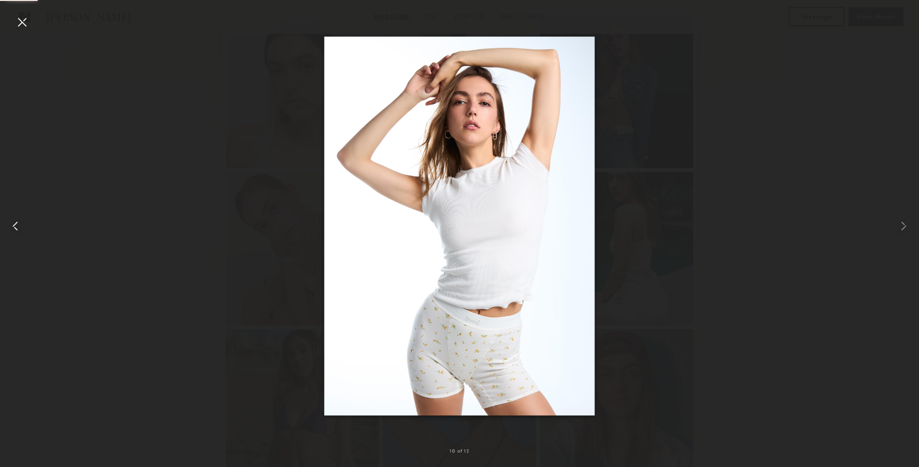
click at [10, 235] on div at bounding box center [18, 225] width 37 height 421
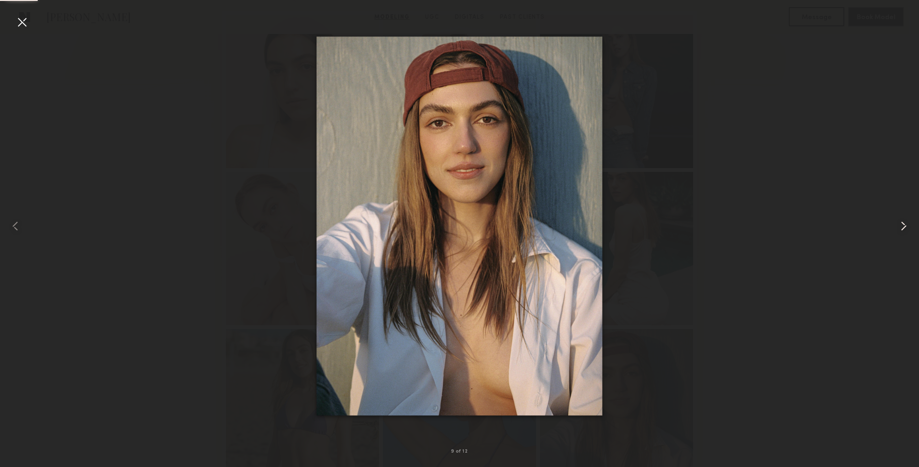
click at [906, 229] on common-icon at bounding box center [903, 225] width 15 height 15
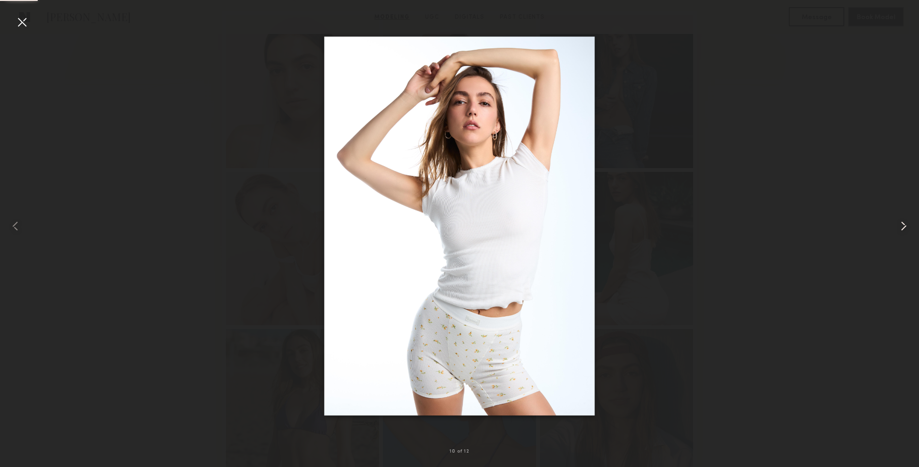
click at [906, 229] on common-icon at bounding box center [903, 225] width 15 height 15
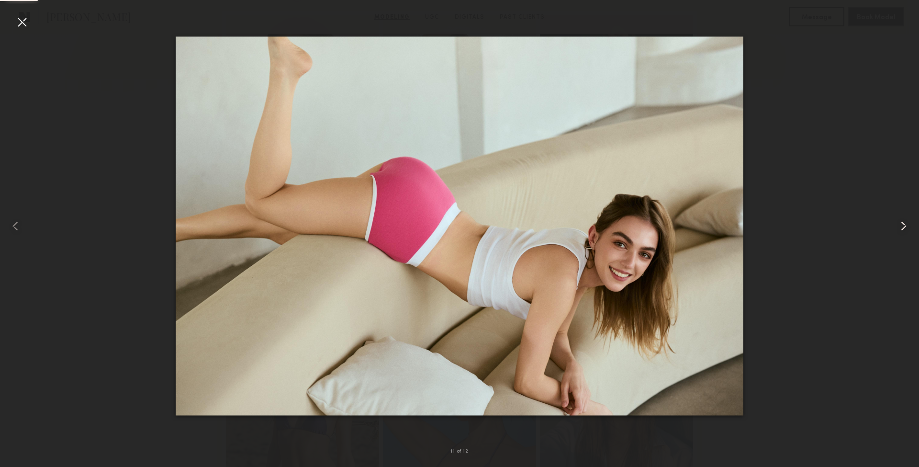
click at [906, 229] on common-icon at bounding box center [903, 225] width 15 height 15
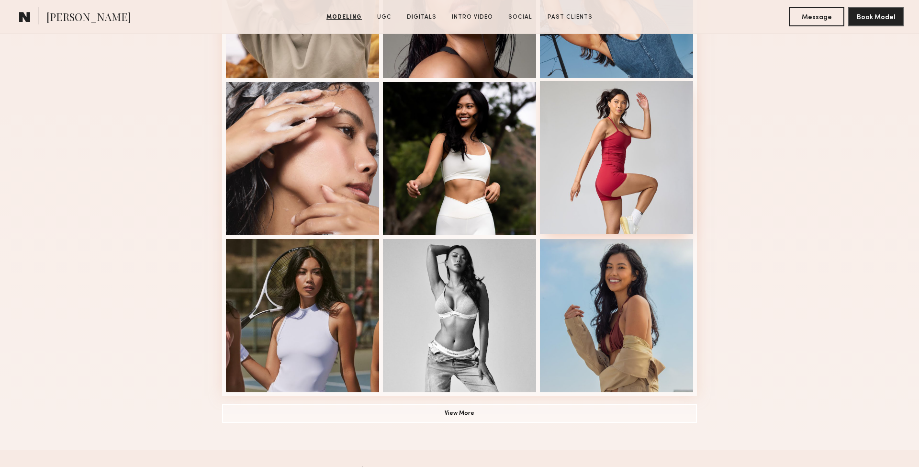
scroll to position [518, 0]
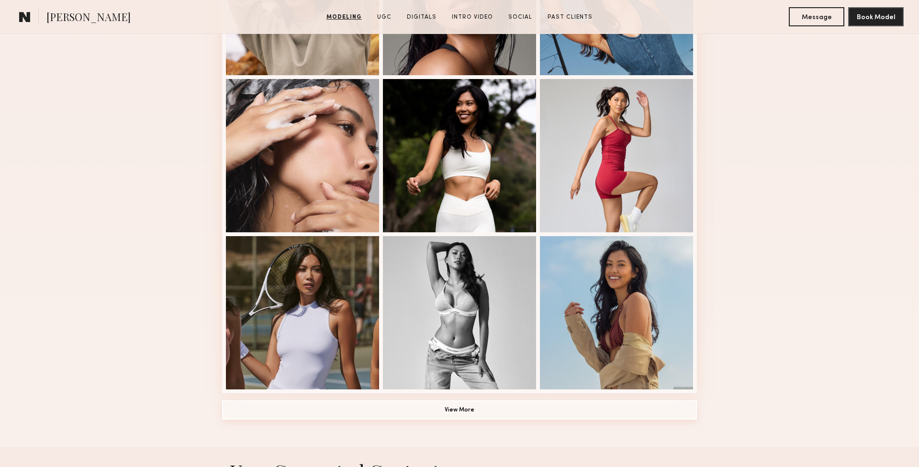
click at [477, 408] on button "View More" at bounding box center [459, 409] width 475 height 19
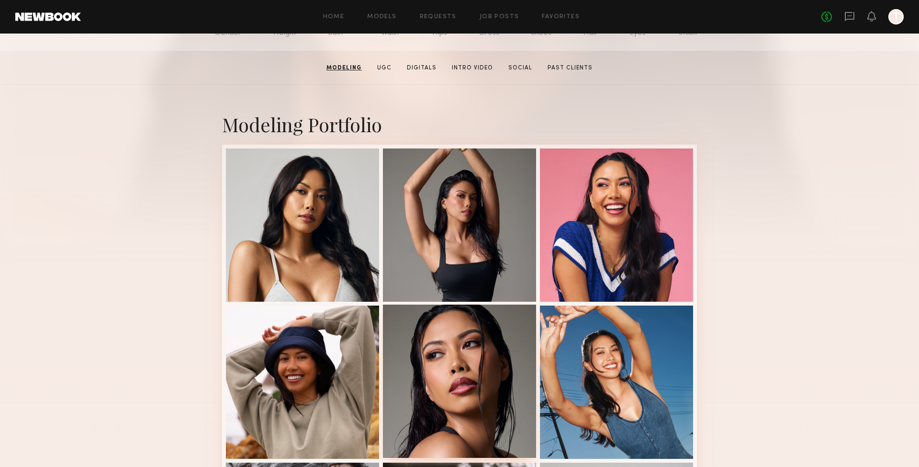
scroll to position [138, 0]
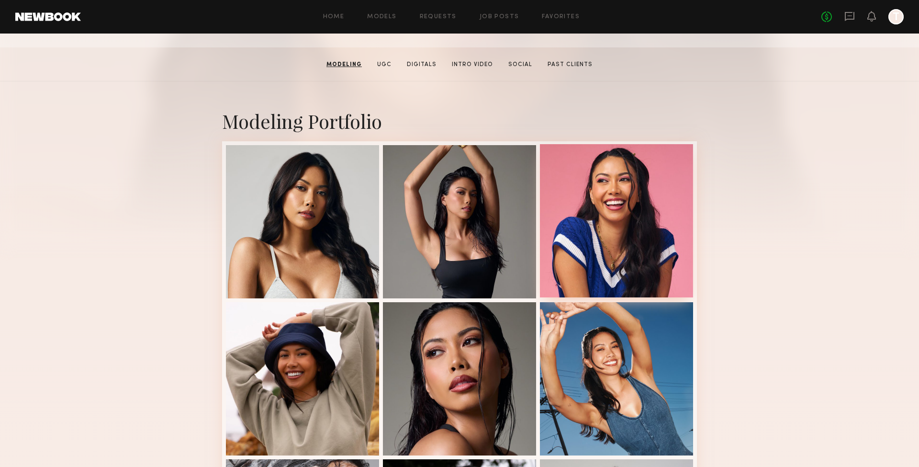
click at [636, 187] on div at bounding box center [616, 220] width 153 height 153
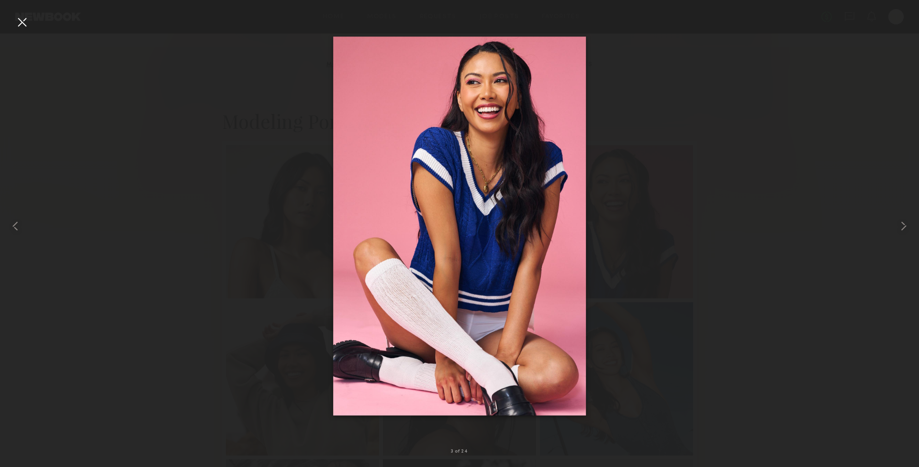
click at [25, 24] on div at bounding box center [21, 21] width 15 height 15
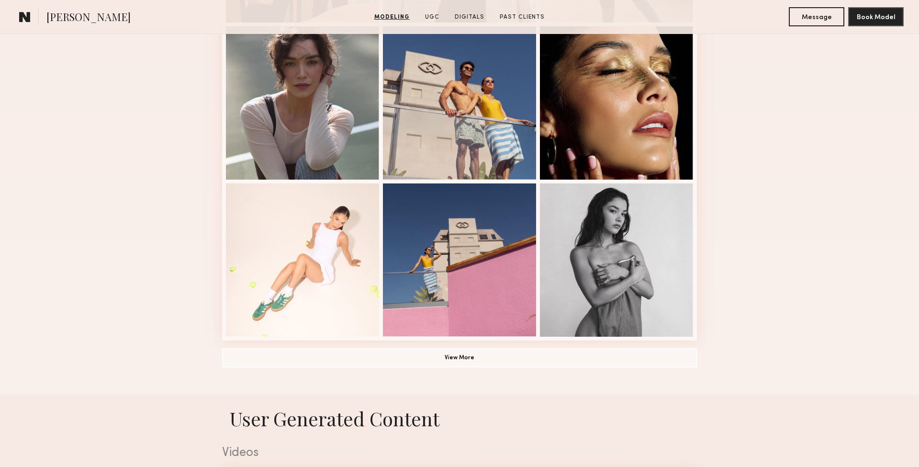
scroll to position [562, 0]
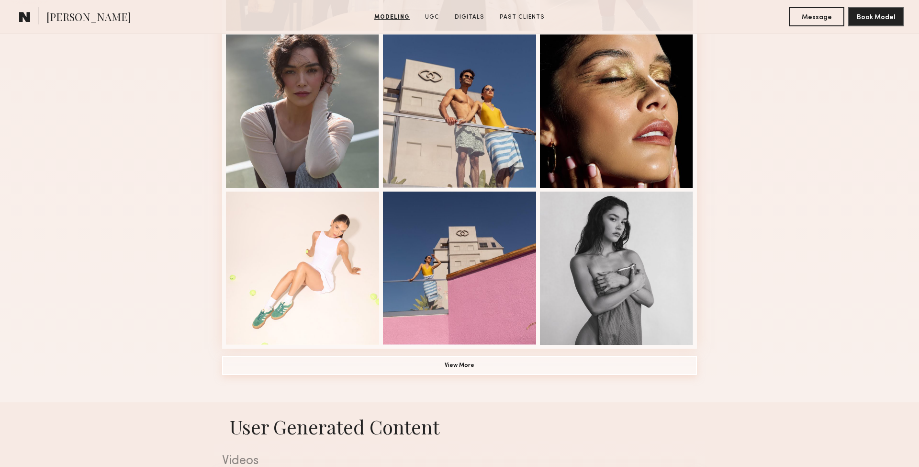
click at [395, 368] on button "View More" at bounding box center [459, 365] width 475 height 19
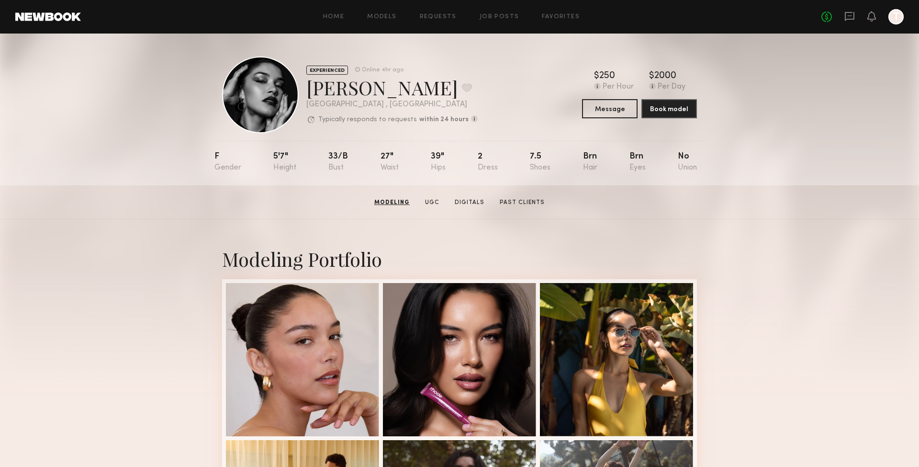
scroll to position [0, 0]
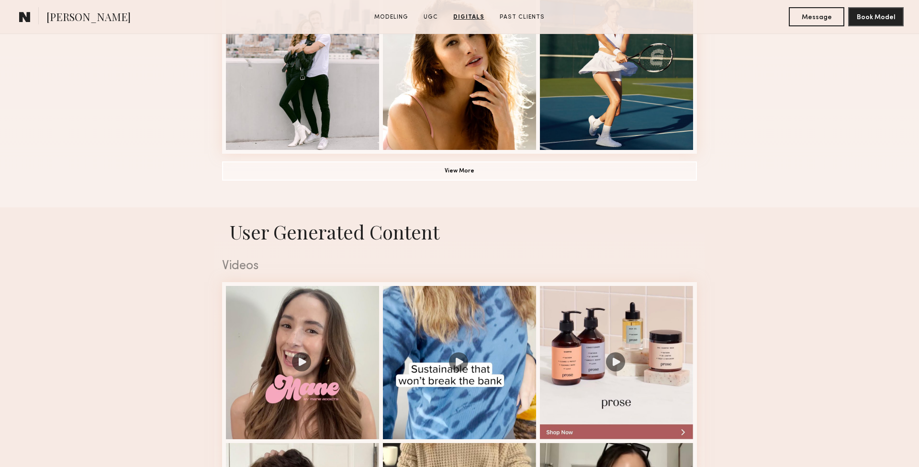
scroll to position [383, 0]
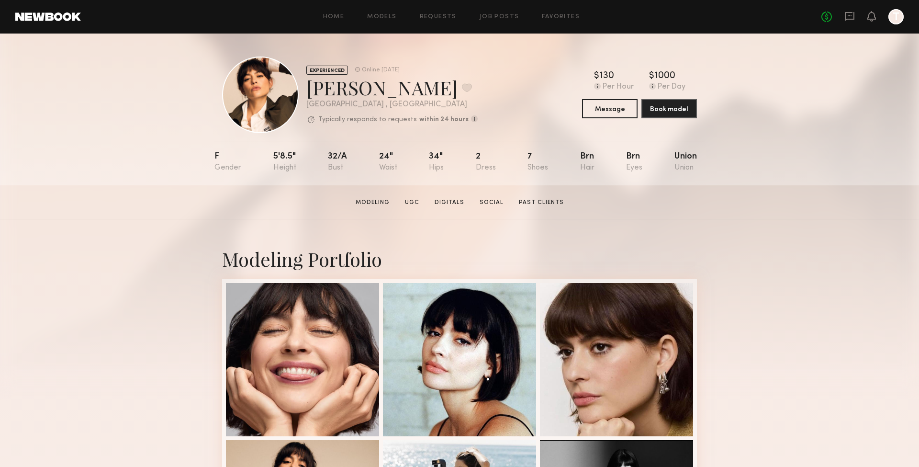
click at [411, 96] on div "[PERSON_NAME] Favorite" at bounding box center [391, 87] width 171 height 25
click at [462, 89] on button at bounding box center [467, 87] width 10 height 9
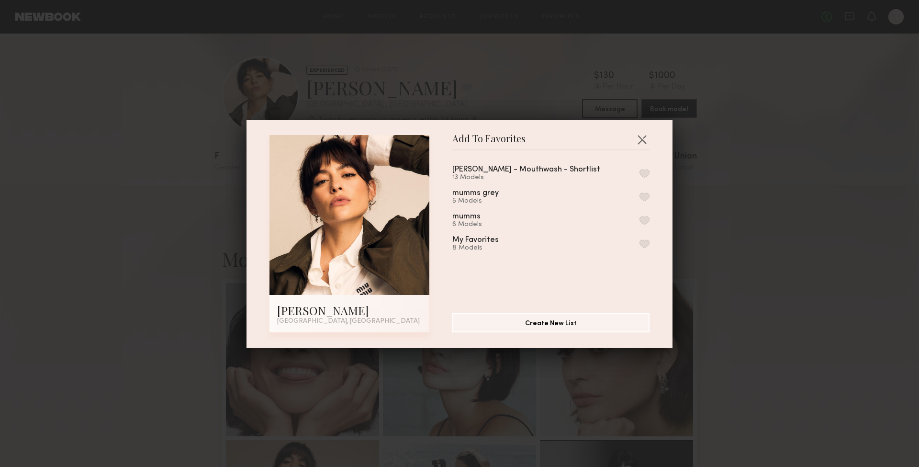
click at [641, 172] on button "button" at bounding box center [644, 173] width 10 height 9
click at [641, 138] on button "button" at bounding box center [641, 139] width 15 height 15
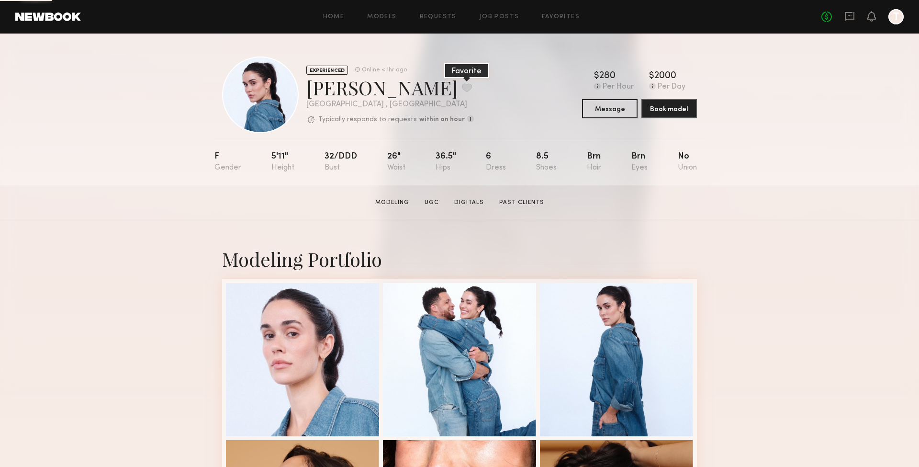
click at [462, 88] on button at bounding box center [467, 87] width 10 height 9
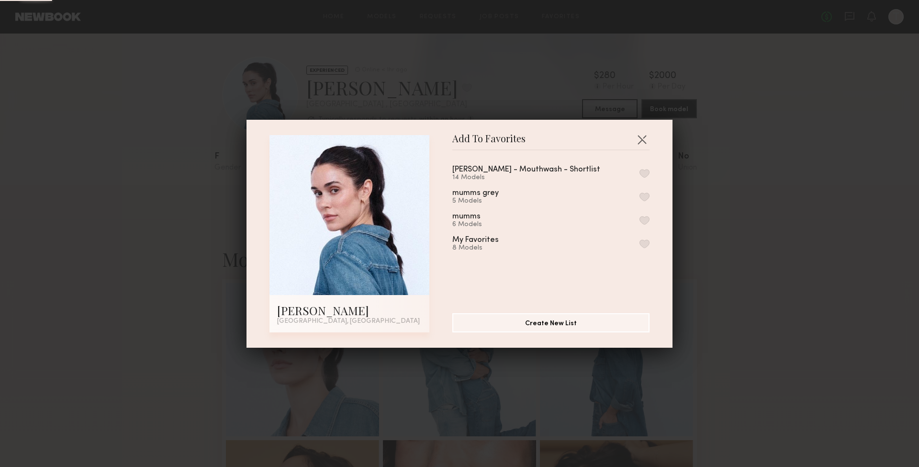
click at [640, 173] on button "button" at bounding box center [644, 173] width 10 height 9
click at [637, 144] on button "button" at bounding box center [641, 139] width 15 height 15
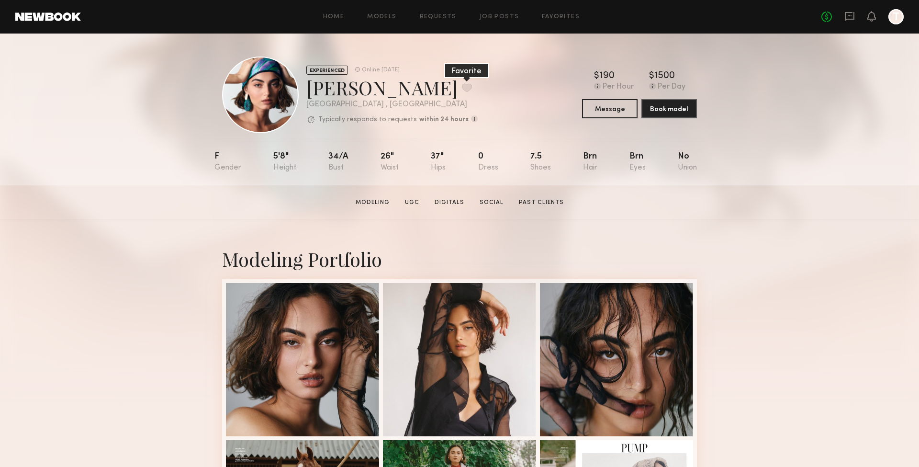
click at [462, 89] on button at bounding box center [467, 87] width 10 height 9
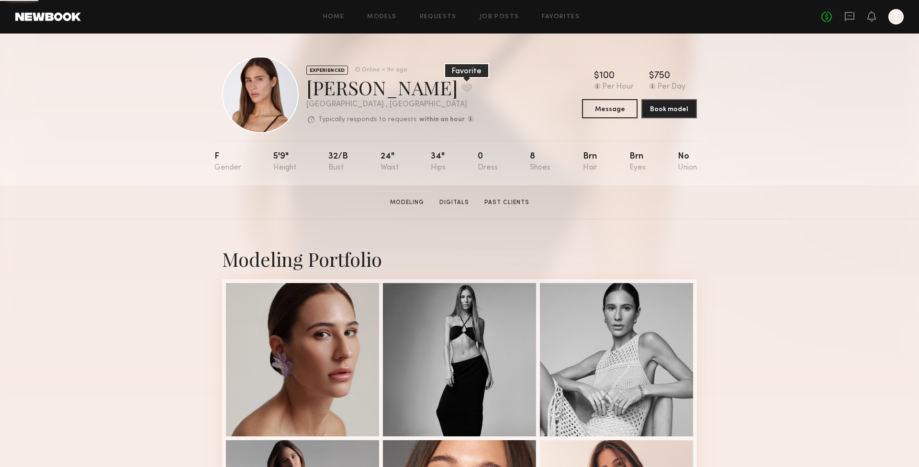
click at [462, 91] on button at bounding box center [467, 87] width 10 height 9
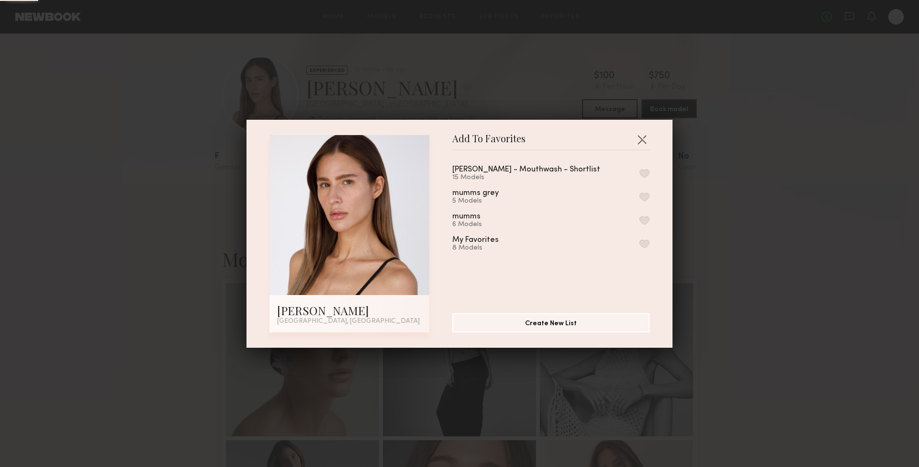
click at [645, 173] on button "button" at bounding box center [644, 173] width 10 height 9
click at [641, 137] on button "button" at bounding box center [641, 139] width 15 height 15
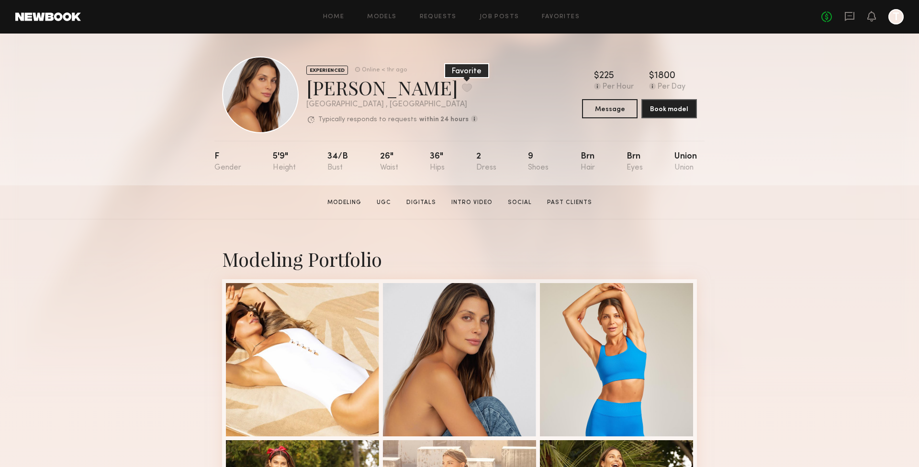
click at [462, 90] on button at bounding box center [467, 87] width 10 height 9
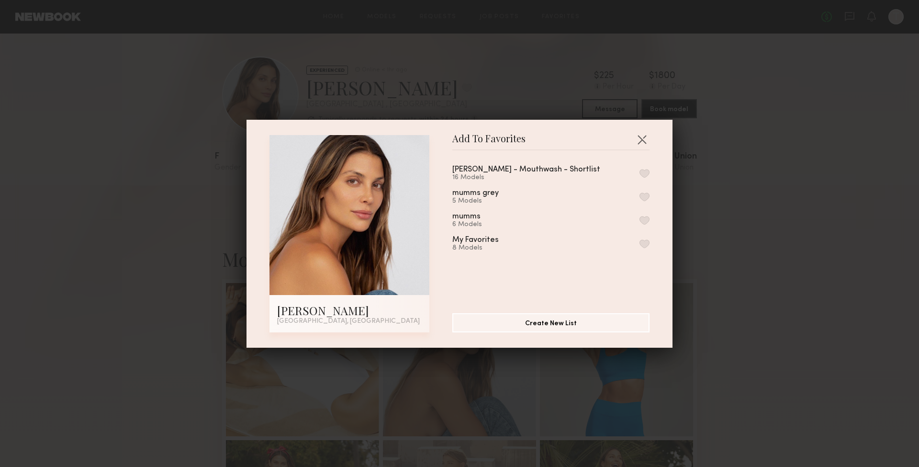
click at [641, 172] on button "button" at bounding box center [644, 173] width 10 height 9
click at [641, 137] on button "button" at bounding box center [641, 139] width 15 height 15
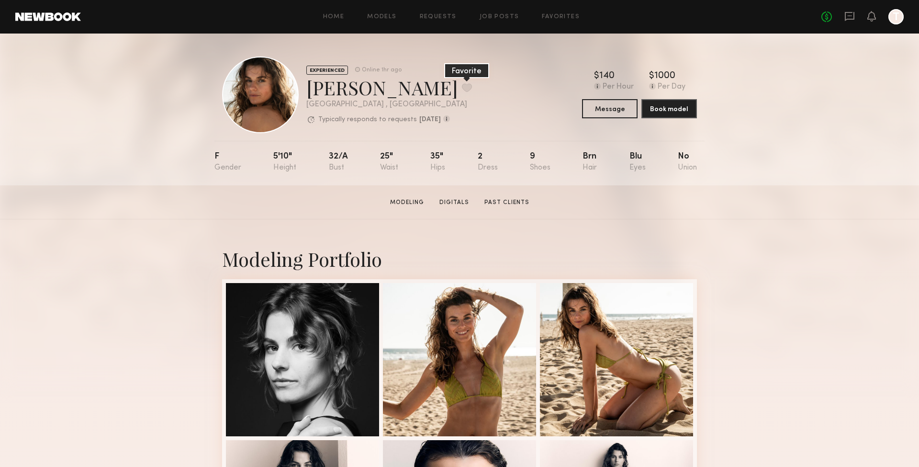
click at [462, 88] on button at bounding box center [467, 87] width 10 height 9
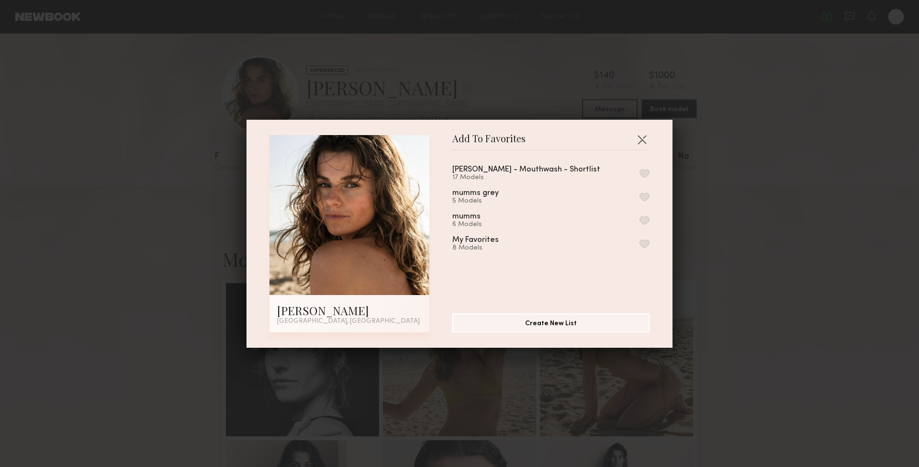
click at [643, 172] on button "button" at bounding box center [644, 173] width 10 height 9
click at [641, 138] on button "button" at bounding box center [641, 139] width 15 height 15
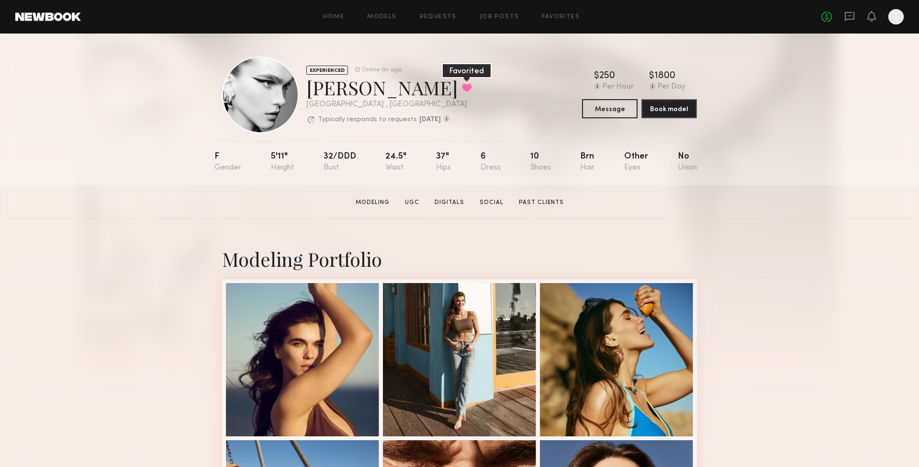
click at [462, 88] on button at bounding box center [467, 87] width 10 height 9
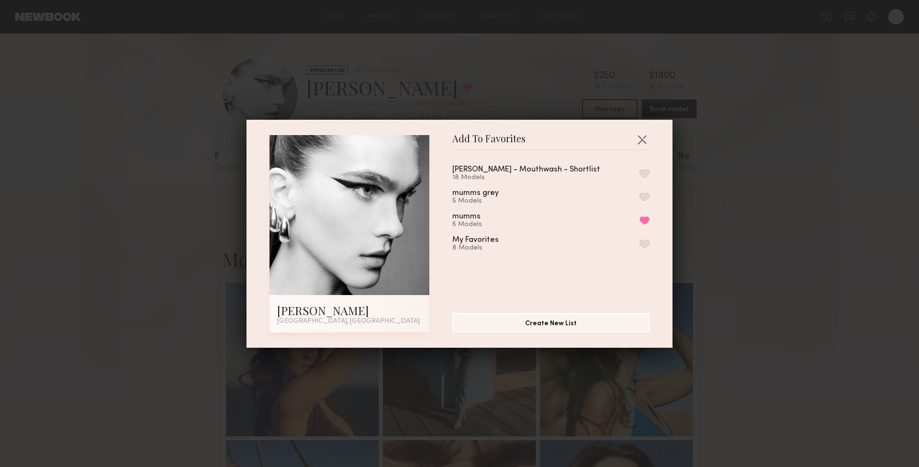
click at [649, 171] on div "Davids - Mouthwash - Shortlist 18 Models mumms grey 5 Models mumms 6 Models Rem…" at bounding box center [555, 228] width 207 height 140
click at [646, 173] on button "button" at bounding box center [644, 173] width 10 height 9
click at [647, 139] on button "button" at bounding box center [641, 139] width 15 height 15
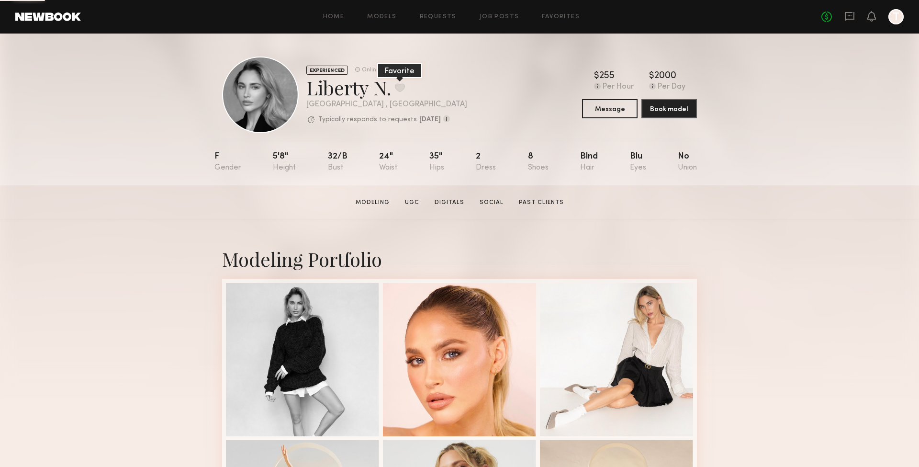
click at [401, 88] on button at bounding box center [400, 87] width 10 height 9
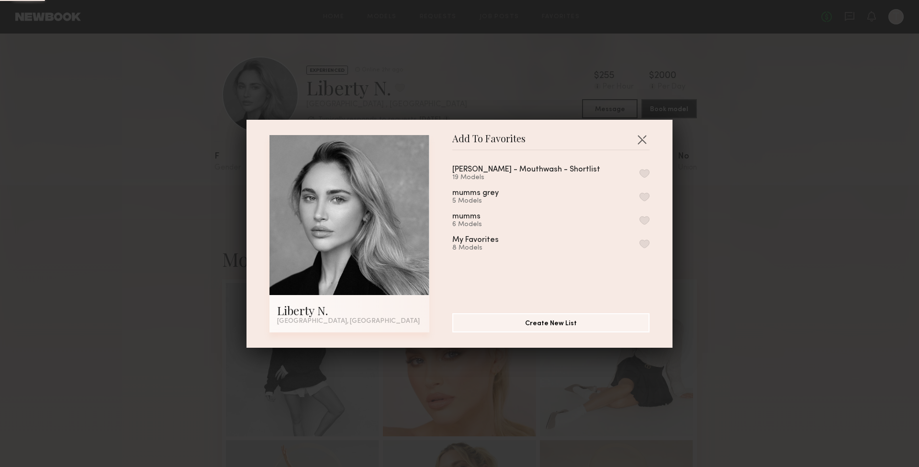
click at [646, 173] on button "button" at bounding box center [644, 173] width 10 height 9
click at [643, 138] on button "button" at bounding box center [641, 139] width 15 height 15
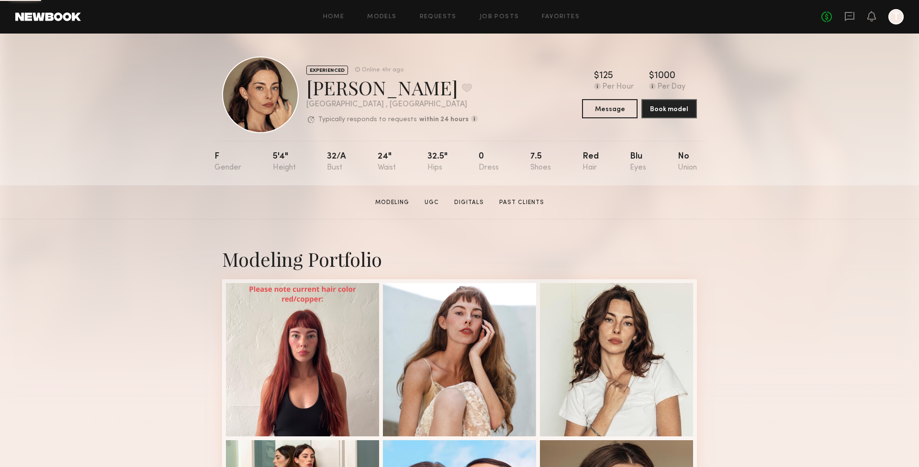
click at [360, 78] on div "[PERSON_NAME] Favorite" at bounding box center [391, 87] width 171 height 25
click at [462, 84] on button at bounding box center [467, 87] width 10 height 9
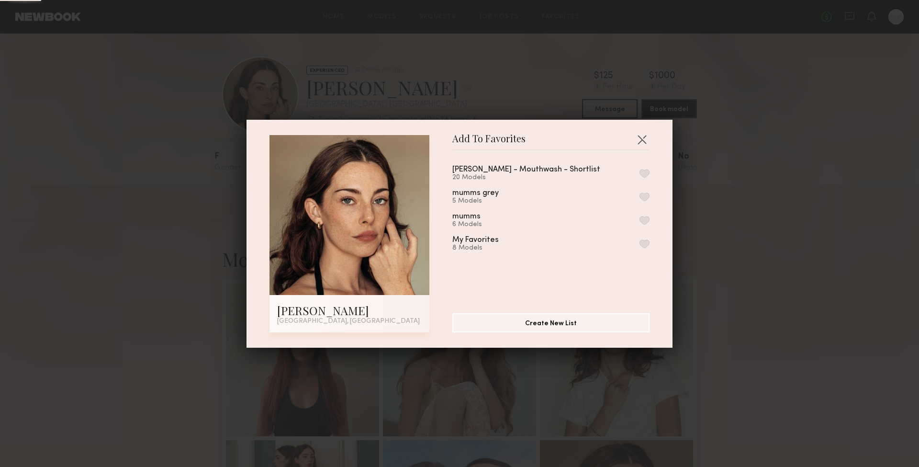
click at [643, 172] on button "button" at bounding box center [644, 173] width 10 height 9
click at [643, 138] on button "button" at bounding box center [641, 139] width 15 height 15
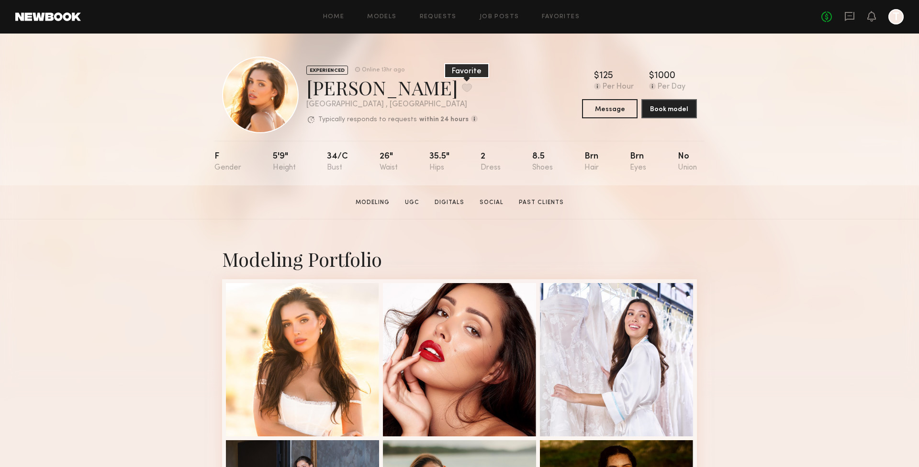
click at [462, 89] on button at bounding box center [467, 87] width 10 height 9
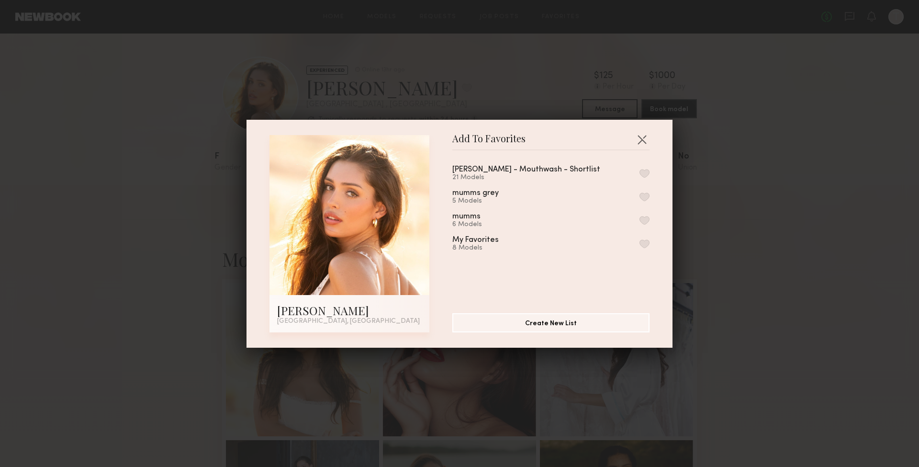
click at [647, 175] on button "button" at bounding box center [644, 173] width 10 height 9
click at [642, 139] on button "button" at bounding box center [641, 139] width 15 height 15
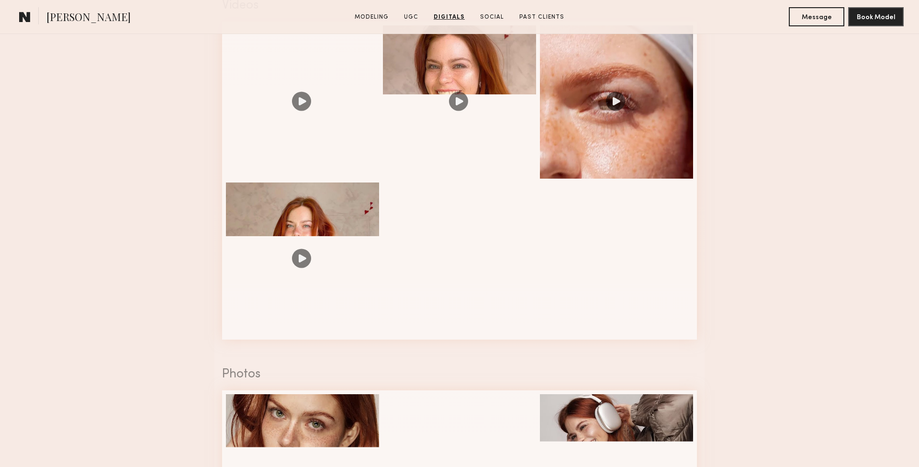
scroll to position [619, 0]
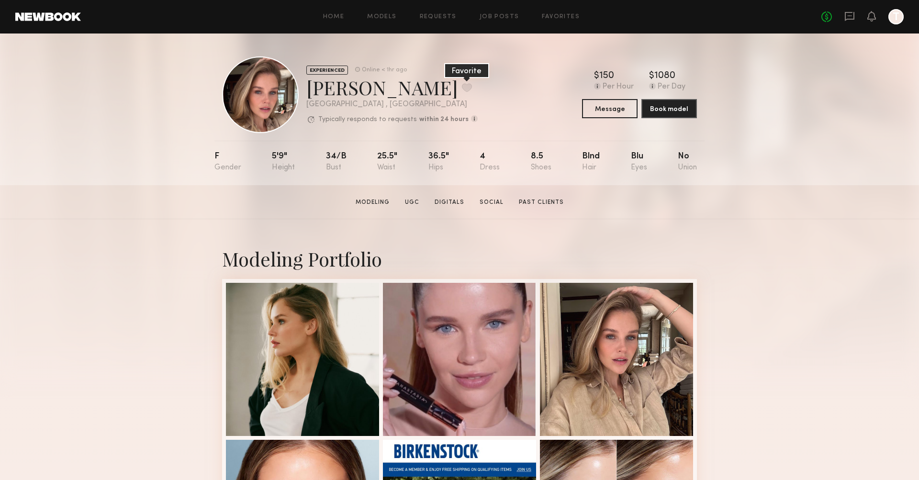
click at [462, 87] on button at bounding box center [467, 87] width 10 height 9
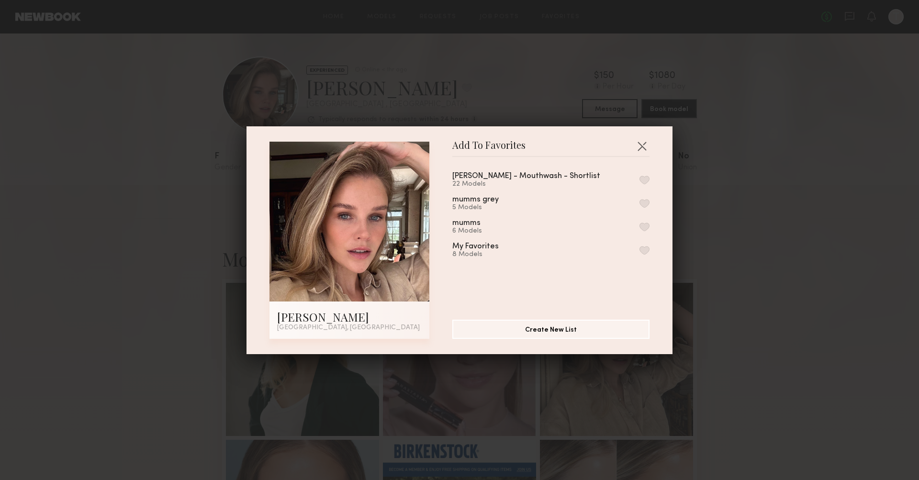
click at [644, 177] on button "button" at bounding box center [644, 180] width 10 height 9
click at [640, 147] on button "button" at bounding box center [641, 145] width 15 height 15
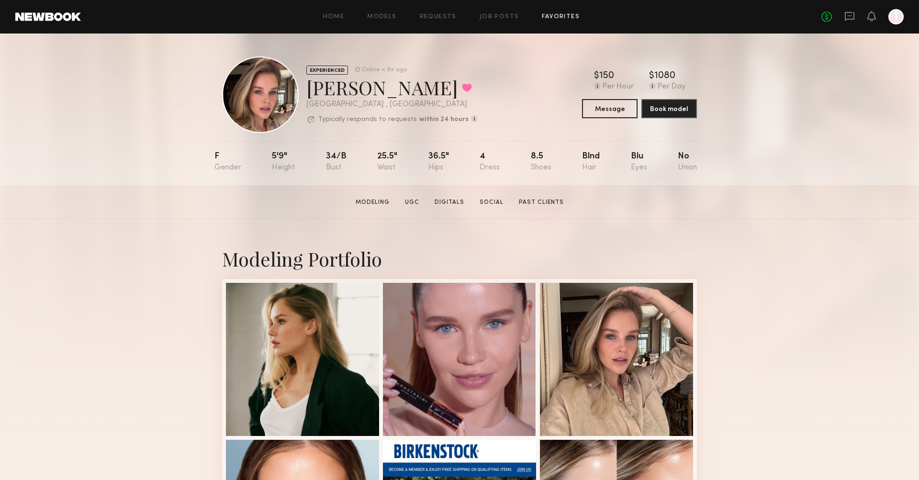
click at [549, 19] on link "Favorites" at bounding box center [561, 17] width 38 height 6
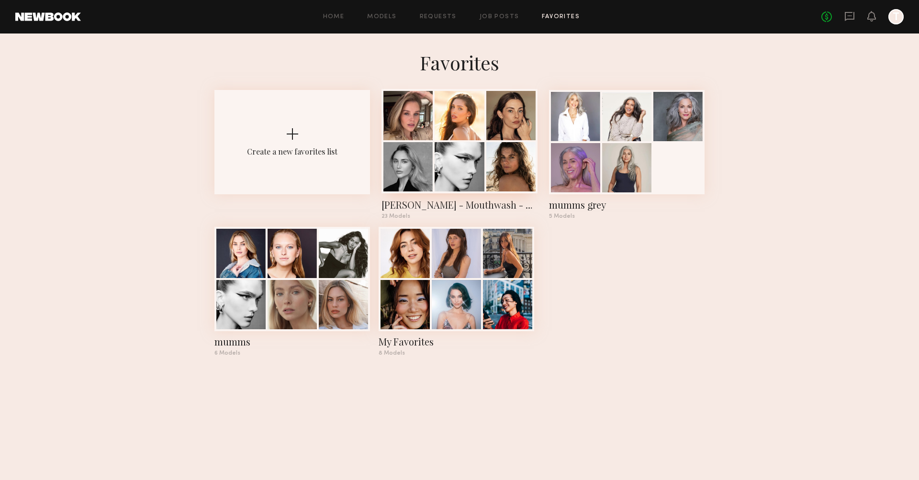
click at [433, 174] on div at bounding box center [407, 166] width 49 height 49
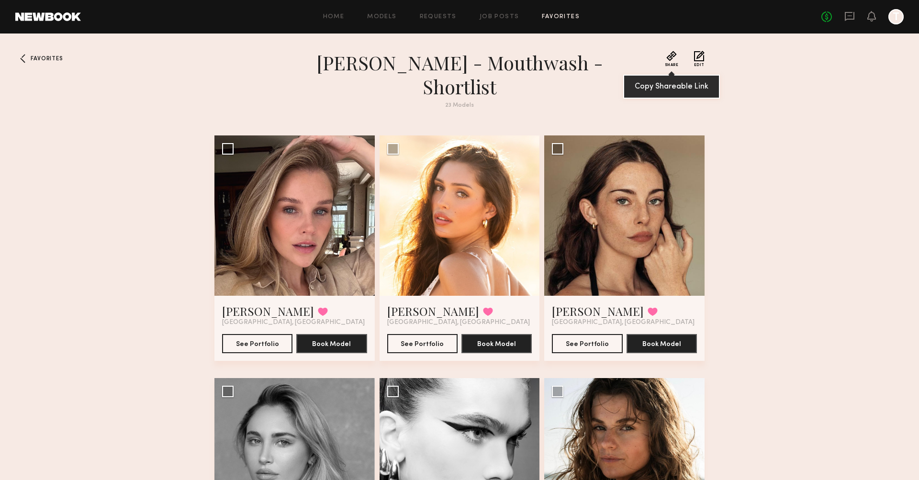
click at [671, 57] on button "Share" at bounding box center [672, 59] width 14 height 16
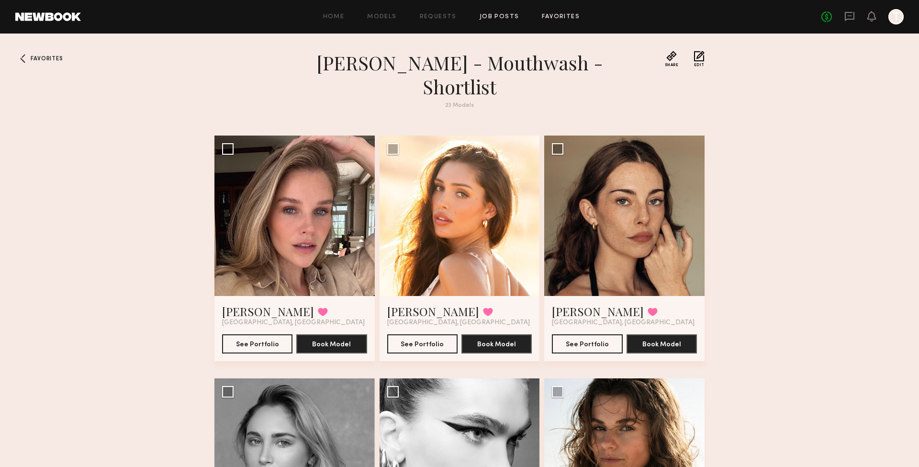
click at [505, 15] on link "Job Posts" at bounding box center [500, 17] width 40 height 6
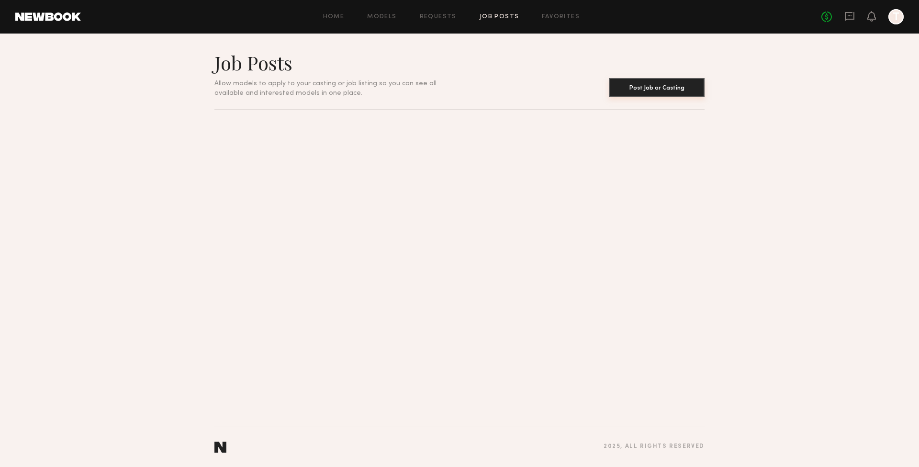
click at [628, 84] on button "Post Job or Casting" at bounding box center [657, 87] width 96 height 19
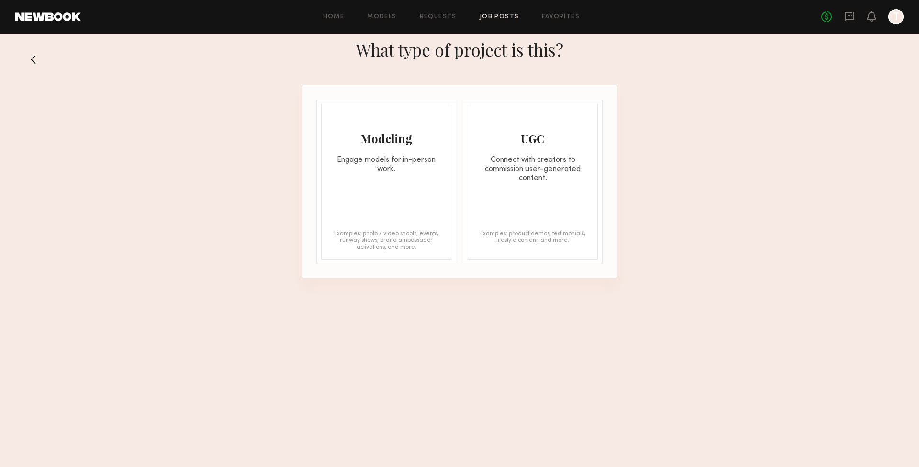
click at [362, 152] on div "Modeling Engage models for in-person work." at bounding box center [386, 138] width 129 height 69
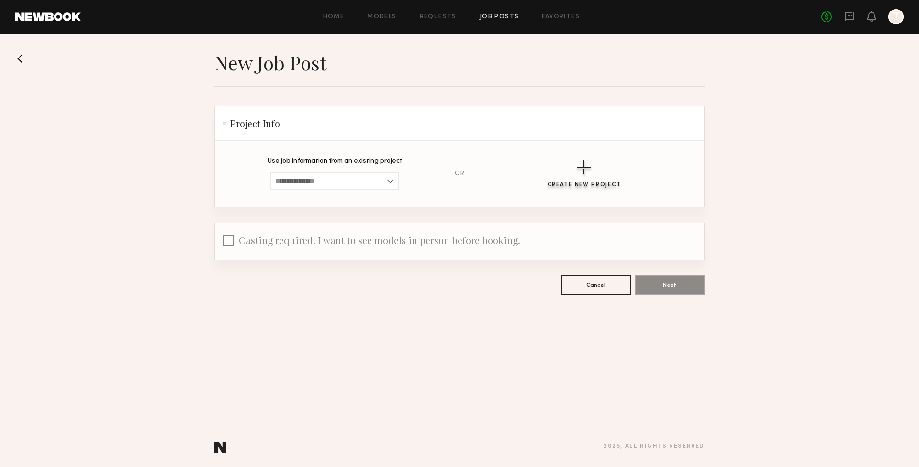
click at [591, 168] on div "button" at bounding box center [584, 167] width 14 height 14
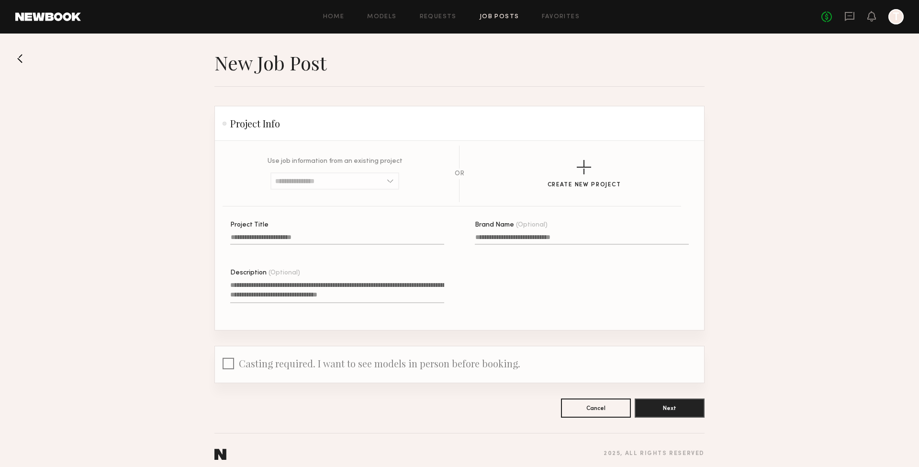
click at [315, 237] on input "Project Title" at bounding box center [337, 239] width 214 height 11
type input "**********"
click at [528, 238] on input "Brand Name (Optional)" at bounding box center [582, 239] width 214 height 11
type input "****"
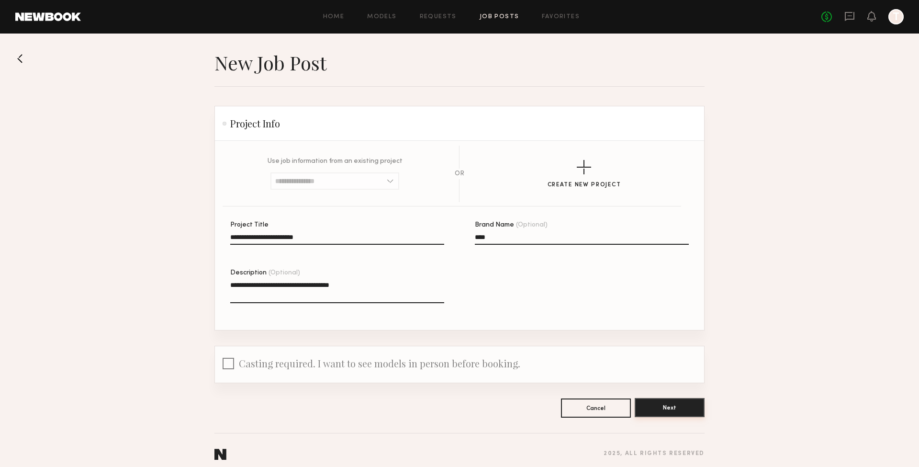
type textarea "**********"
click at [651, 406] on button "Next" at bounding box center [670, 407] width 70 height 19
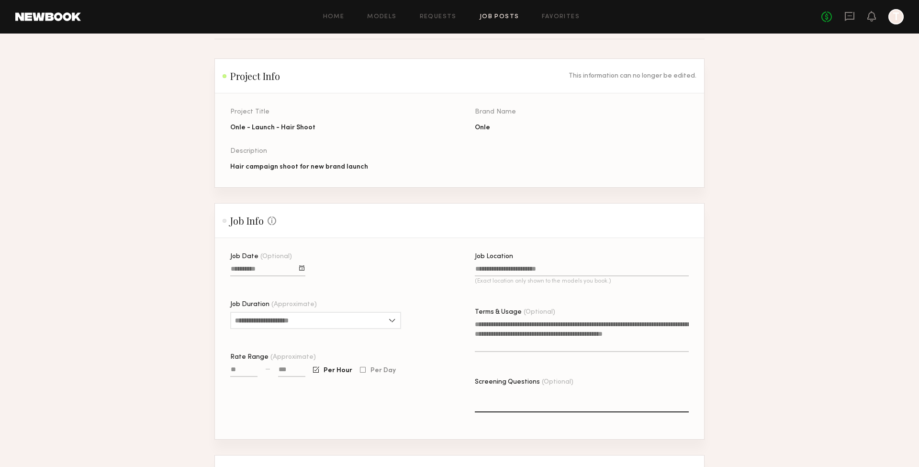
scroll to position [56, 0]
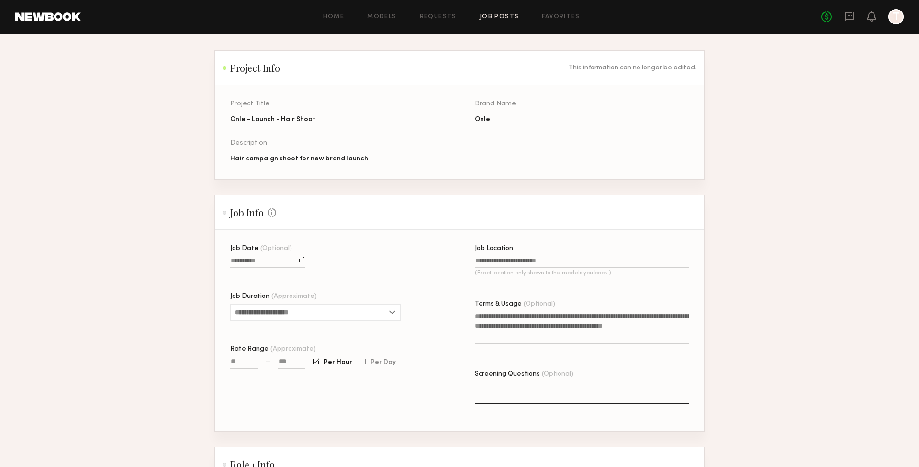
click at [304, 260] on div at bounding box center [301, 259] width 5 height 5
click at [337, 276] on button "button" at bounding box center [339, 278] width 6 height 6
click at [275, 312] on button "9" at bounding box center [273, 314] width 15 height 10
click at [504, 259] on input "Job Location (Exact location only shown to the models you book.)" at bounding box center [582, 262] width 214 height 11
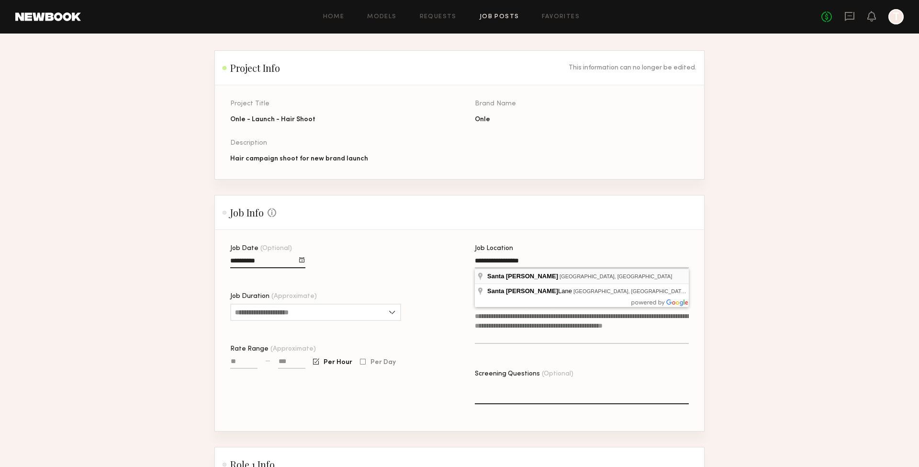
type input "**********"
click at [515, 319] on textarea "Terms & Usage (Optional)" at bounding box center [582, 327] width 214 height 33
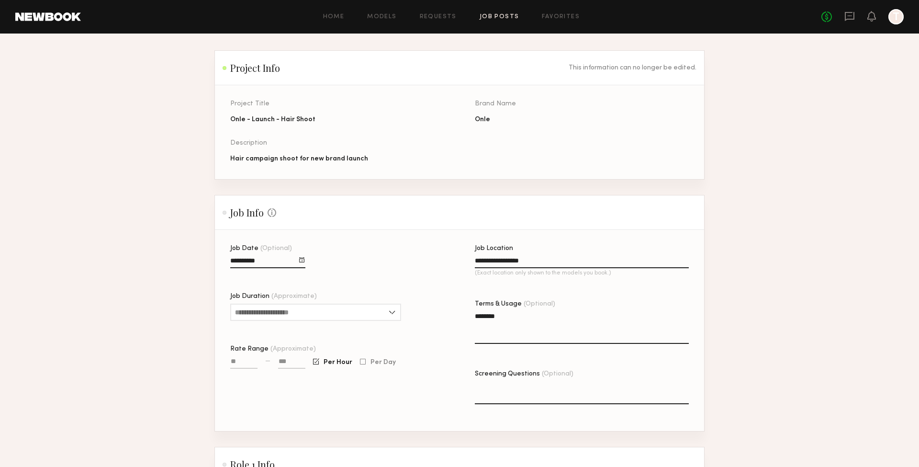
type textarea "*******"
click at [453, 292] on div "**********" at bounding box center [474, 338] width 489 height 186
click at [291, 359] on input at bounding box center [291, 363] width 27 height 11
type input "******"
click at [360, 362] on div at bounding box center [363, 361] width 6 height 6
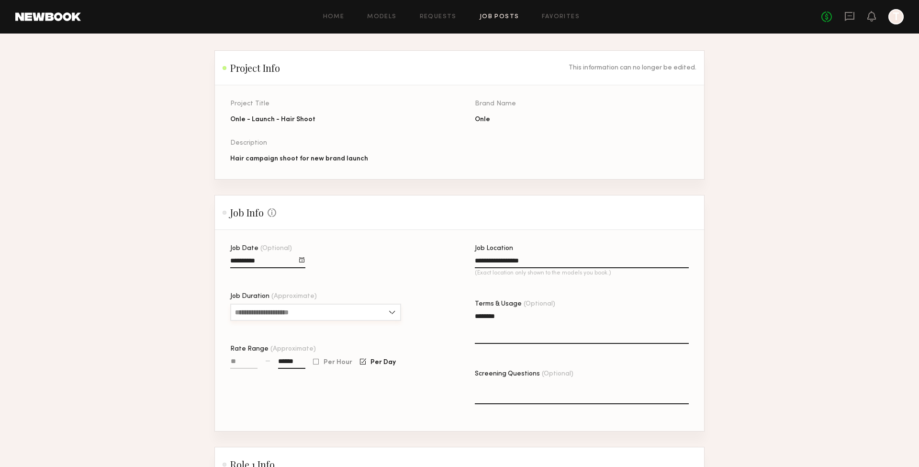
click at [310, 311] on input "Job Duration (Approximate)" at bounding box center [315, 311] width 171 height 17
click at [282, 431] on div "8 hours" at bounding box center [315, 435] width 169 height 15
type input "*******"
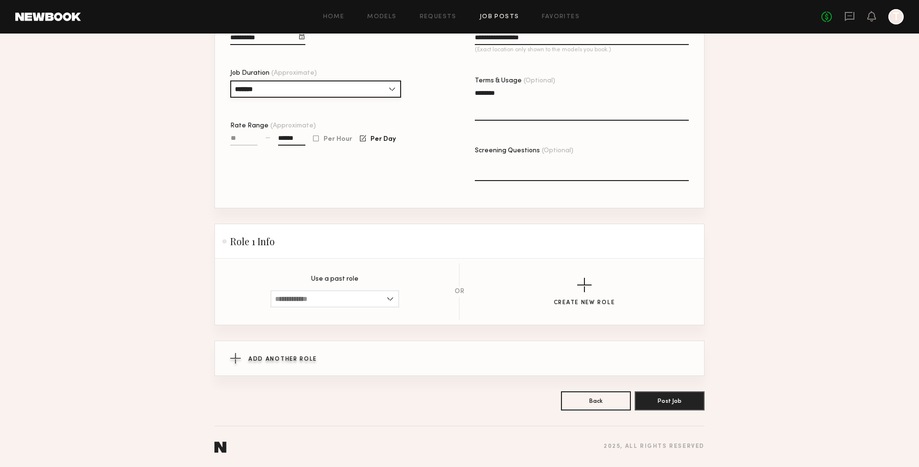
scroll to position [279, 0]
click at [373, 291] on input at bounding box center [334, 298] width 129 height 17
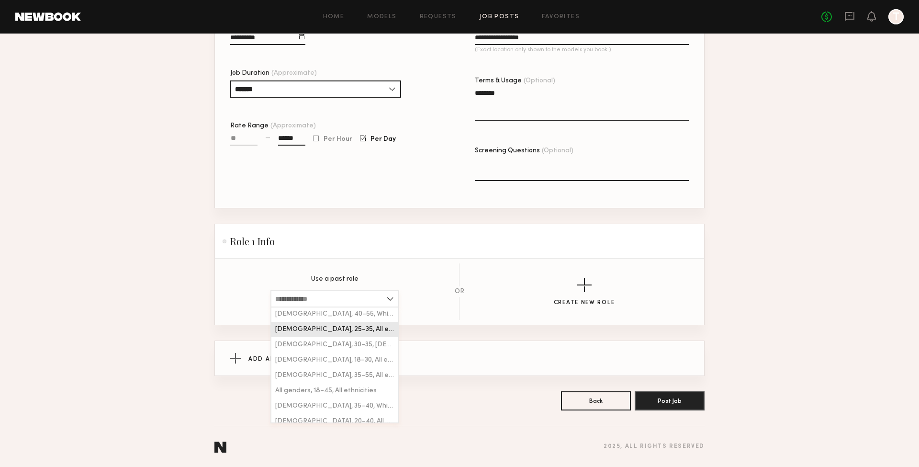
scroll to position [154, 0]
click at [347, 360] on span "[DEMOGRAPHIC_DATA], 18–30, All ethnicities" at bounding box center [334, 360] width 119 height 7
type input "**********"
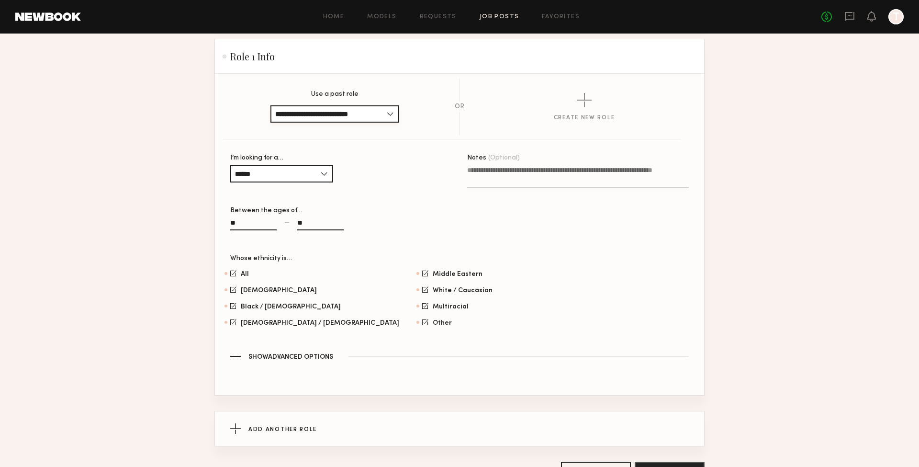
scroll to position [481, 0]
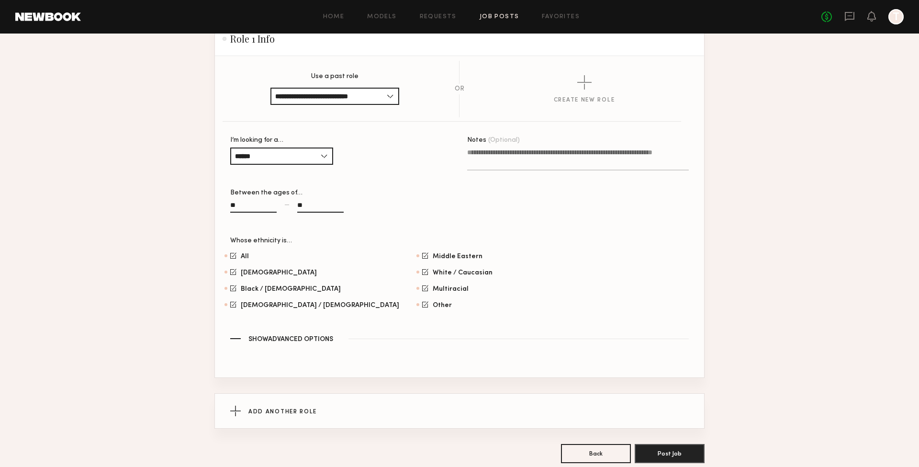
click at [332, 345] on section "**********" at bounding box center [459, 216] width 489 height 321
click at [330, 342] on span "Show Advanced Options" at bounding box center [290, 339] width 85 height 7
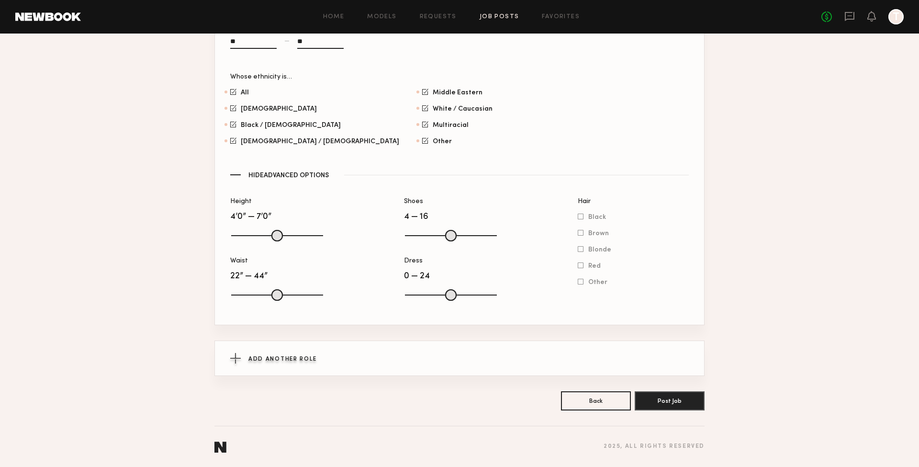
scroll to position [645, 0]
click at [290, 358] on span "Add Another Role" at bounding box center [282, 359] width 68 height 6
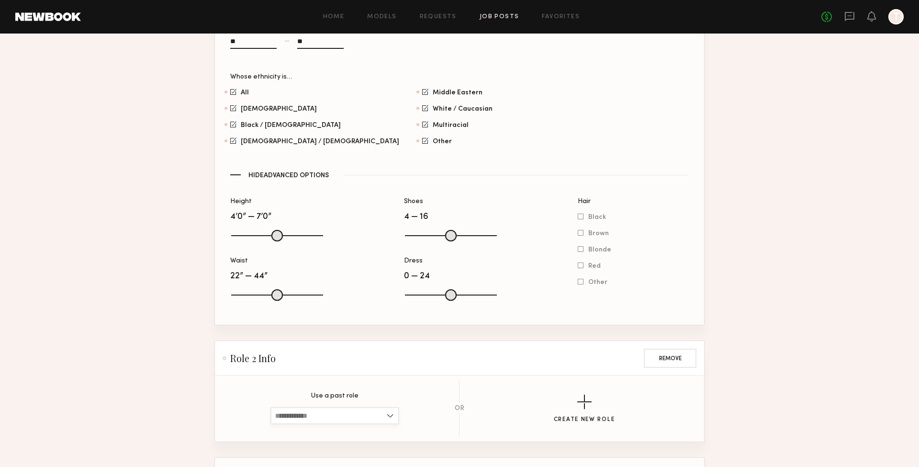
click at [302, 413] on input at bounding box center [334, 415] width 129 height 17
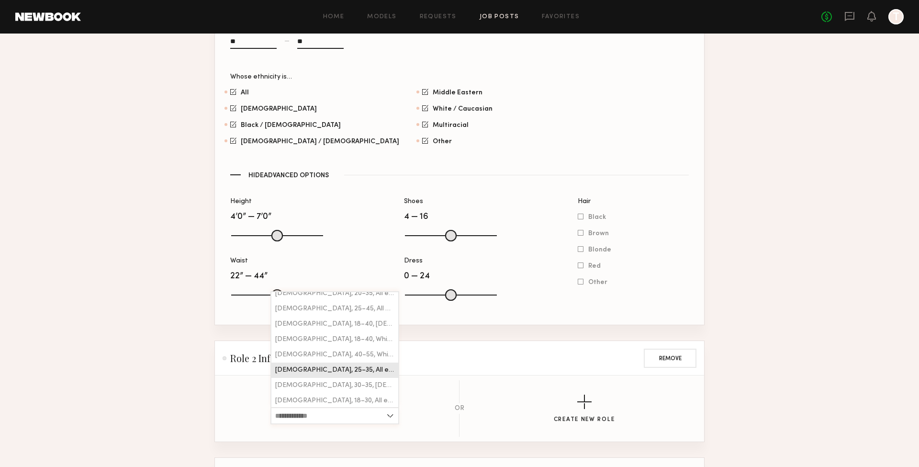
scroll to position [96, 0]
click at [310, 367] on div "Female, 25–35, All ethnicities" at bounding box center [334, 371] width 127 height 15
type input "**********"
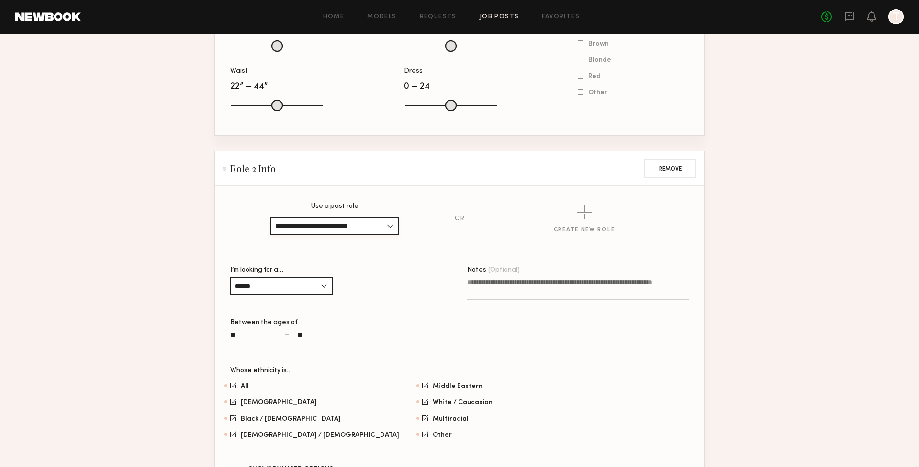
scroll to position [857, 0]
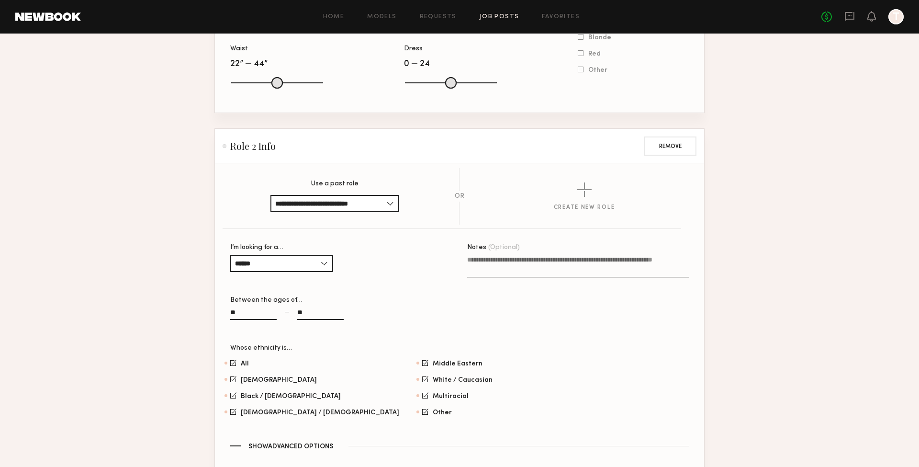
click at [317, 313] on input "**" at bounding box center [320, 314] width 46 height 11
type input "**"
click at [484, 311] on div "Notes (Optional)" at bounding box center [578, 294] width 222 height 101
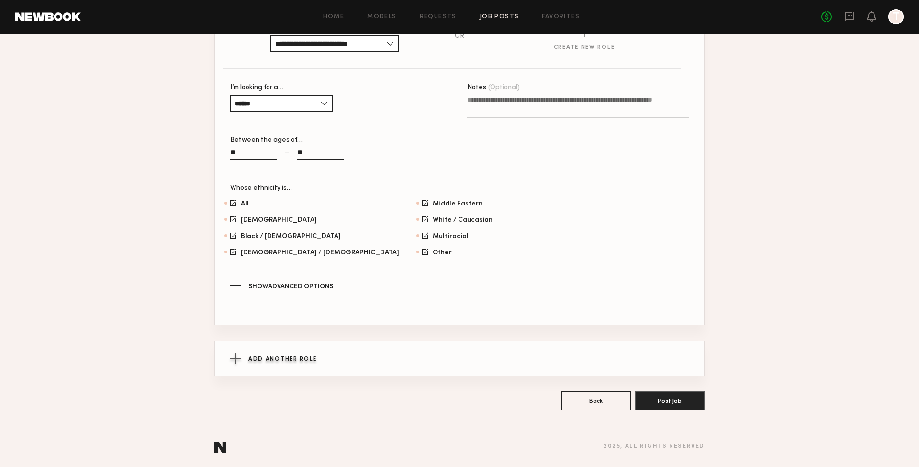
scroll to position [1017, 0]
click at [477, 358] on div "Add Another Role" at bounding box center [459, 358] width 458 height 34
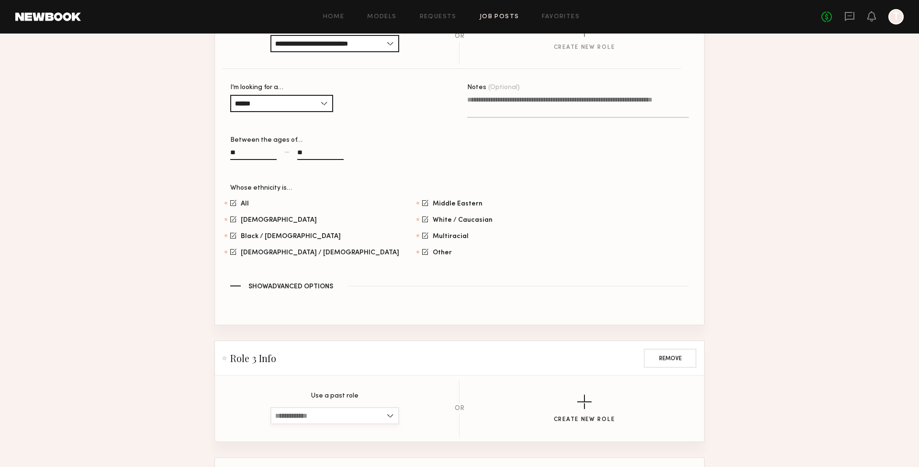
click at [290, 415] on input at bounding box center [334, 415] width 129 height 17
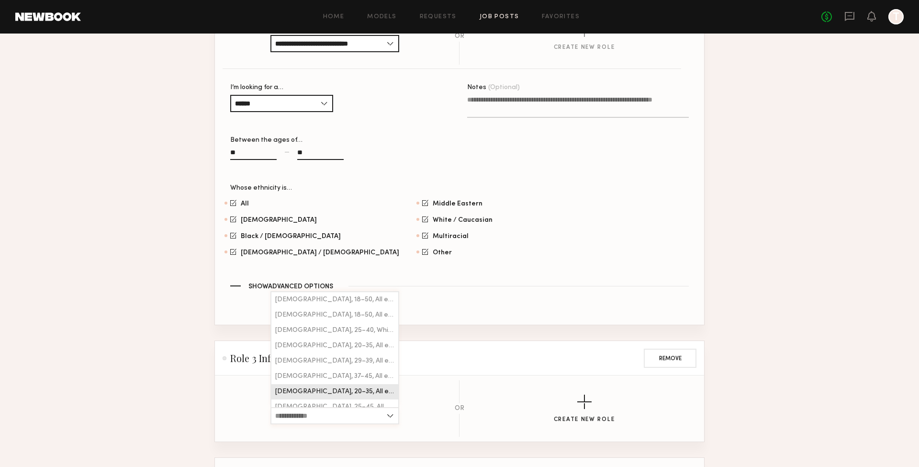
scroll to position [0, 0]
click at [291, 295] on div "Male, 18–50, All ethnicities" at bounding box center [334, 299] width 127 height 15
type input "**********"
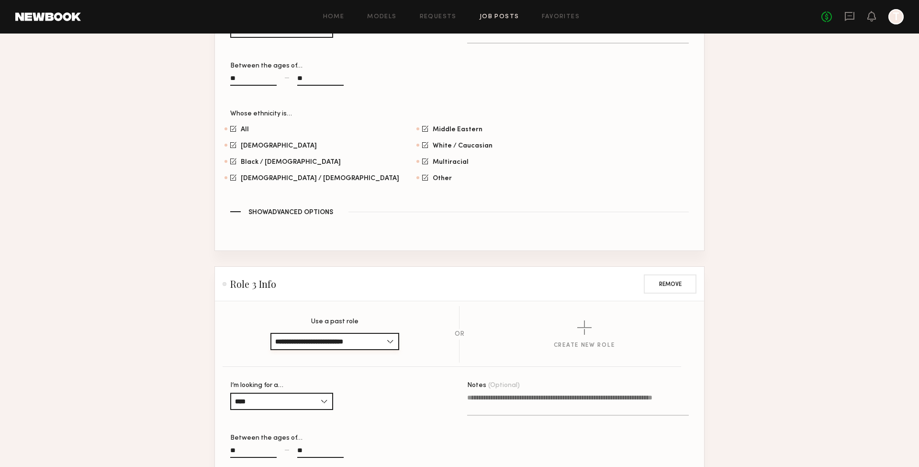
scroll to position [1101, 0]
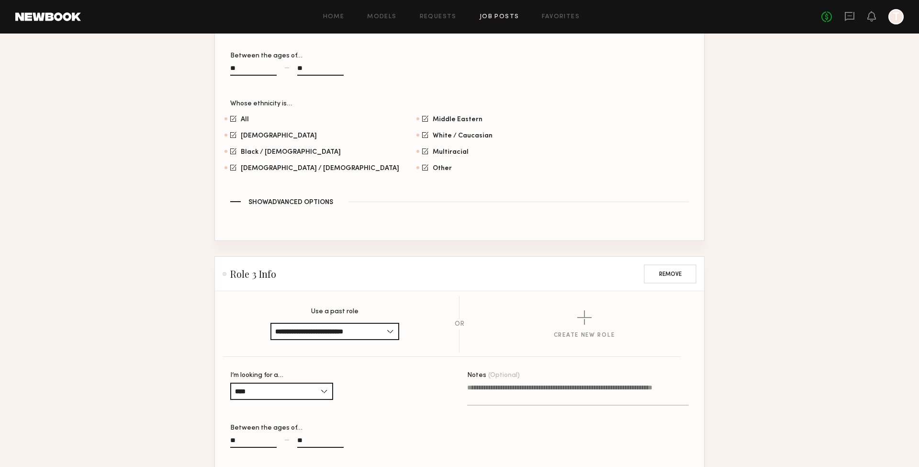
click at [313, 449] on div at bounding box center [320, 453] width 46 height 8
click at [313, 447] on input "**" at bounding box center [320, 441] width 46 height 11
click at [313, 444] on input "**" at bounding box center [320, 441] width 46 height 11
type input "**"
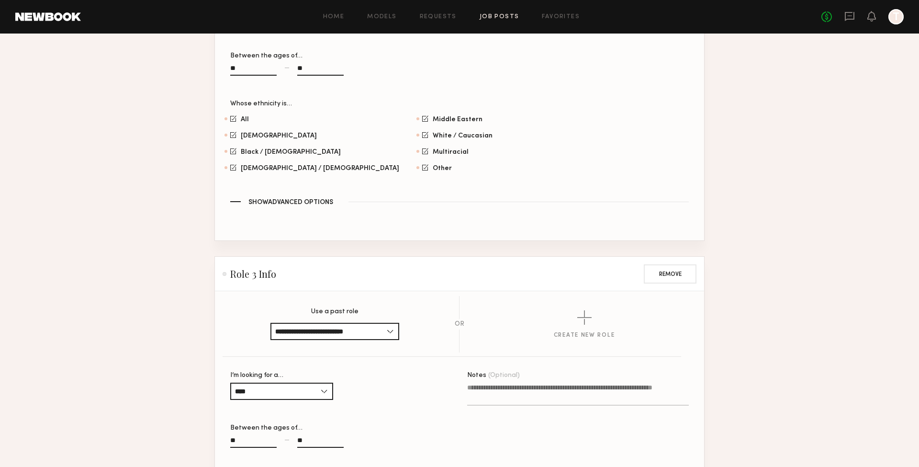
click at [432, 407] on div "I’m looking for a… **** Female Male All" at bounding box center [341, 390] width 222 height 37
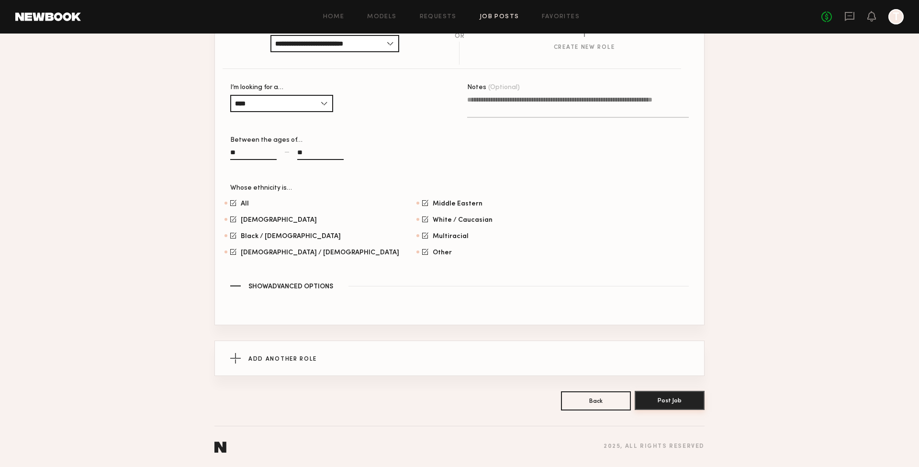
scroll to position [1388, 0]
click at [685, 399] on button "Post Job" at bounding box center [670, 400] width 70 height 19
click at [663, 401] on button "Post Job" at bounding box center [670, 400] width 70 height 19
click at [667, 399] on button "Post Job" at bounding box center [670, 400] width 70 height 19
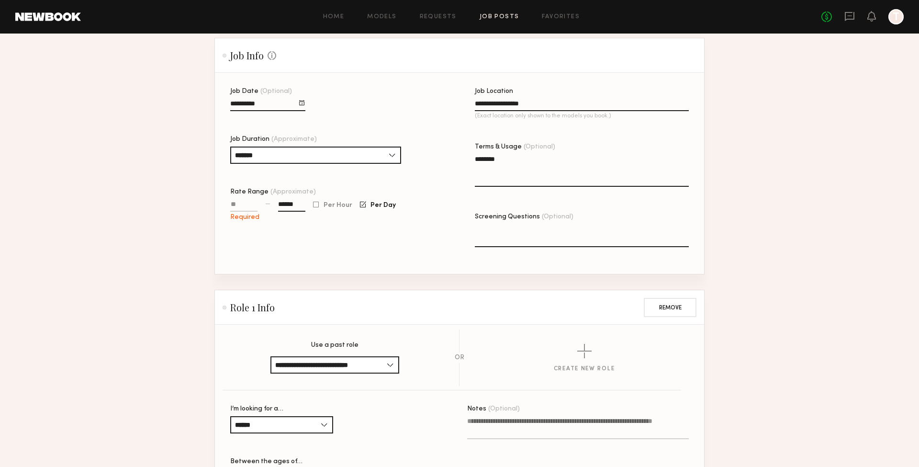
scroll to position [204, 0]
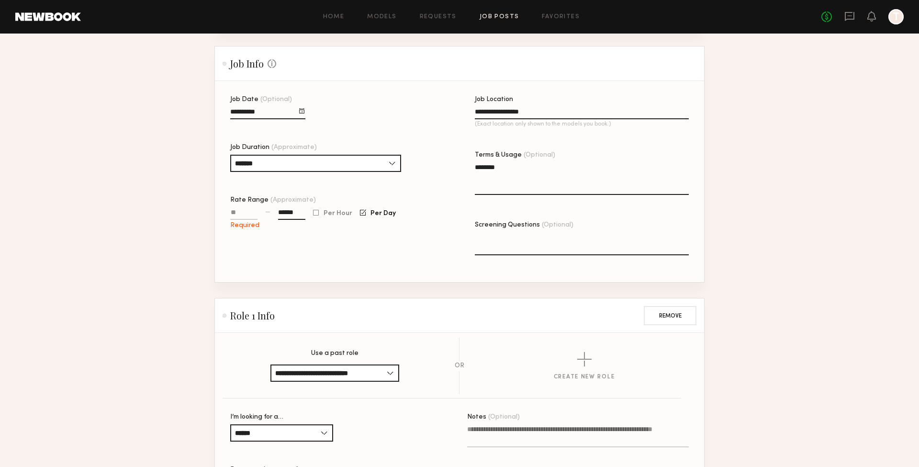
click at [239, 215] on input "Rate Range (Approximate)" at bounding box center [243, 214] width 27 height 11
type input "**"
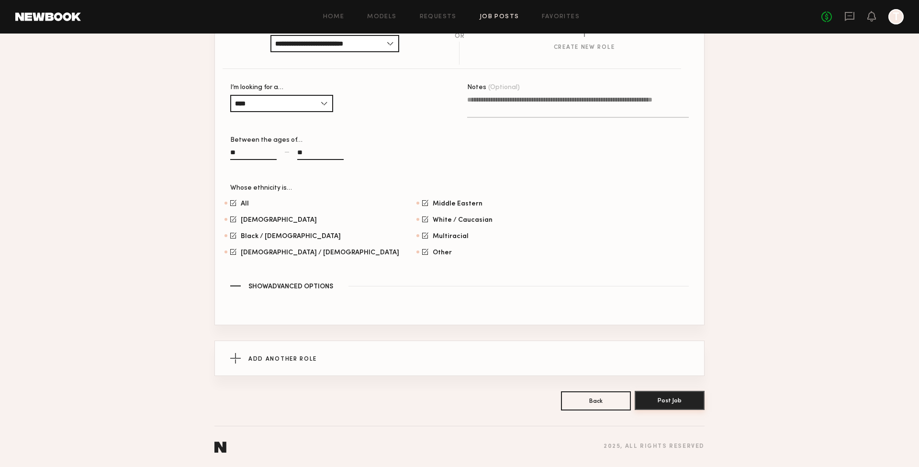
scroll to position [1388, 0]
type input "****"
click at [657, 400] on button "Post Job" at bounding box center [670, 400] width 70 height 19
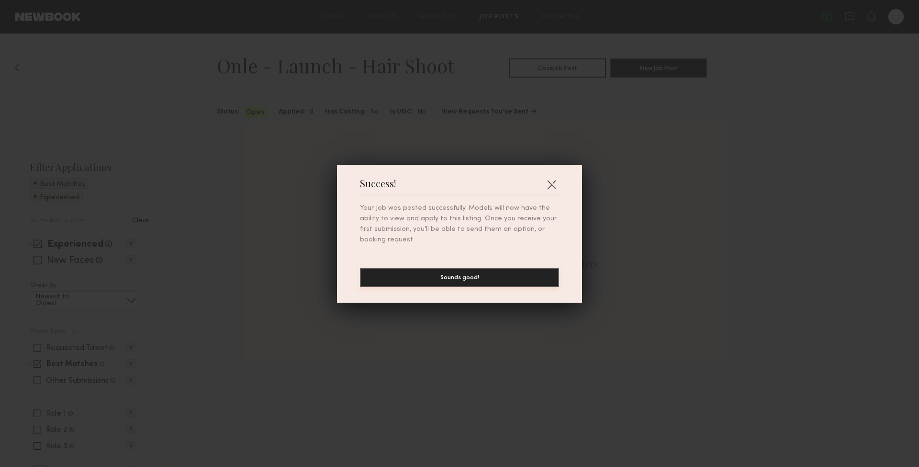
click at [477, 277] on button "Sounds good!" at bounding box center [459, 277] width 199 height 19
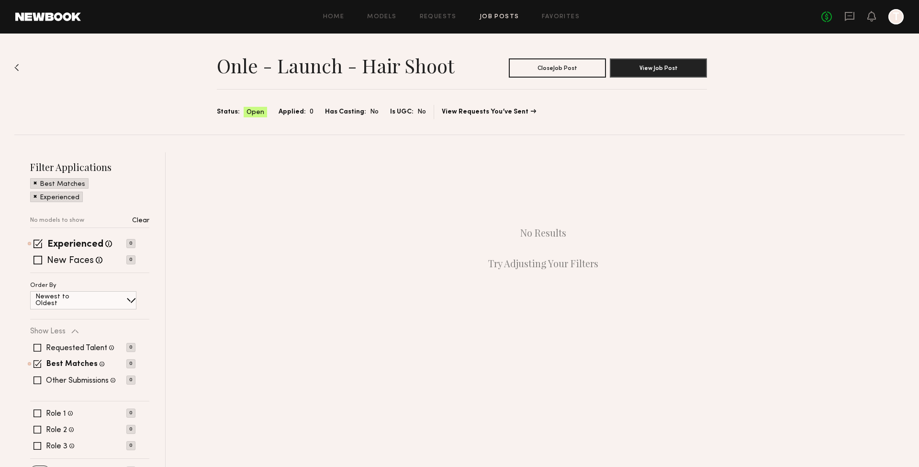
click at [492, 17] on link "Job Posts" at bounding box center [500, 17] width 40 height 6
